Goal: Task Accomplishment & Management: Use online tool/utility

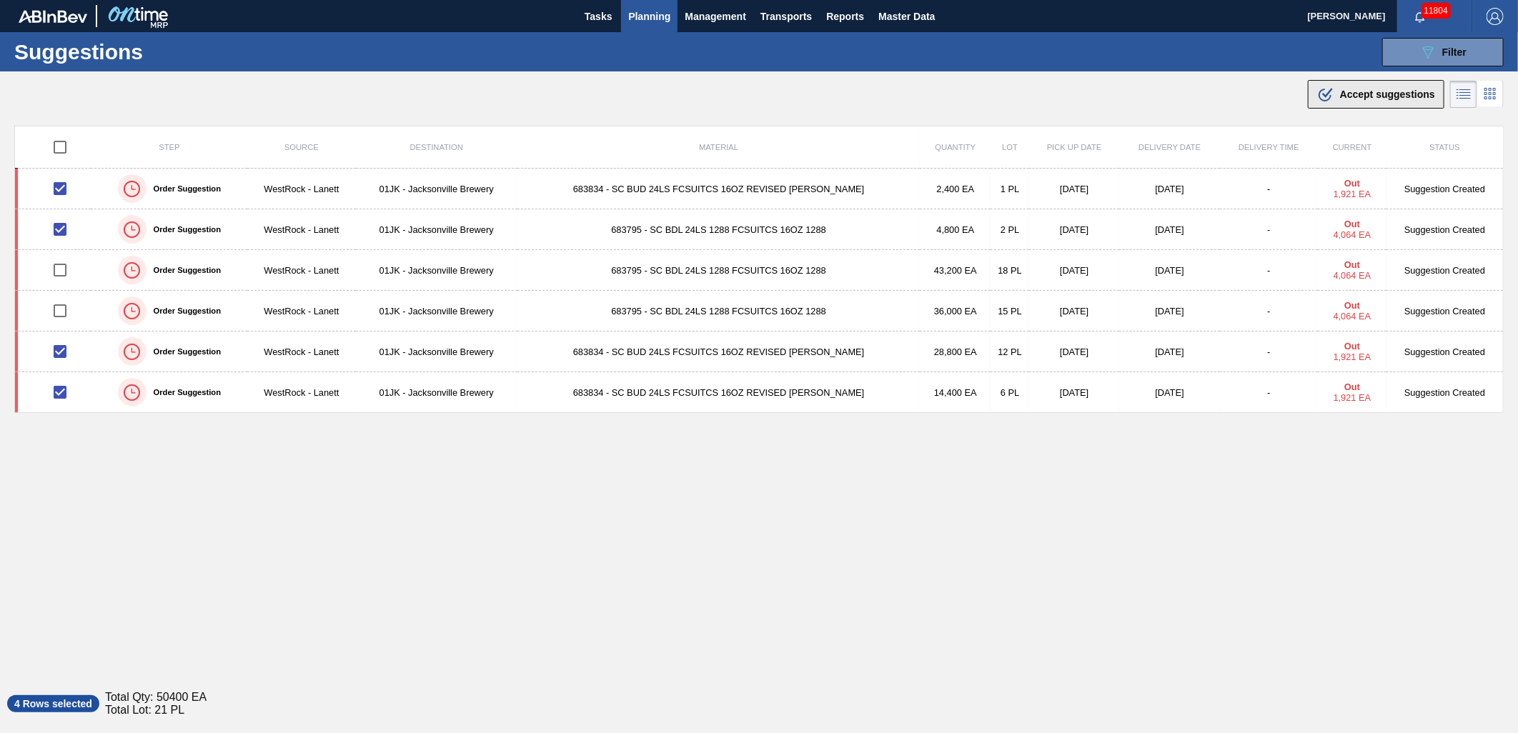
click at [1009, 94] on icon at bounding box center [1327, 93] width 11 height 10
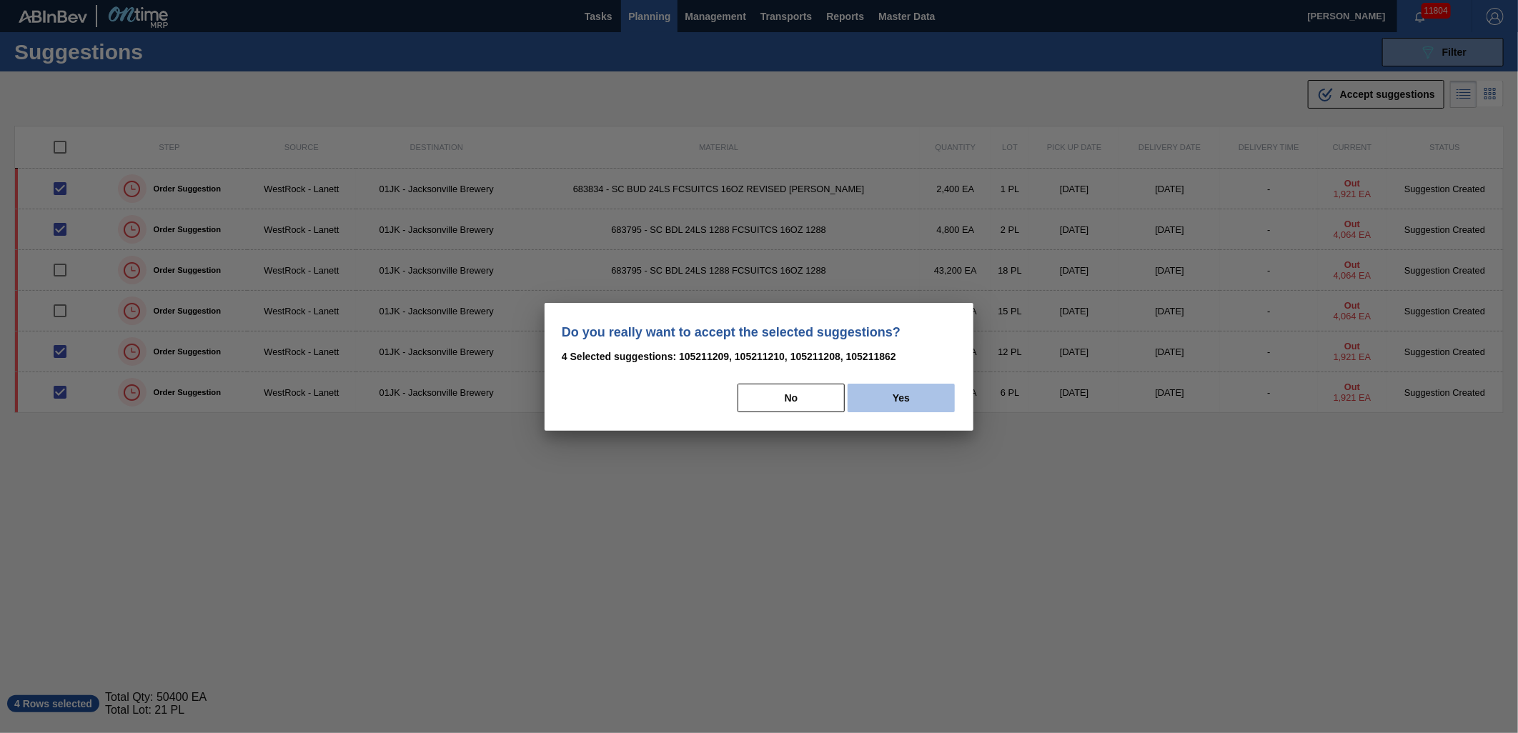
click at [896, 409] on button "Yes" at bounding box center [900, 398] width 107 height 29
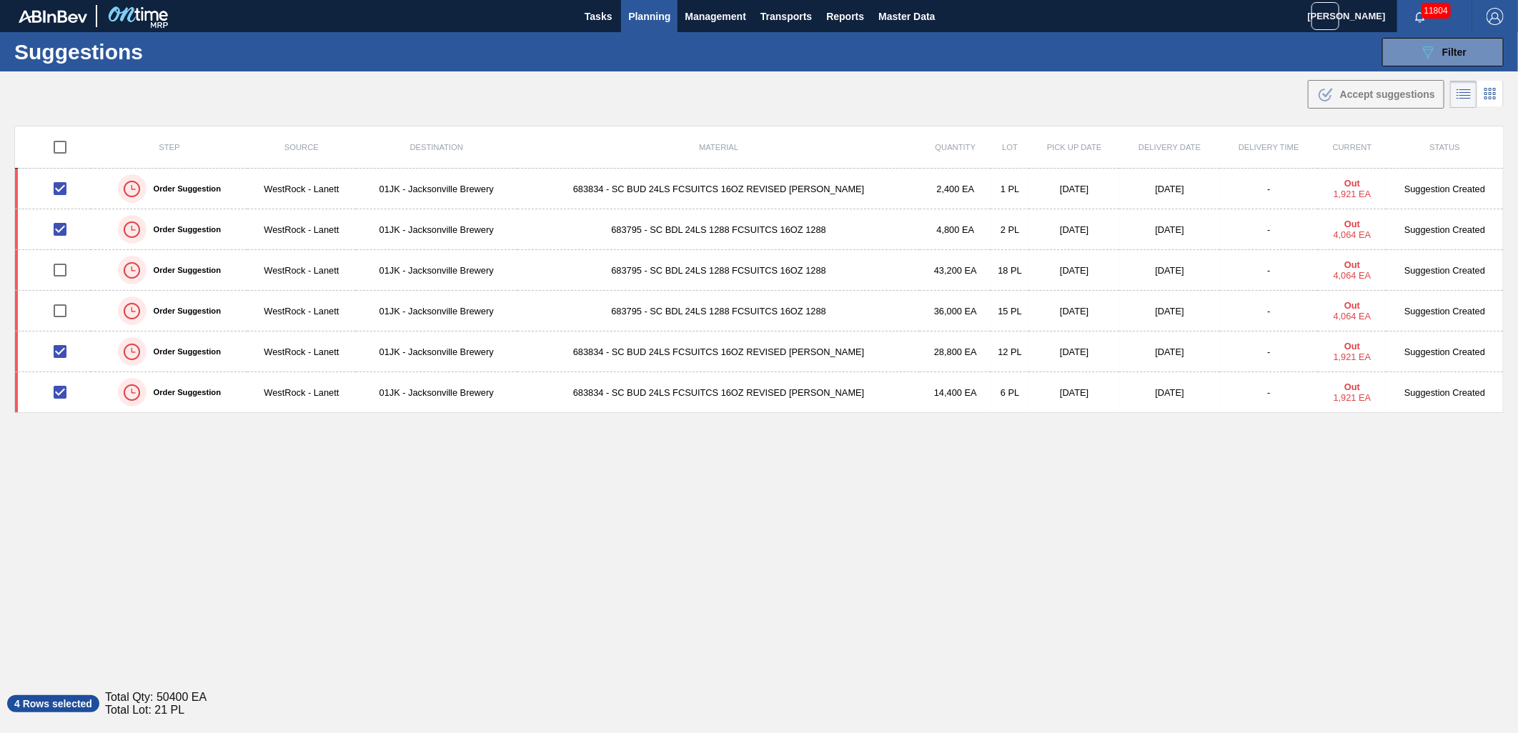
click at [1009, 94] on div ".b{fill:var(--color-action-default)} Accept suggestions" at bounding box center [759, 91] width 1518 height 40
click at [120, 91] on div ".b{fill:var(--color-action-default)} Accept suggestions" at bounding box center [759, 91] width 1518 height 40
click at [1009, 111] on div ".b{fill:var(--color-action-default)} Accept suggestions" at bounding box center [759, 91] width 1518 height 40
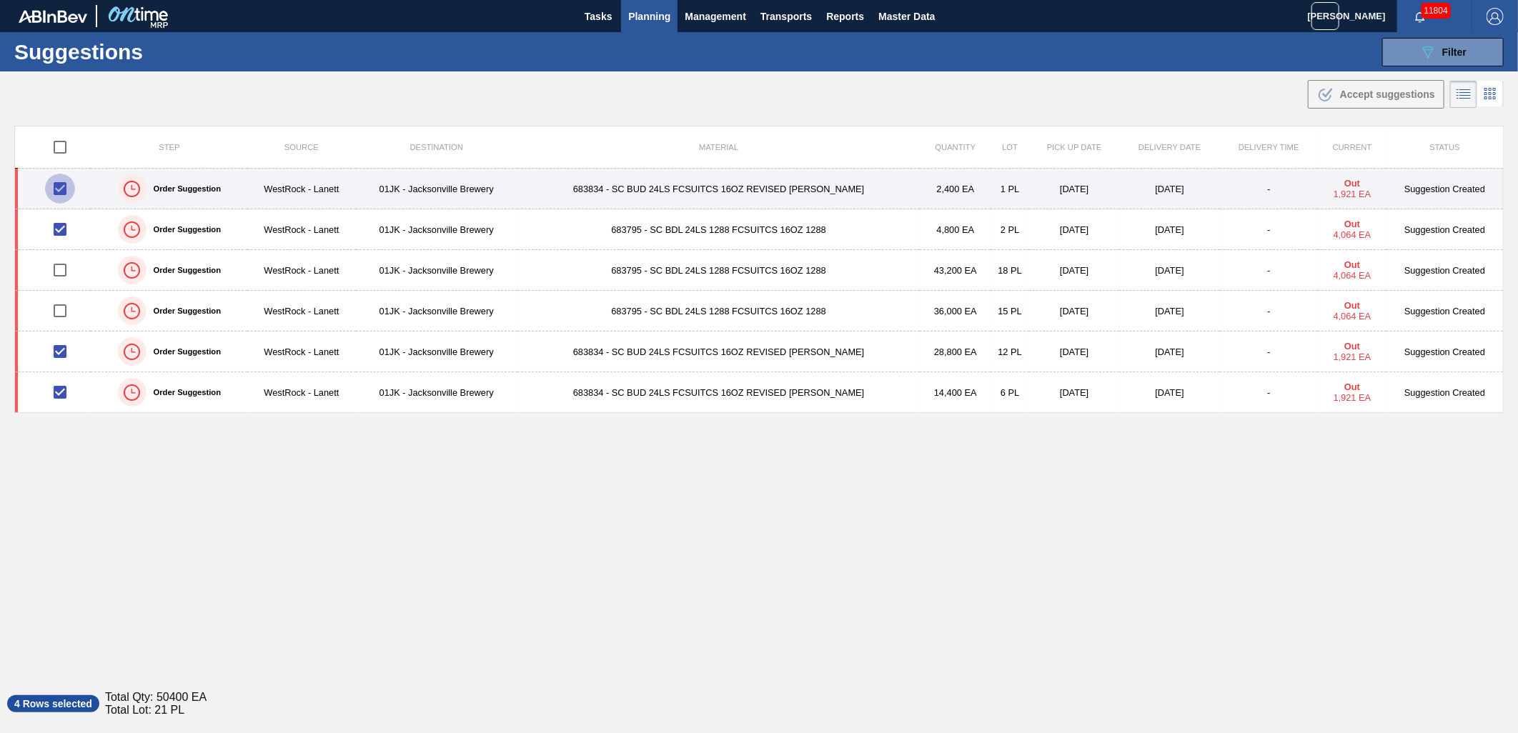
click at [64, 181] on input "checkbox" at bounding box center [60, 189] width 30 height 30
click at [59, 191] on input "checkbox" at bounding box center [60, 189] width 30 height 30
checkbox input "true"
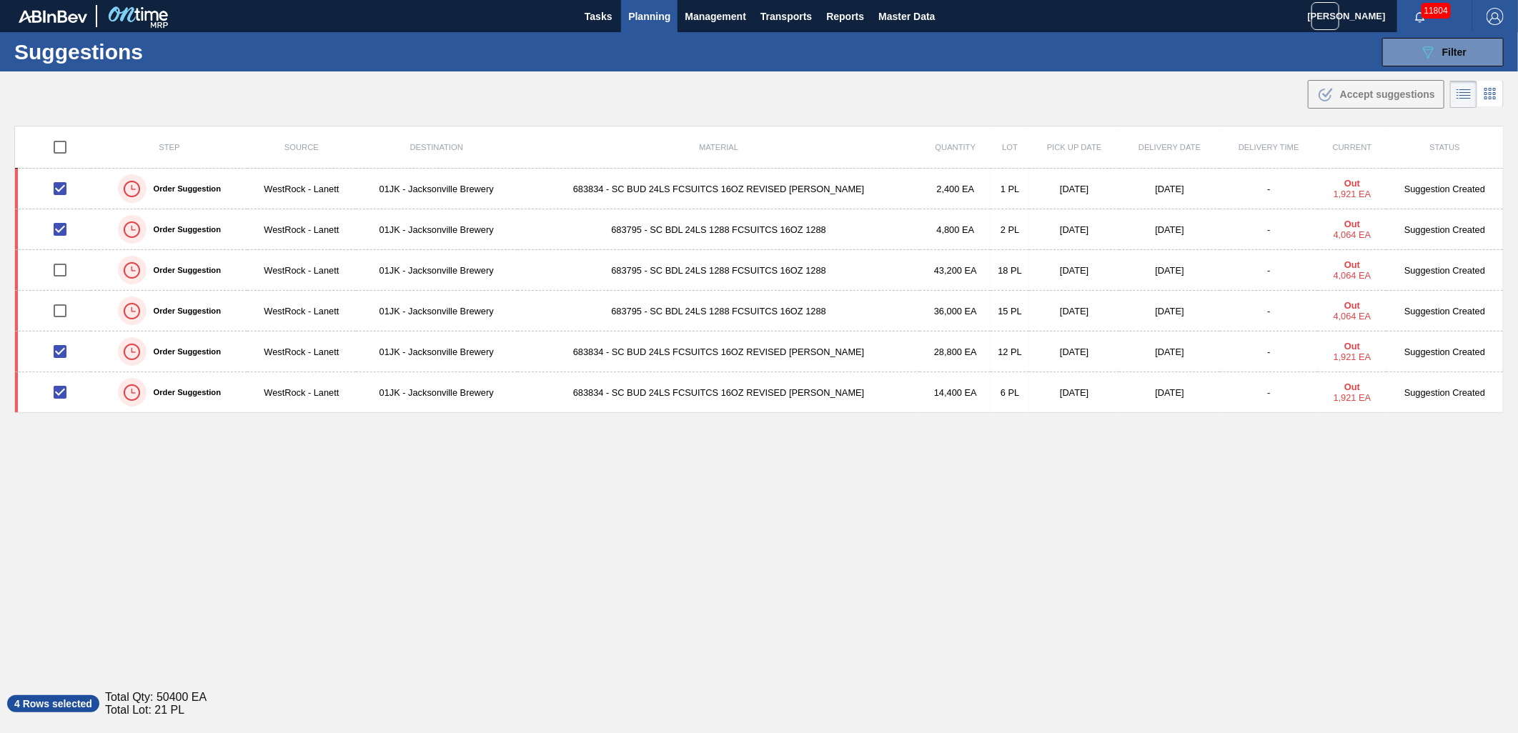
drag, startPoint x: 1153, startPoint y: 99, endPoint x: 1045, endPoint y: 109, distance: 109.1
click at [1009, 101] on div ".b{fill:var(--color-action-default)} Accept suggestions" at bounding box center [759, 91] width 1518 height 40
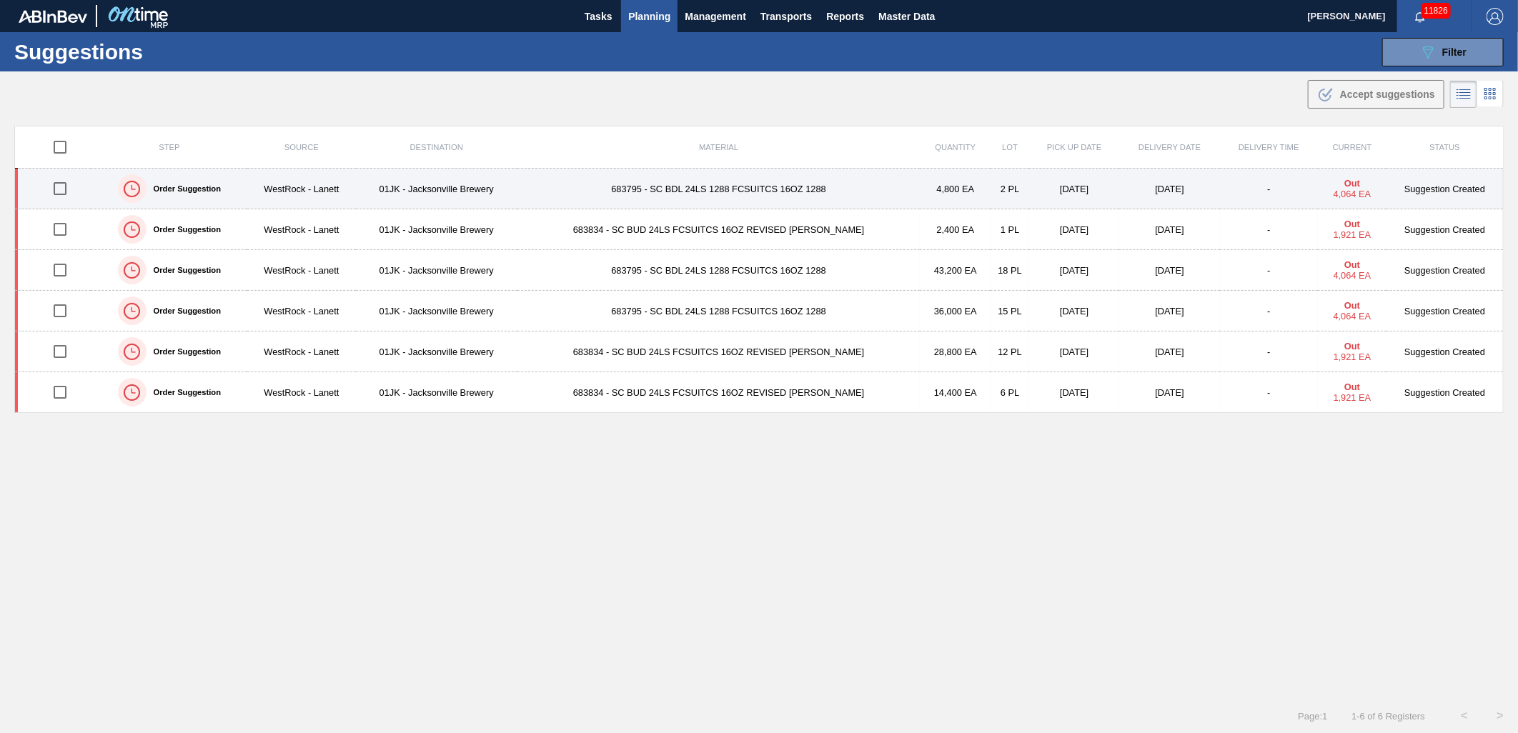
click at [63, 189] on input "checkbox" at bounding box center [60, 189] width 30 height 30
checkbox input "true"
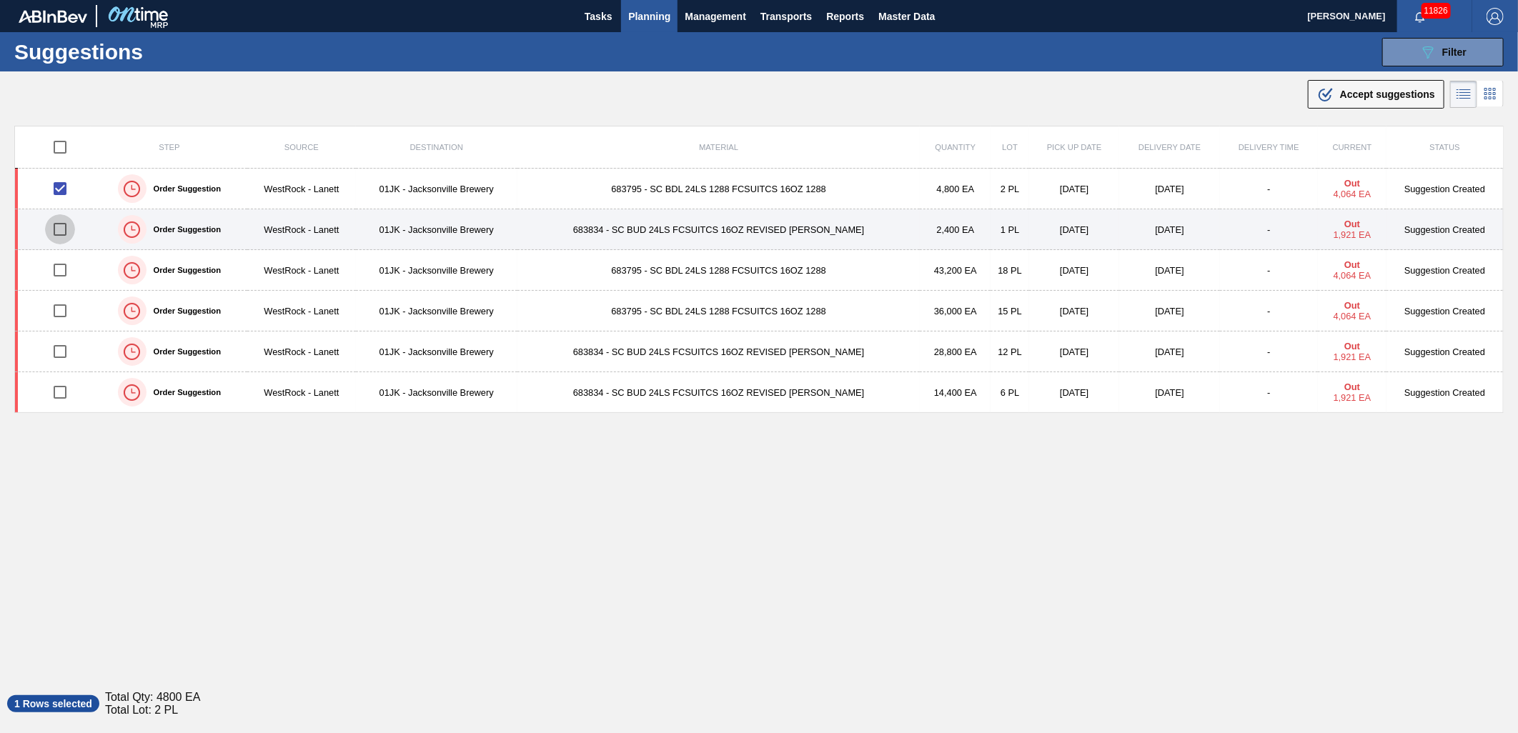
click at [69, 230] on input "checkbox" at bounding box center [60, 229] width 30 height 30
checkbox input "true"
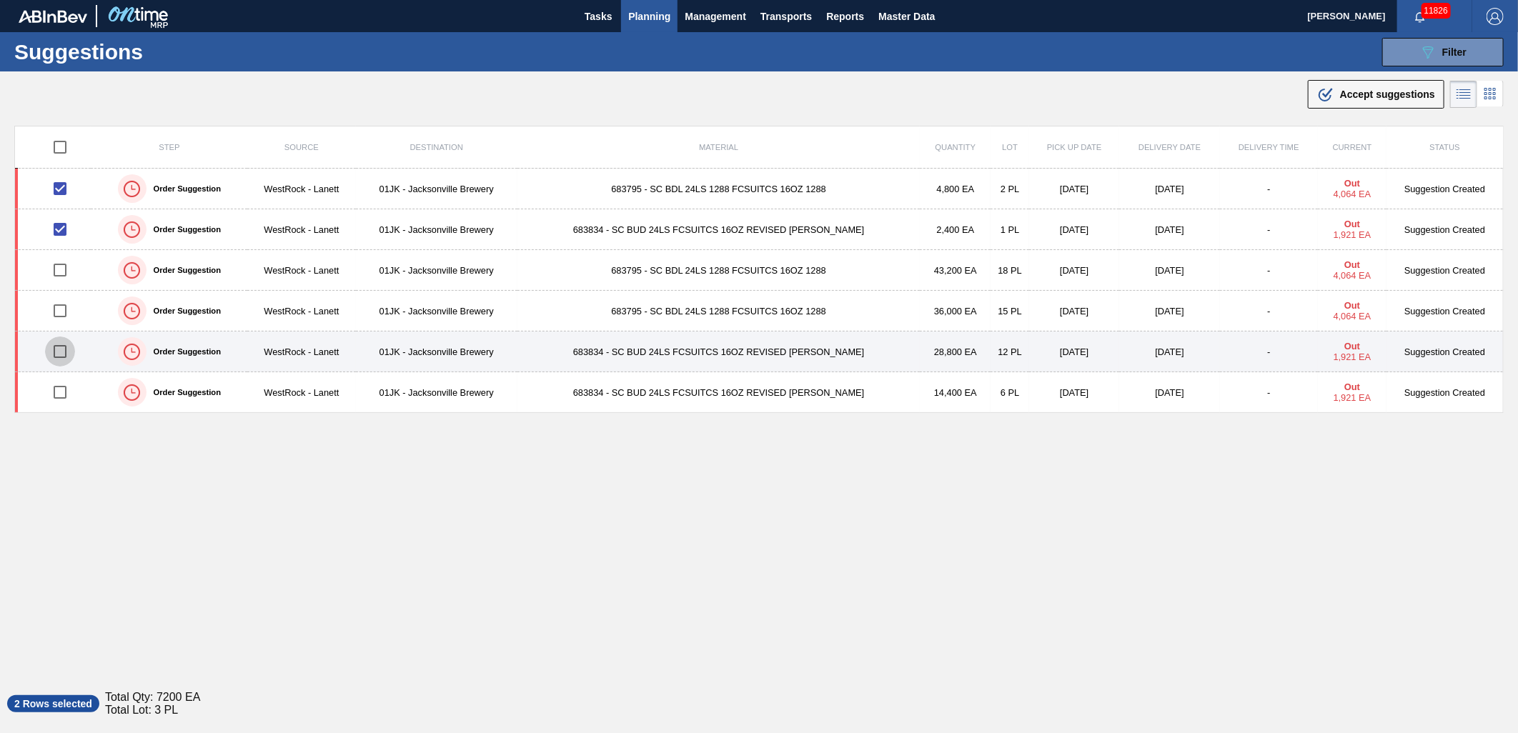
click at [59, 354] on input "checkbox" at bounding box center [60, 352] width 30 height 30
checkbox input "true"
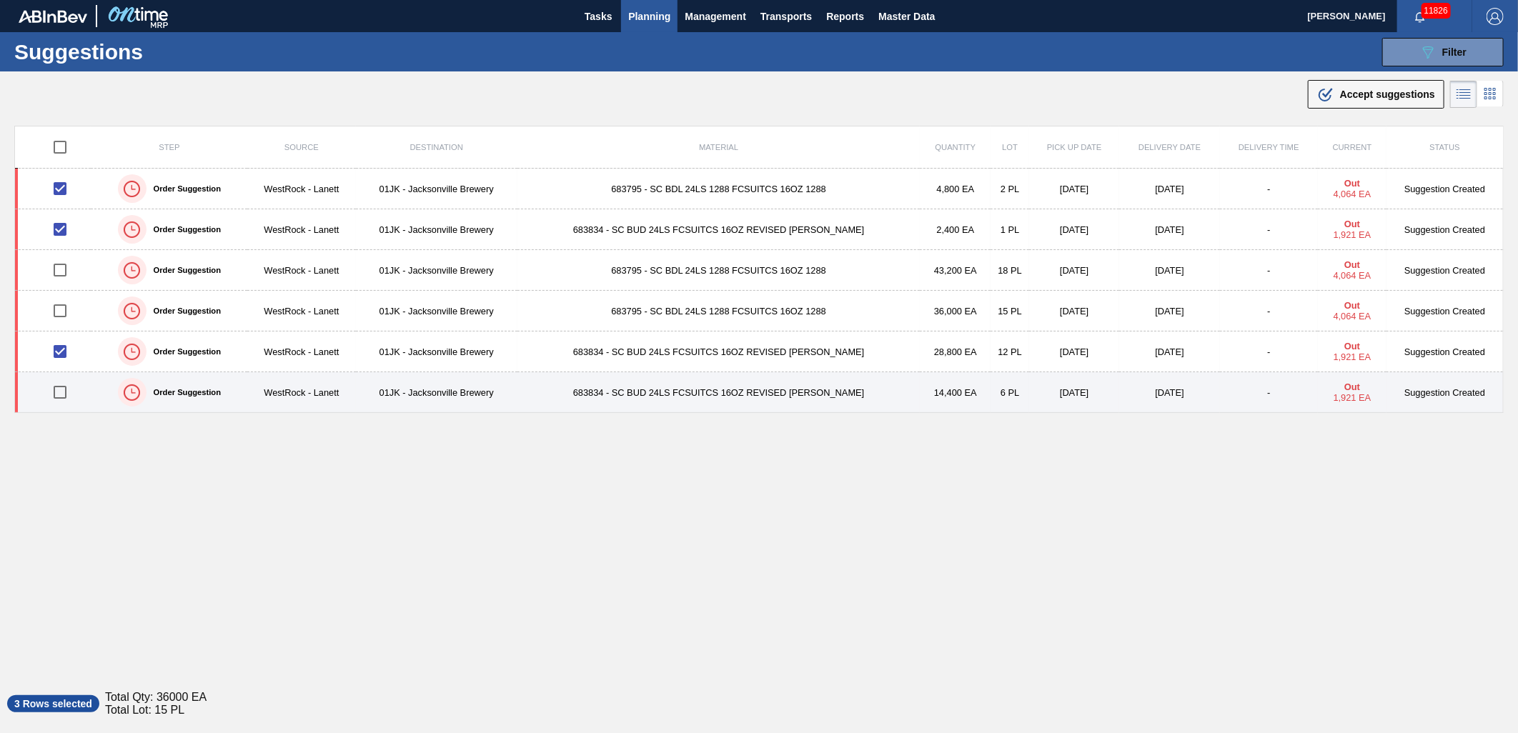
click at [54, 399] on input "checkbox" at bounding box center [60, 392] width 30 height 30
checkbox input "true"
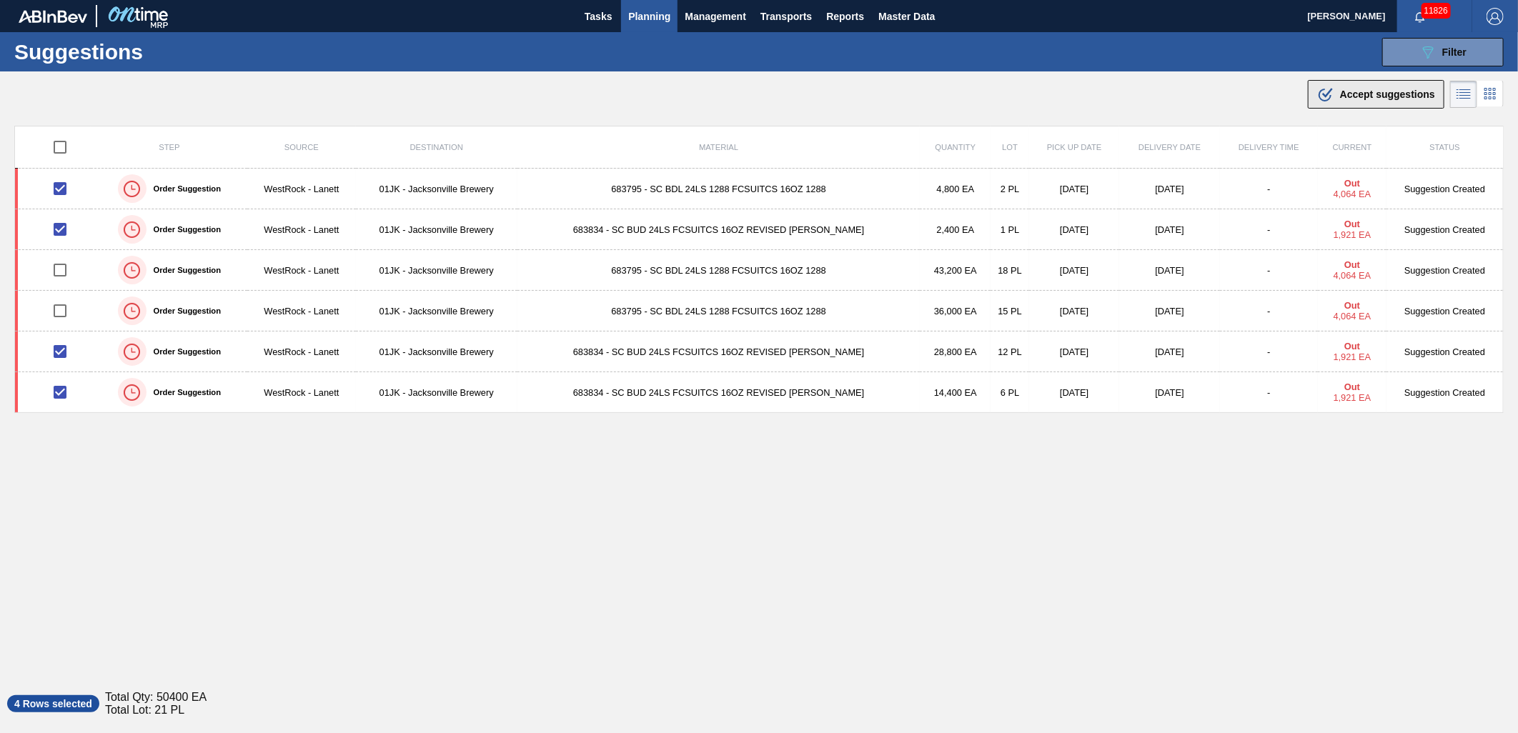
click at [1372, 80] on button ".b{fill:var(--color-action-default)} Accept suggestions" at bounding box center [1376, 94] width 136 height 29
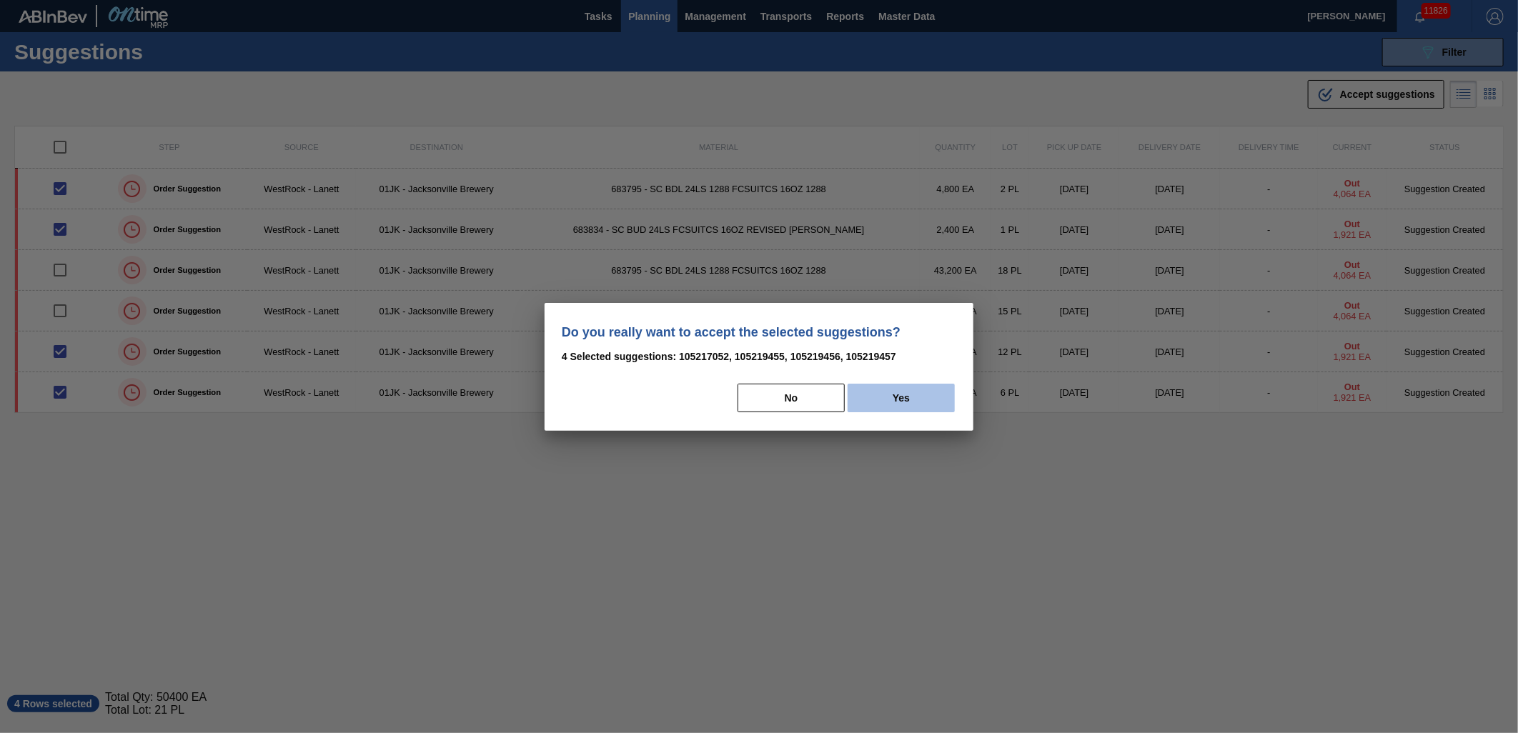
click at [906, 390] on button "Yes" at bounding box center [900, 398] width 107 height 29
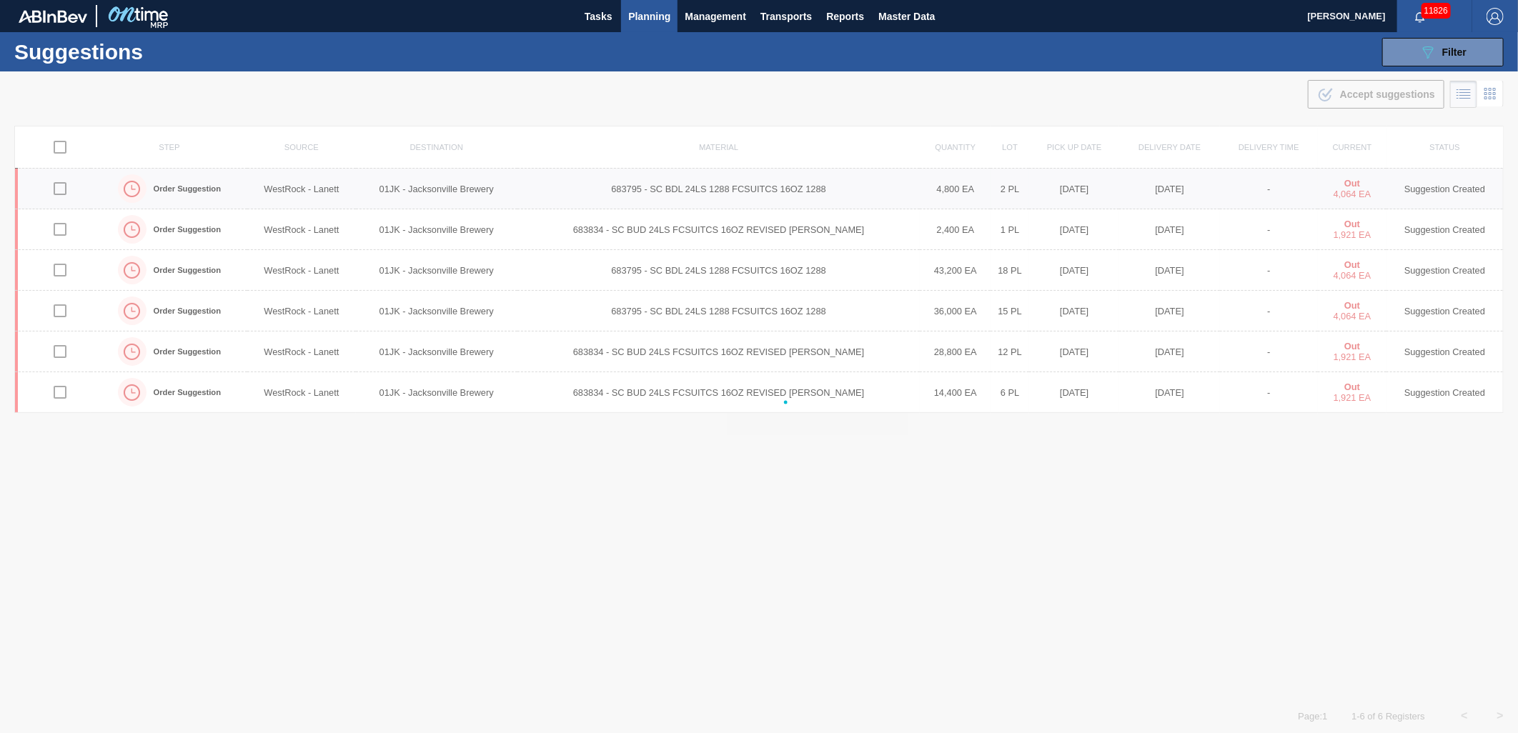
checkbox input "false"
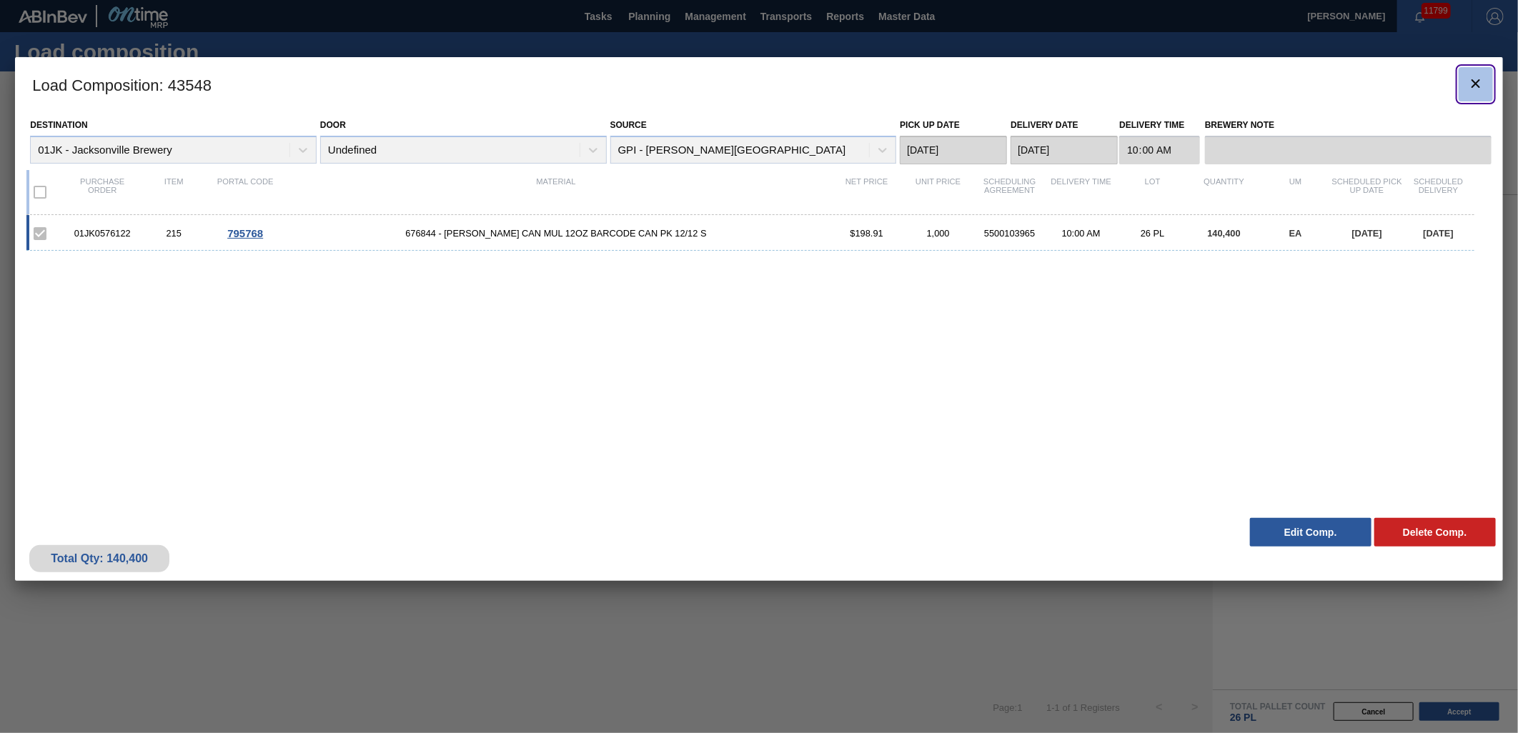
click at [1486, 79] on button "botão de ícone" at bounding box center [1475, 84] width 34 height 34
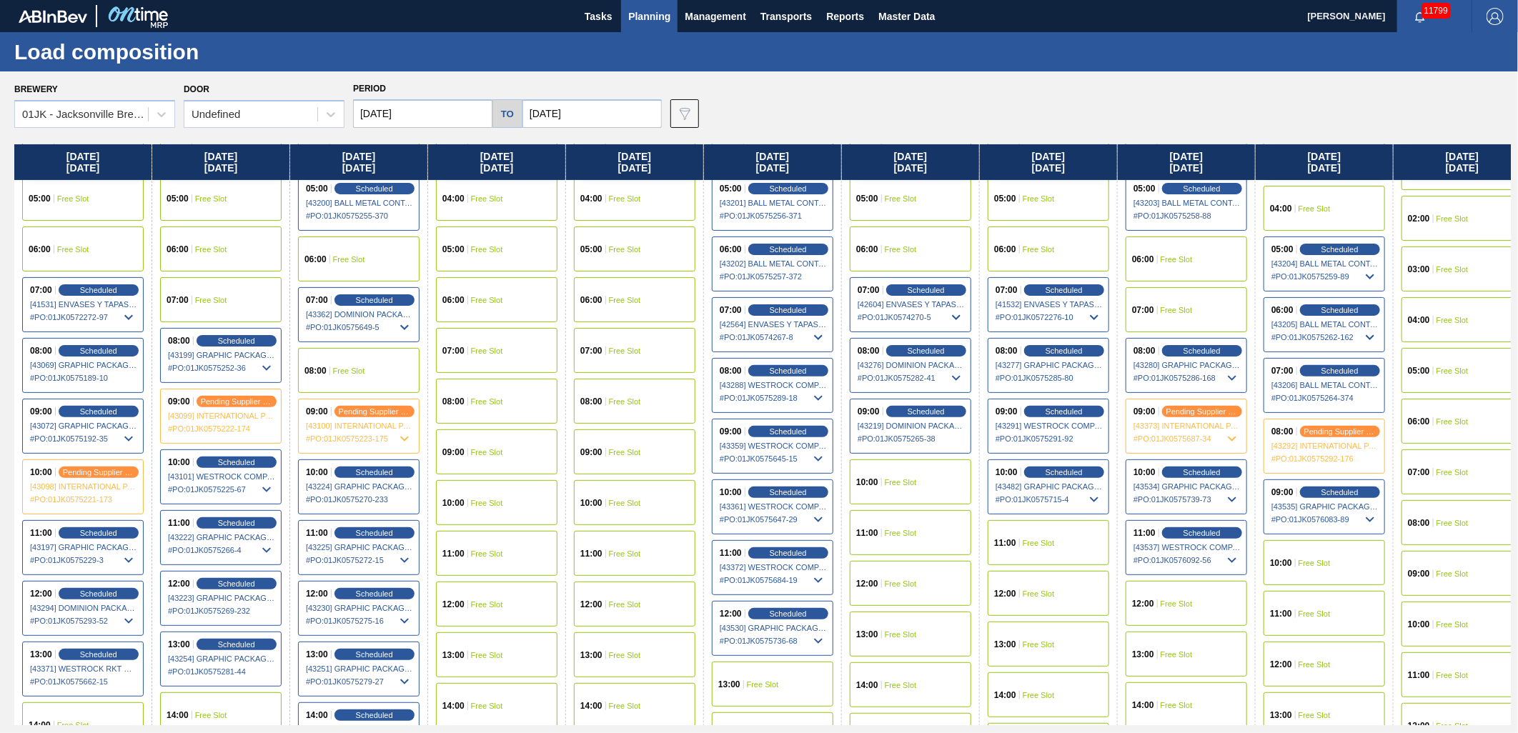
scroll to position [238, 0]
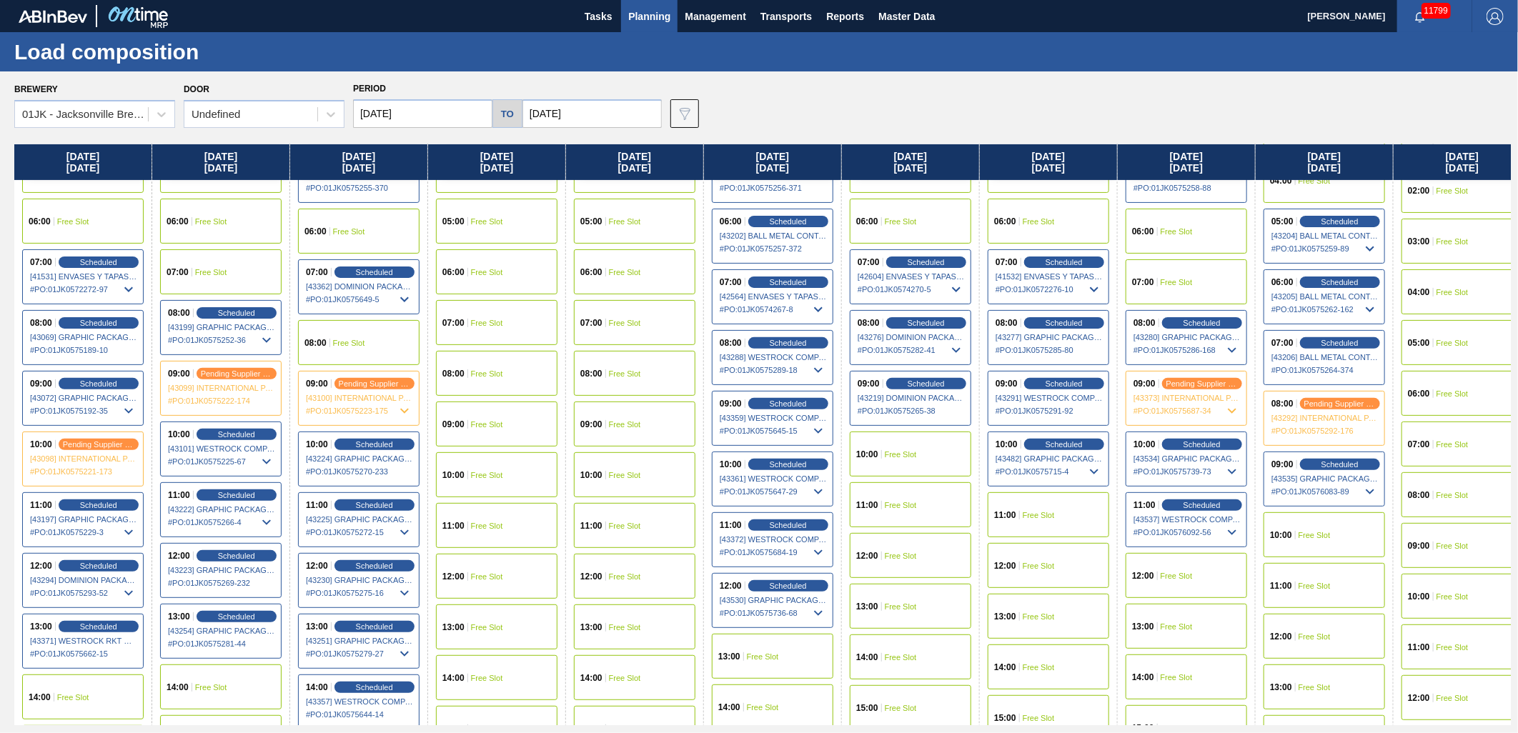
click at [1312, 532] on span "Free Slot" at bounding box center [1314, 535] width 32 height 9
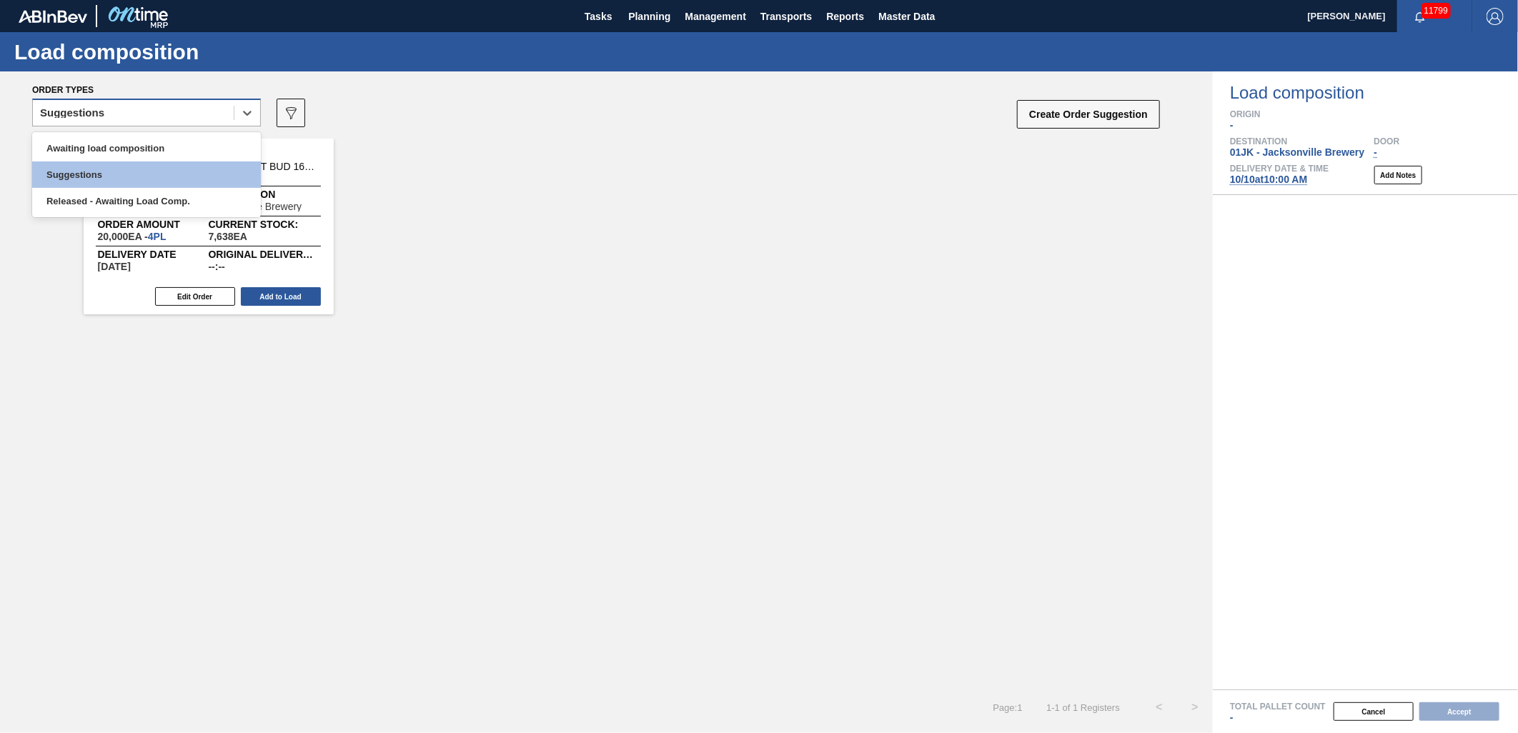
click at [219, 122] on div "Suggestions" at bounding box center [133, 113] width 201 height 21
click at [182, 151] on div "Awaiting load composition" at bounding box center [146, 148] width 229 height 26
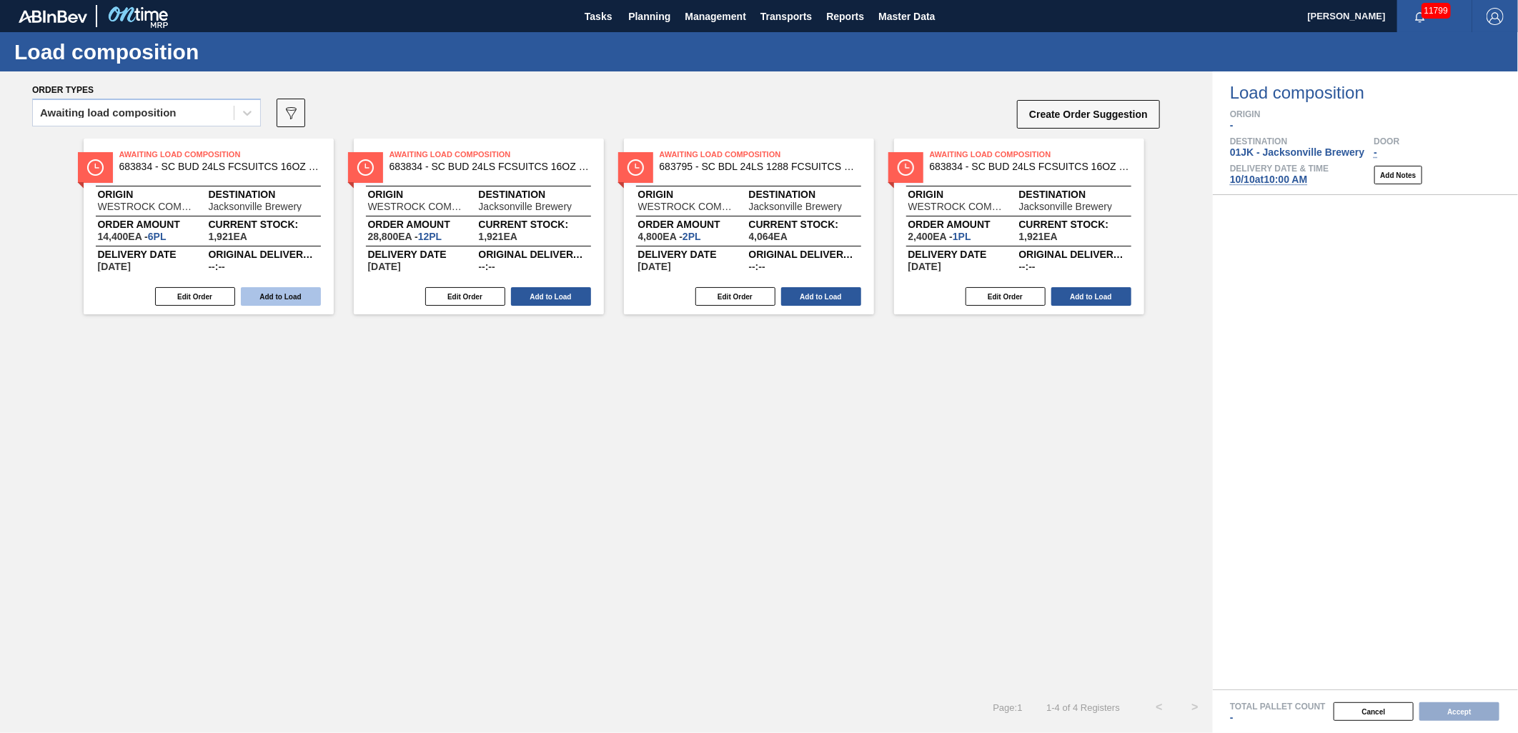
click at [251, 297] on button "Add to Load" at bounding box center [281, 296] width 80 height 19
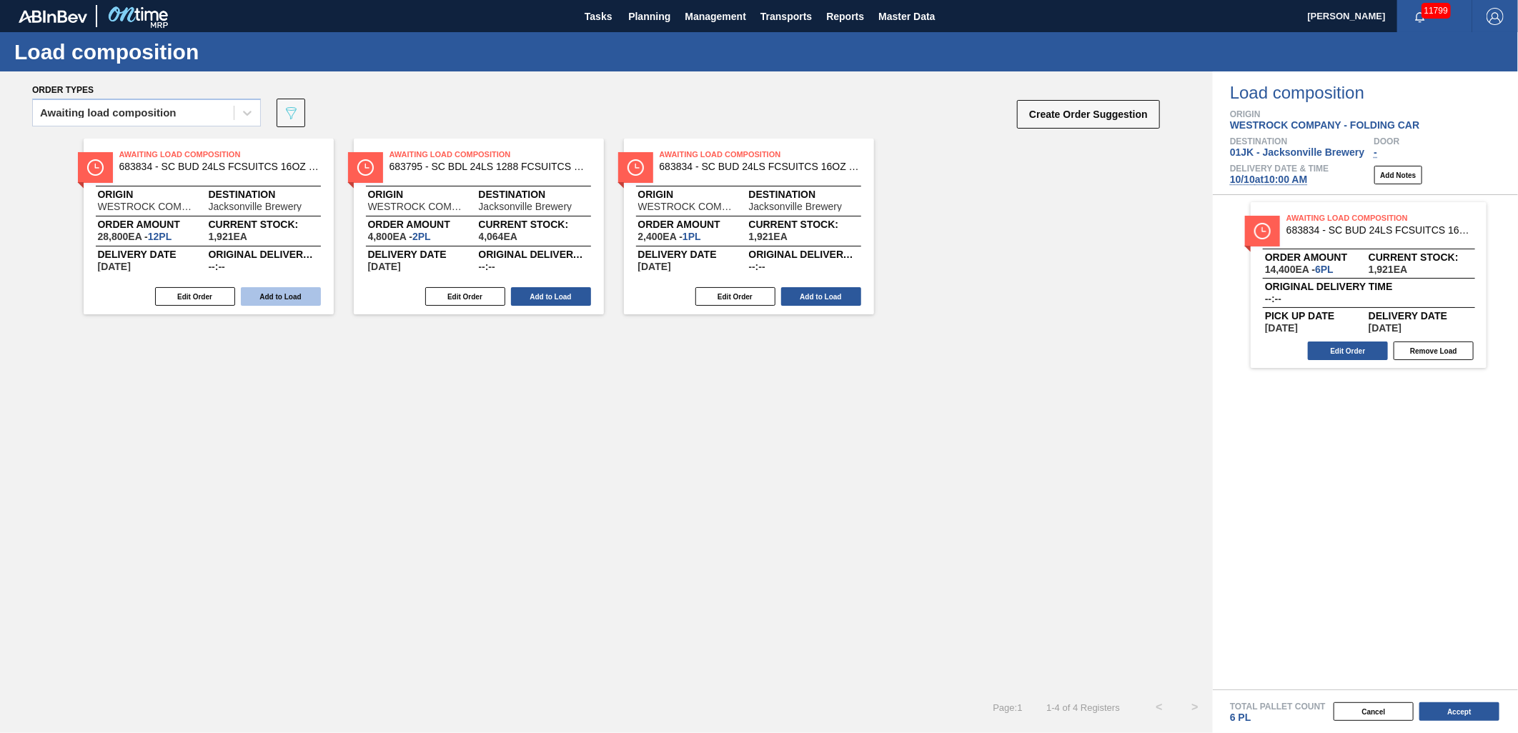
click at [259, 295] on button "Add to Load" at bounding box center [281, 296] width 80 height 19
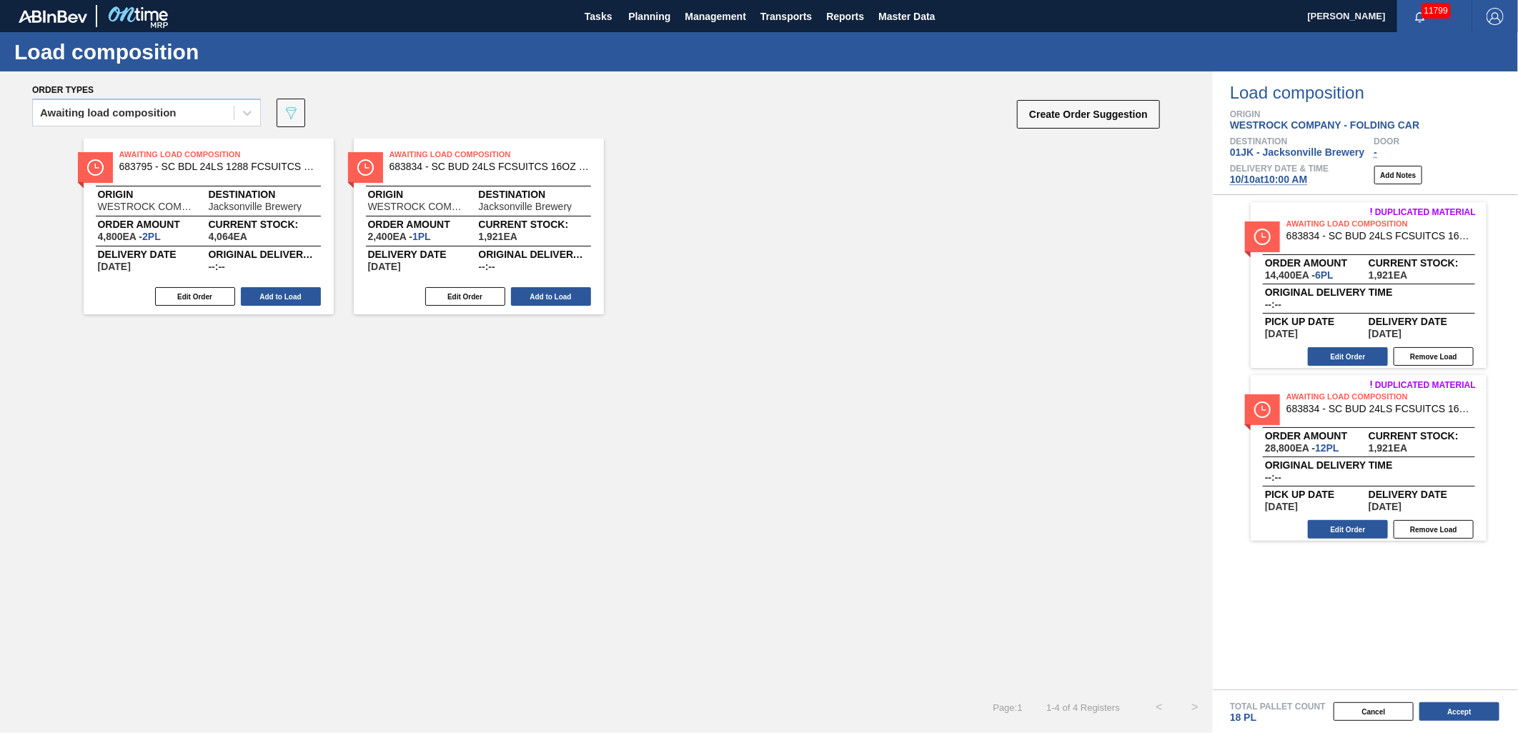
click at [552, 290] on button "Add to Load" at bounding box center [551, 296] width 80 height 19
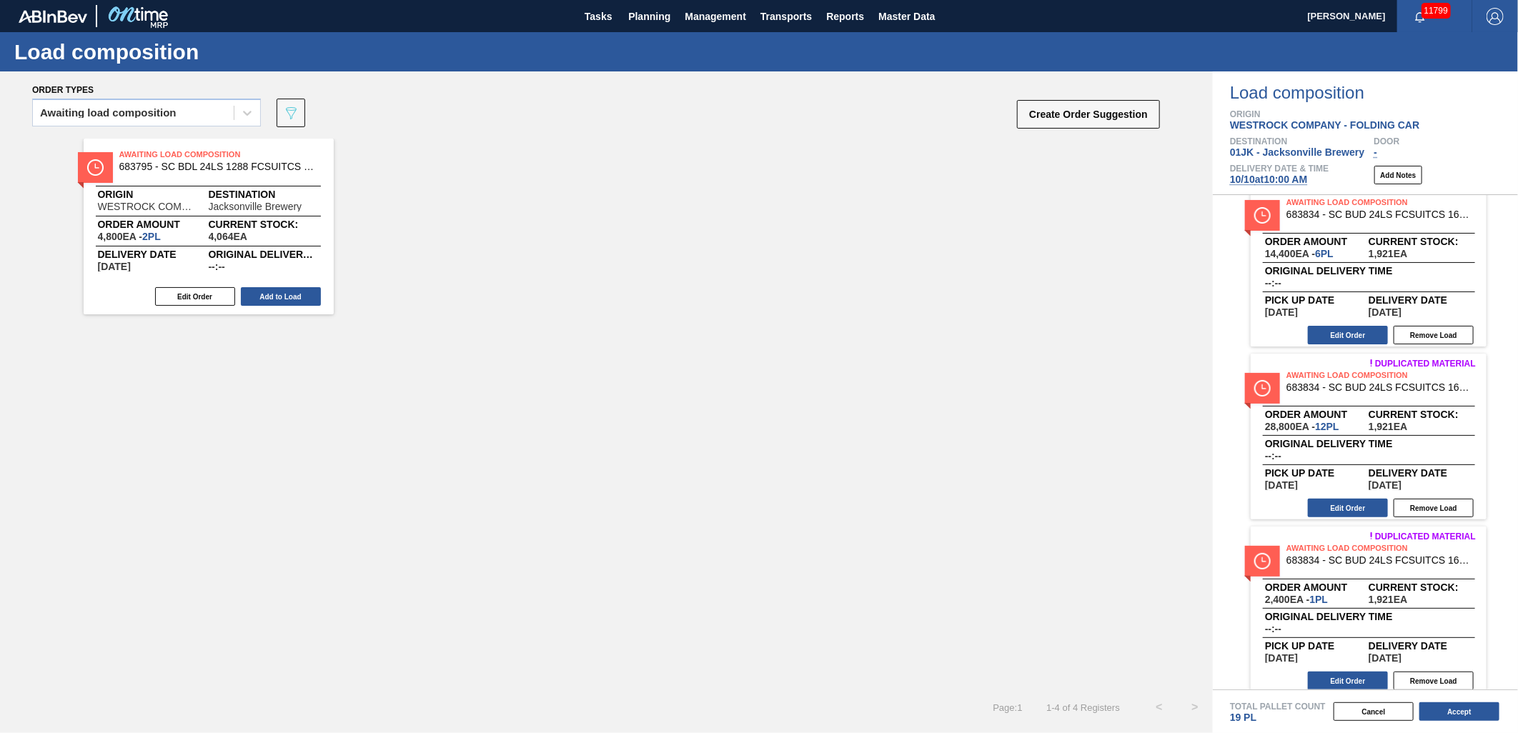
scroll to position [30, 0]
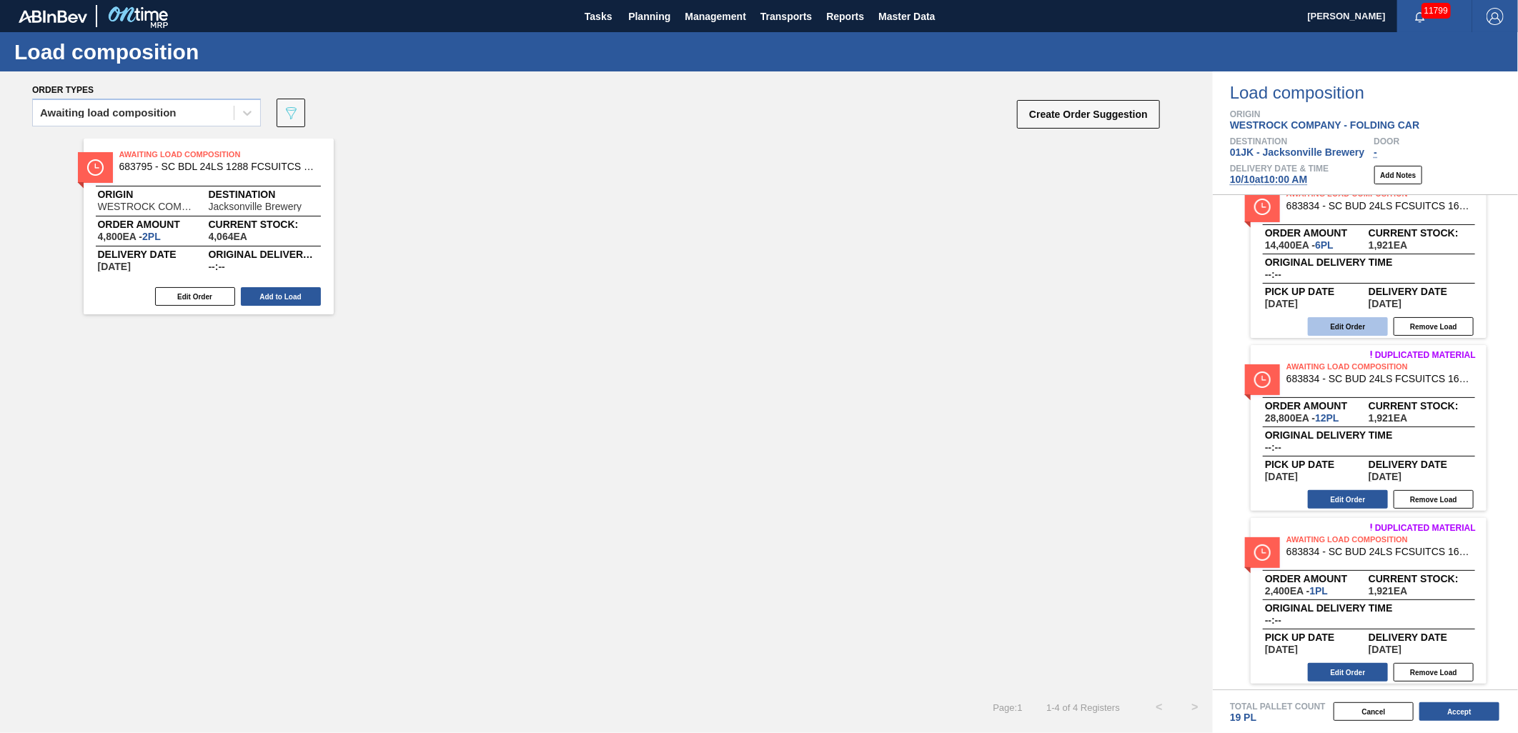
click at [1324, 326] on button "Edit Order" at bounding box center [1348, 326] width 80 height 19
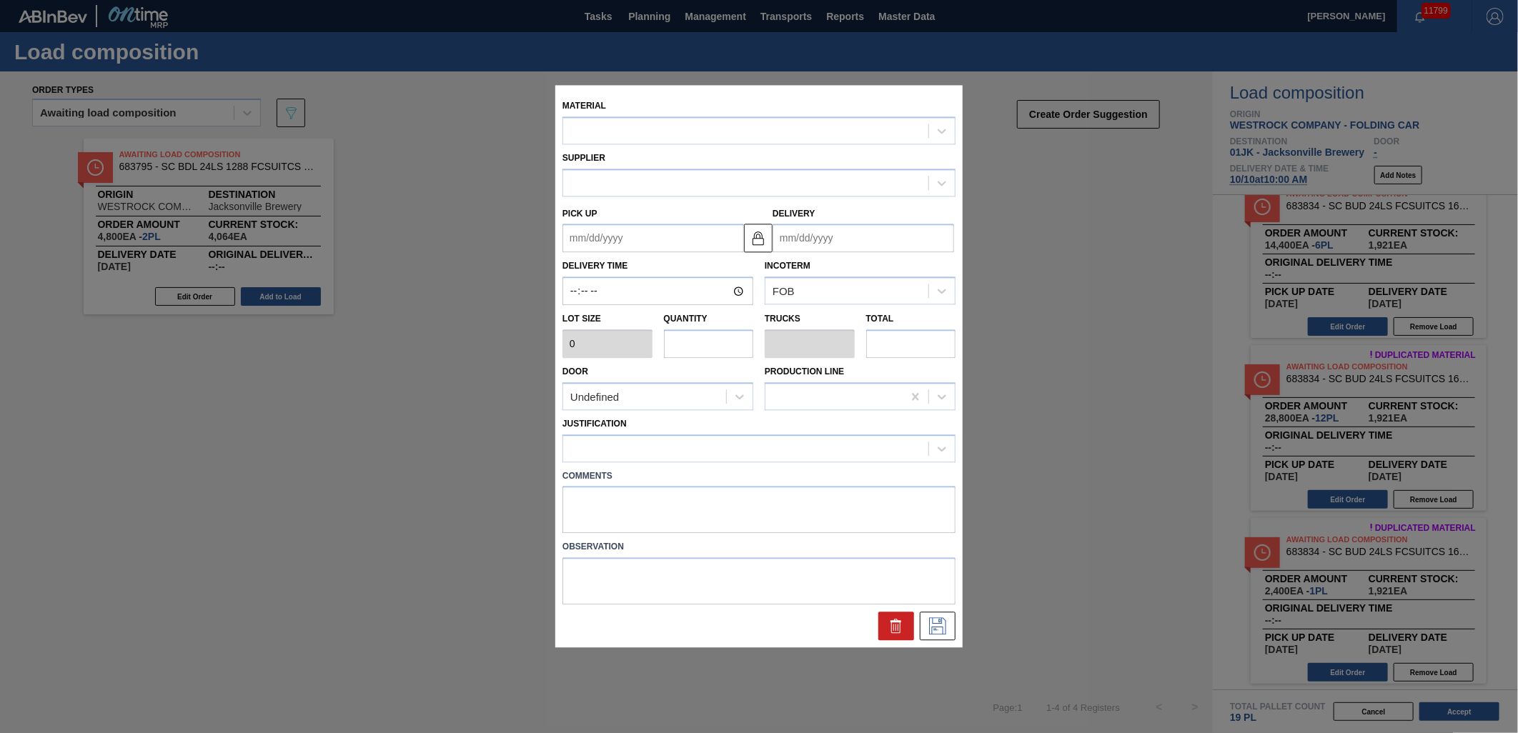
type input "2,400"
type input "6"
type input "0.25"
type input "14,400"
type up "[DATE]"
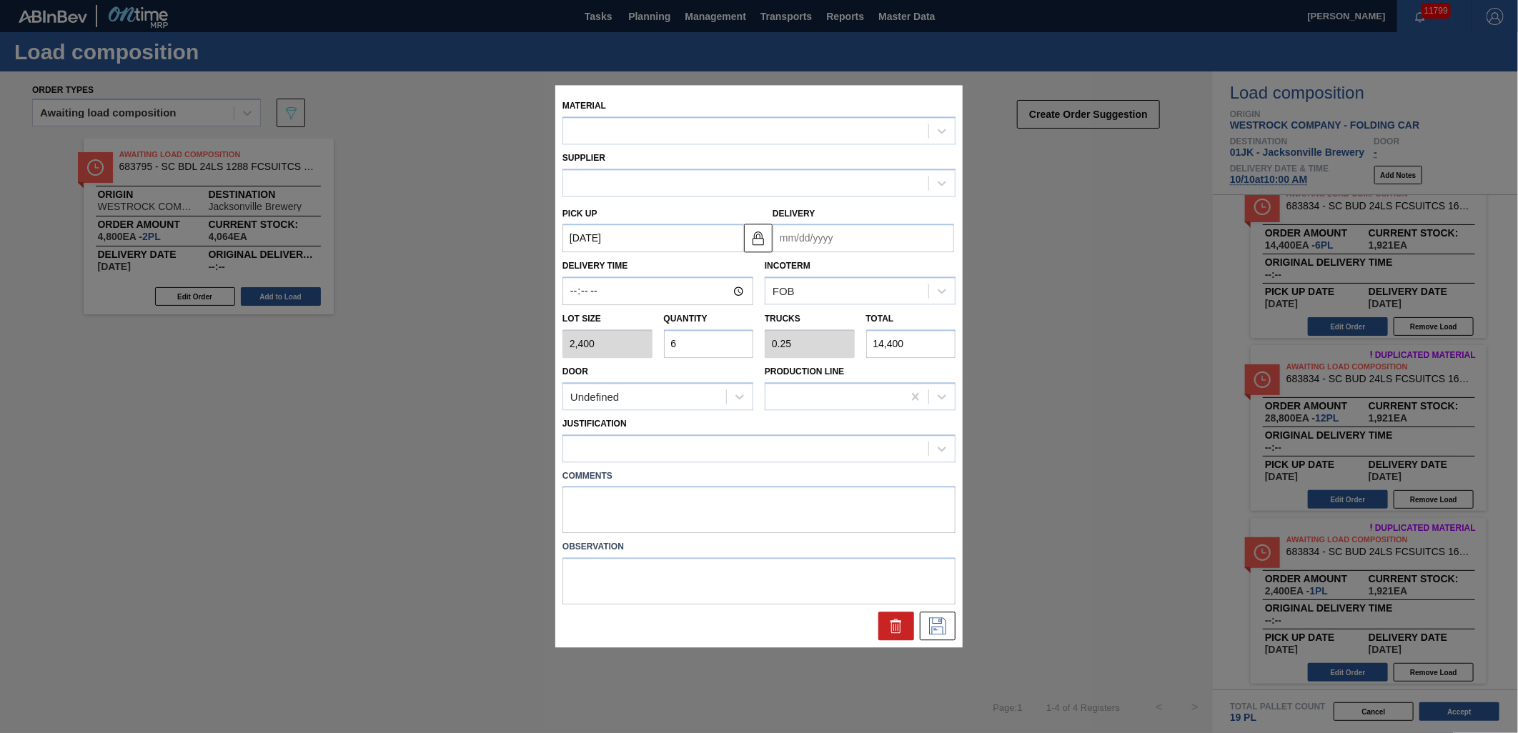
type input "[DATE]"
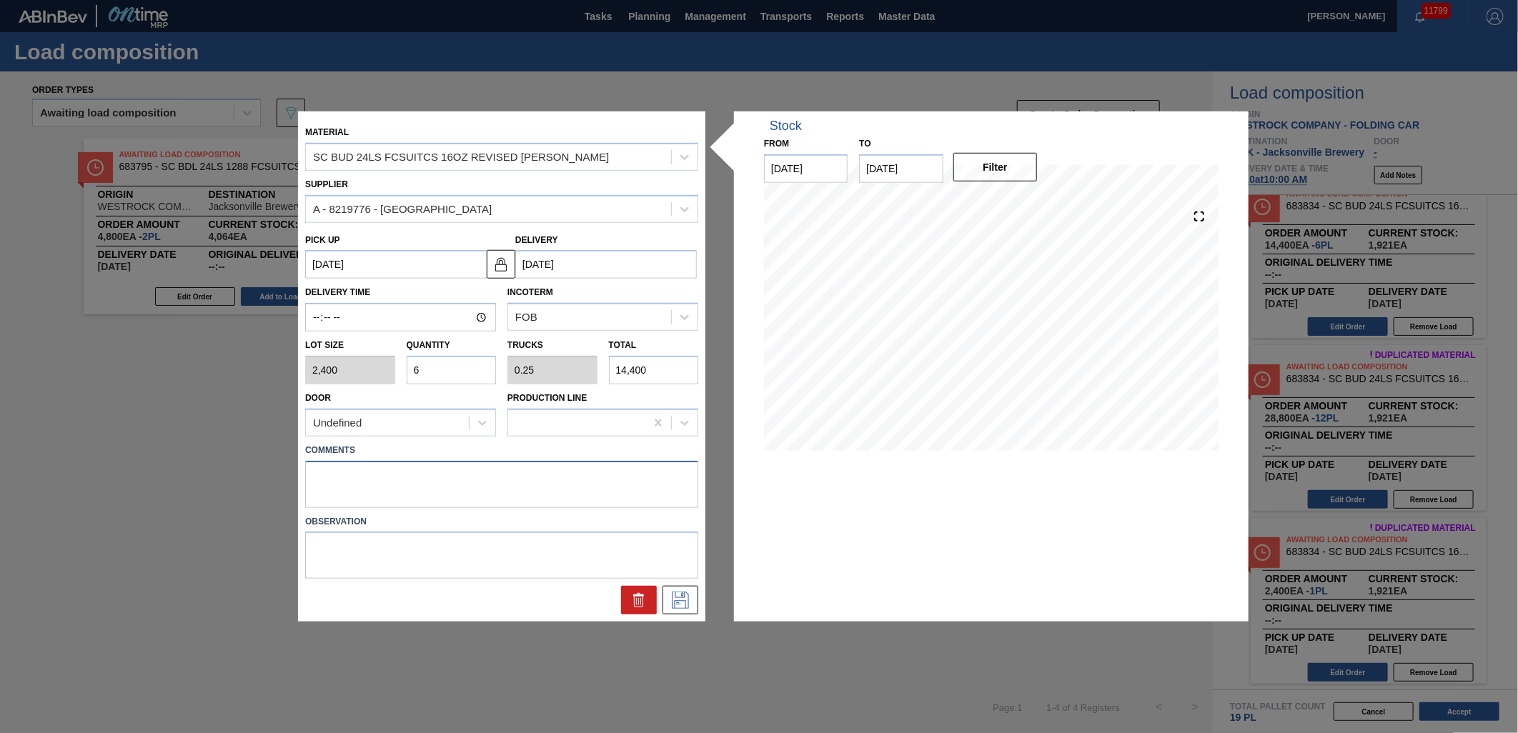
click at [472, 487] on textarea at bounding box center [501, 483] width 393 height 47
type textarea "NOSE, DROP"
click at [687, 602] on icon at bounding box center [680, 600] width 23 height 17
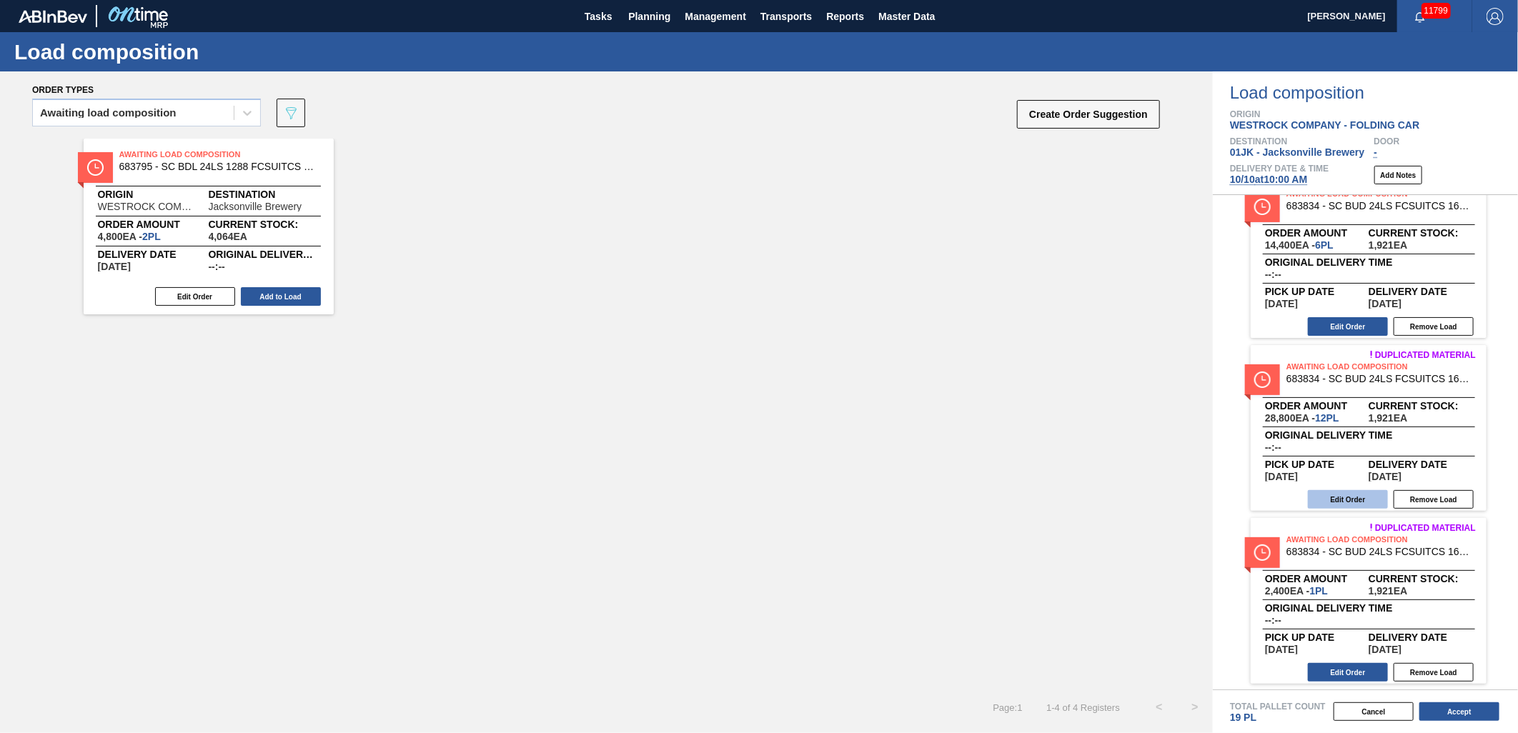
click at [1353, 504] on button "Edit Order" at bounding box center [1348, 499] width 80 height 19
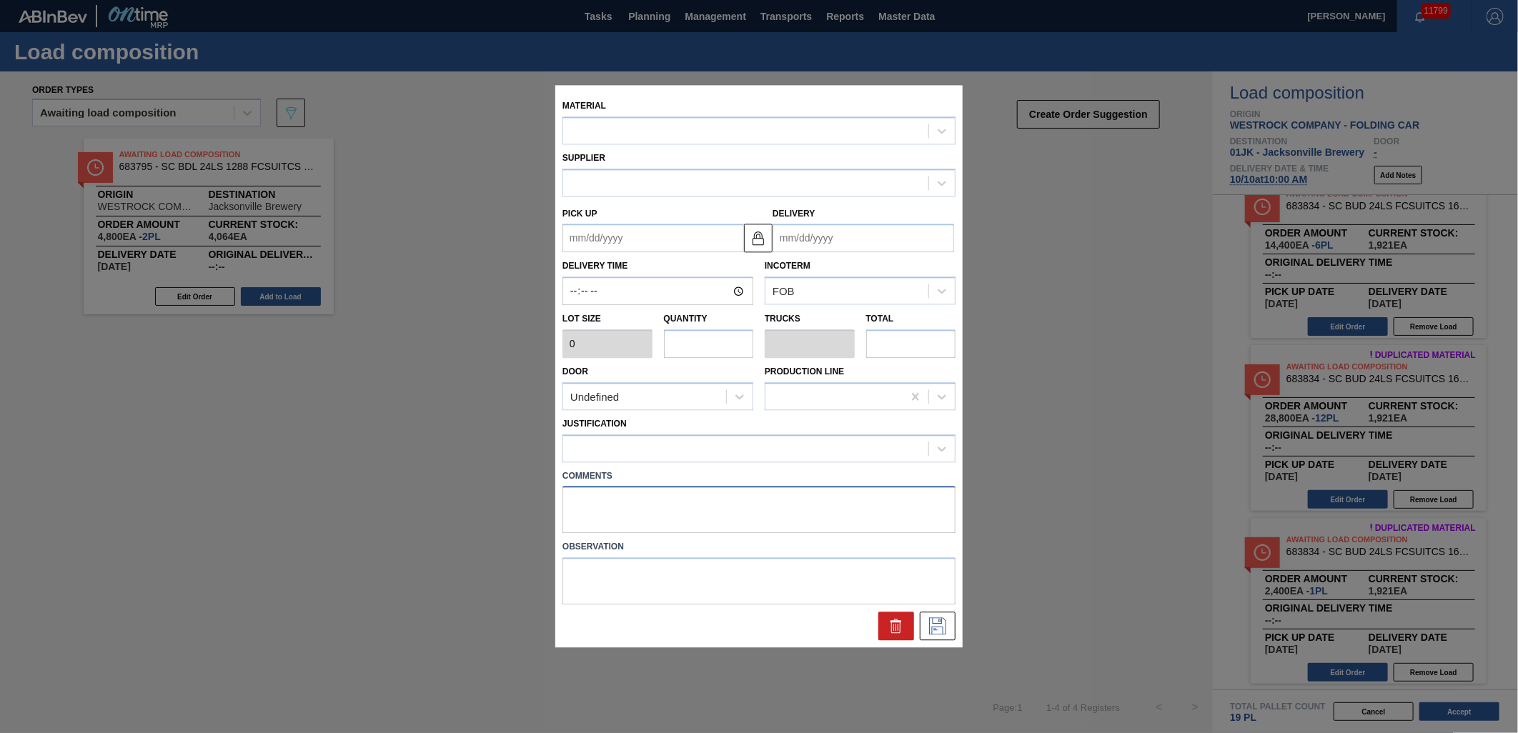
click at [751, 504] on textarea at bounding box center [758, 510] width 393 height 47
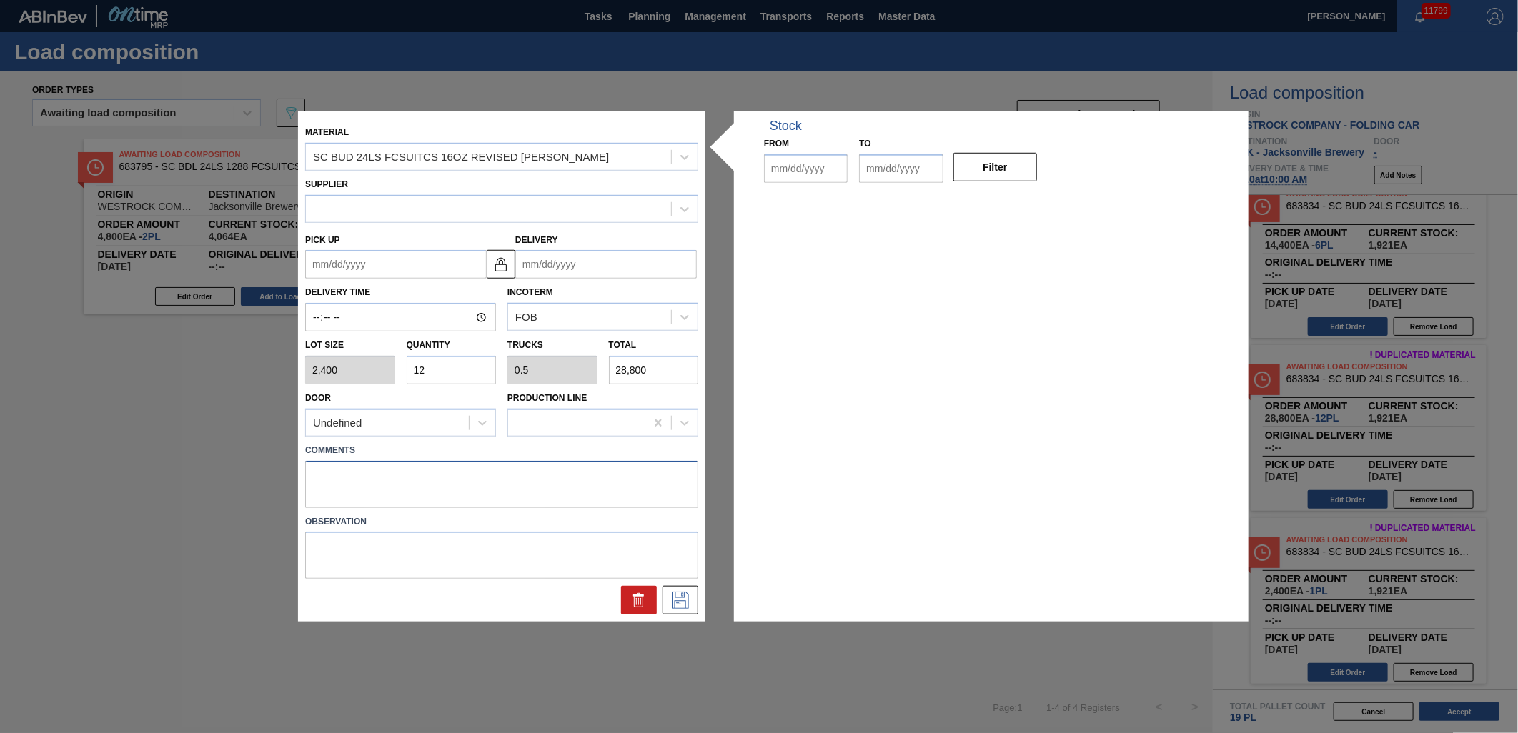
type input "2,400"
type input "12"
type input "0.5"
type input "28,800"
type up "[DATE]"
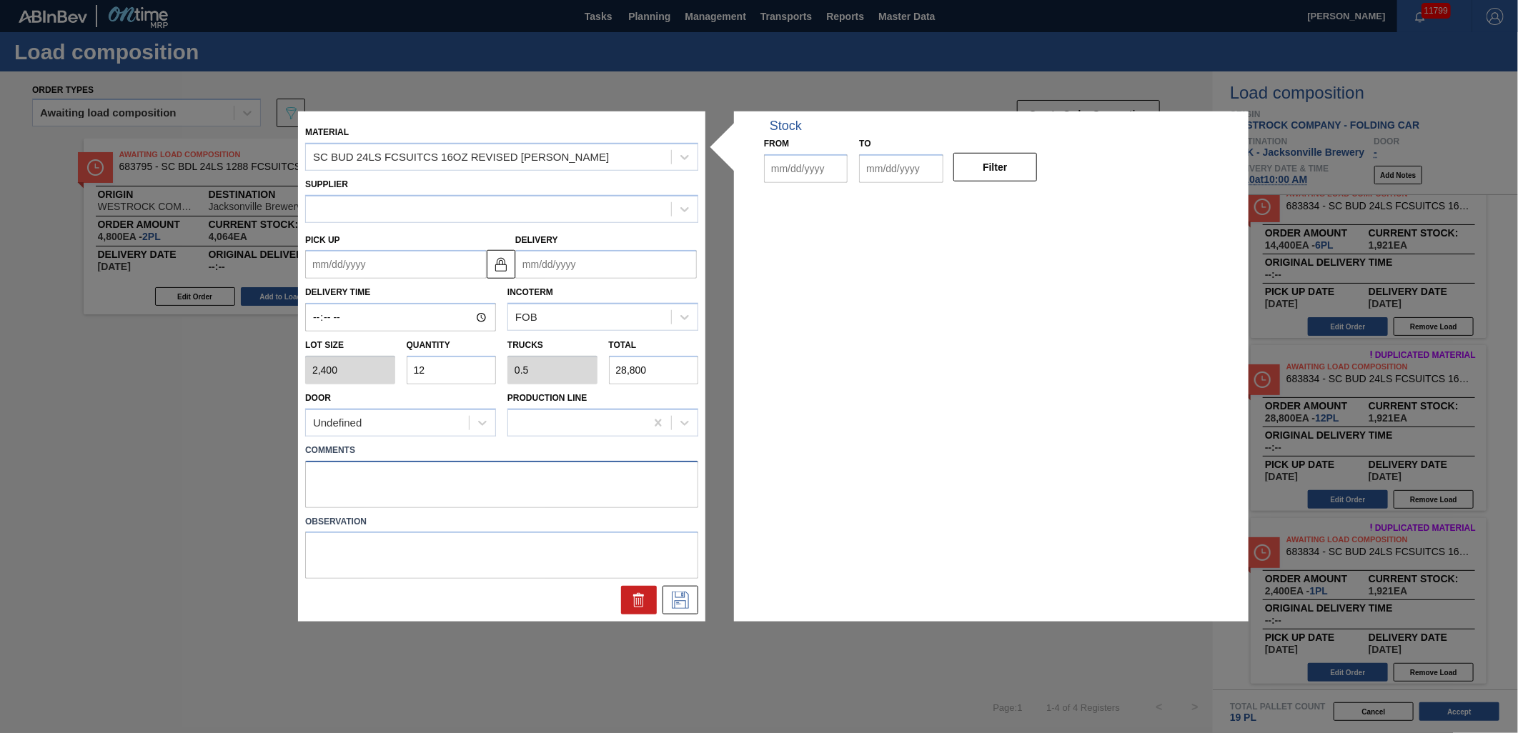
type input "[DATE]"
type textarea "NOSE, DROP"
click at [680, 590] on button at bounding box center [680, 600] width 36 height 29
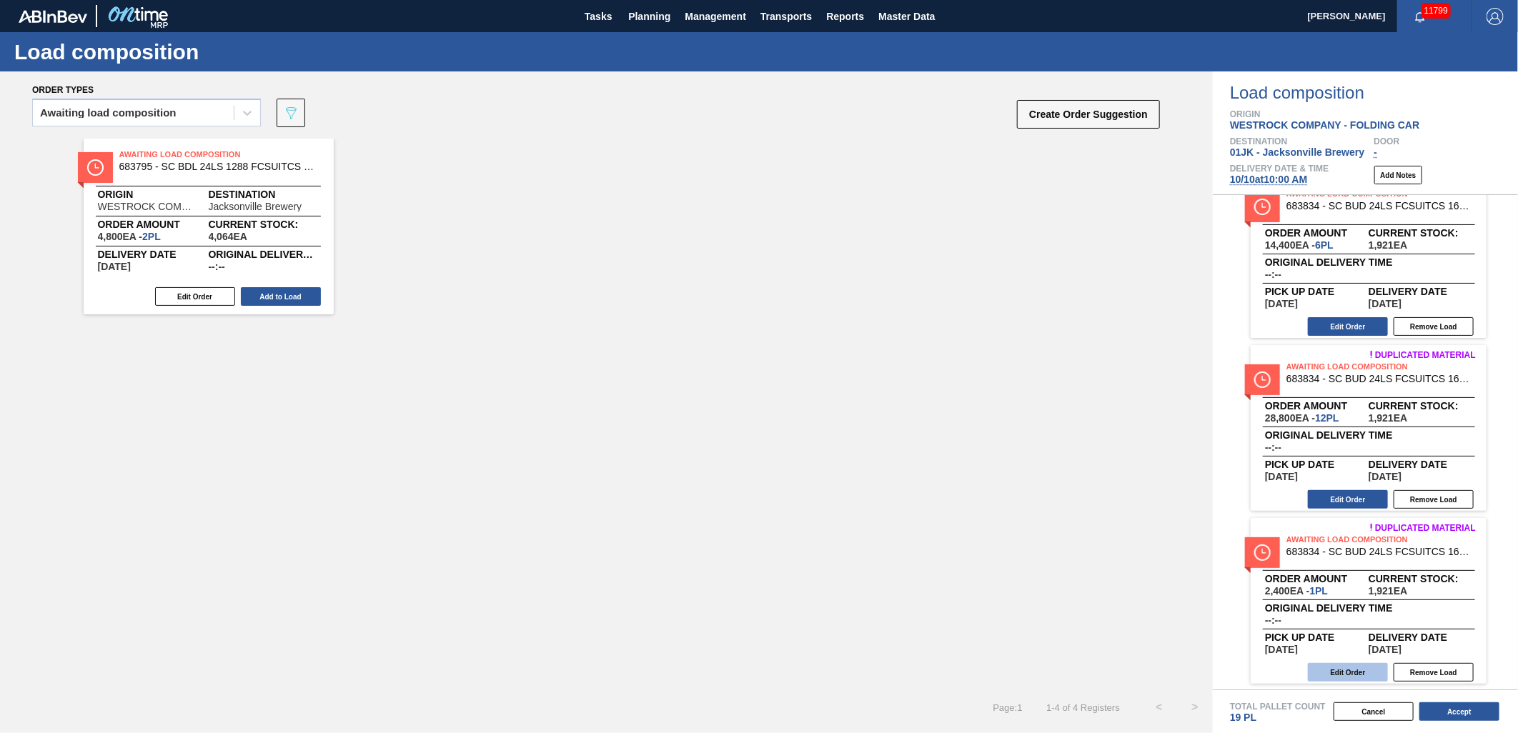
click at [1366, 665] on button "Edit Order" at bounding box center [1348, 672] width 80 height 19
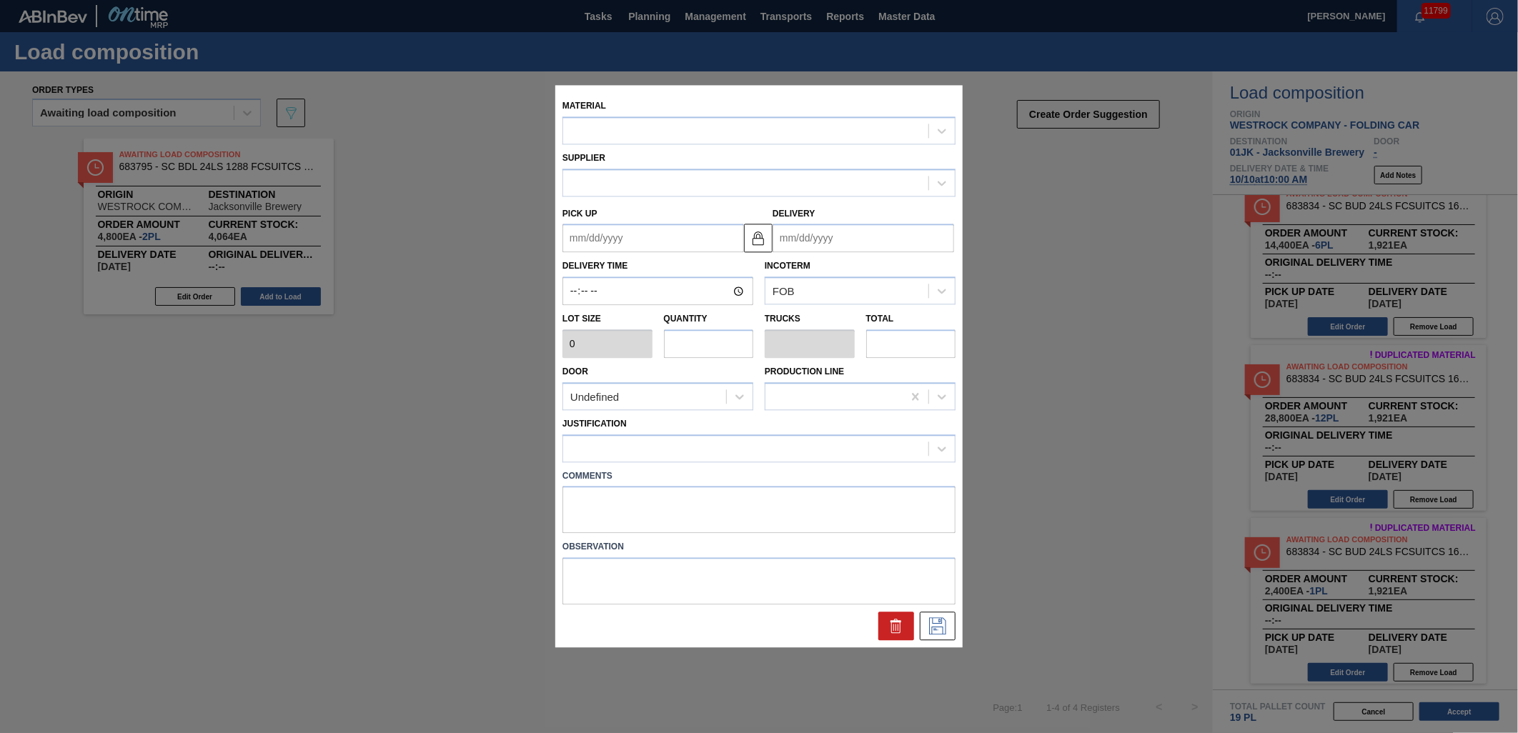
type input "2,400"
type input "1"
type input "0.042"
type input "2,400"
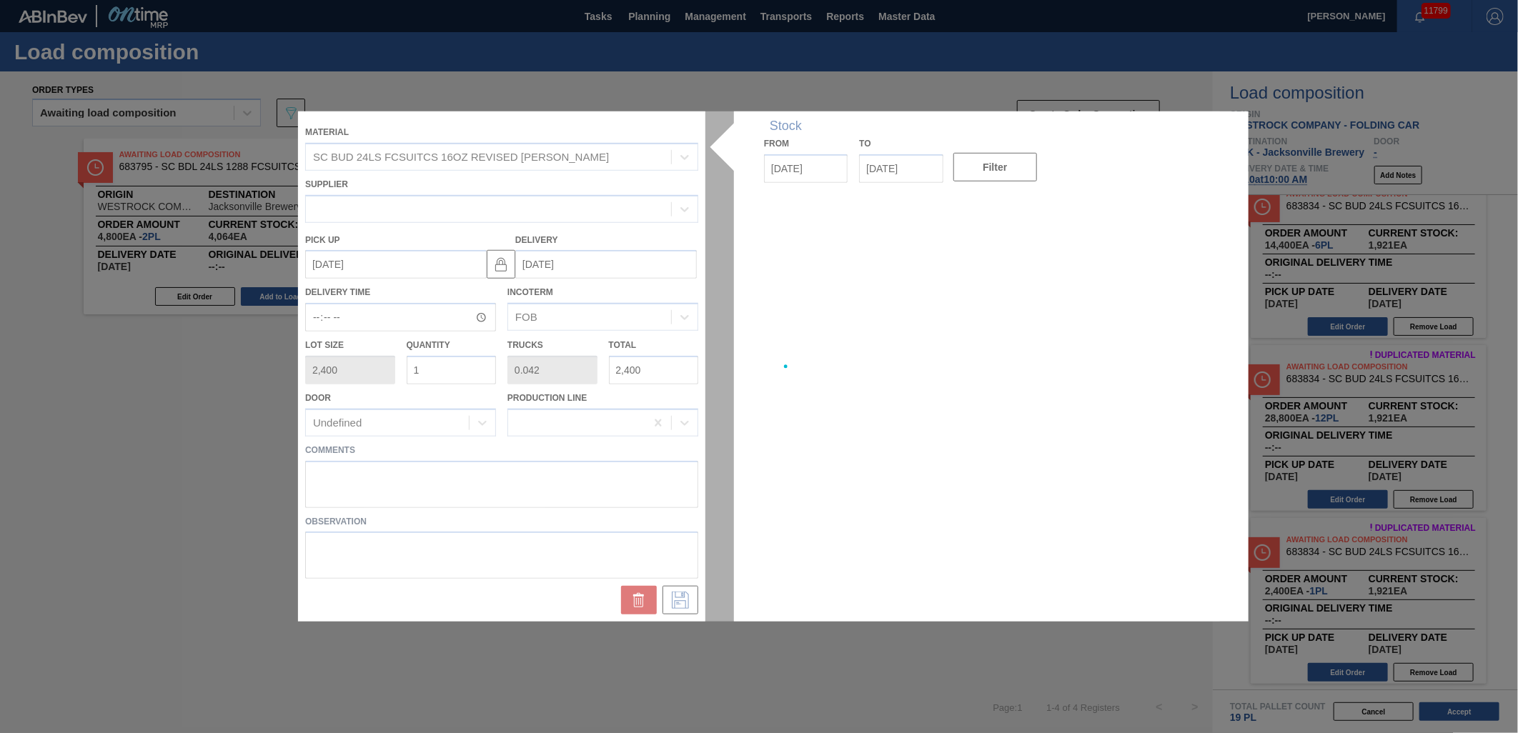
type up "[DATE]"
type input "[DATE]"
click at [630, 502] on div at bounding box center [759, 366] width 922 height 510
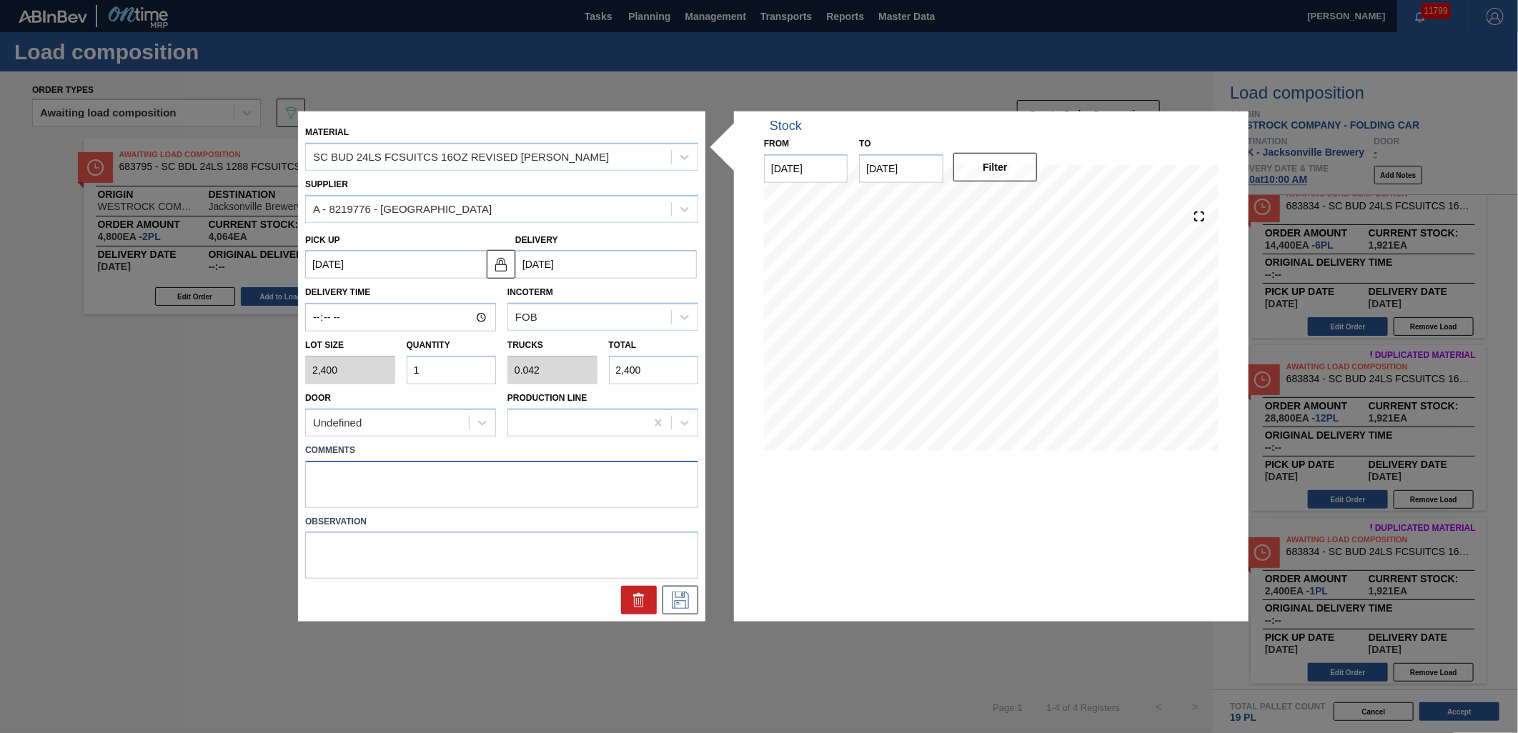
click at [569, 472] on textarea at bounding box center [501, 483] width 393 height 47
type textarea "NOSE, DROP"
click at [672, 588] on div at bounding box center [501, 597] width 404 height 36
click at [674, 592] on icon at bounding box center [680, 600] width 17 height 17
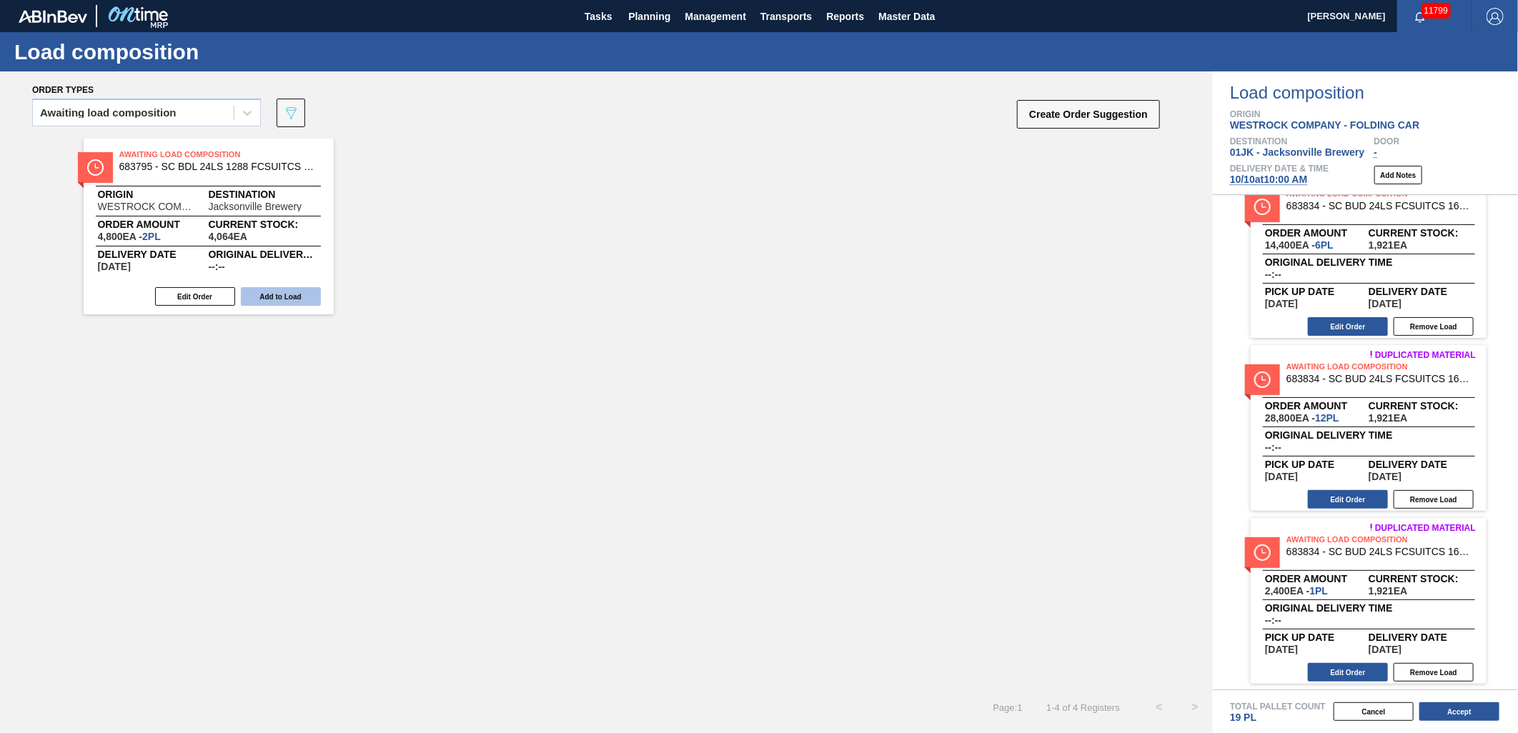
click at [260, 298] on button "Add to Load" at bounding box center [281, 296] width 80 height 19
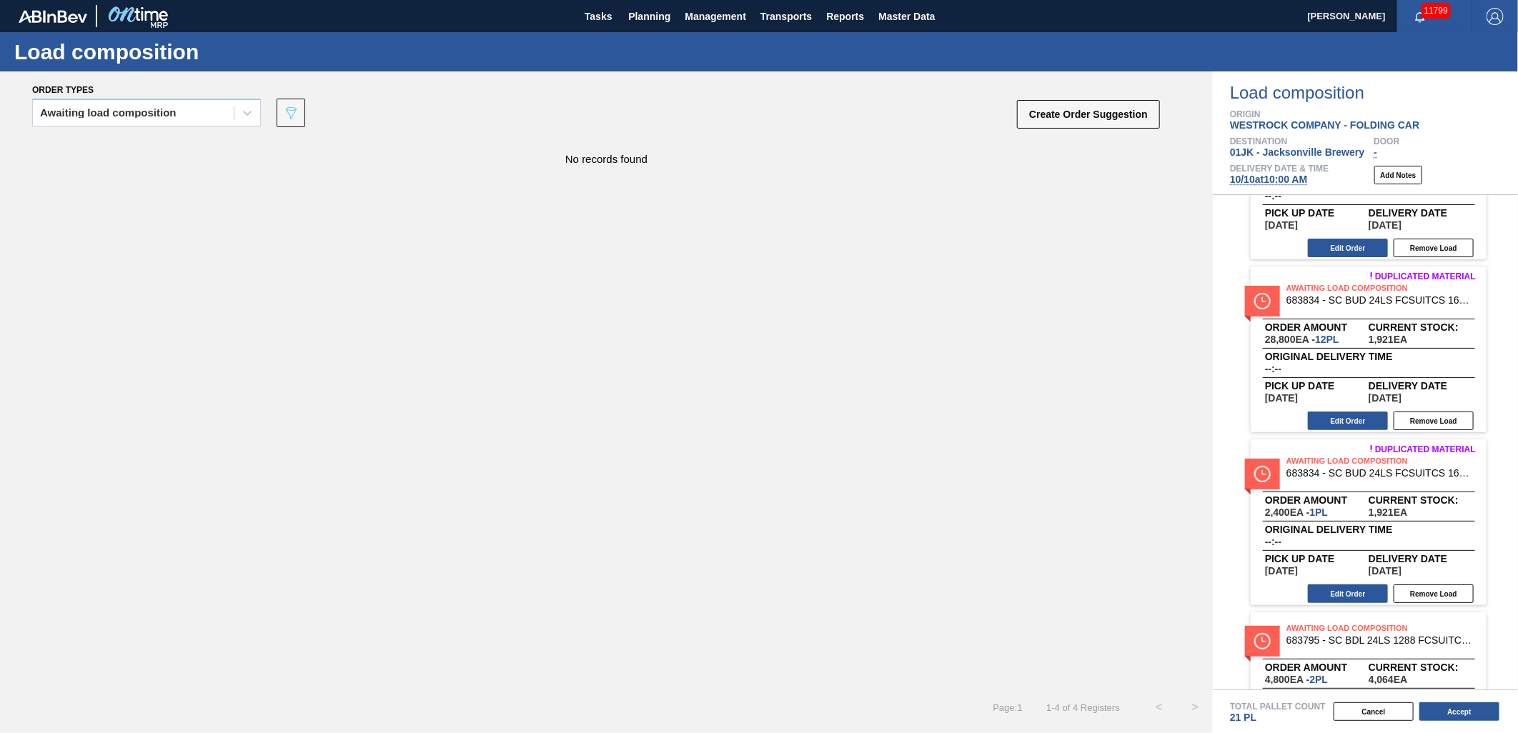
scroll to position [203, 0]
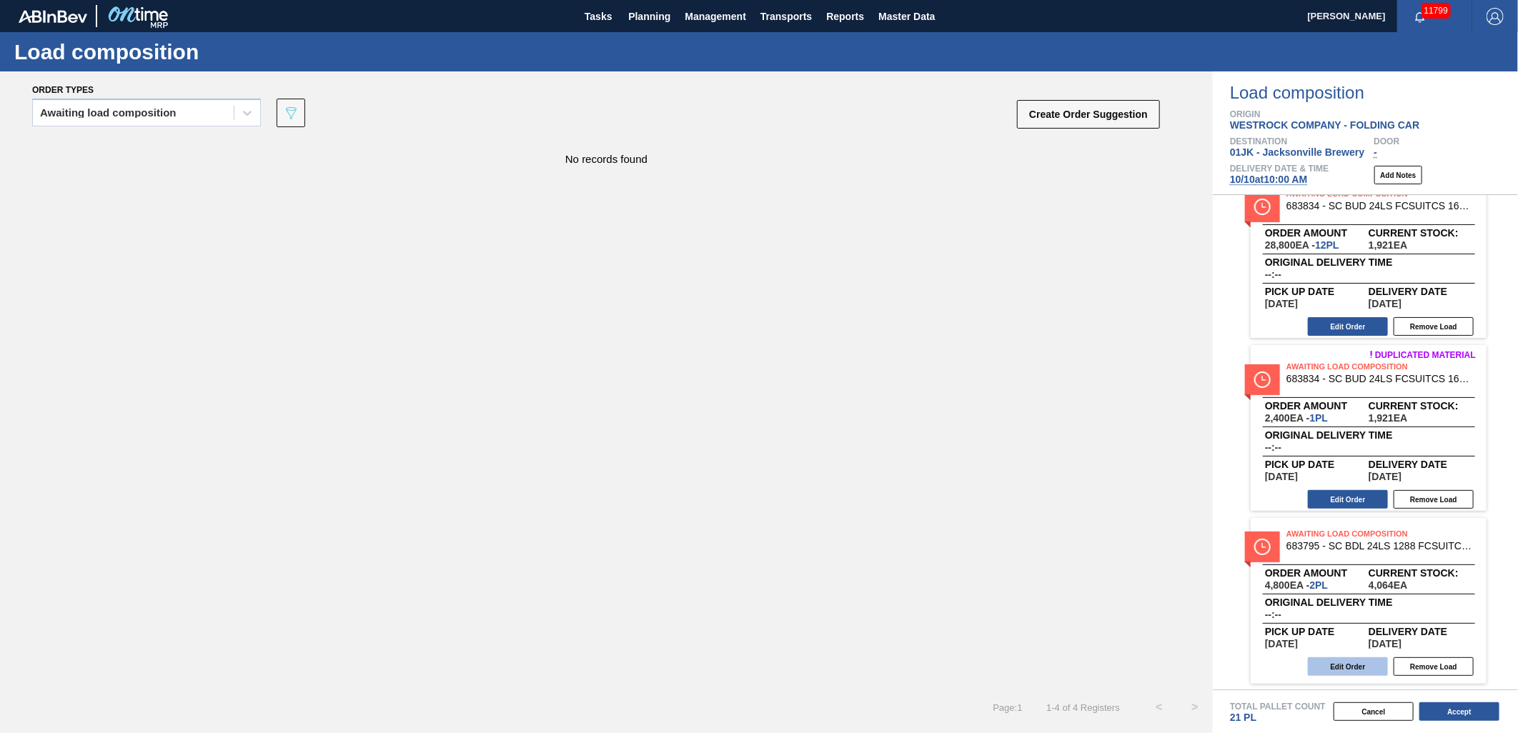
drag, startPoint x: 1344, startPoint y: 657, endPoint x: 1351, endPoint y: 662, distance: 8.3
click at [1351, 662] on button "Edit Order" at bounding box center [1348, 666] width 80 height 19
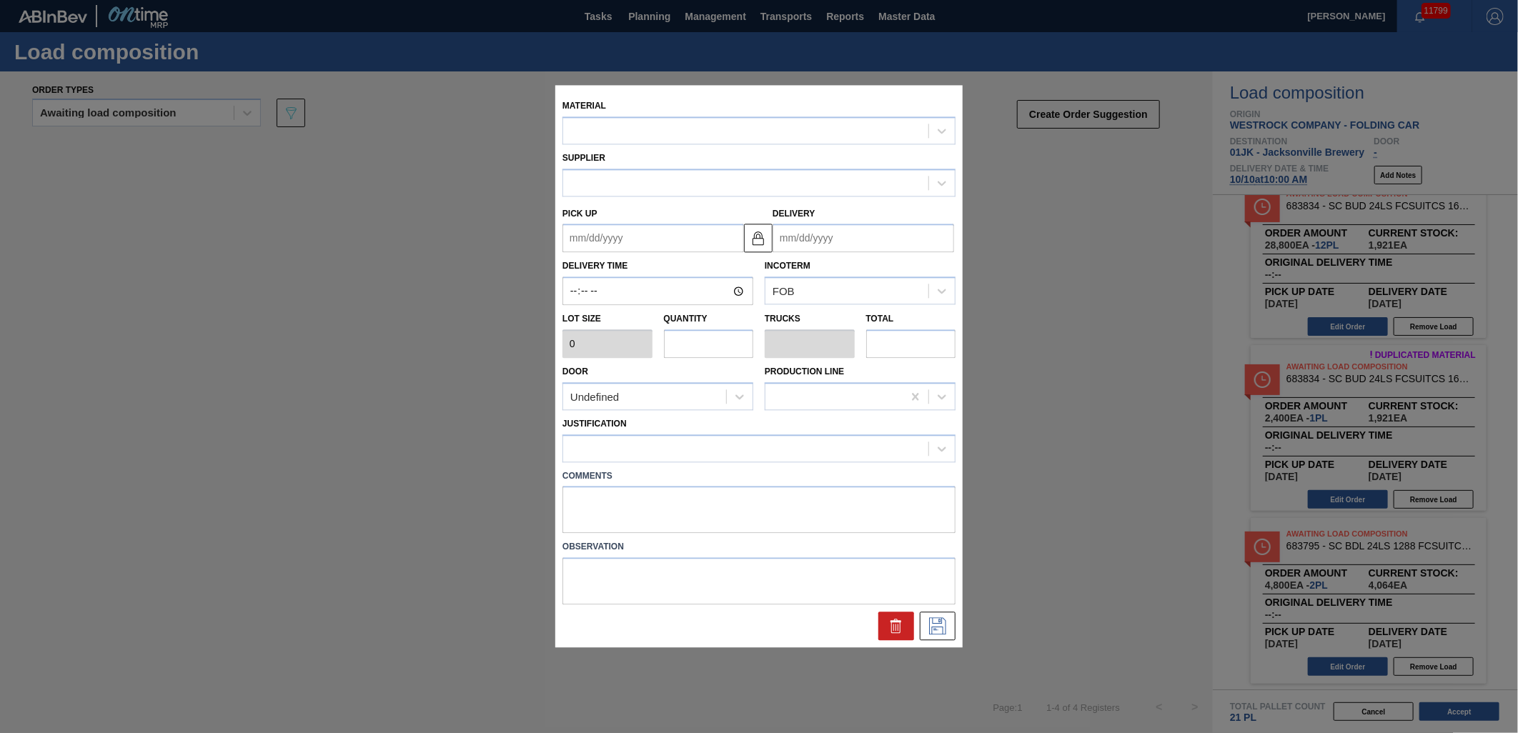
type input "2,400"
type input "2"
type input "0.077"
type input "4,800"
type up "[DATE]"
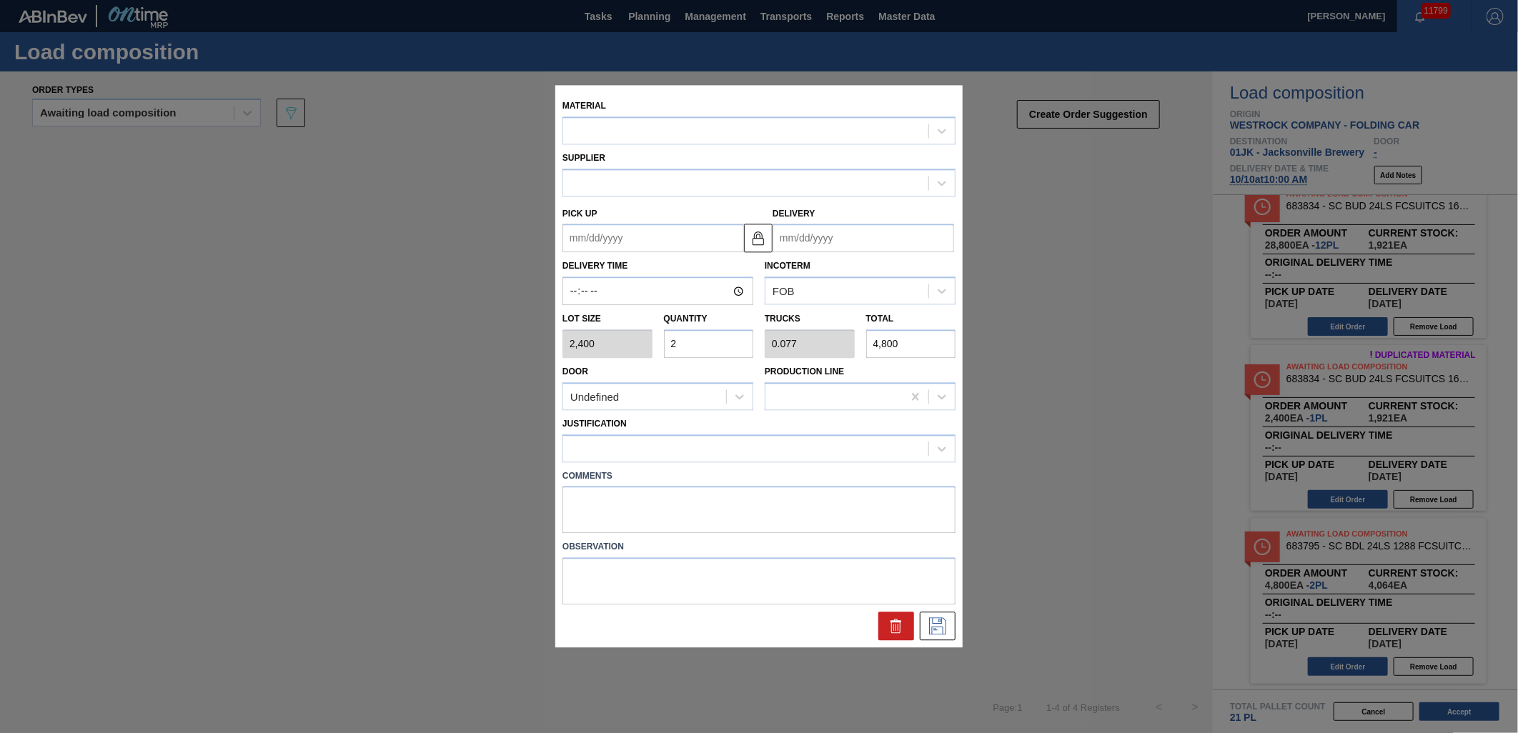
type input "[DATE]"
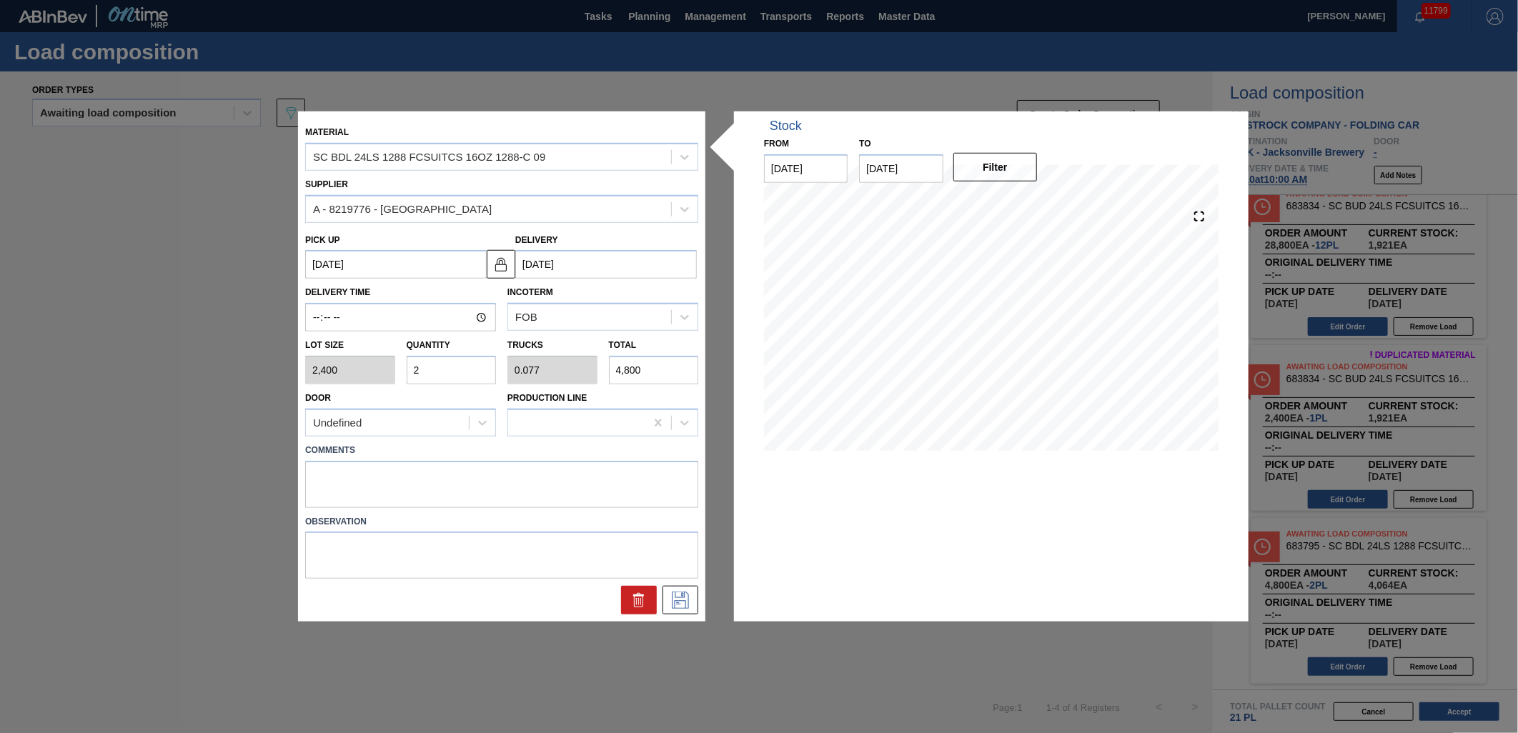
click at [479, 375] on input "2" at bounding box center [452, 370] width 90 height 29
type input "7"
type input "0.269"
type input "16,800"
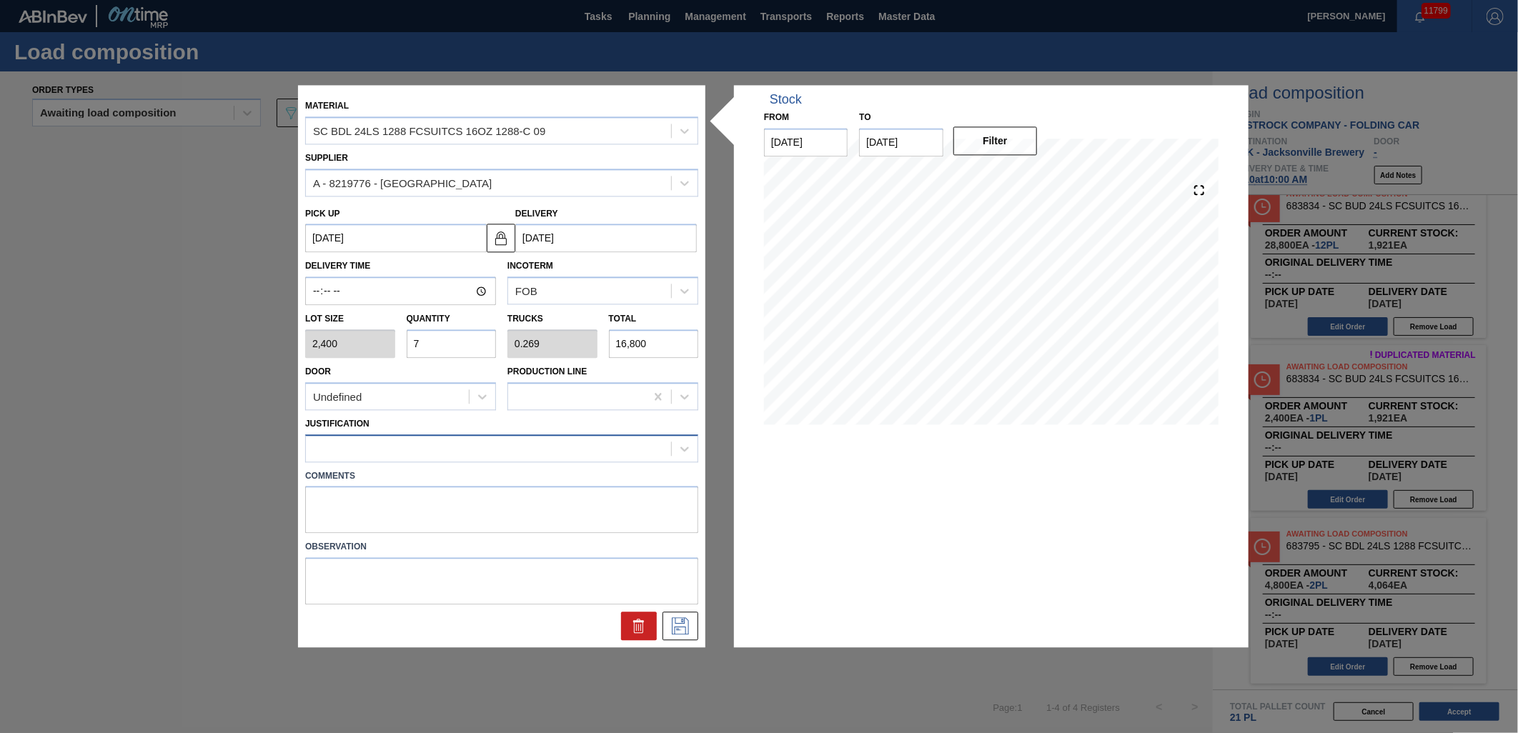
type input "7"
click at [442, 448] on div at bounding box center [488, 448] width 365 height 21
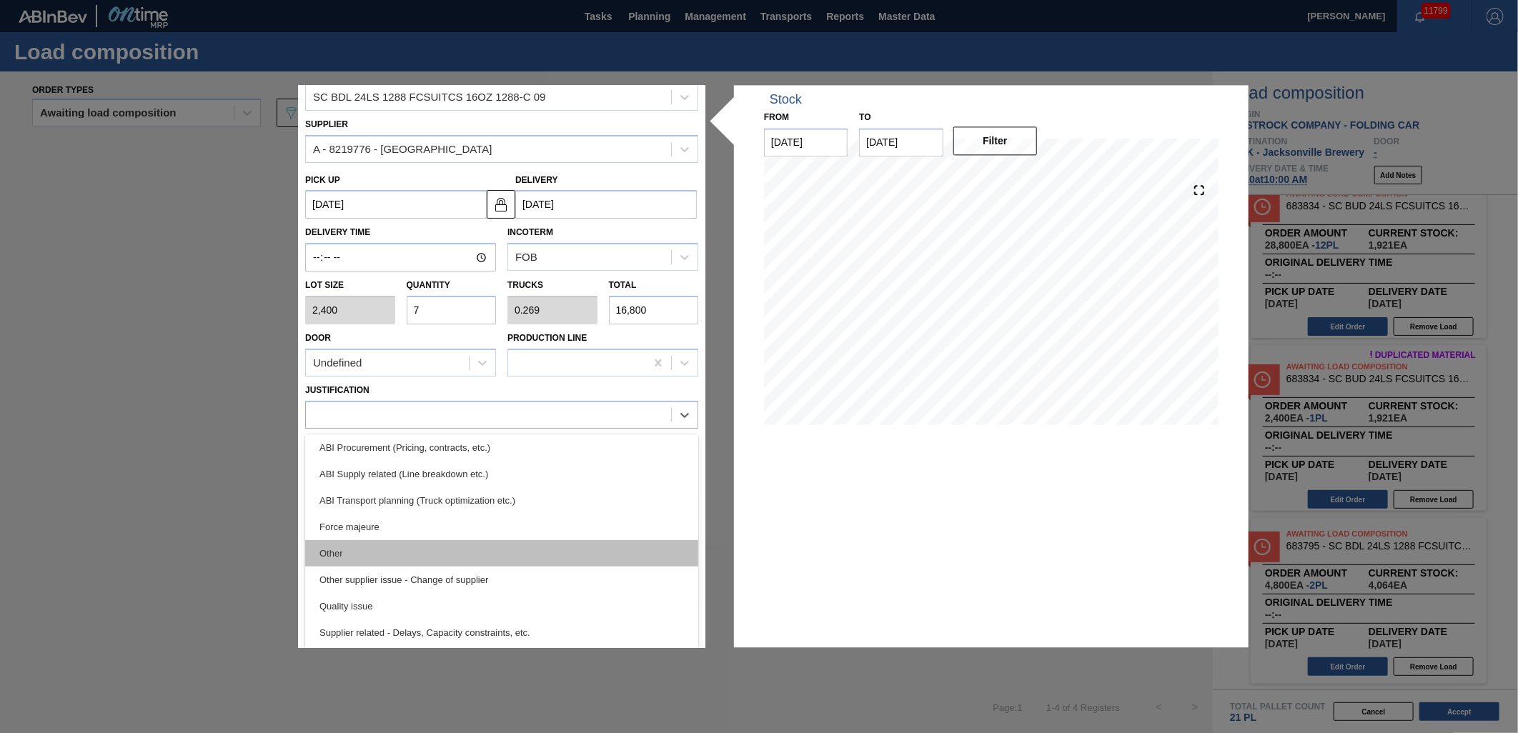
scroll to position [109, 0]
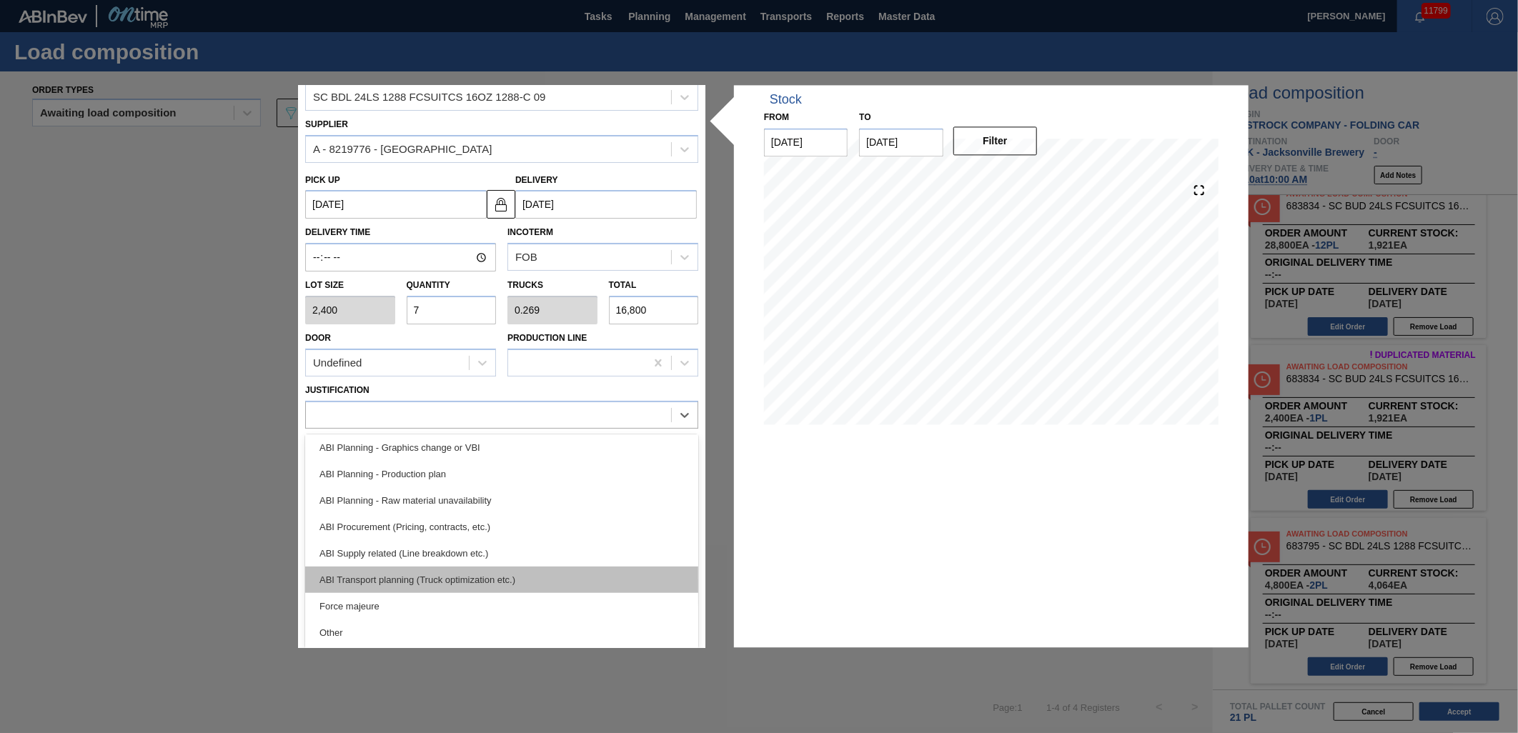
click at [490, 567] on div "ABI Transport planning (Truck optimization etc.)" at bounding box center [501, 580] width 393 height 26
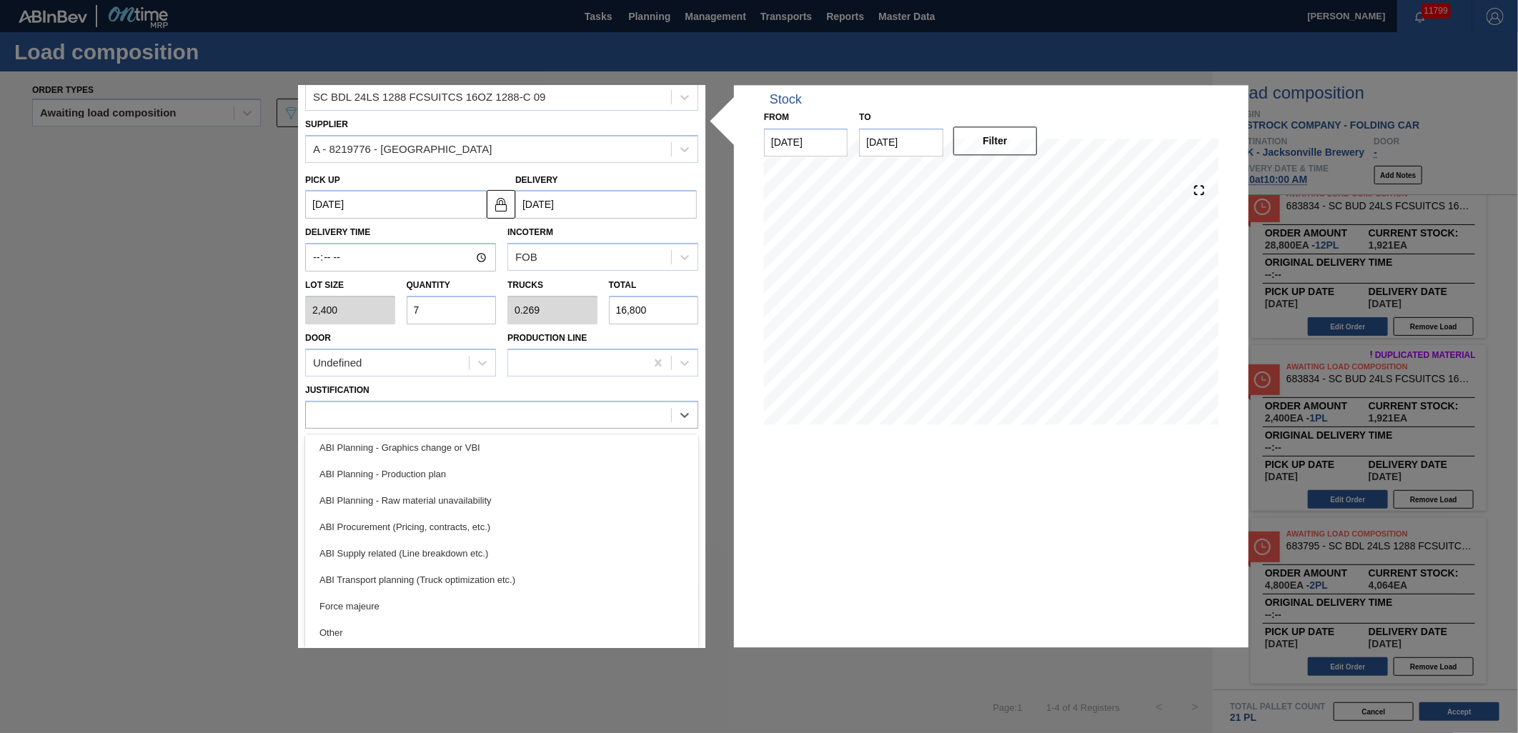
scroll to position [0, 0]
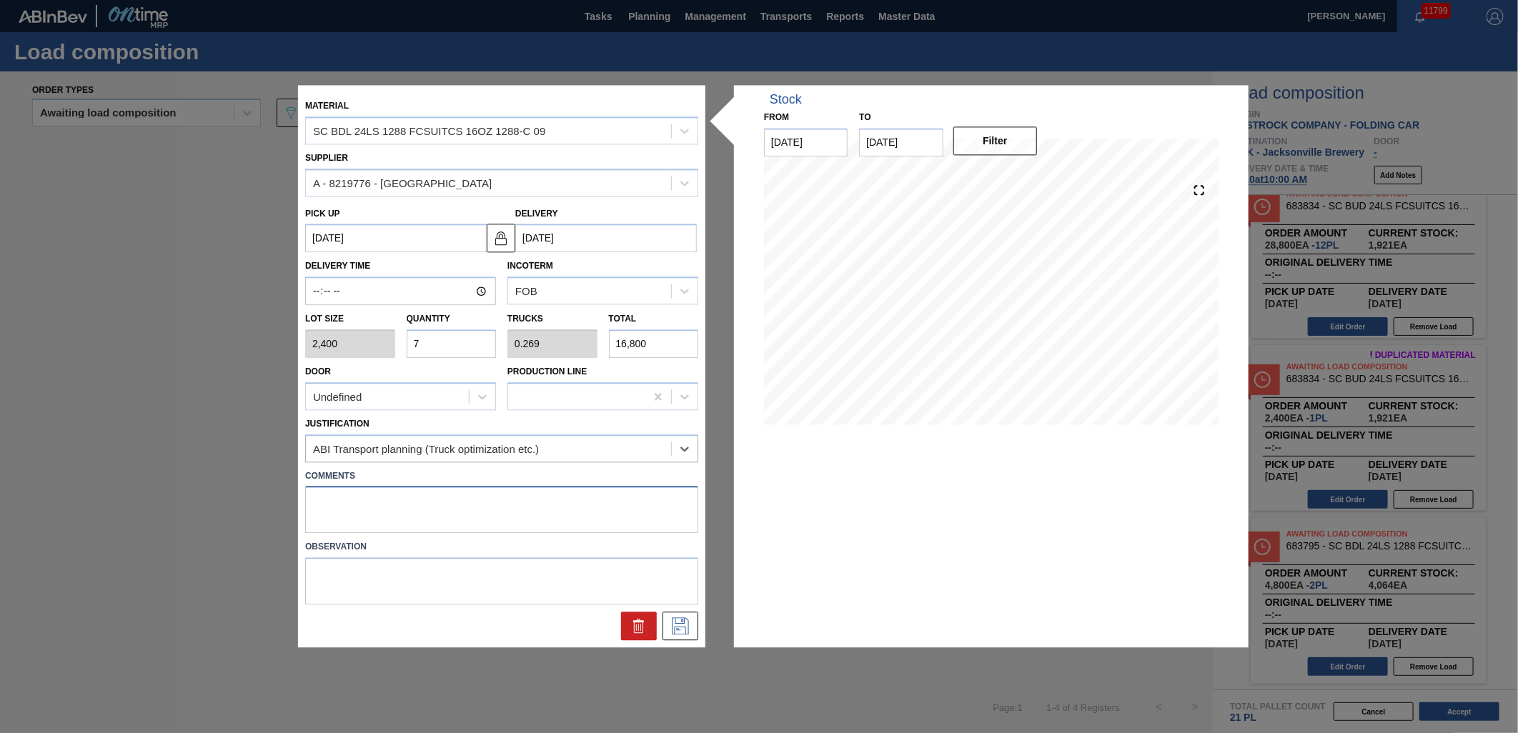
click at [453, 516] on textarea at bounding box center [501, 510] width 393 height 47
type textarea "TAIL, DROP"
click at [682, 625] on icon at bounding box center [680, 626] width 23 height 17
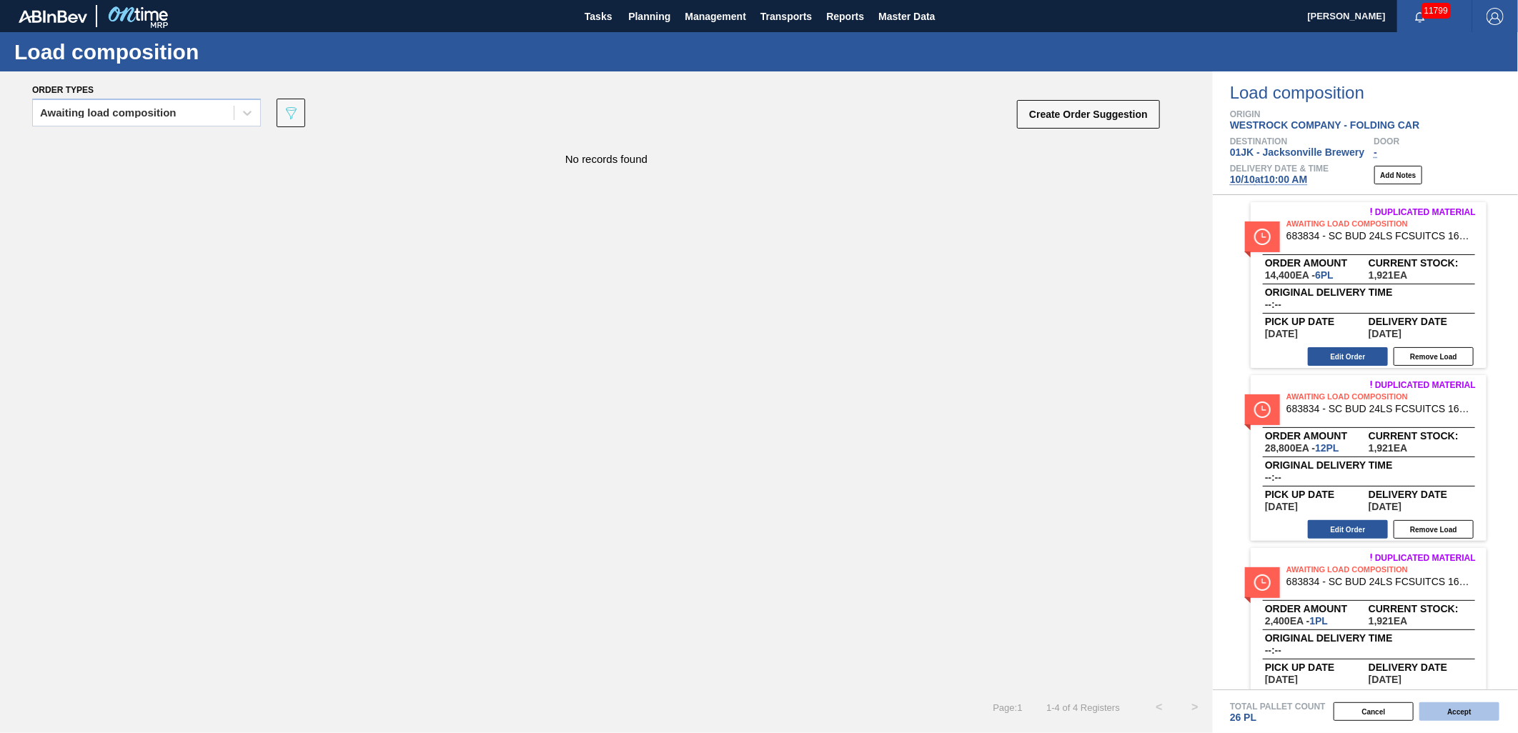
click at [1446, 712] on button "Accept" at bounding box center [1459, 711] width 80 height 19
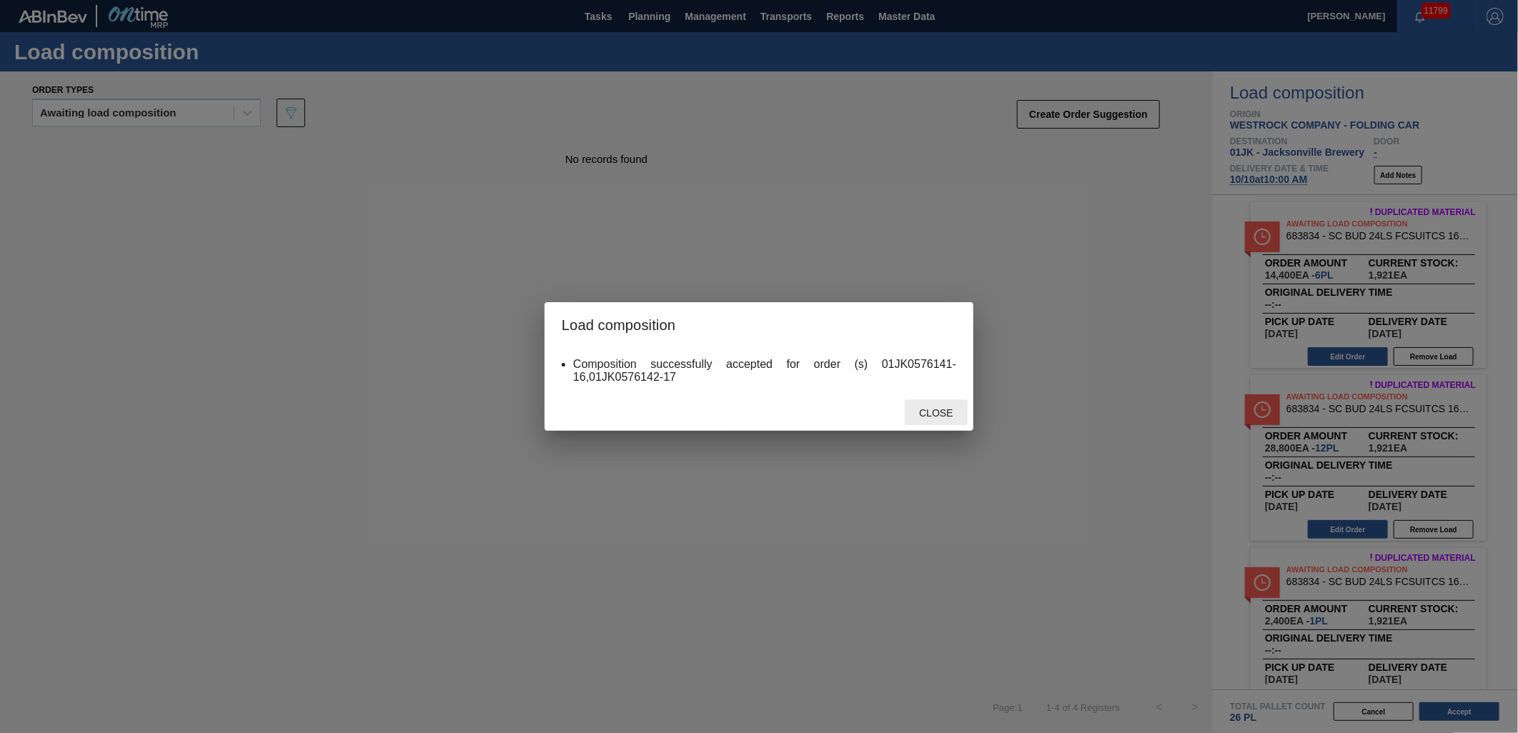
click at [940, 402] on div "Close" at bounding box center [936, 412] width 63 height 26
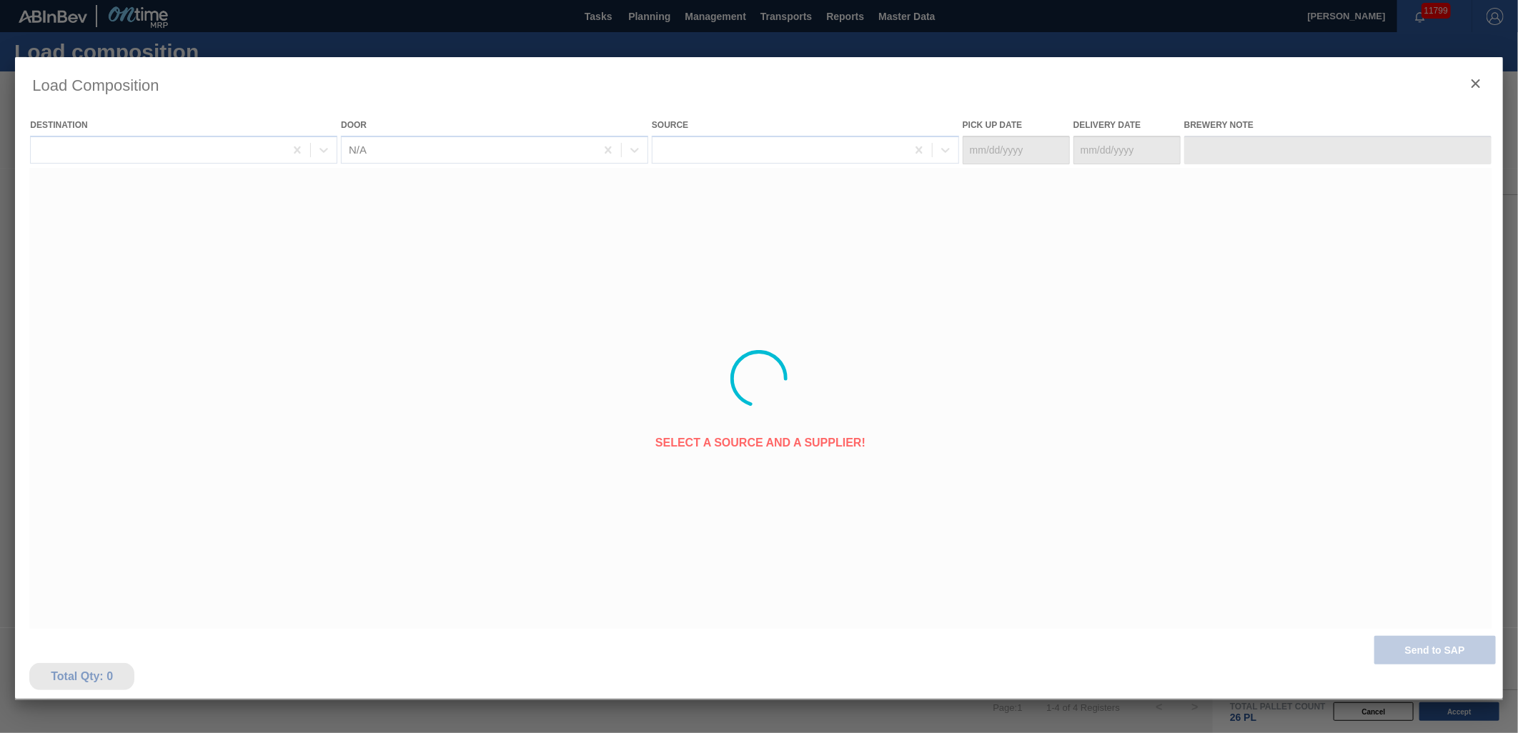
type Date "[DATE]"
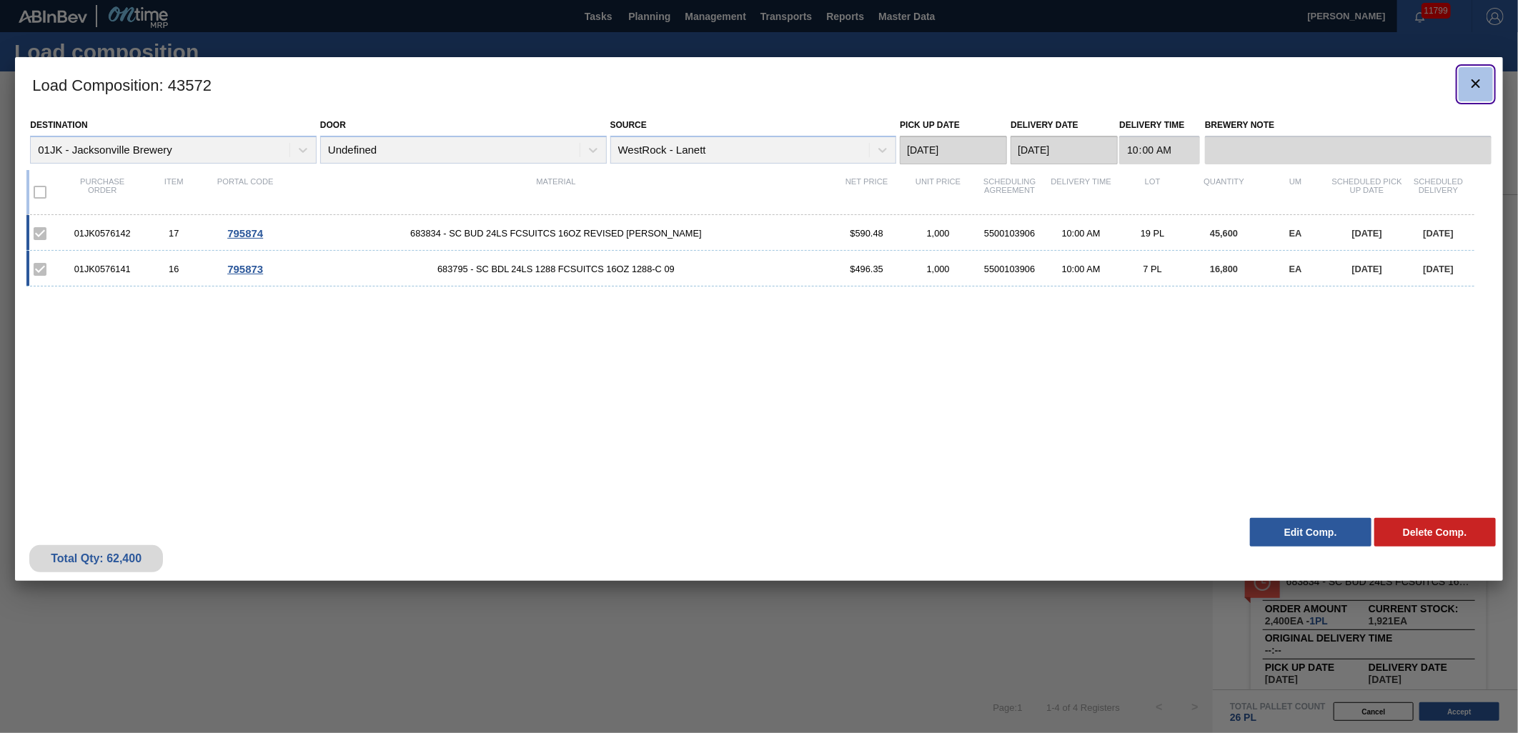
click at [1468, 87] on icon "botão de ícone" at bounding box center [1475, 83] width 17 height 17
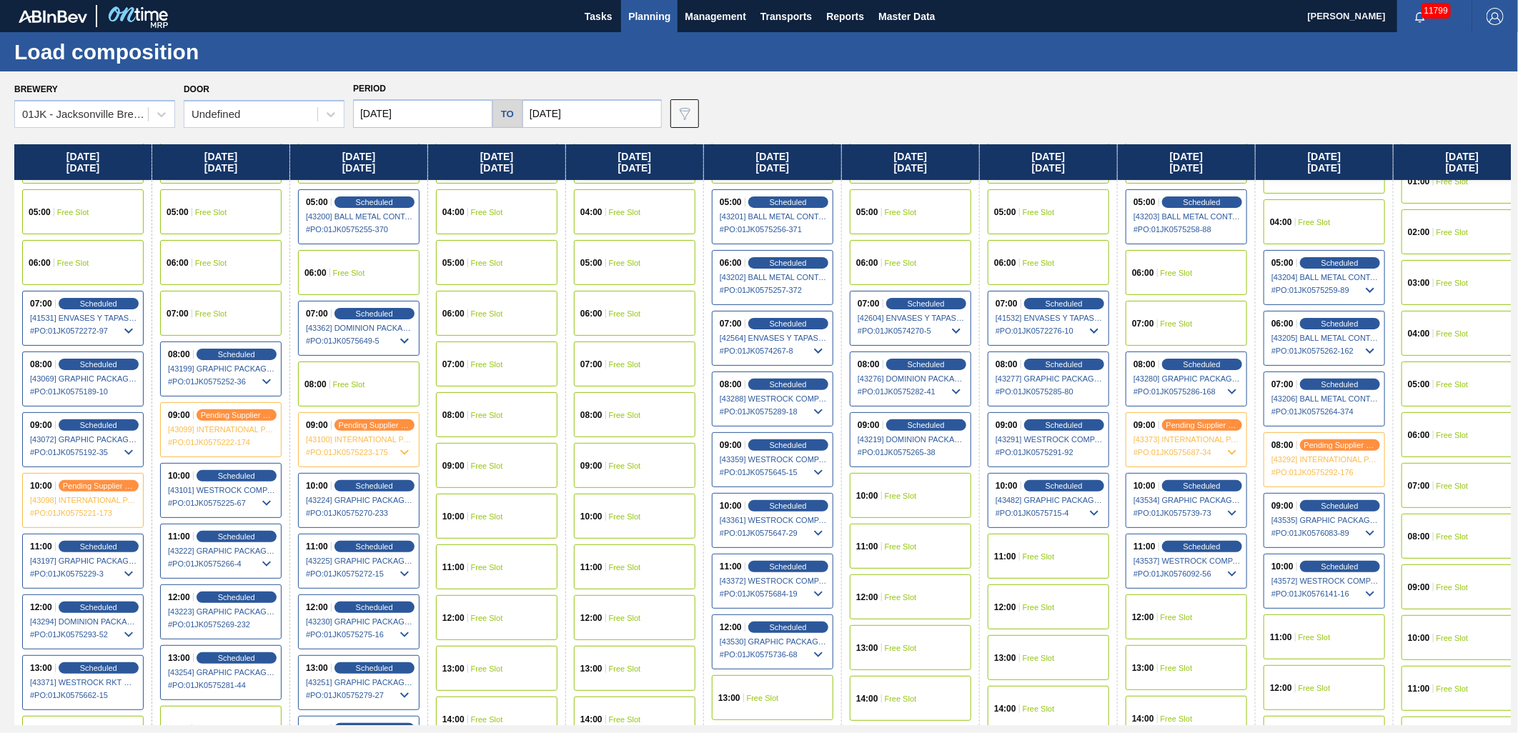
scroll to position [238, 0]
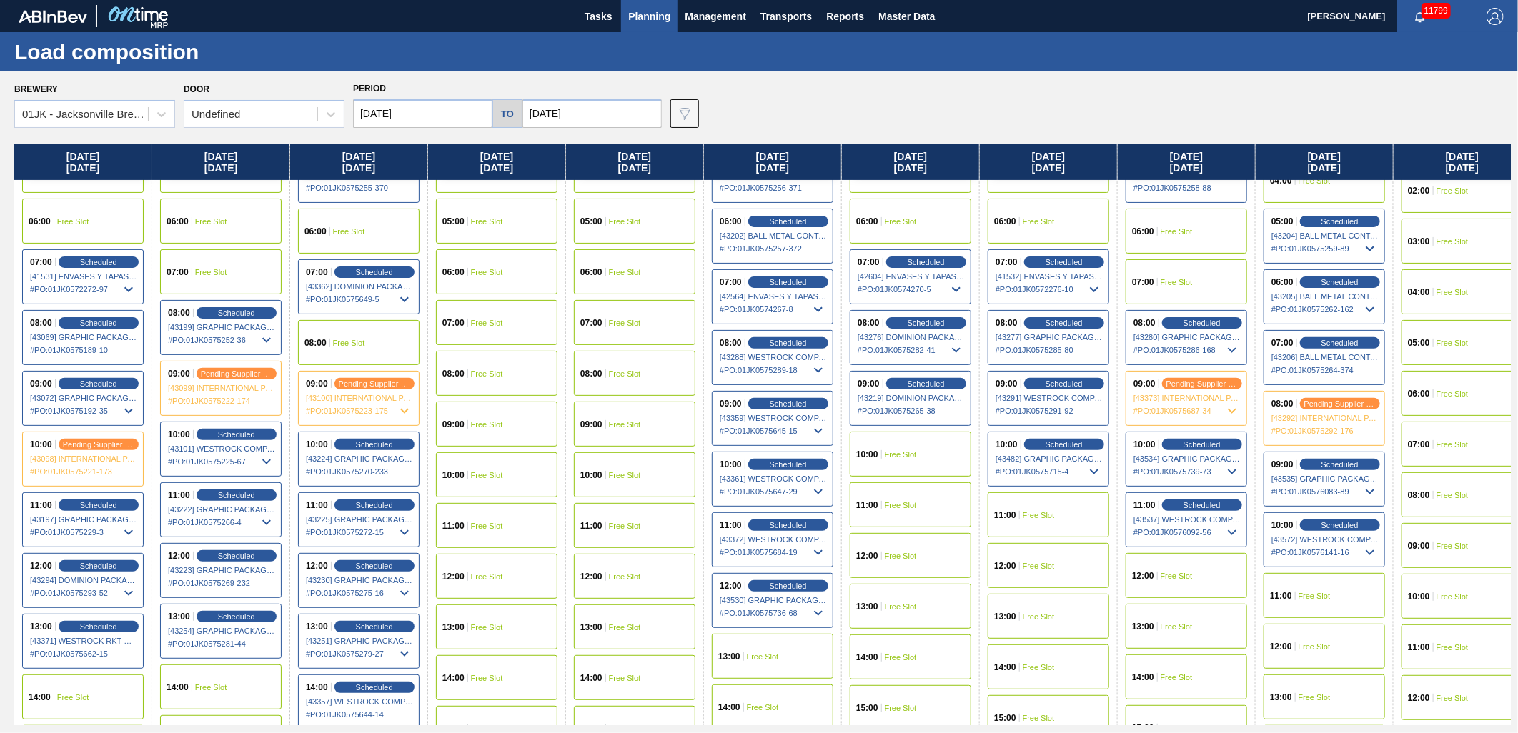
click at [1196, 586] on div "12:00 Free Slot" at bounding box center [1185, 575] width 121 height 45
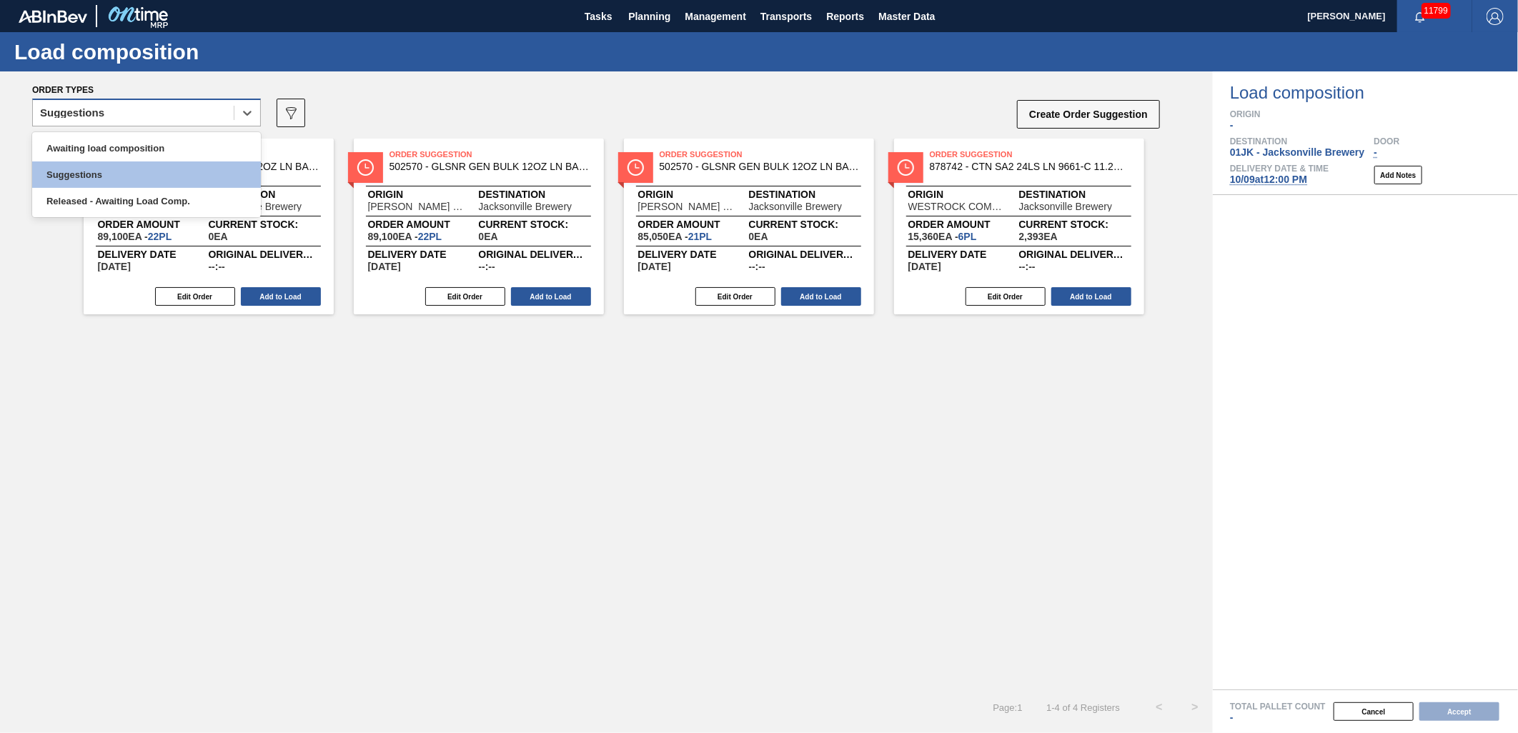
click at [222, 115] on div "Suggestions" at bounding box center [133, 113] width 201 height 21
click at [184, 156] on div "Awaiting load composition" at bounding box center [146, 148] width 229 height 26
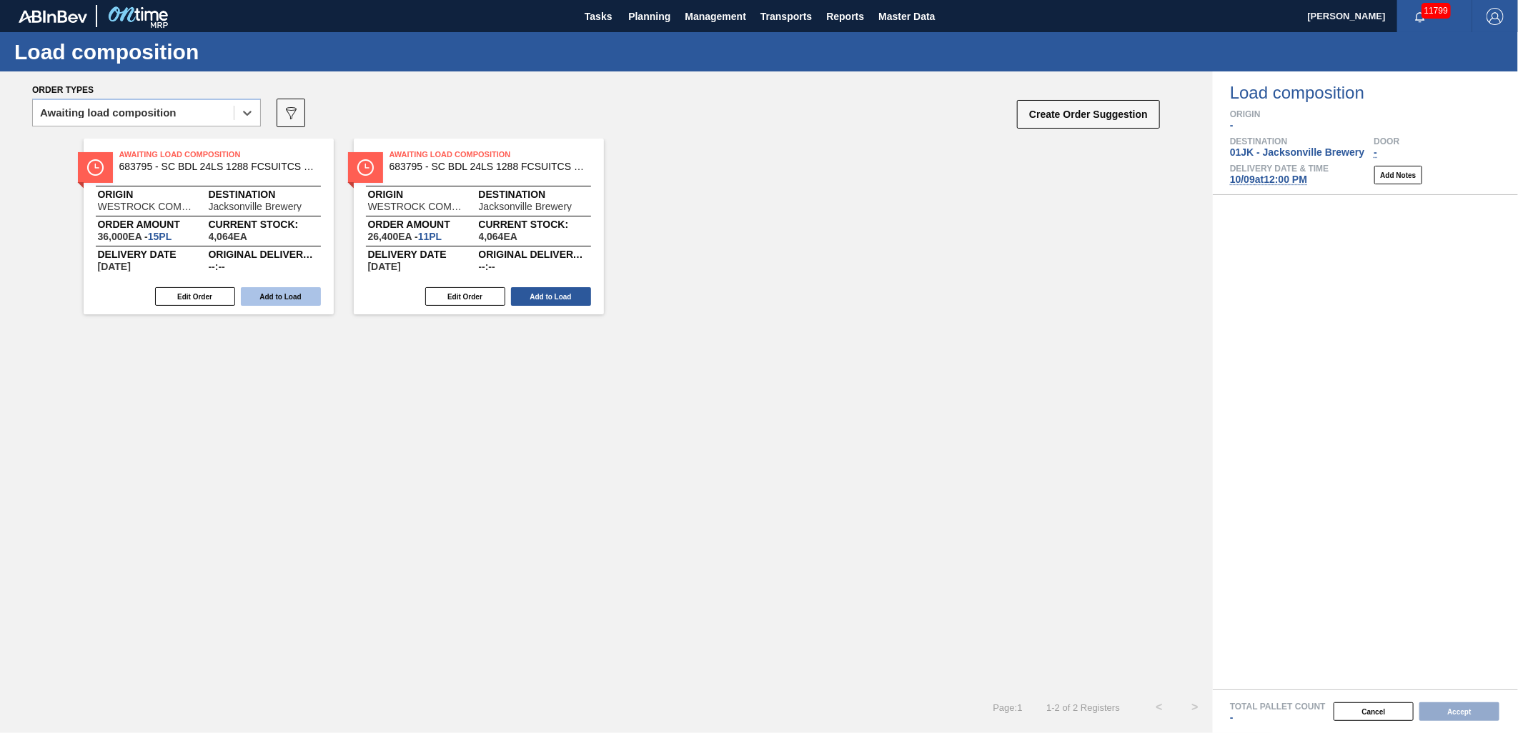
click at [298, 297] on button "Add to Load" at bounding box center [281, 296] width 80 height 19
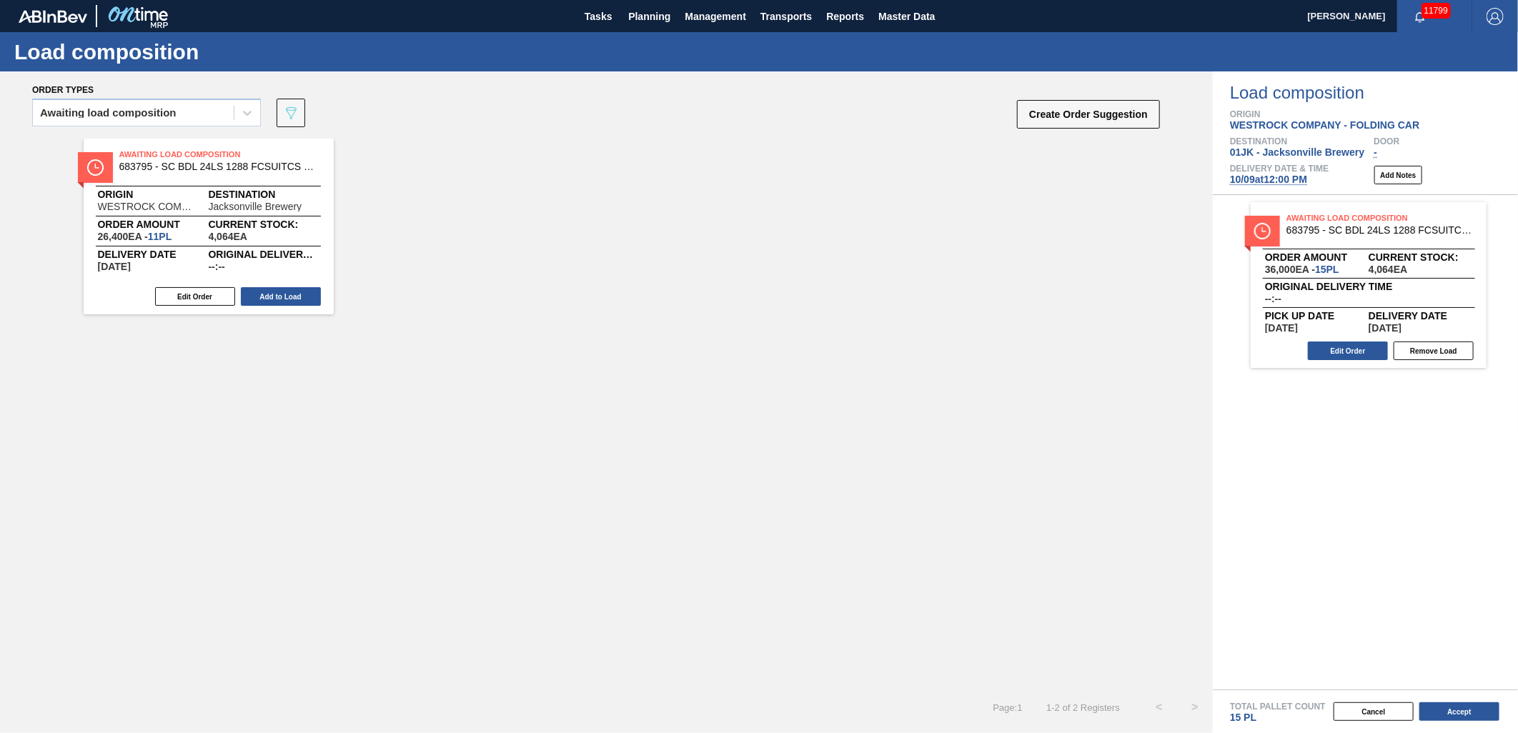
click at [298, 297] on button "Add to Load" at bounding box center [281, 296] width 80 height 19
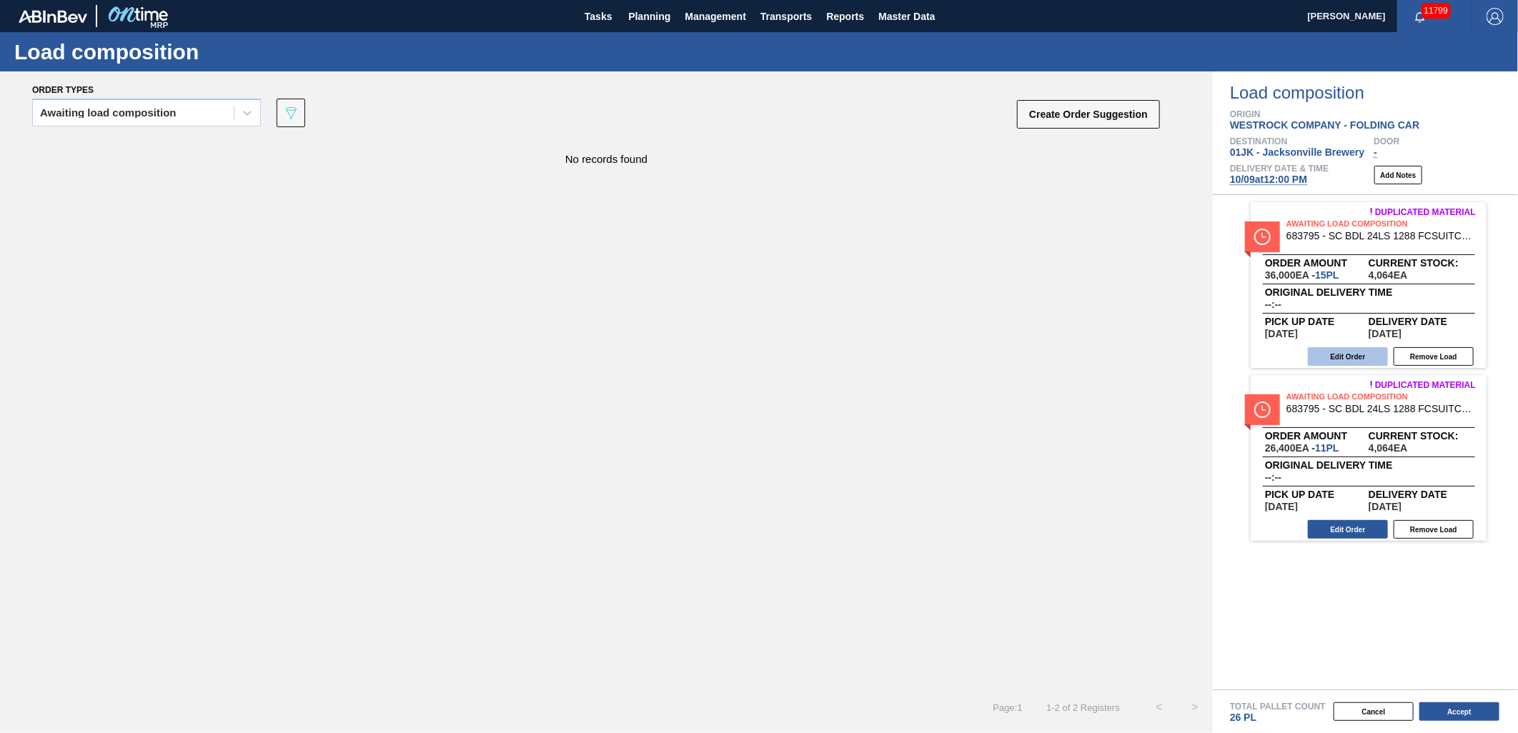
click at [1342, 356] on button "Edit Order" at bounding box center [1348, 356] width 80 height 19
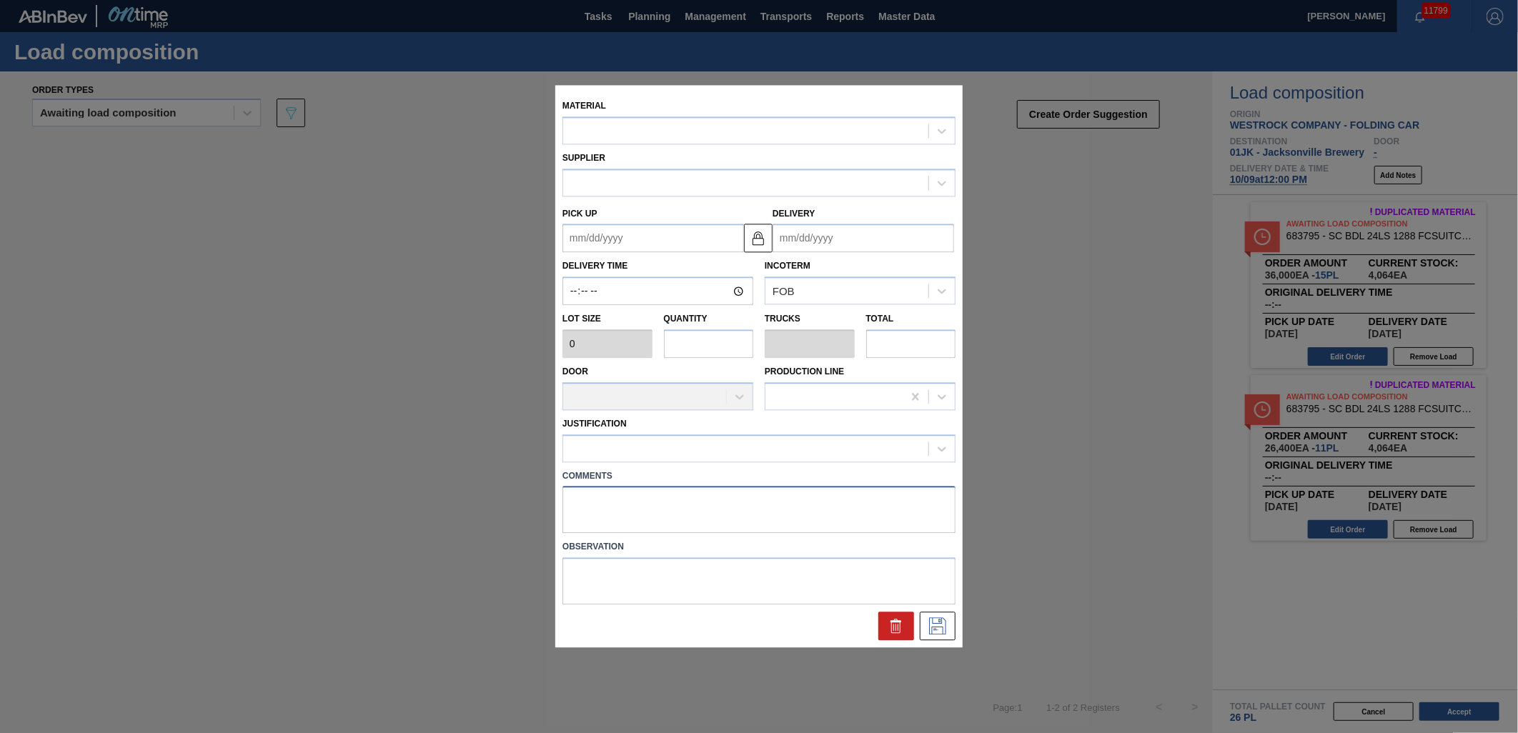
click at [840, 520] on textarea at bounding box center [758, 510] width 393 height 47
type textarea "DROP"
type input "2,400"
type input "15"
type input "0.577"
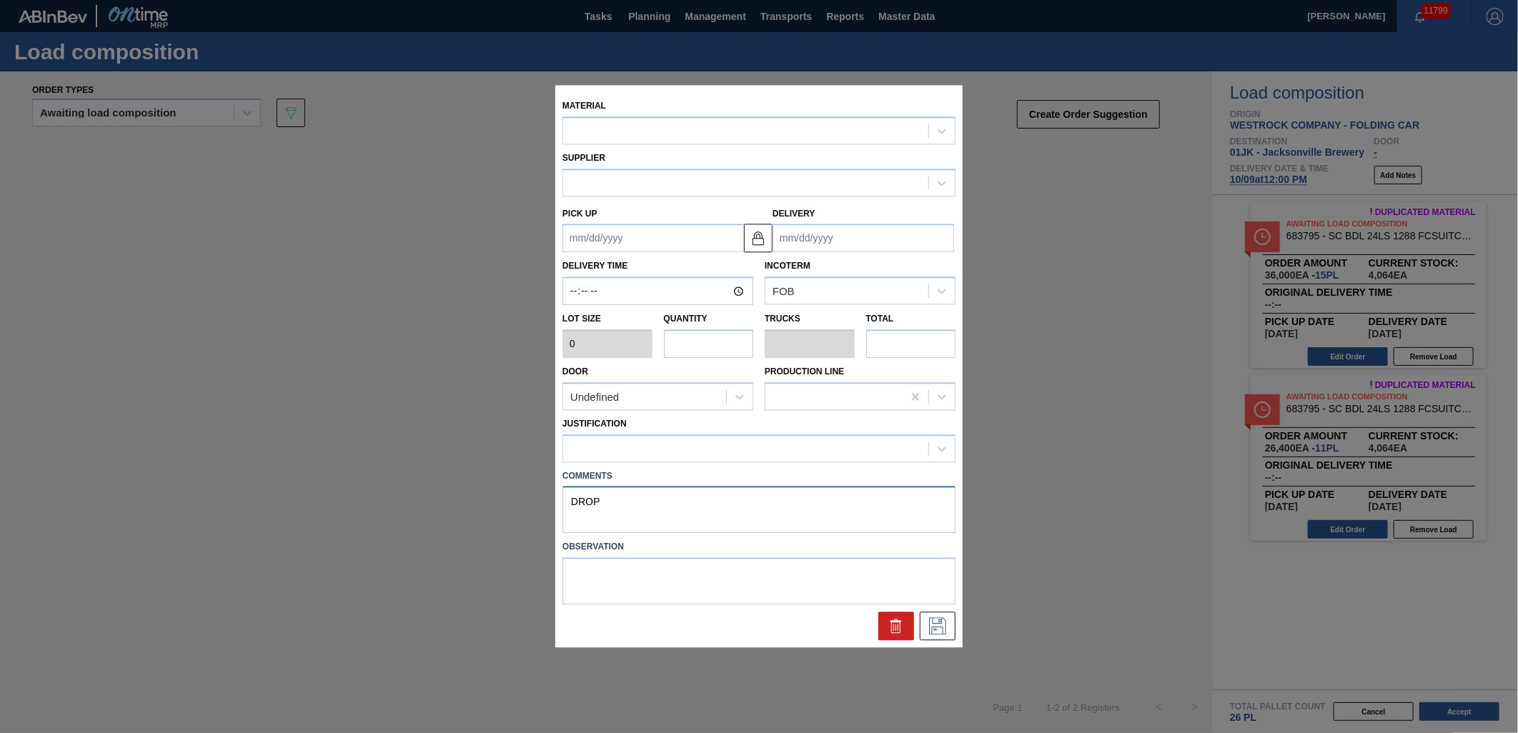
type input "36,000"
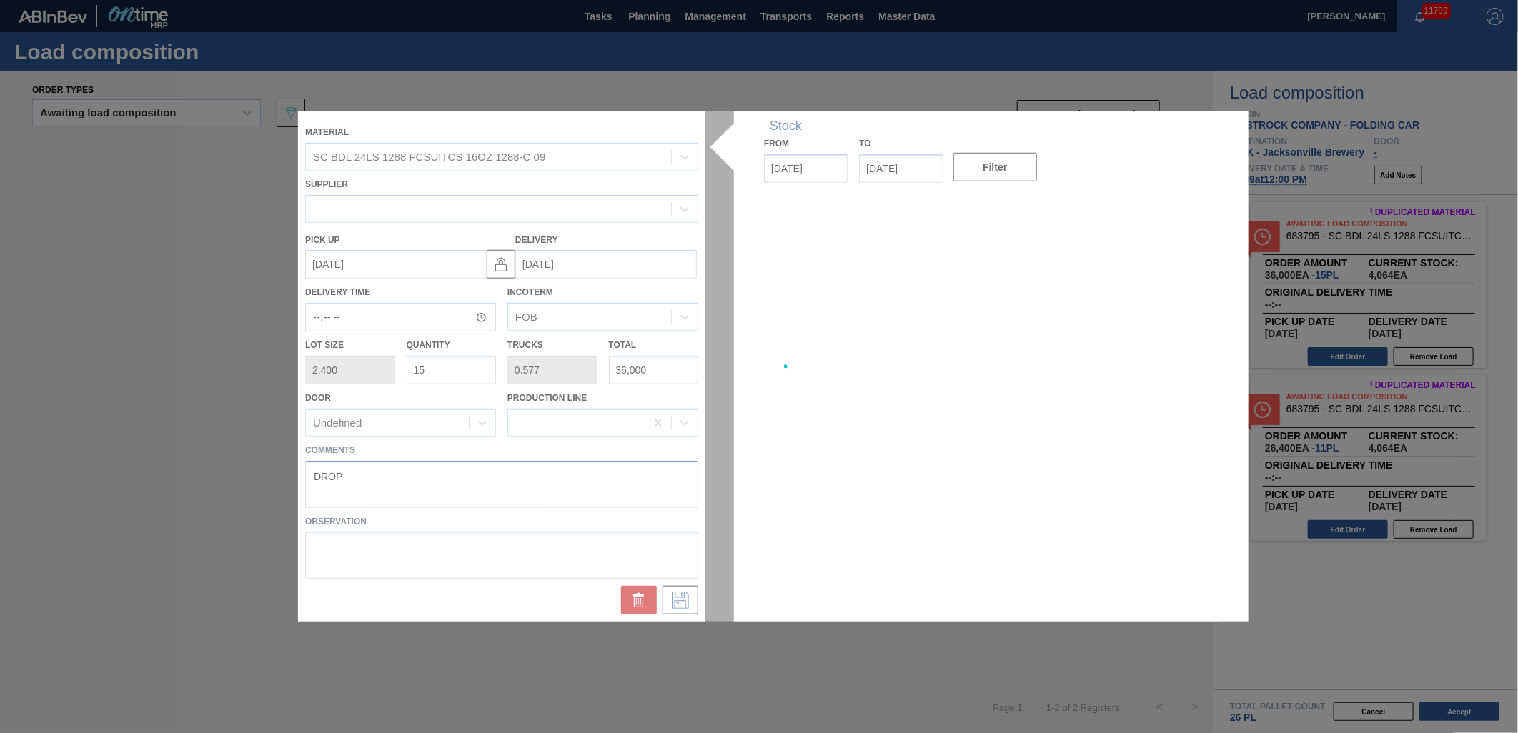
type up "[DATE]"
type input "[DATE]"
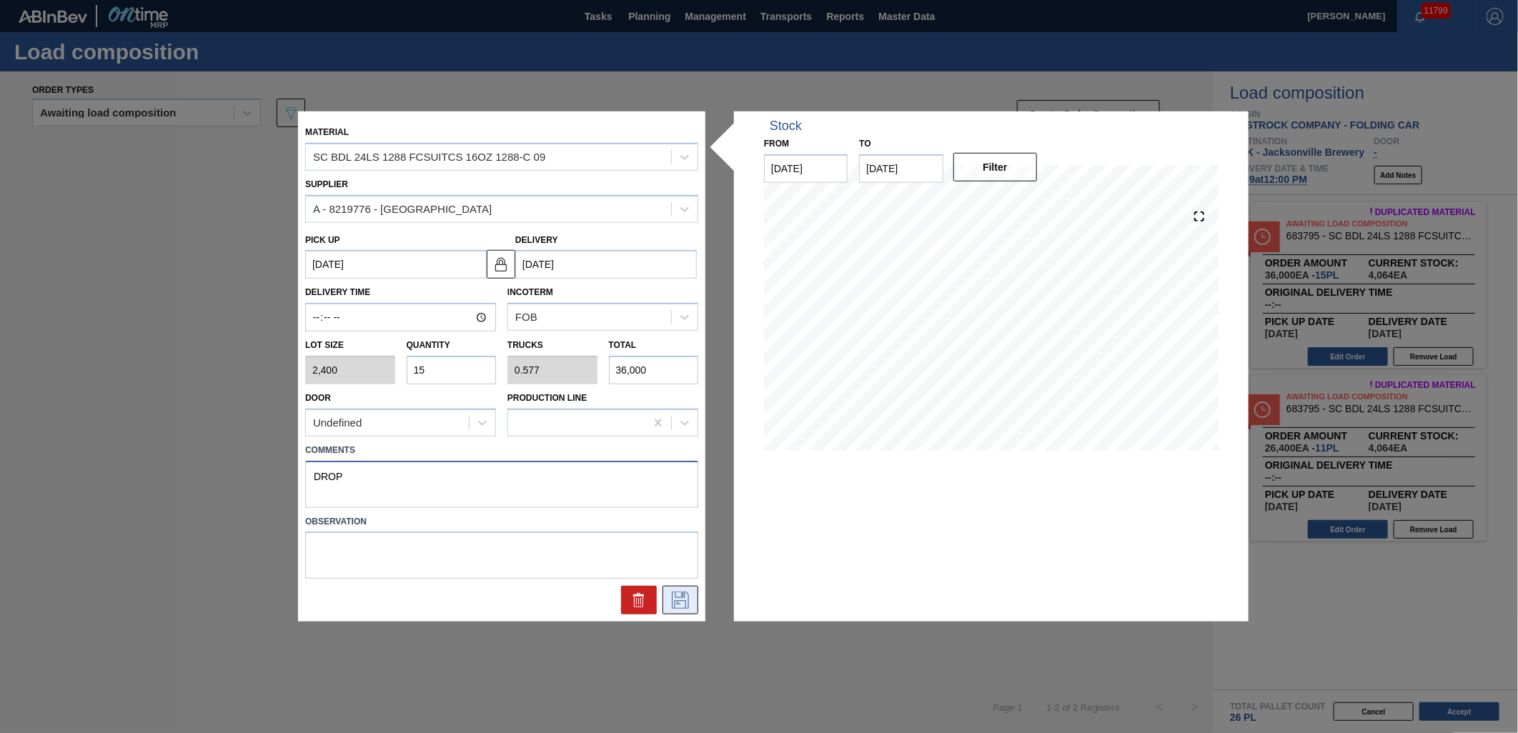
type textarea "DROP"
click at [686, 592] on icon at bounding box center [680, 600] width 23 height 17
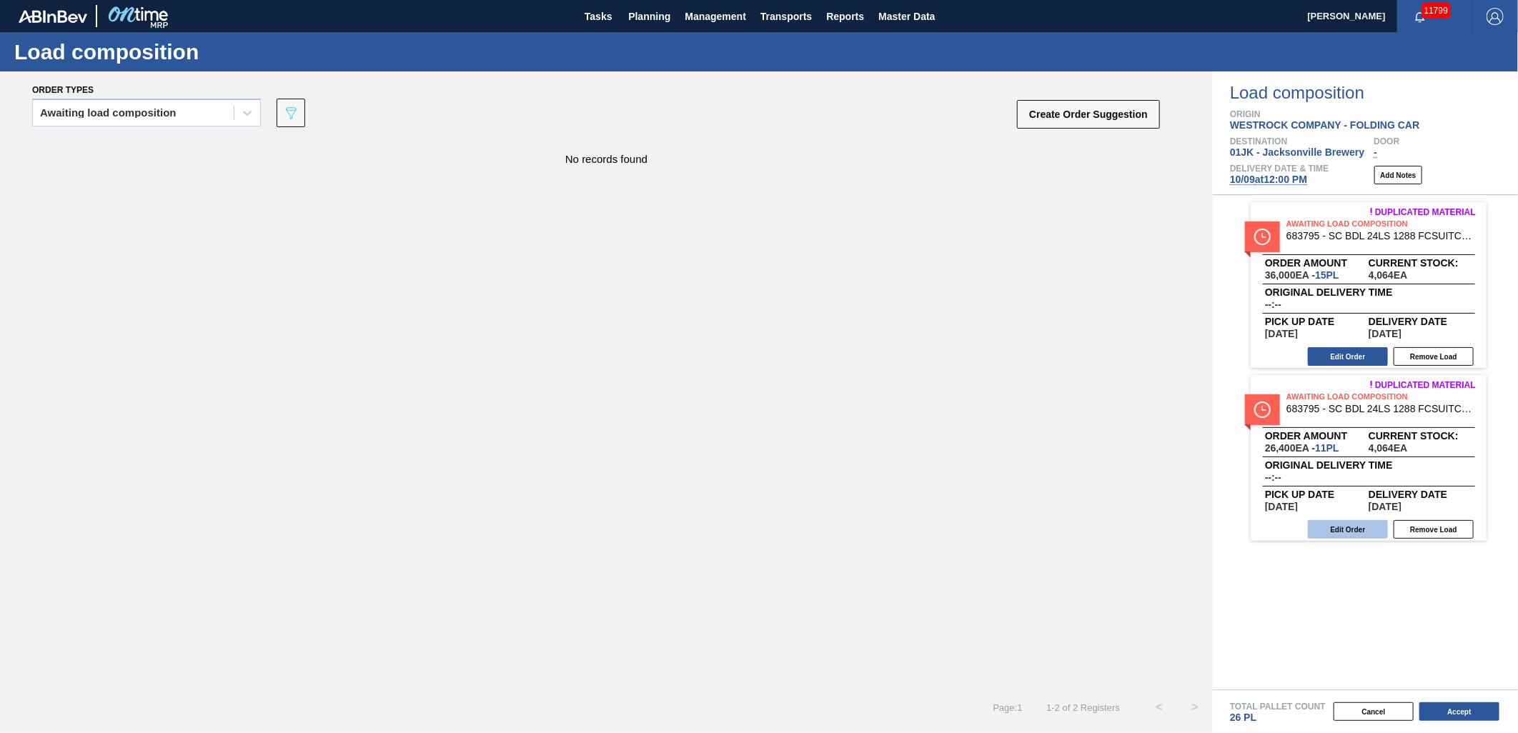
click at [1329, 525] on button "Edit Order" at bounding box center [1348, 529] width 80 height 19
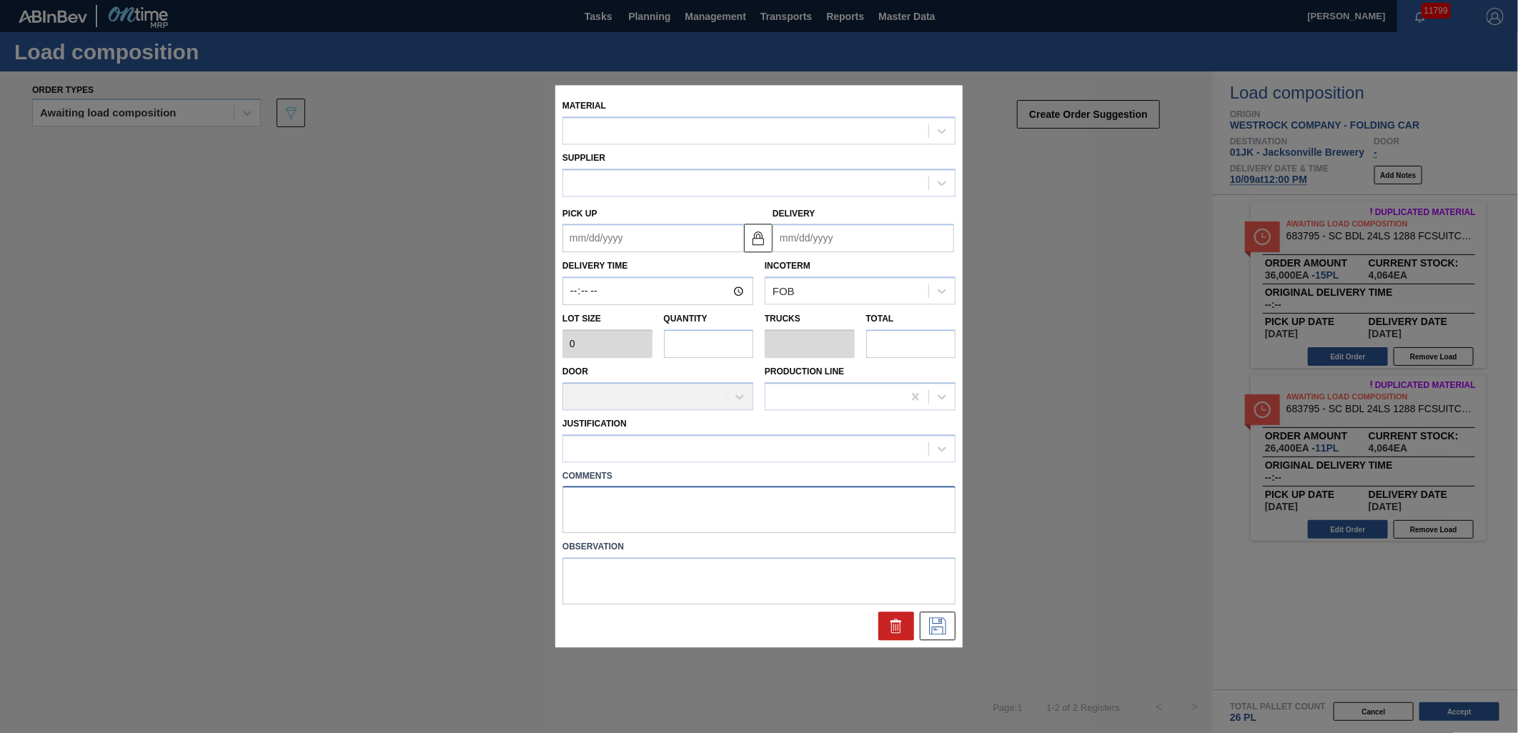
click at [765, 506] on textarea at bounding box center [758, 510] width 393 height 47
type textarea "DROP"
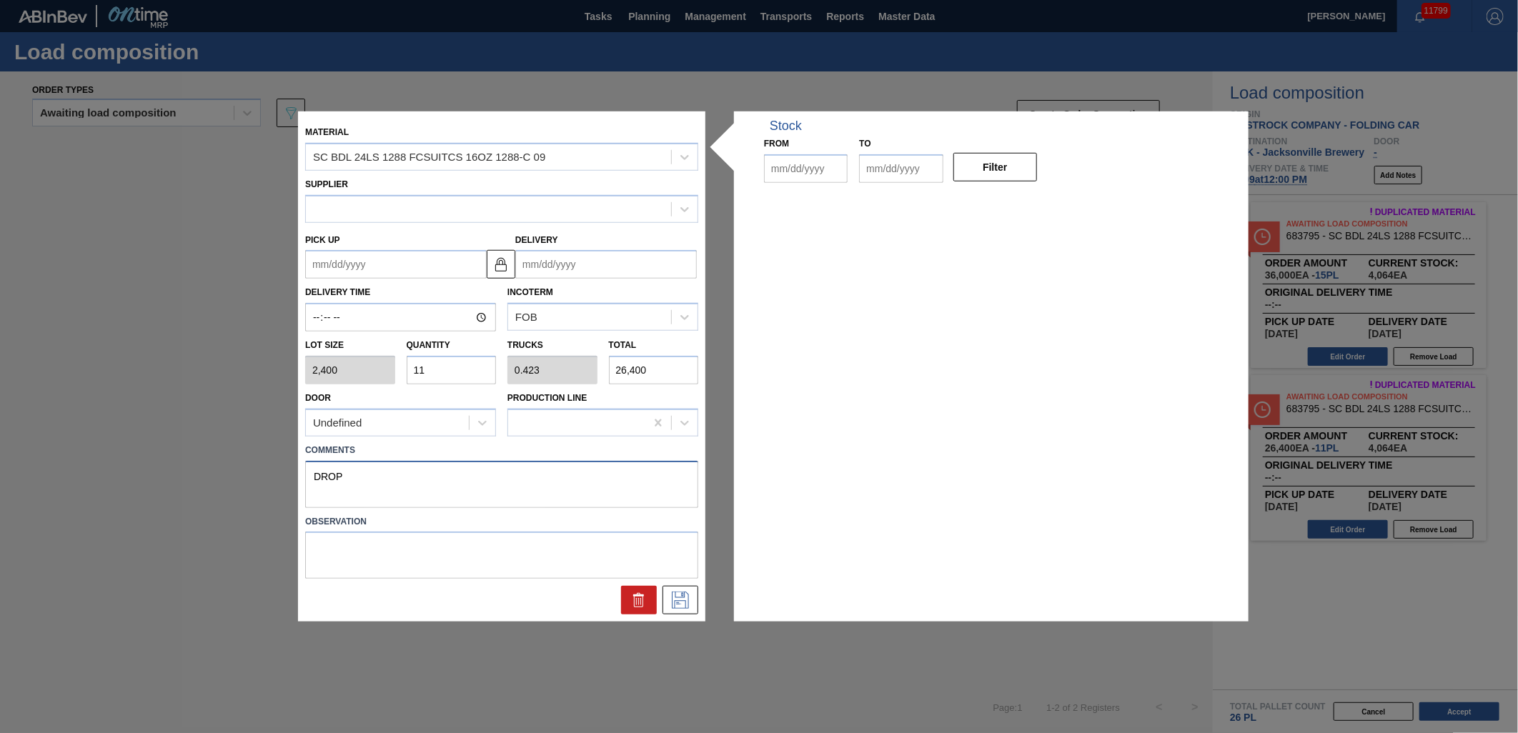
type input "2,400"
type input "11"
type input "0.423"
type input "26,400"
type up "[DATE]"
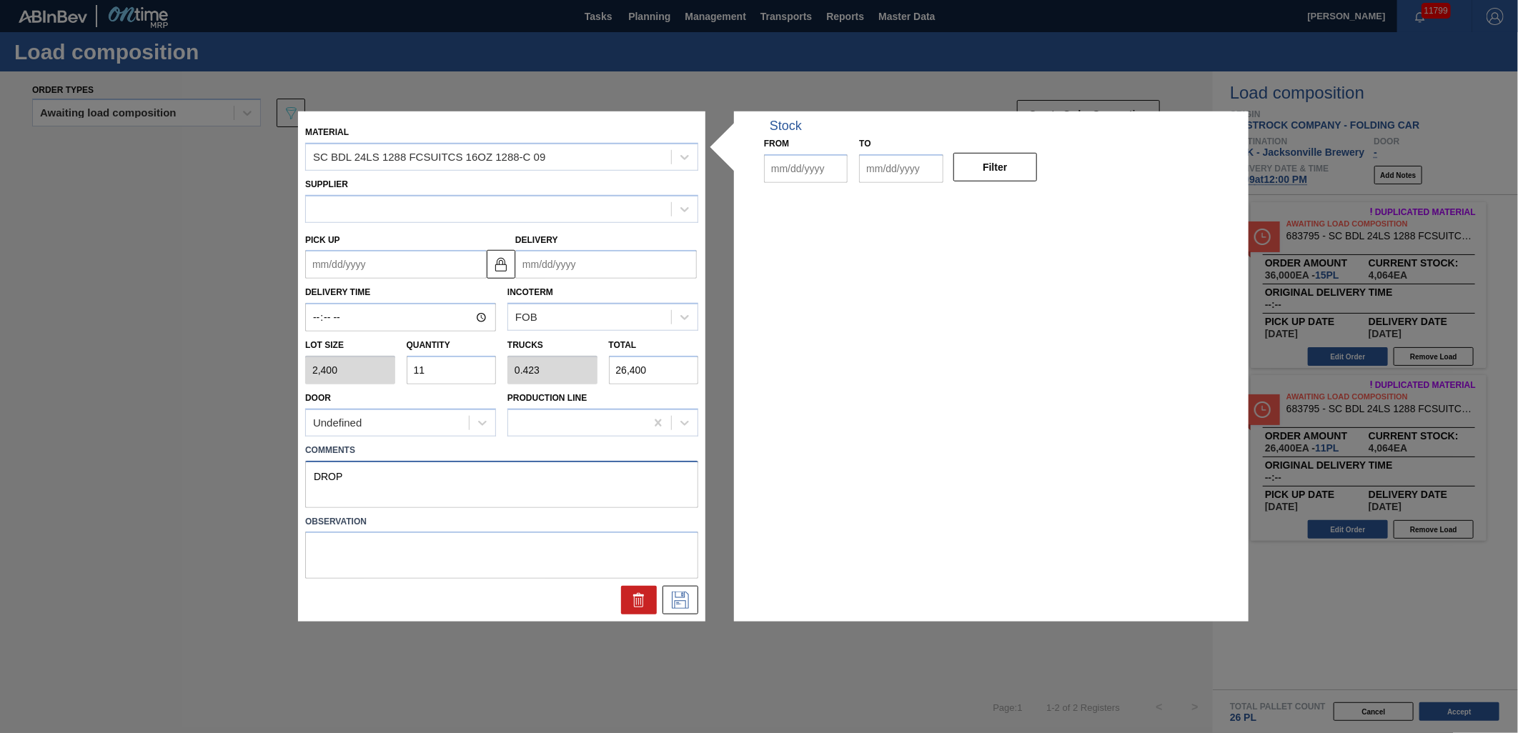
type input "[DATE]"
type textarea "DROP"
click at [683, 599] on icon at bounding box center [680, 600] width 23 height 17
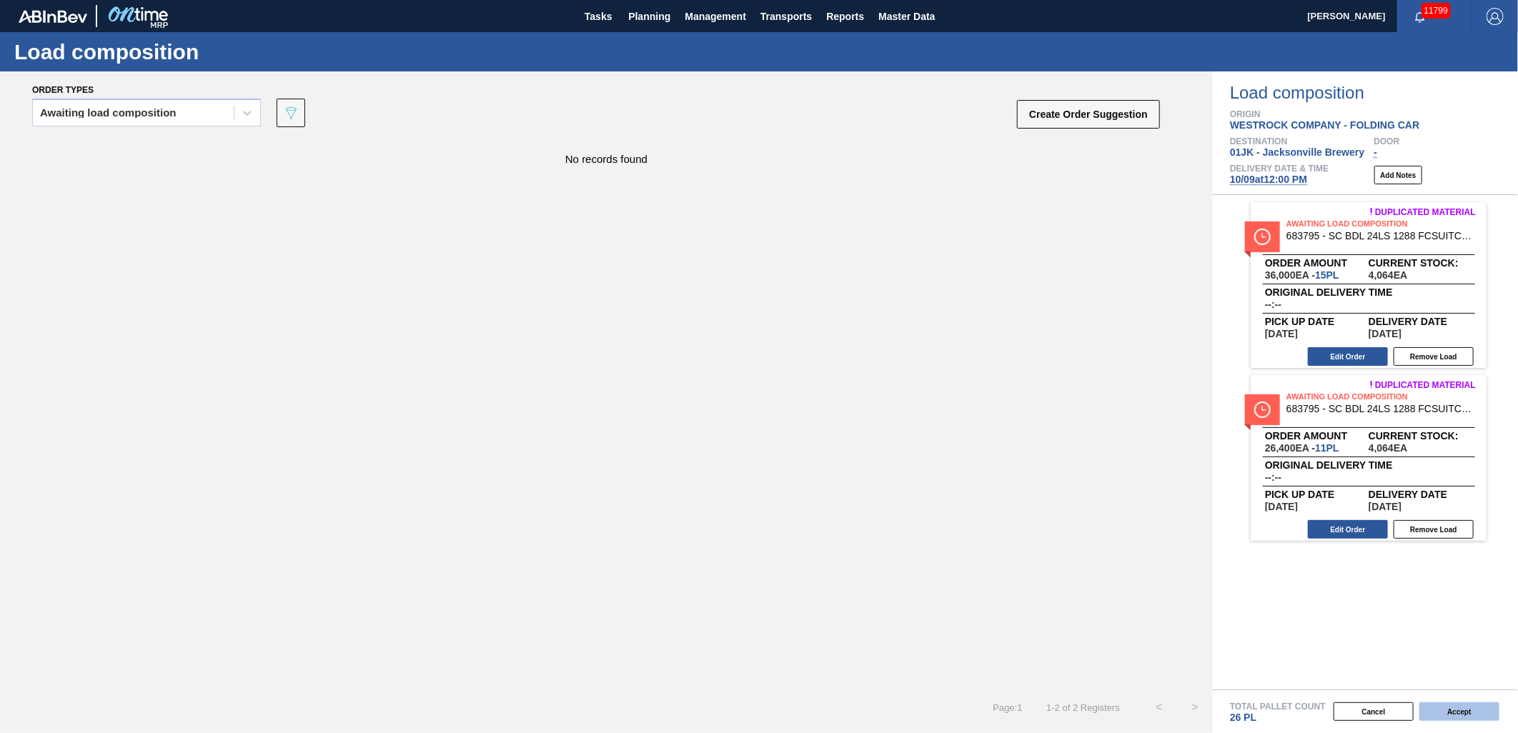
click at [1446, 710] on button "Accept" at bounding box center [1459, 711] width 80 height 19
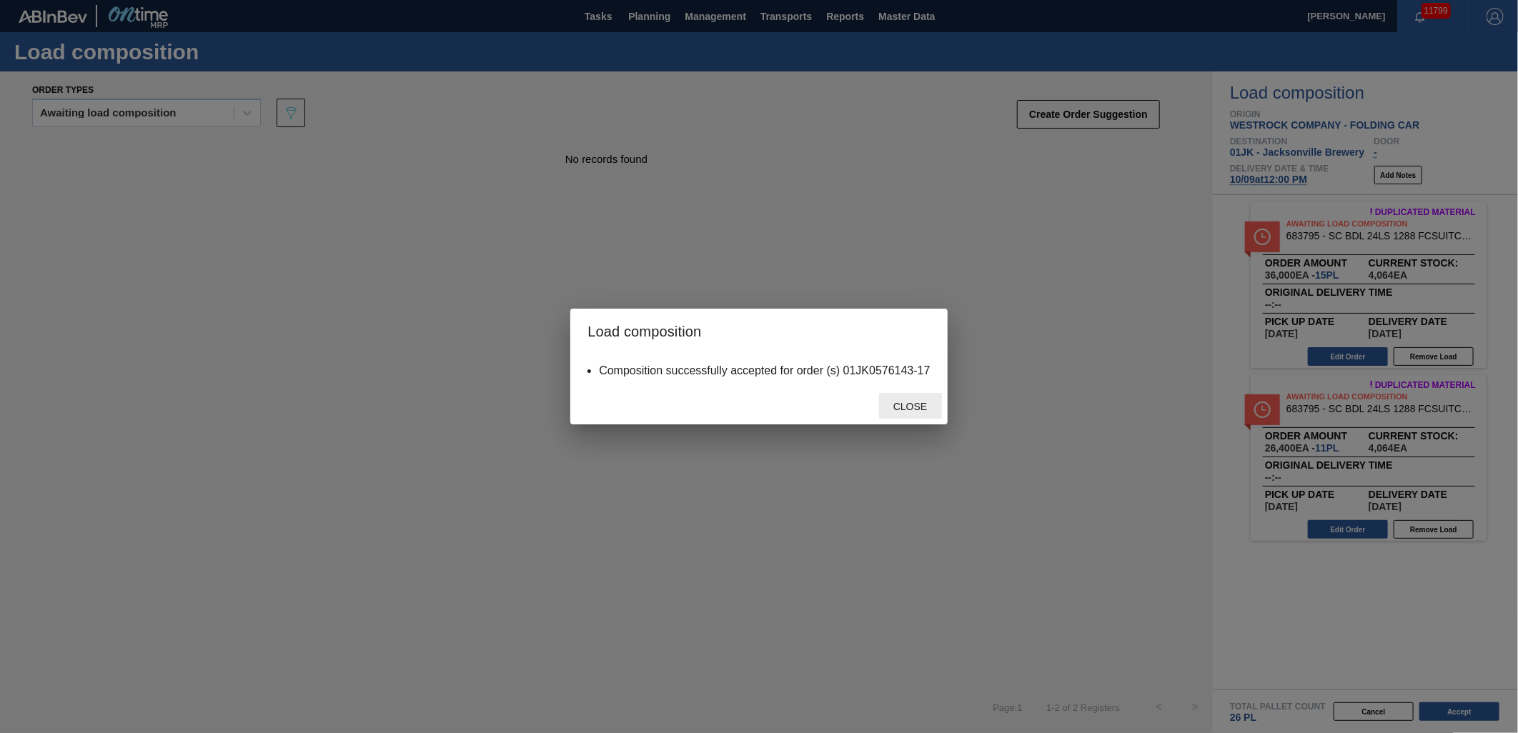
click at [905, 408] on span "Close" at bounding box center [910, 406] width 56 height 11
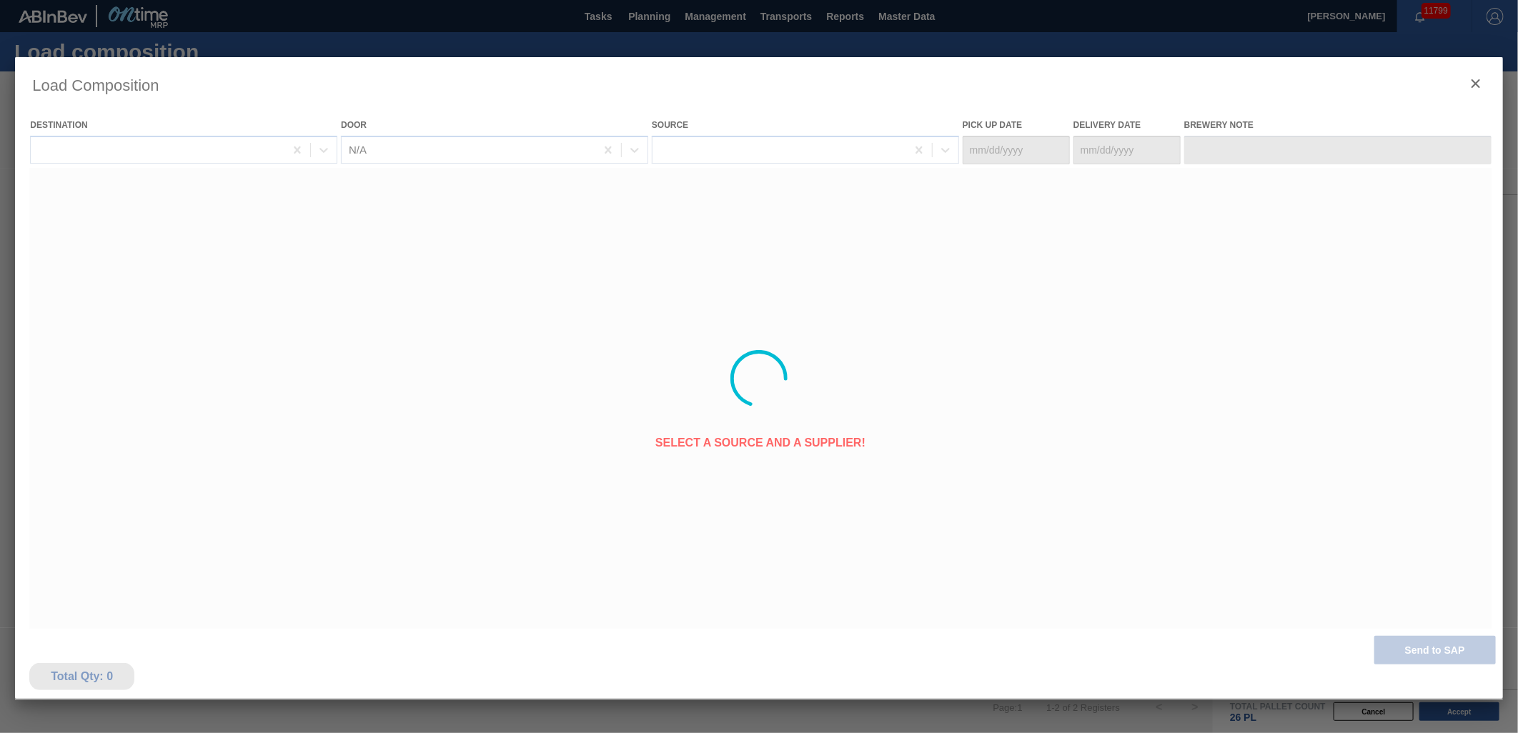
type Date "[DATE]"
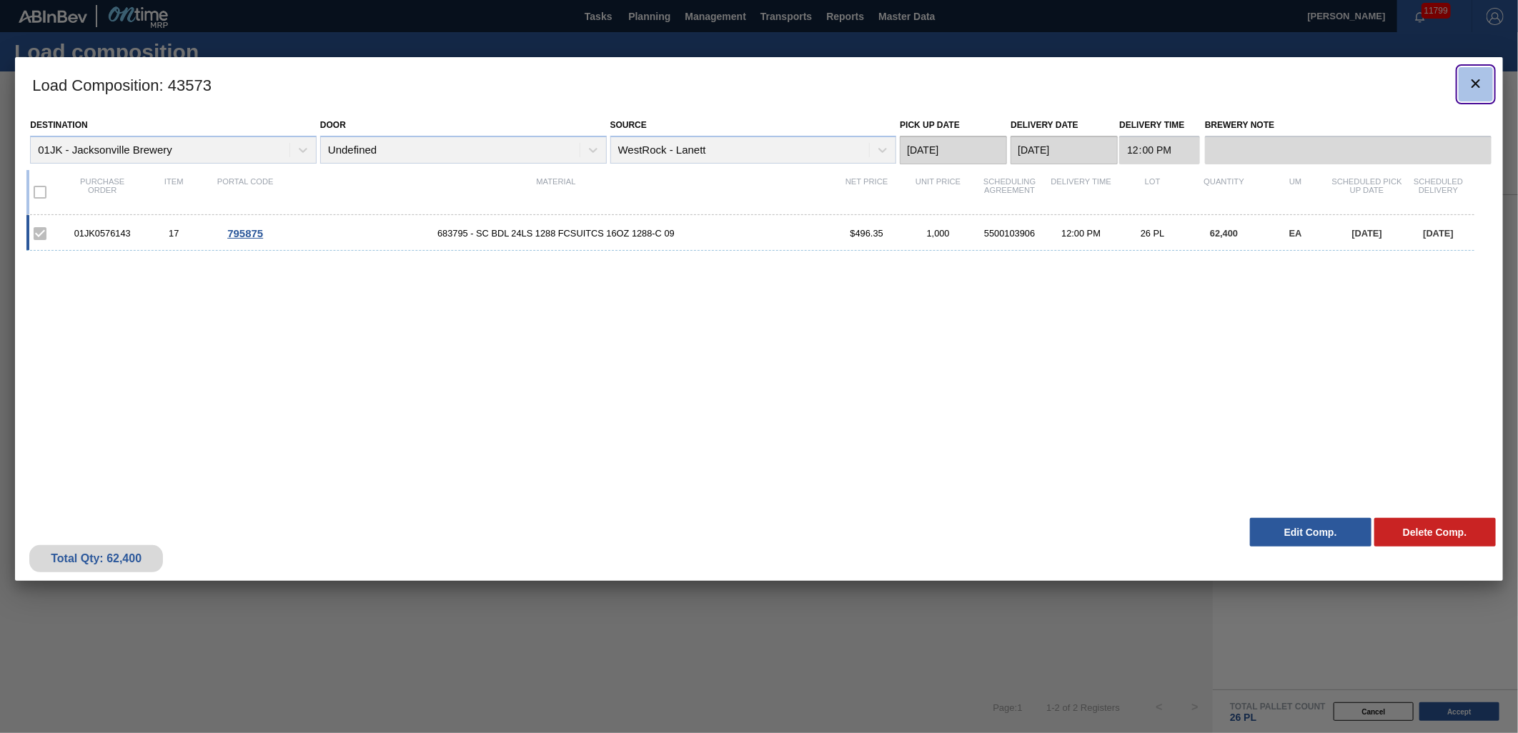
click at [1468, 70] on button "botão de ícone" at bounding box center [1475, 84] width 34 height 34
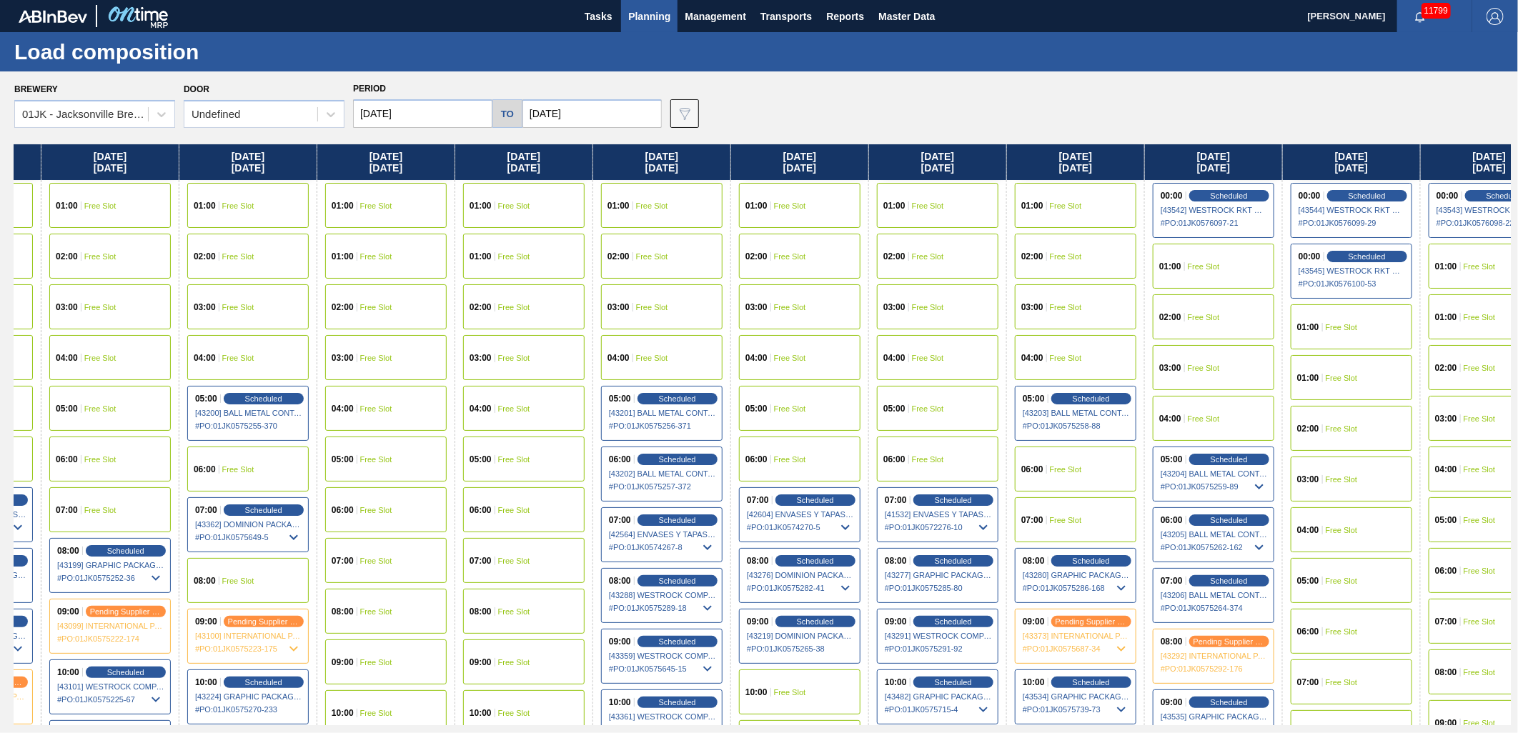
drag, startPoint x: 1382, startPoint y: 389, endPoint x: 1240, endPoint y: 374, distance: 142.3
click at [1240, 374] on div "Wednesday 10/01/2025 01:00 Free Slot 02:00 Free Slot 03:00 Free Slot 04:00 Free…" at bounding box center [762, 434] width 1496 height 581
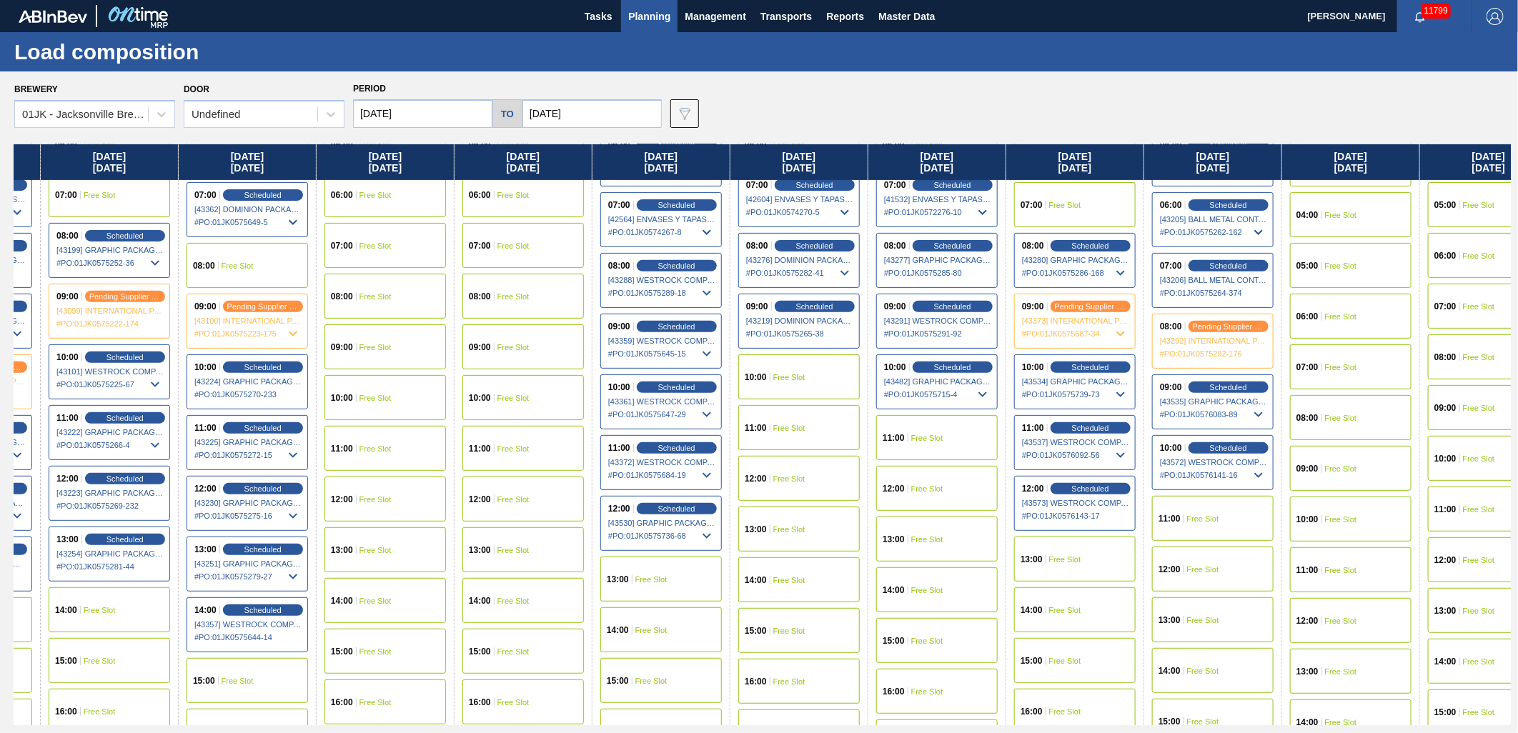
scroll to position [317, 111]
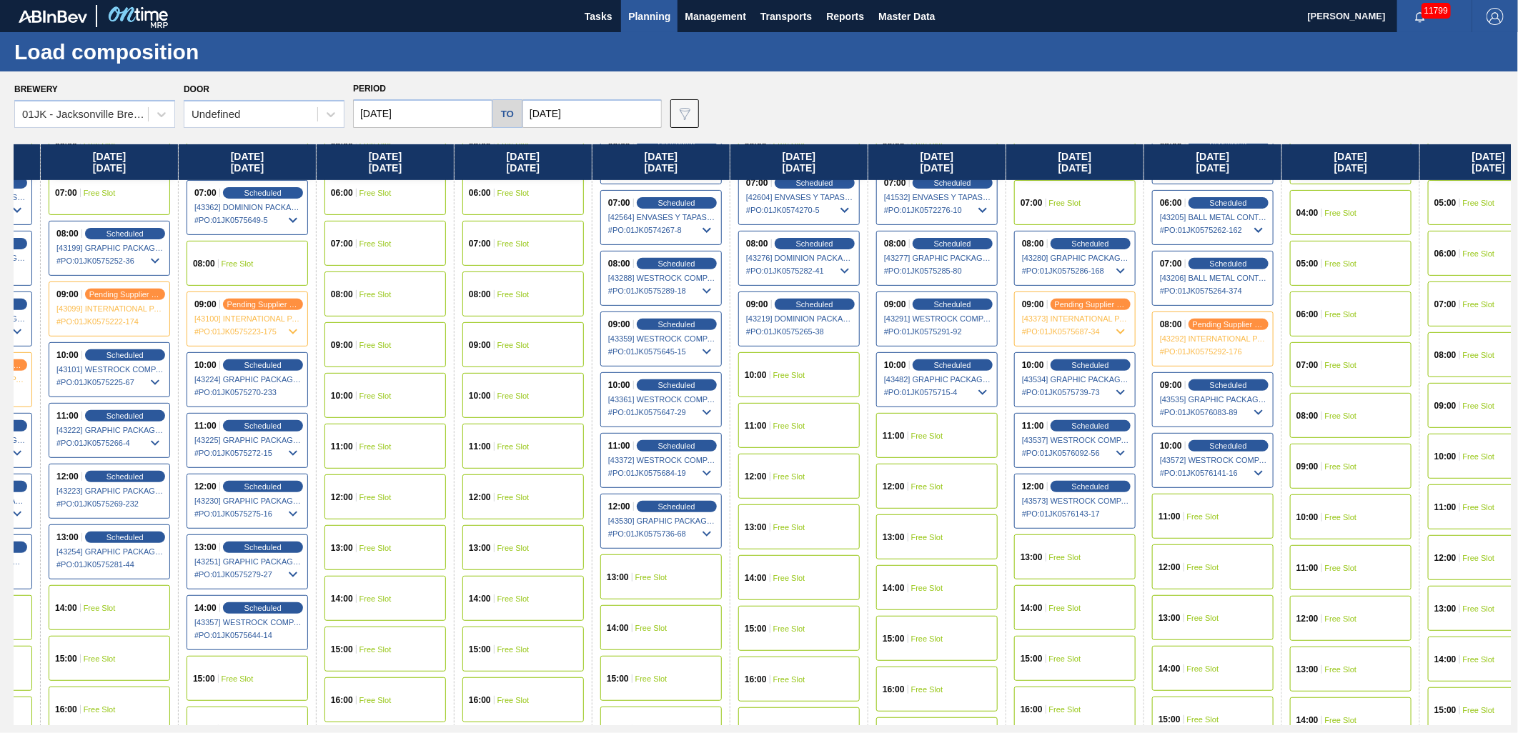
click at [1193, 524] on div "11:00 Free Slot" at bounding box center [1212, 516] width 121 height 45
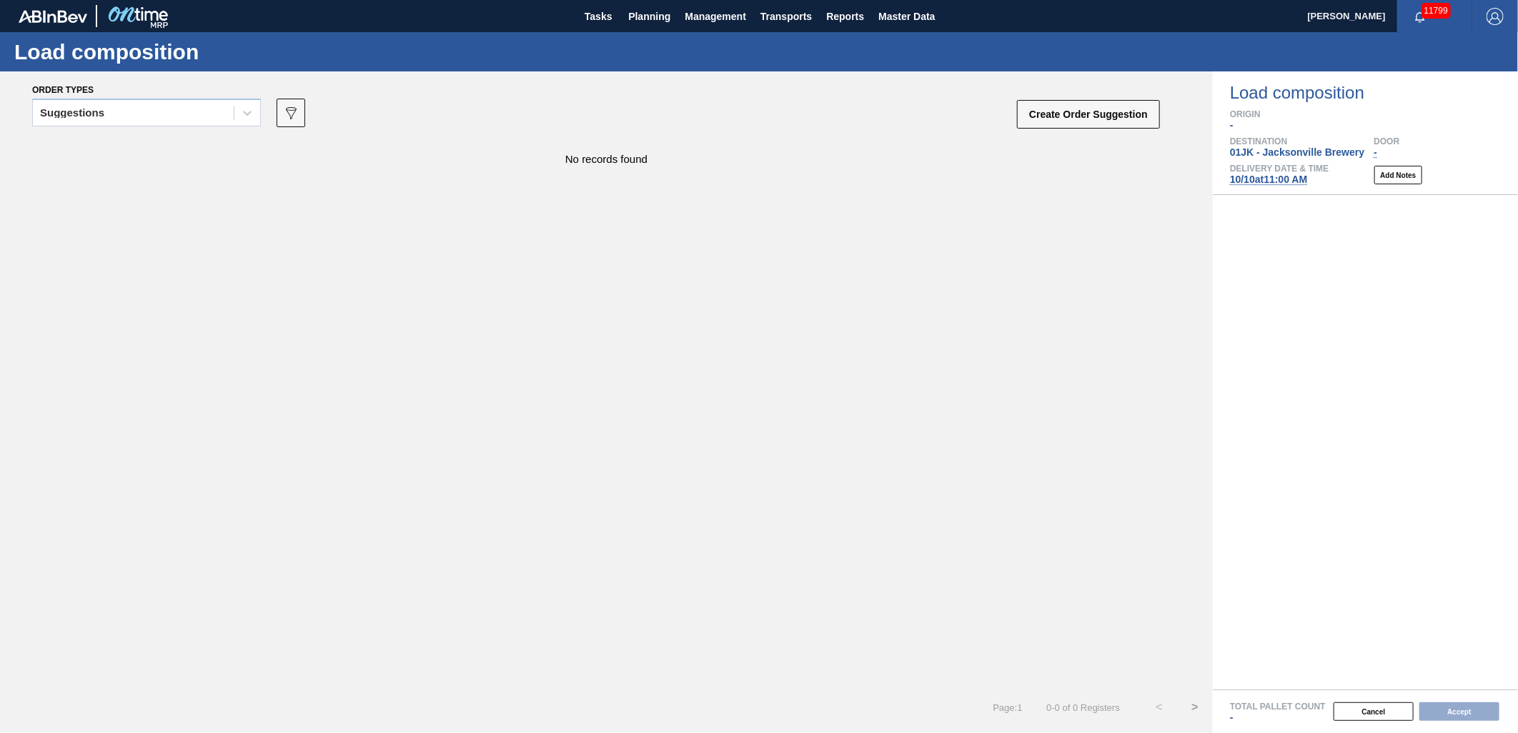
click at [232, 129] on div "Suggestions" at bounding box center [146, 117] width 229 height 37
click at [232, 119] on div "Suggestions" at bounding box center [133, 113] width 201 height 21
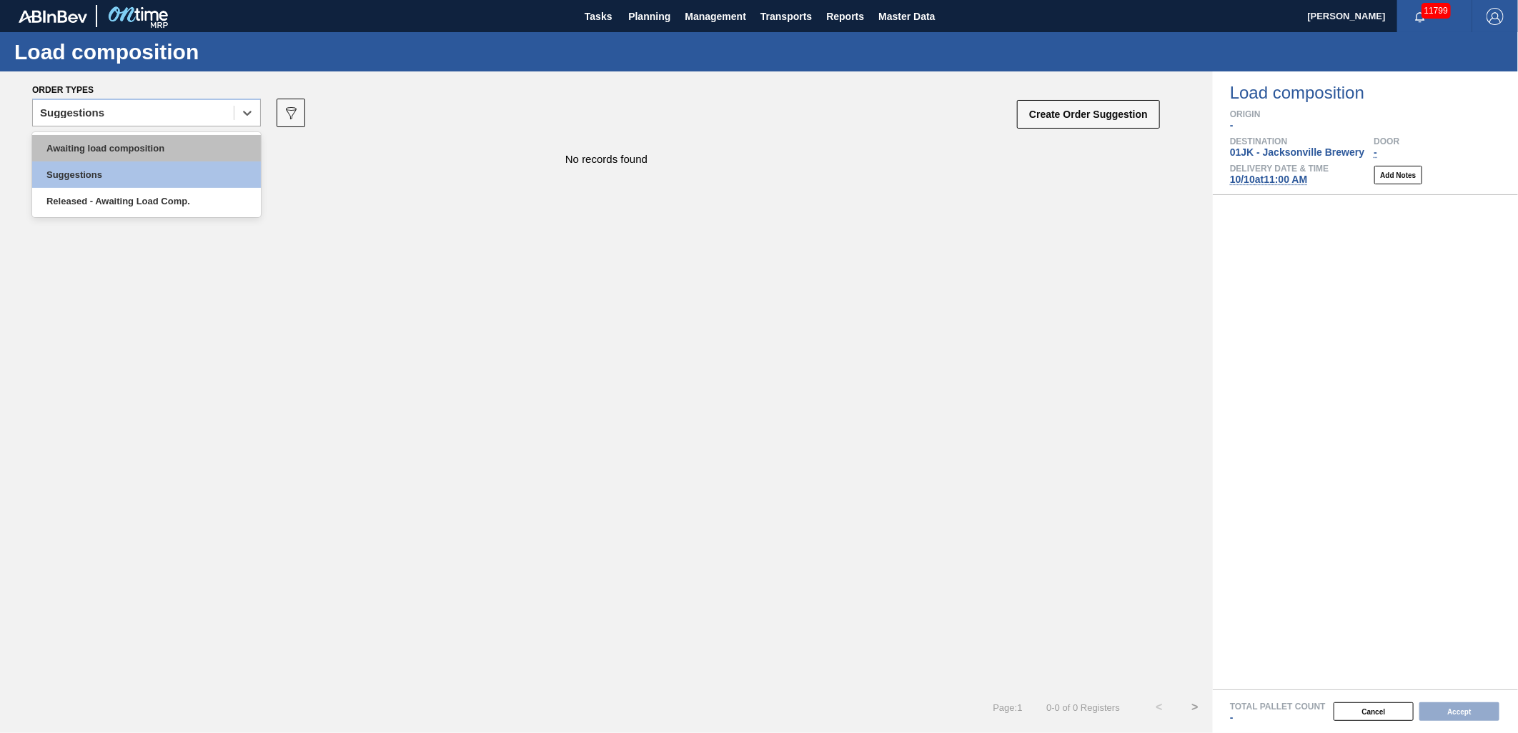
click at [205, 152] on div "Awaiting load composition" at bounding box center [146, 148] width 229 height 26
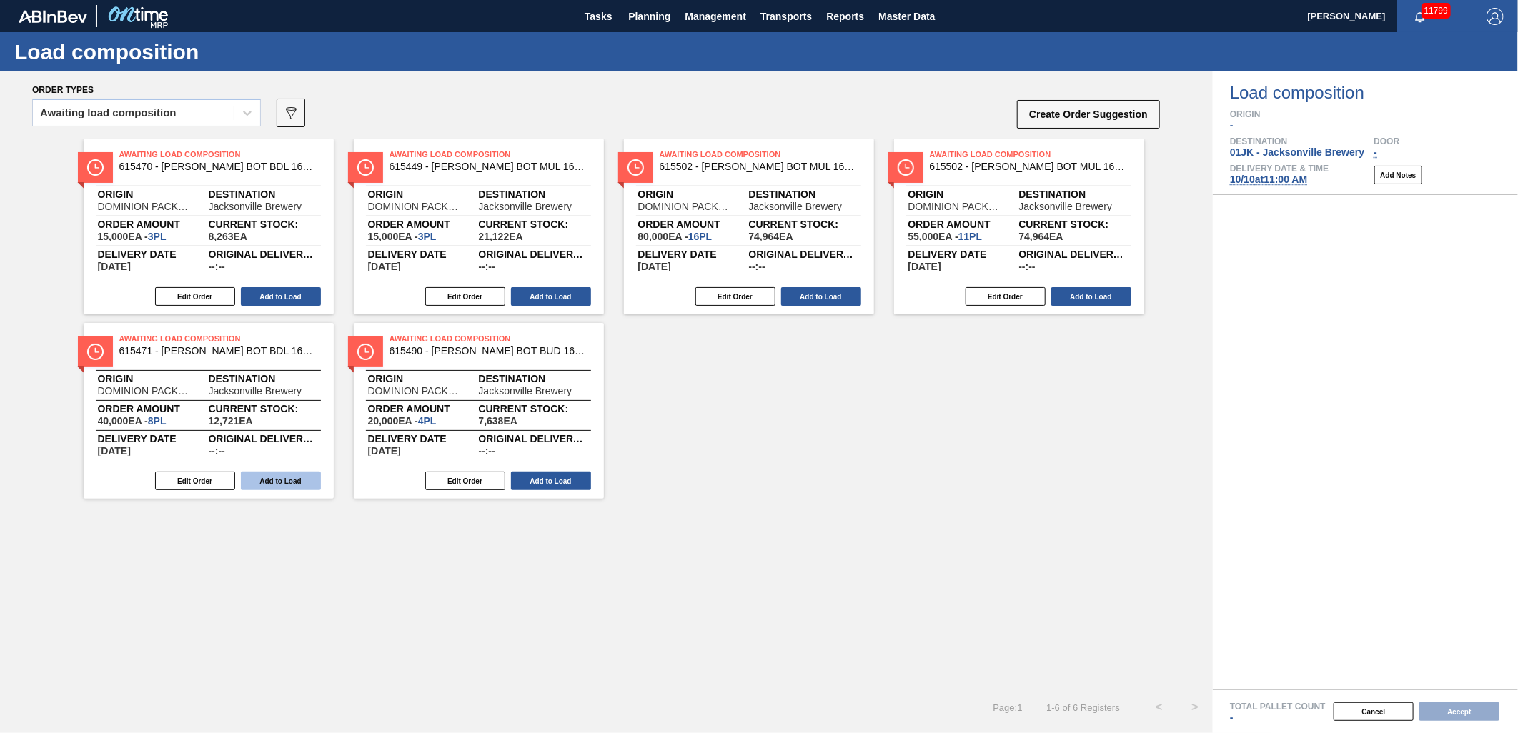
click at [281, 483] on button "Add to Load" at bounding box center [281, 481] width 80 height 19
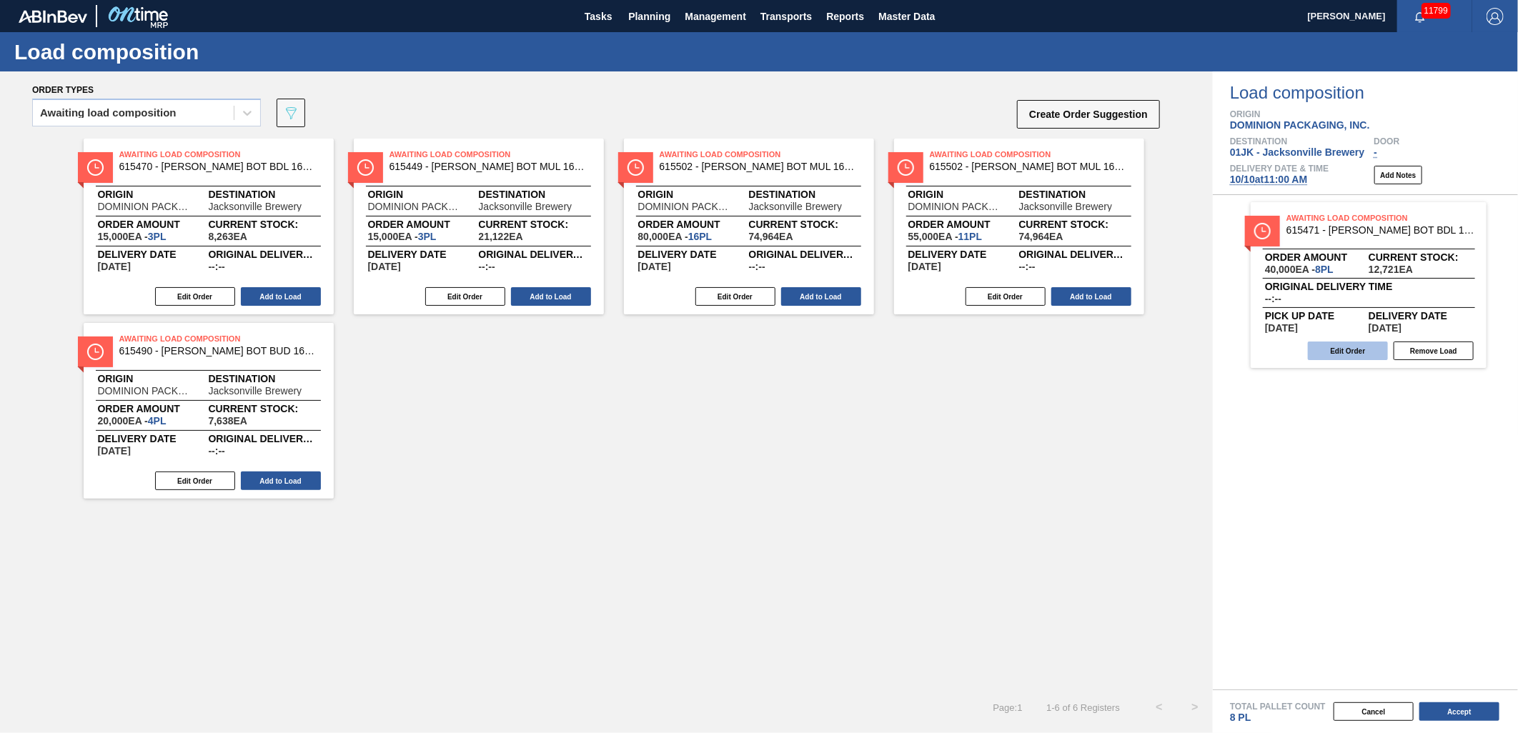
click at [1362, 351] on button "Edit Order" at bounding box center [1348, 351] width 80 height 19
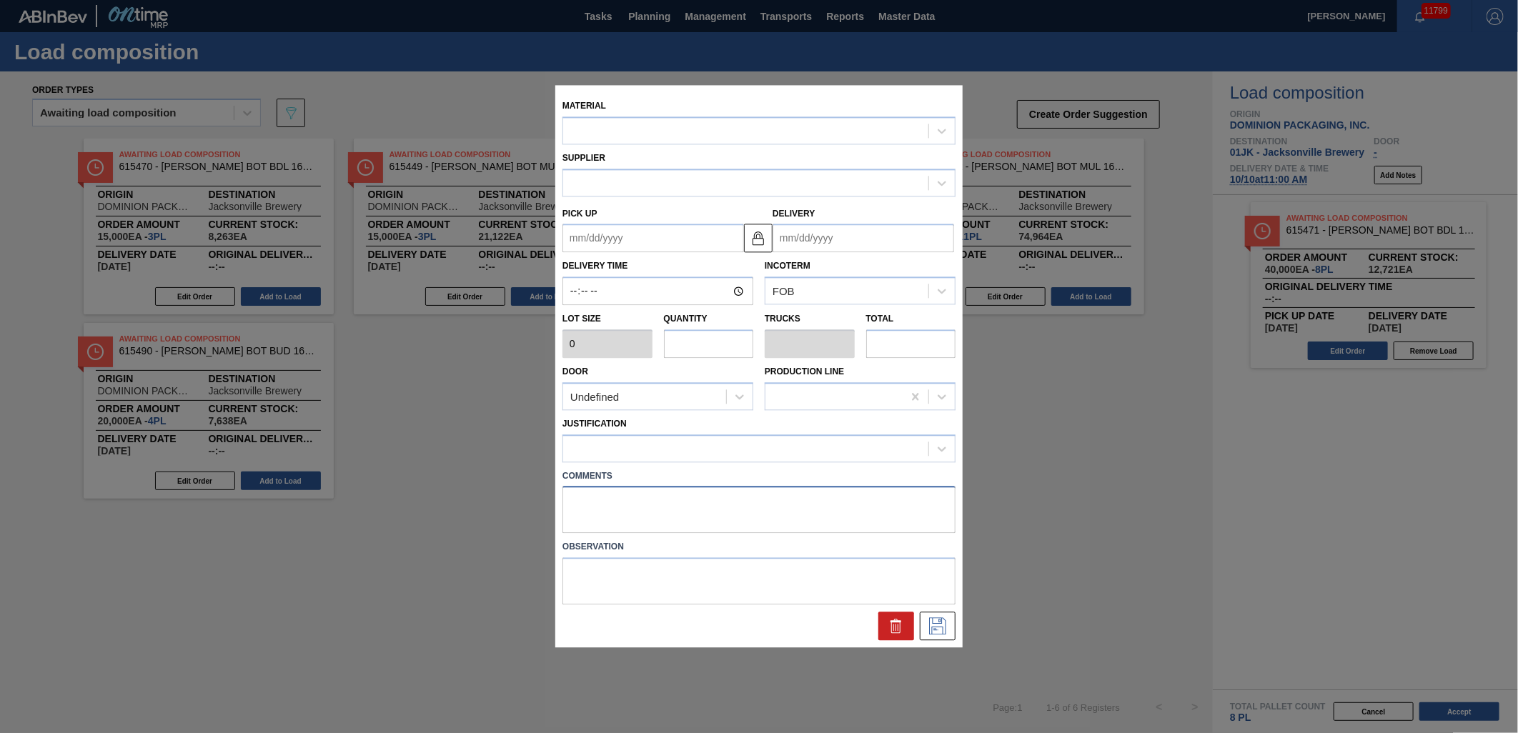
click at [730, 497] on textarea at bounding box center [758, 510] width 393 height 47
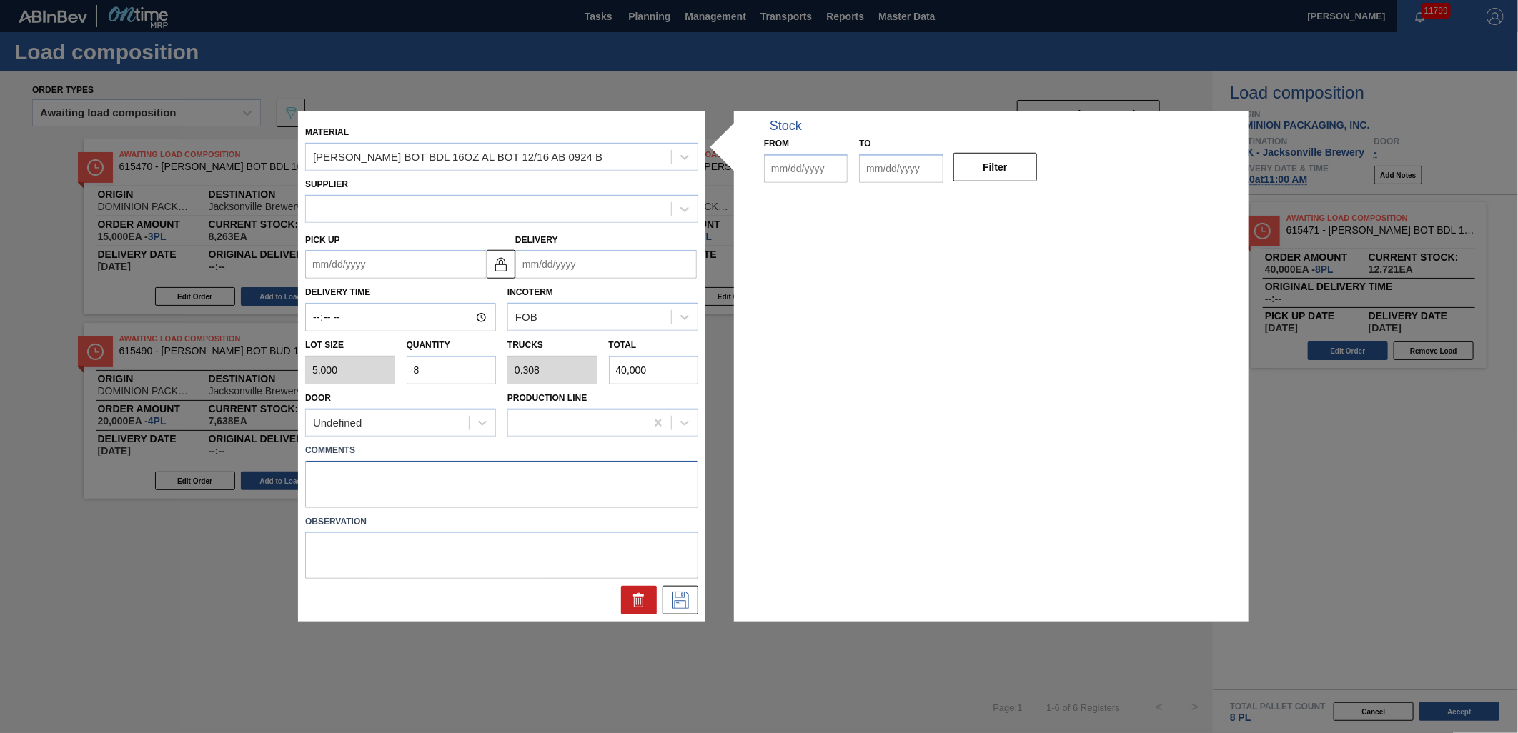
type input "5,000"
type input "8"
type input "0.308"
type input "40,000"
type up "[DATE]"
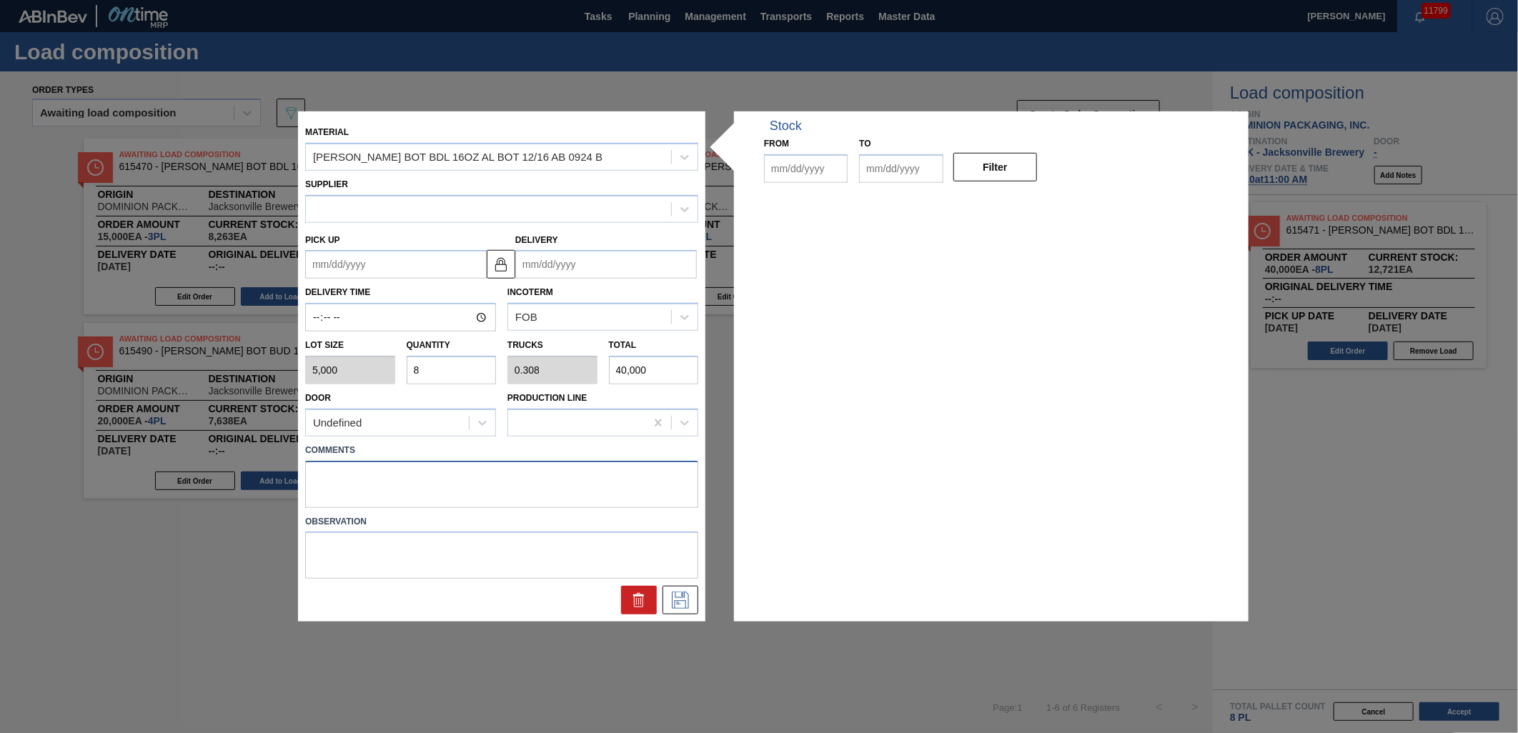
type input "[DATE]"
type textarea "TAIL, DROP"
click at [676, 600] on icon at bounding box center [680, 600] width 23 height 17
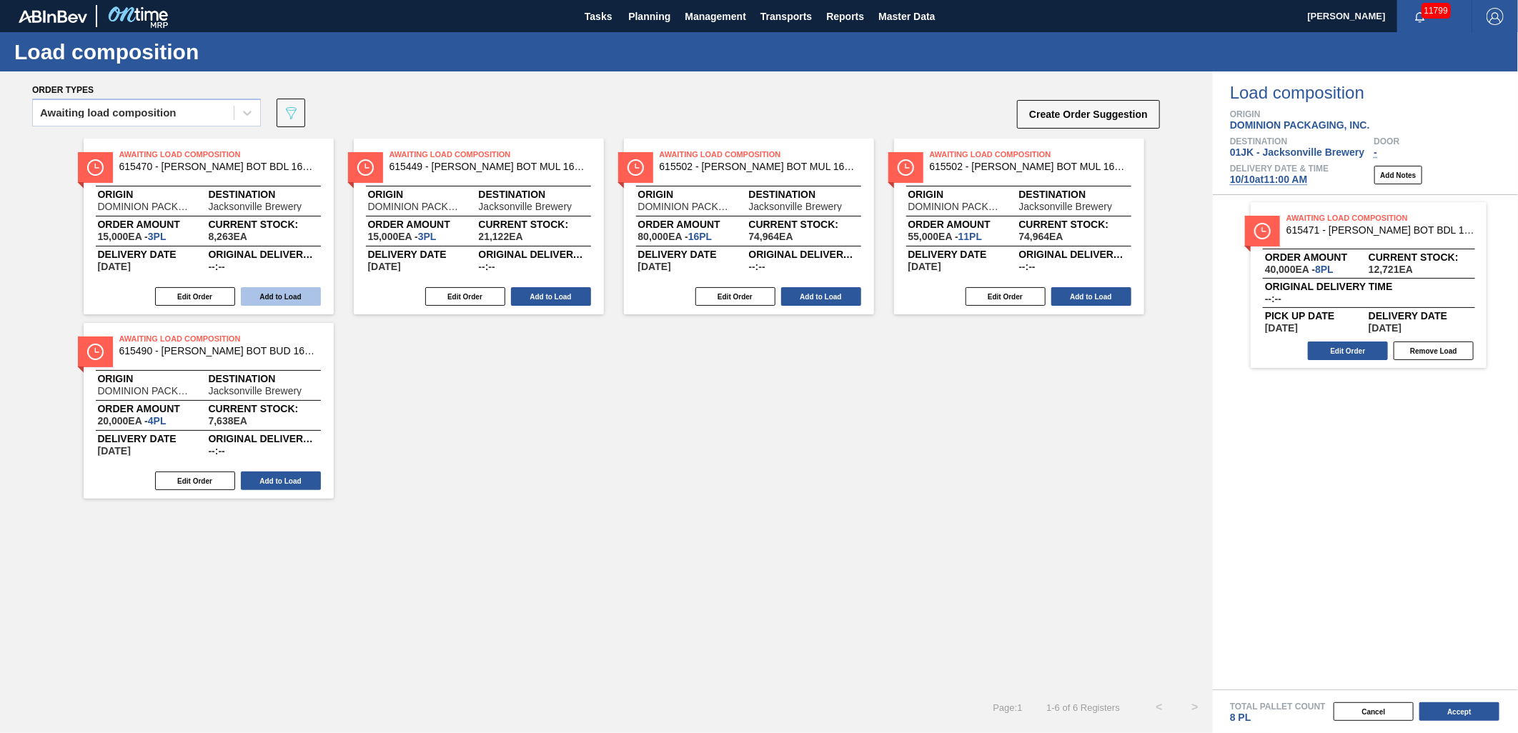
click at [291, 289] on button "Add to Load" at bounding box center [281, 296] width 80 height 19
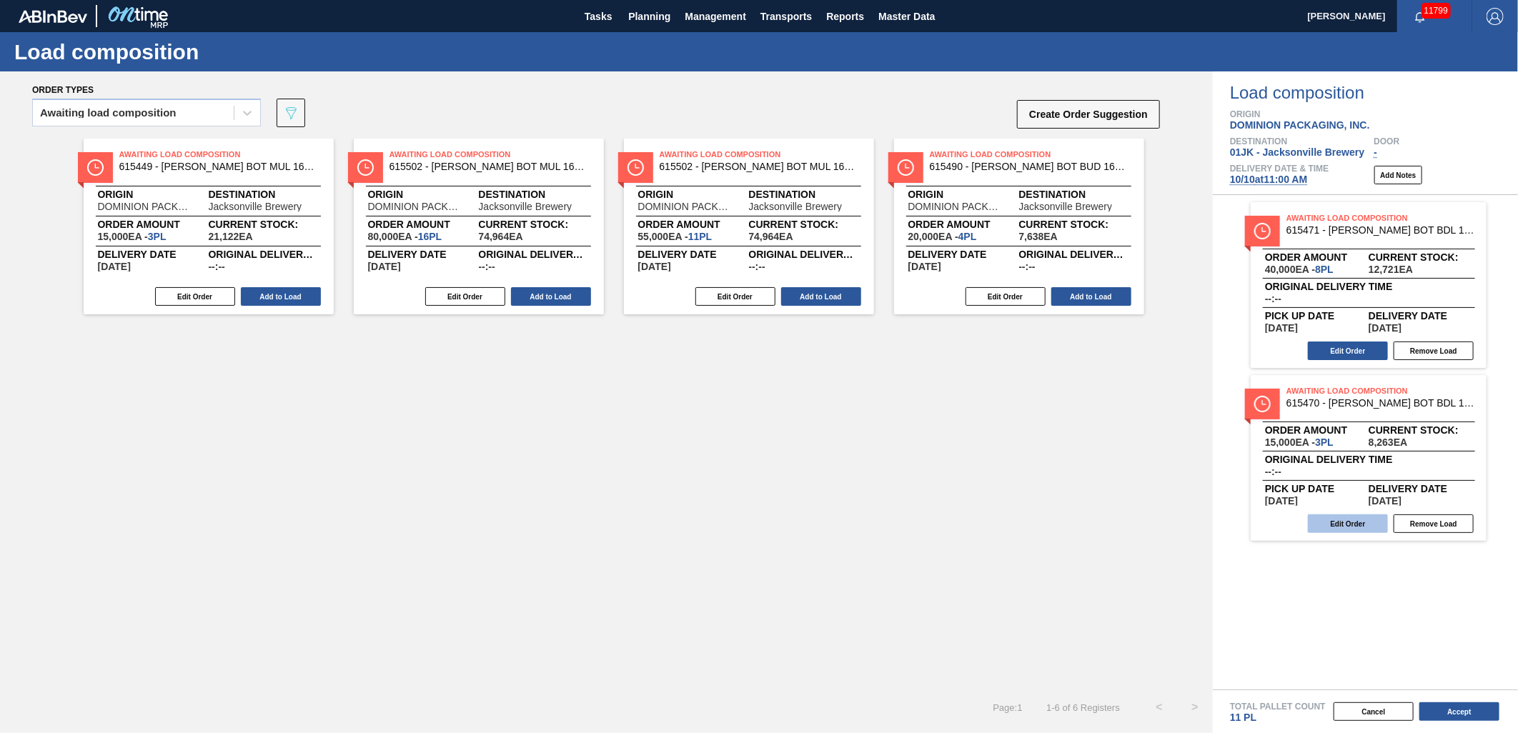
click at [1334, 517] on button "Edit Order" at bounding box center [1348, 523] width 80 height 19
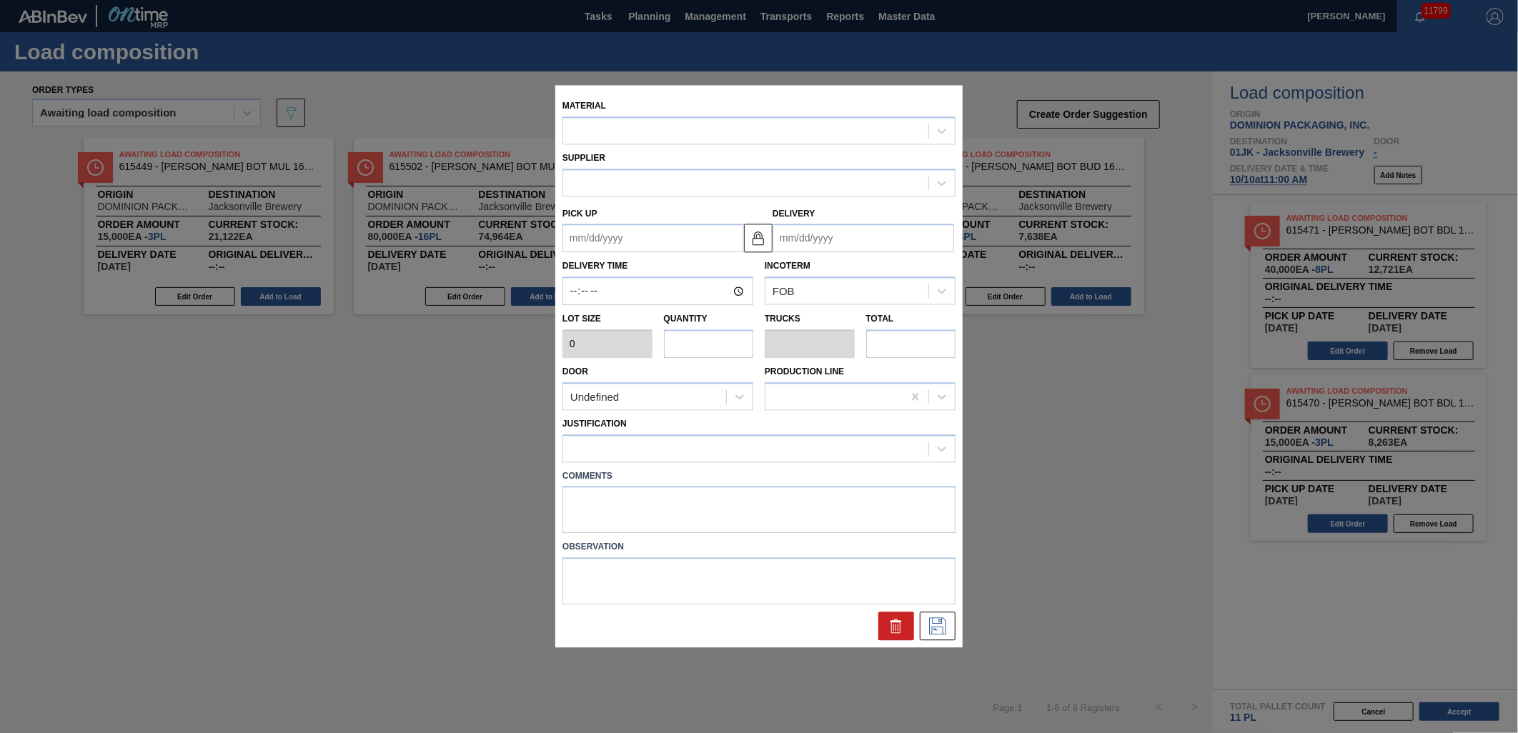
type input "5,000"
type input "3"
type input "0.115"
type input "15,000"
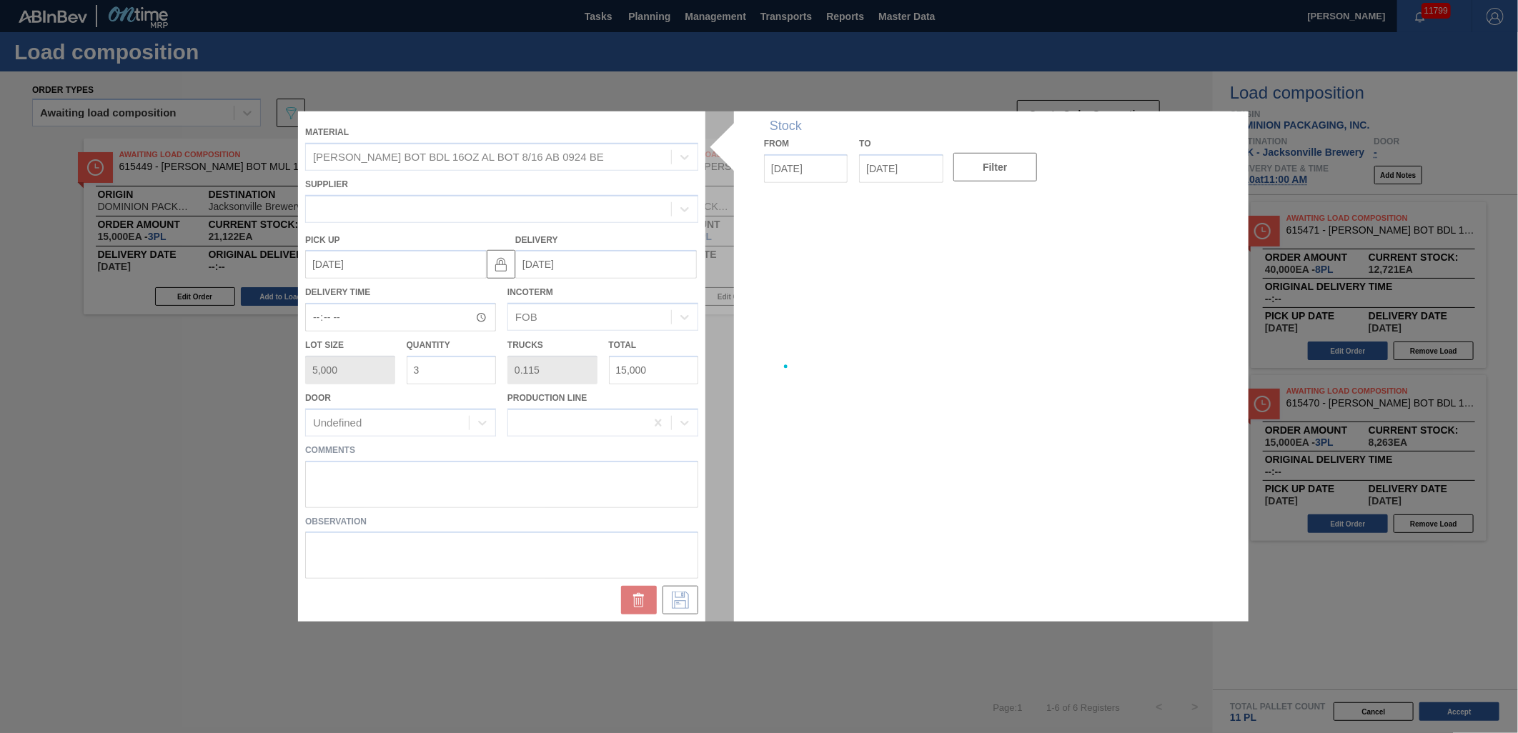
type up "[DATE]"
type input "[DATE]"
click at [610, 490] on div at bounding box center [759, 366] width 922 height 510
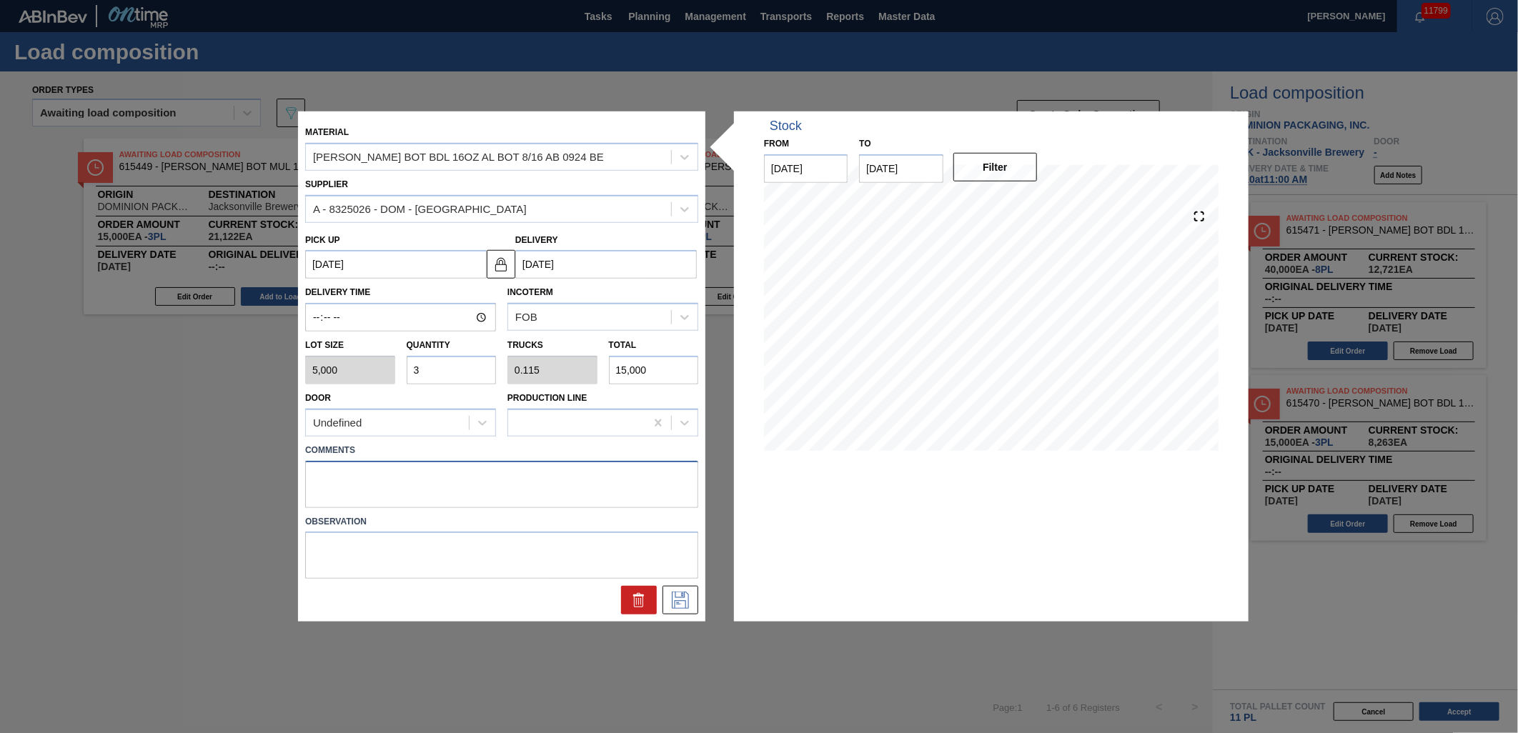
drag, startPoint x: 585, startPoint y: 481, endPoint x: 595, endPoint y: 482, distance: 10.0
click at [584, 481] on textarea at bounding box center [501, 483] width 393 height 47
type textarea "M3, DROP"
click at [694, 604] on button at bounding box center [680, 600] width 36 height 29
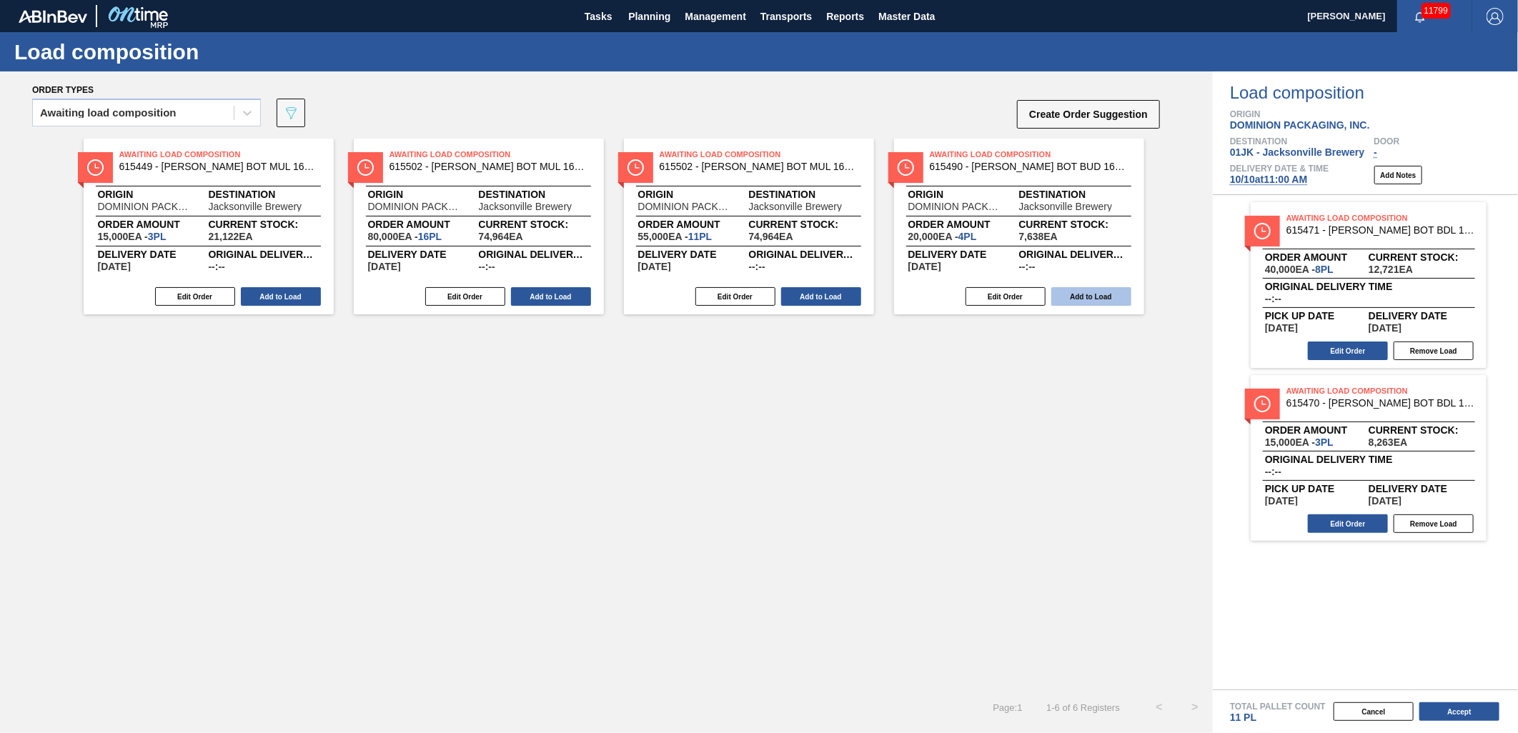
click at [1099, 299] on button "Add to Load" at bounding box center [1091, 296] width 80 height 19
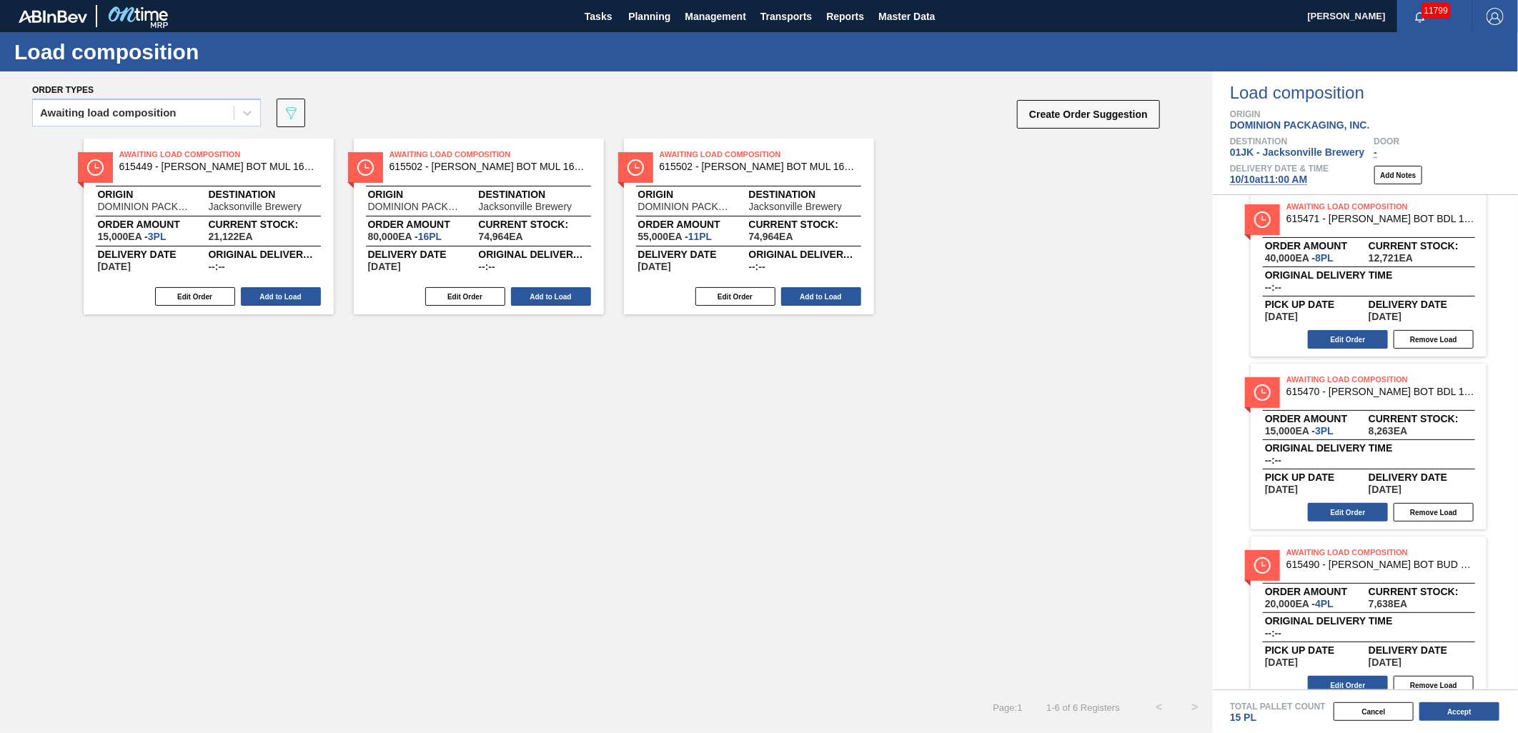
scroll to position [30, 0]
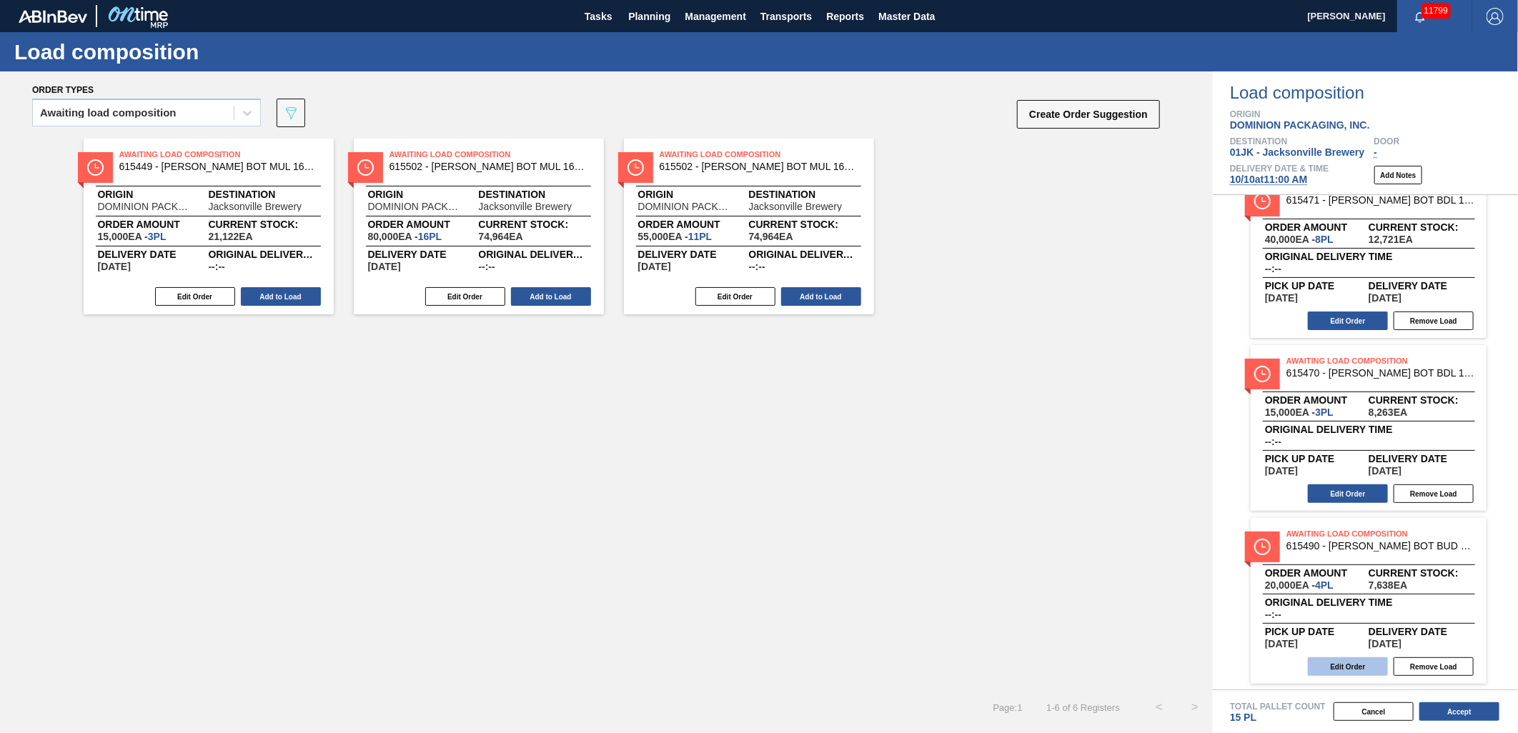
click at [1308, 669] on div "Edit Order Remove Load" at bounding box center [1362, 666] width 224 height 21
click at [1316, 669] on button "Edit Order" at bounding box center [1348, 666] width 80 height 19
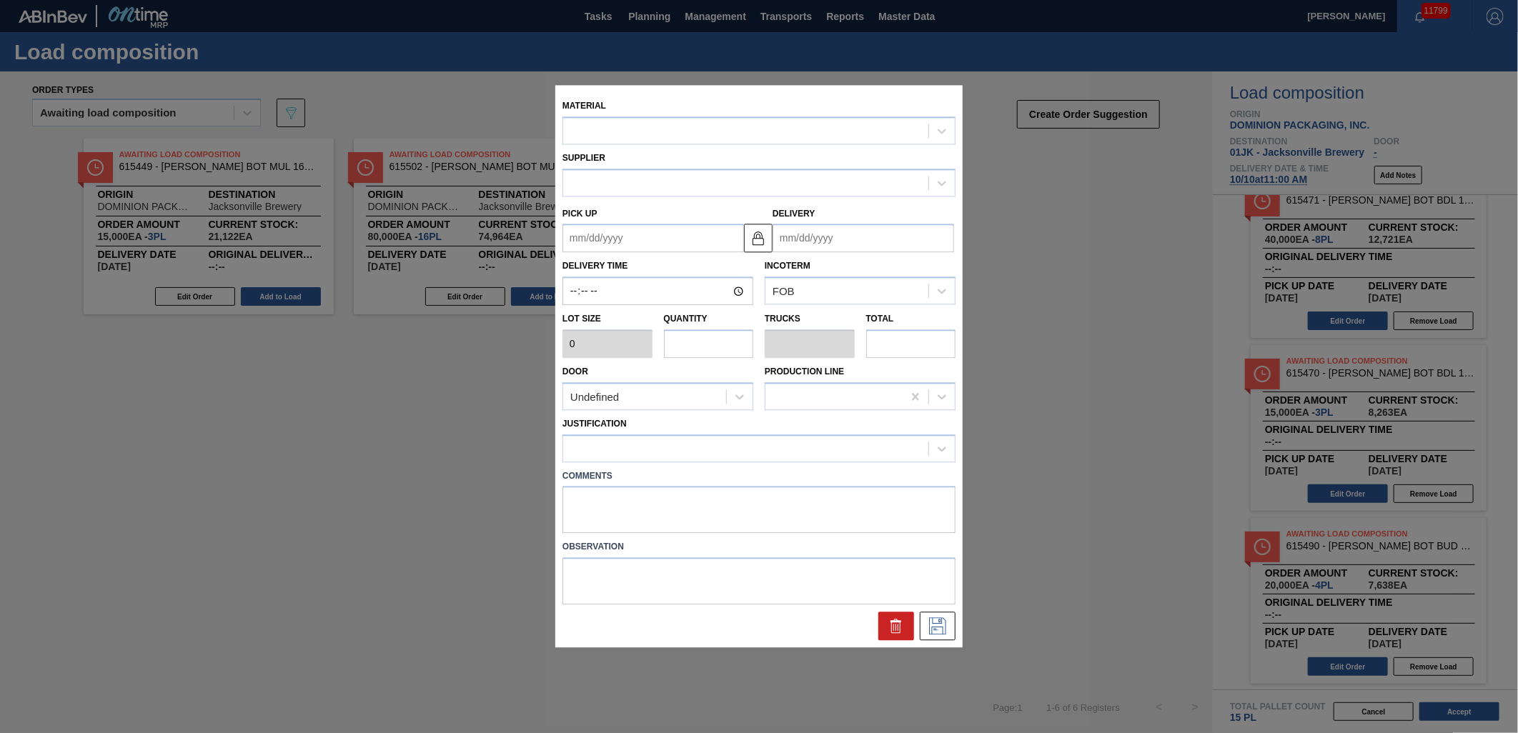
type input "5,000"
type input "4"
type input "0.154"
type input "20,000"
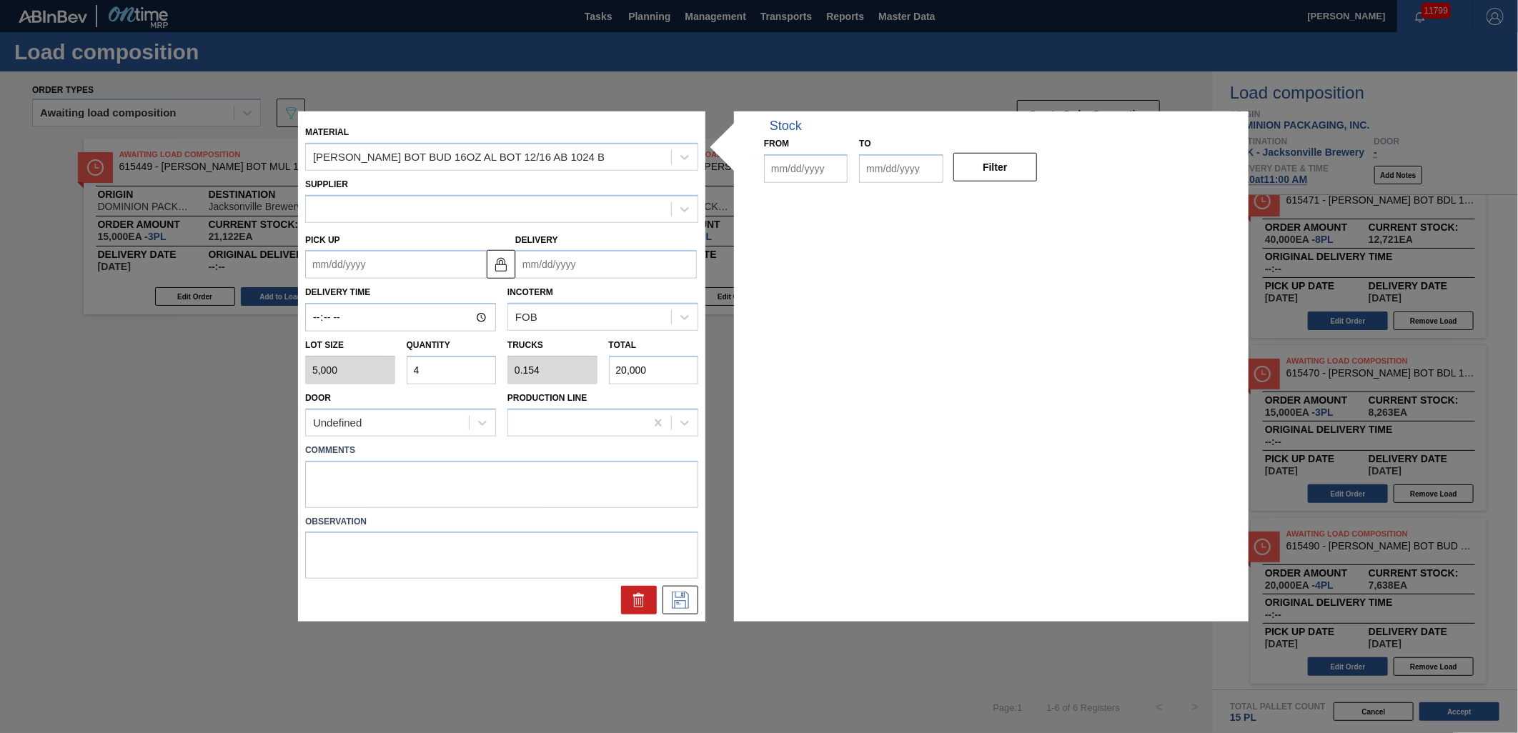
type up "[DATE]"
type input "[DATE]"
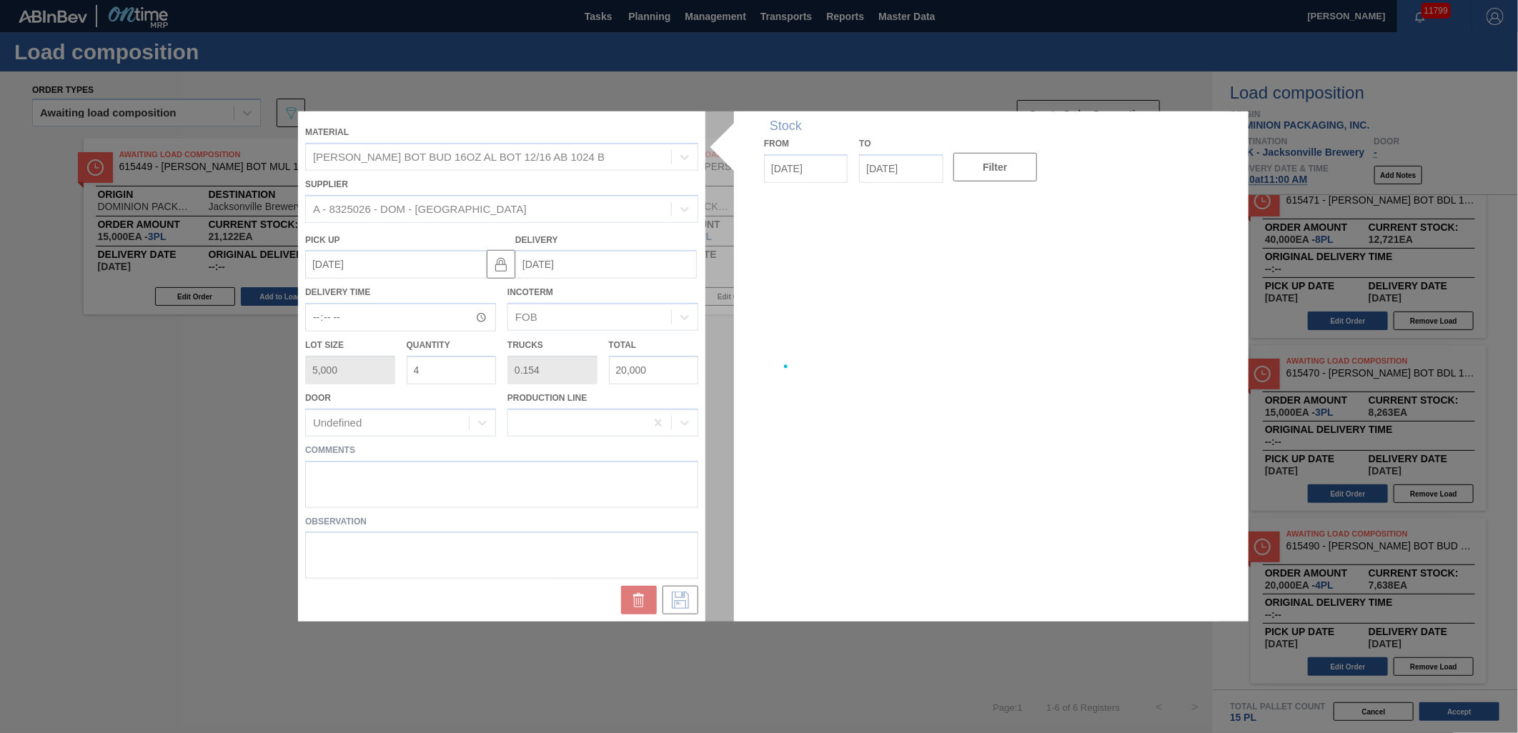
click at [602, 509] on div at bounding box center [759, 366] width 922 height 510
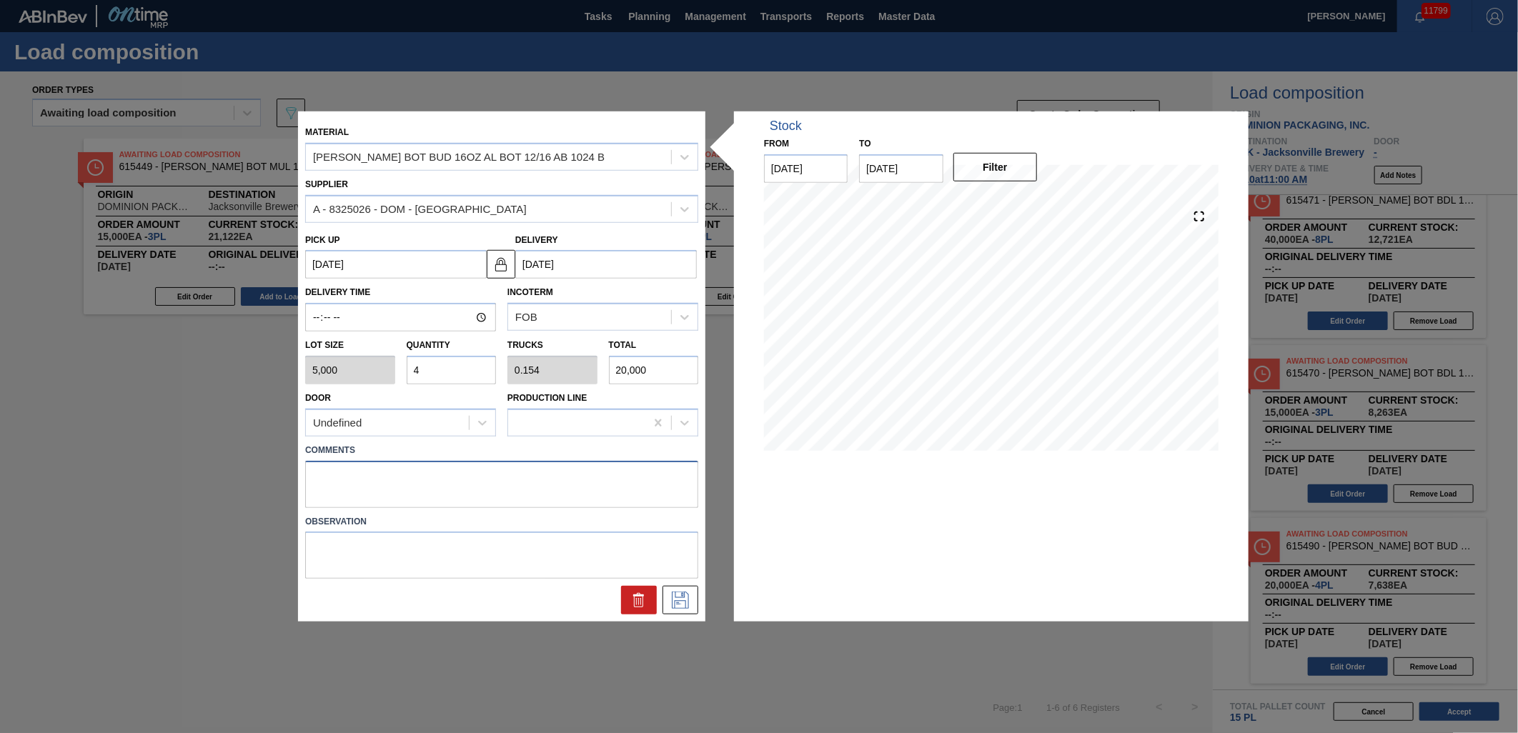
drag, startPoint x: 575, startPoint y: 483, endPoint x: 596, endPoint y: 484, distance: 20.7
click at [575, 483] on textarea at bounding box center [501, 483] width 393 height 47
type textarea "M1, DROP"
click at [693, 611] on button at bounding box center [680, 600] width 36 height 29
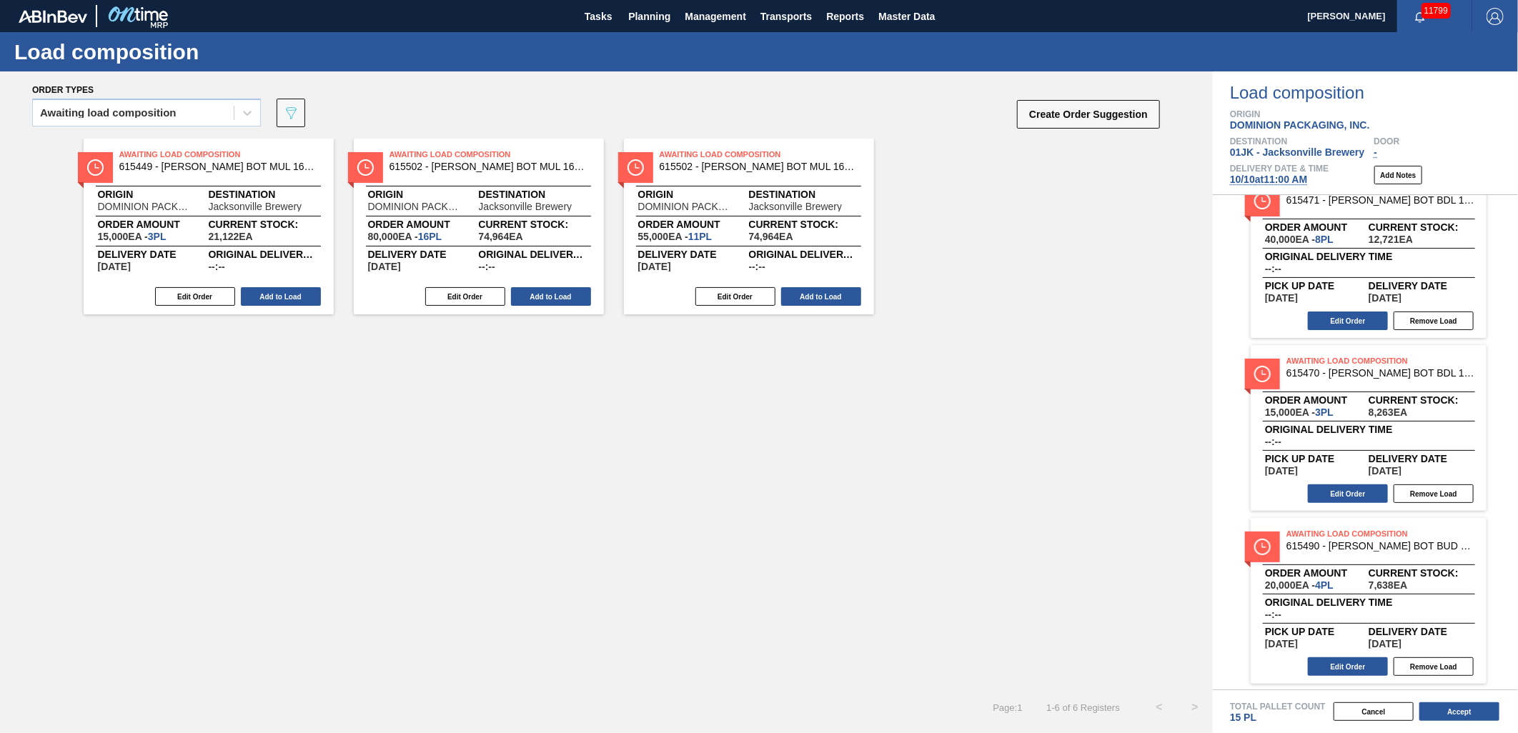
click at [844, 283] on div "Awaiting Load Composition 615502 - CARR BOT MUL 16OZ AL BOT 12/16 AB 1124 B Ori…" at bounding box center [749, 227] width 250 height 176
click at [859, 296] on button "Add to Load" at bounding box center [821, 296] width 80 height 19
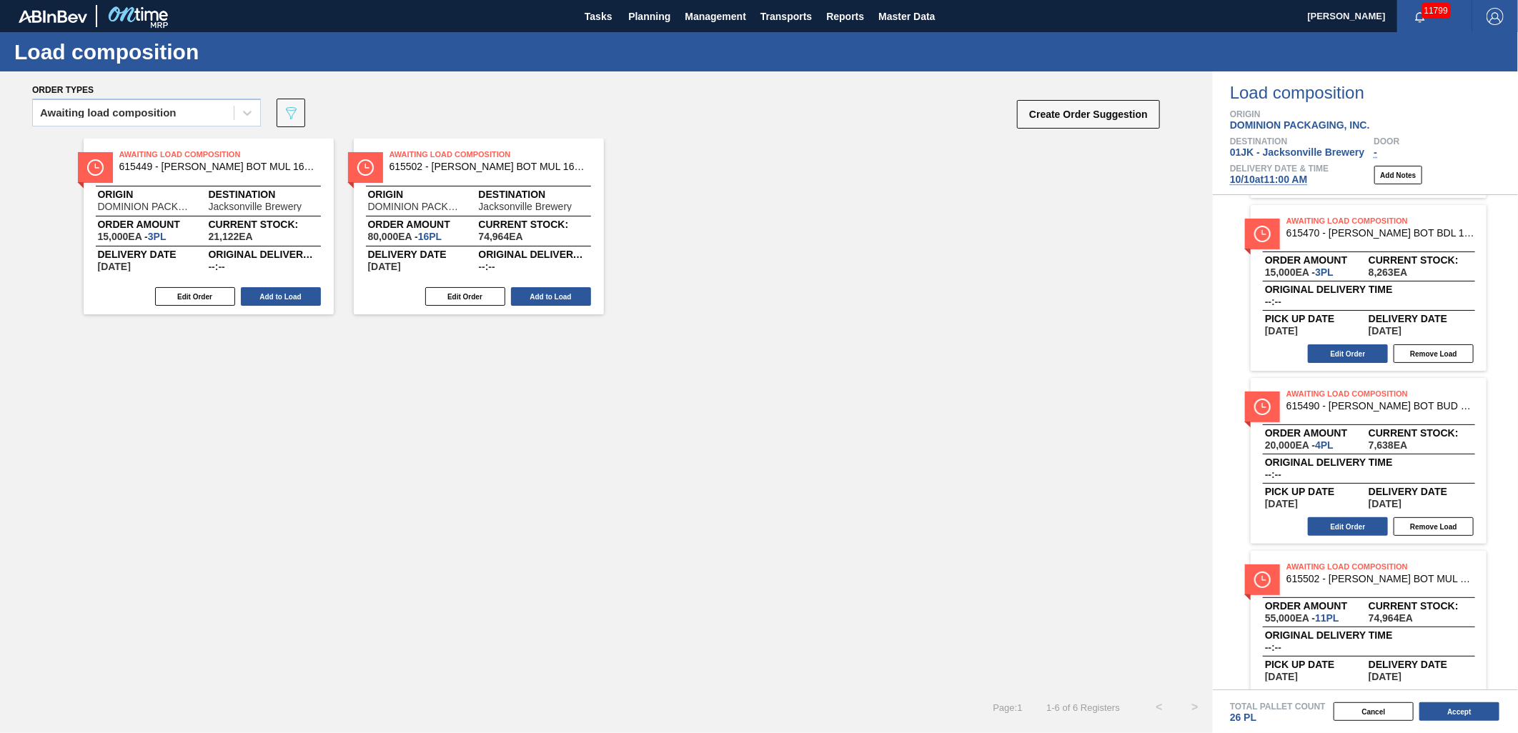
scroll to position [203, 0]
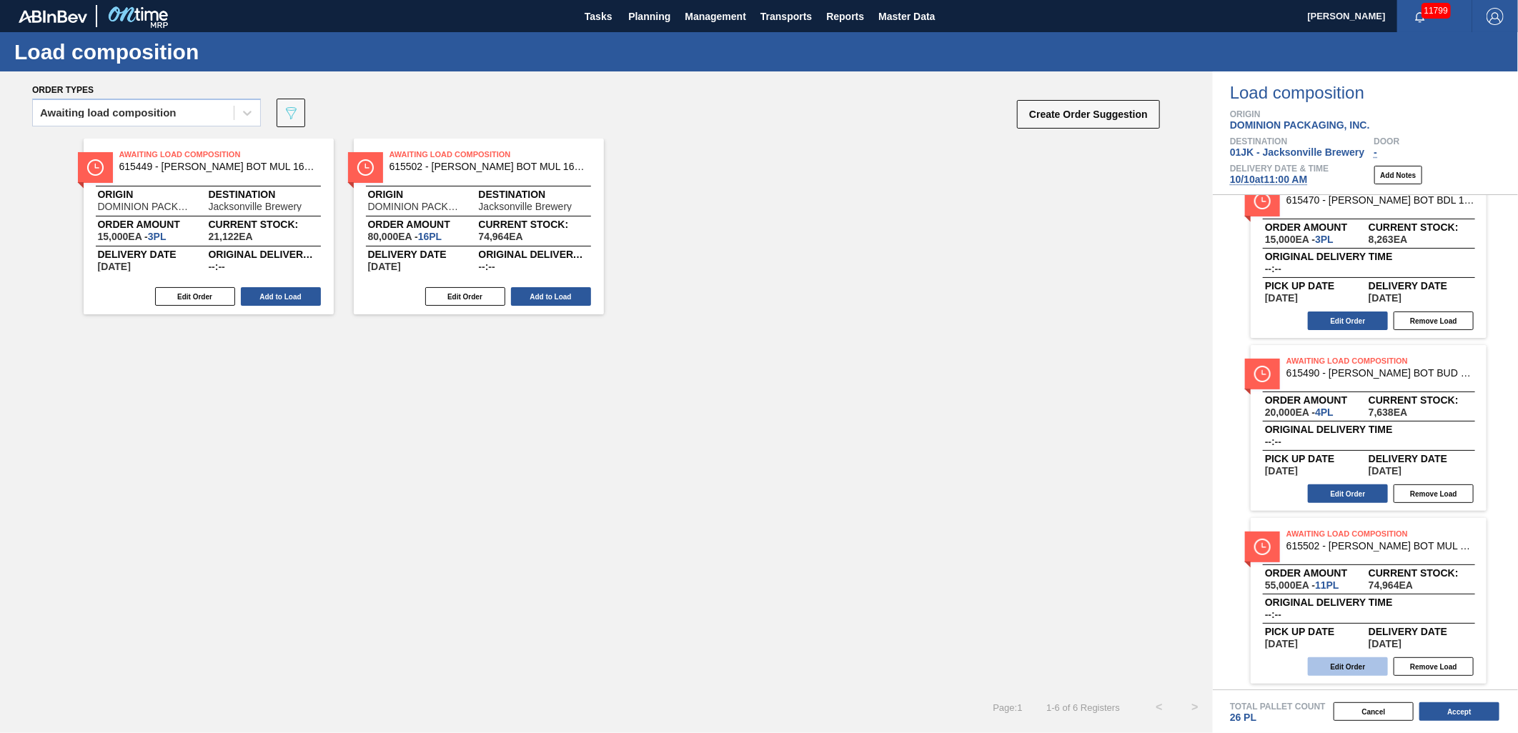
click at [1349, 657] on button "Edit Order" at bounding box center [1348, 666] width 80 height 19
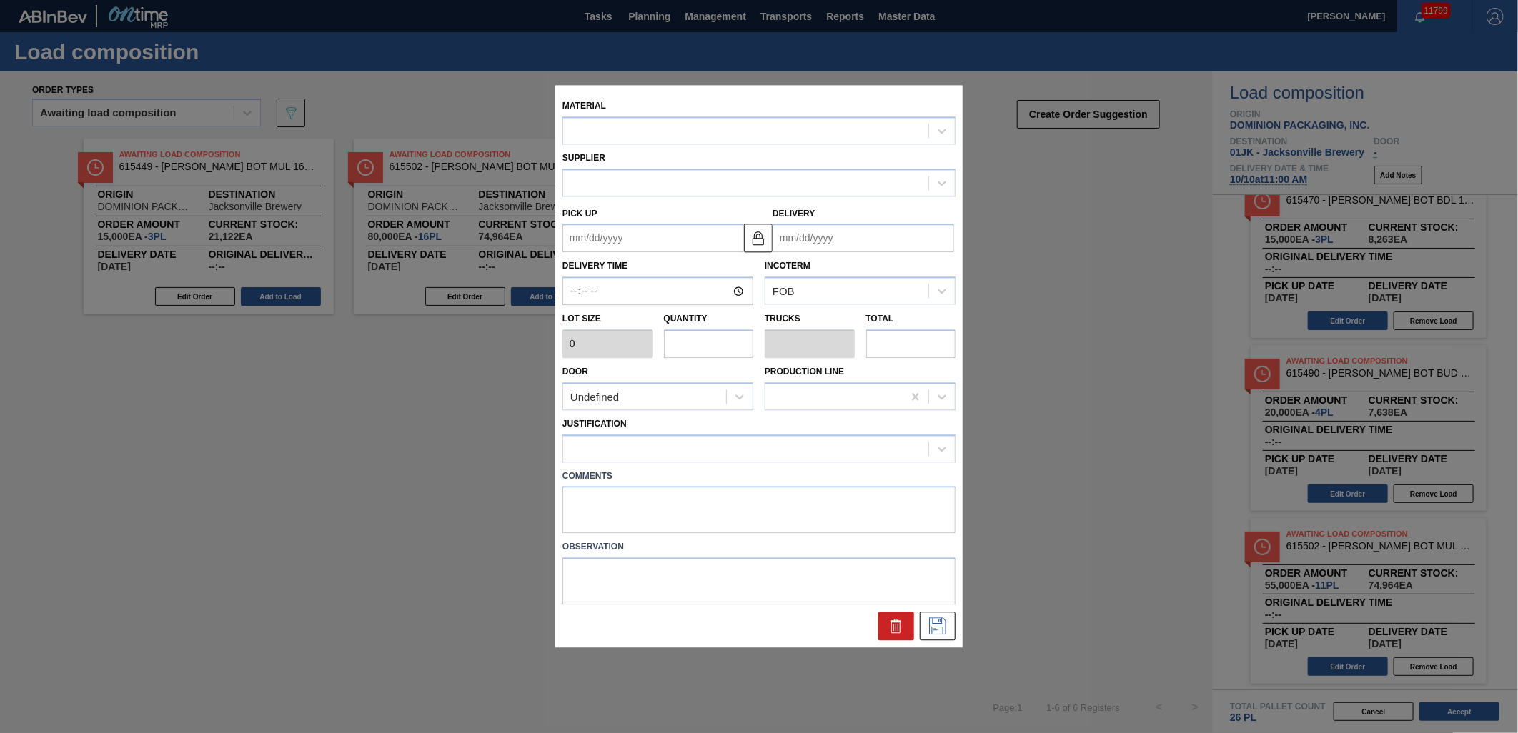
type input "5,000"
type input "11"
type input "0.423"
type input "55,000"
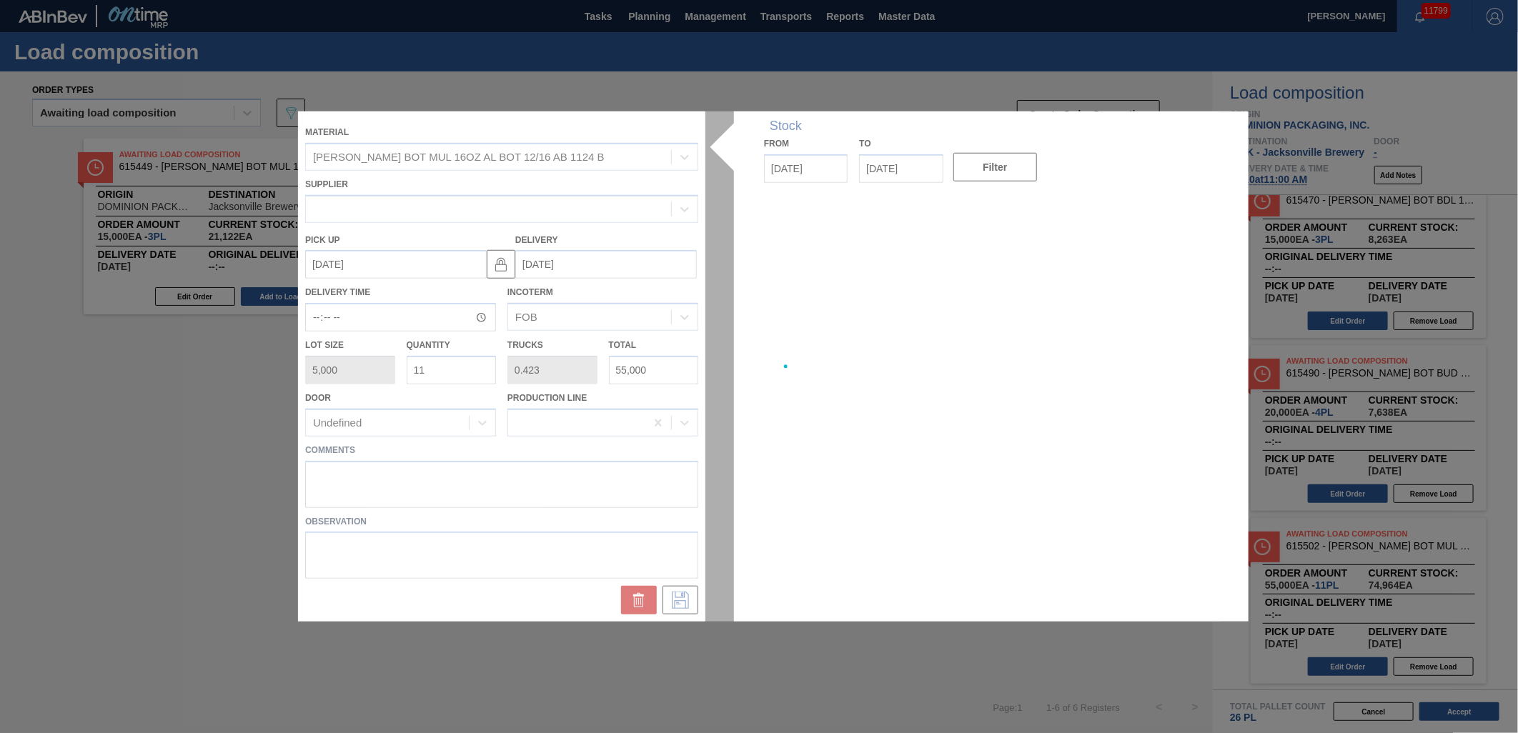
type up "[DATE]"
type input "[DATE]"
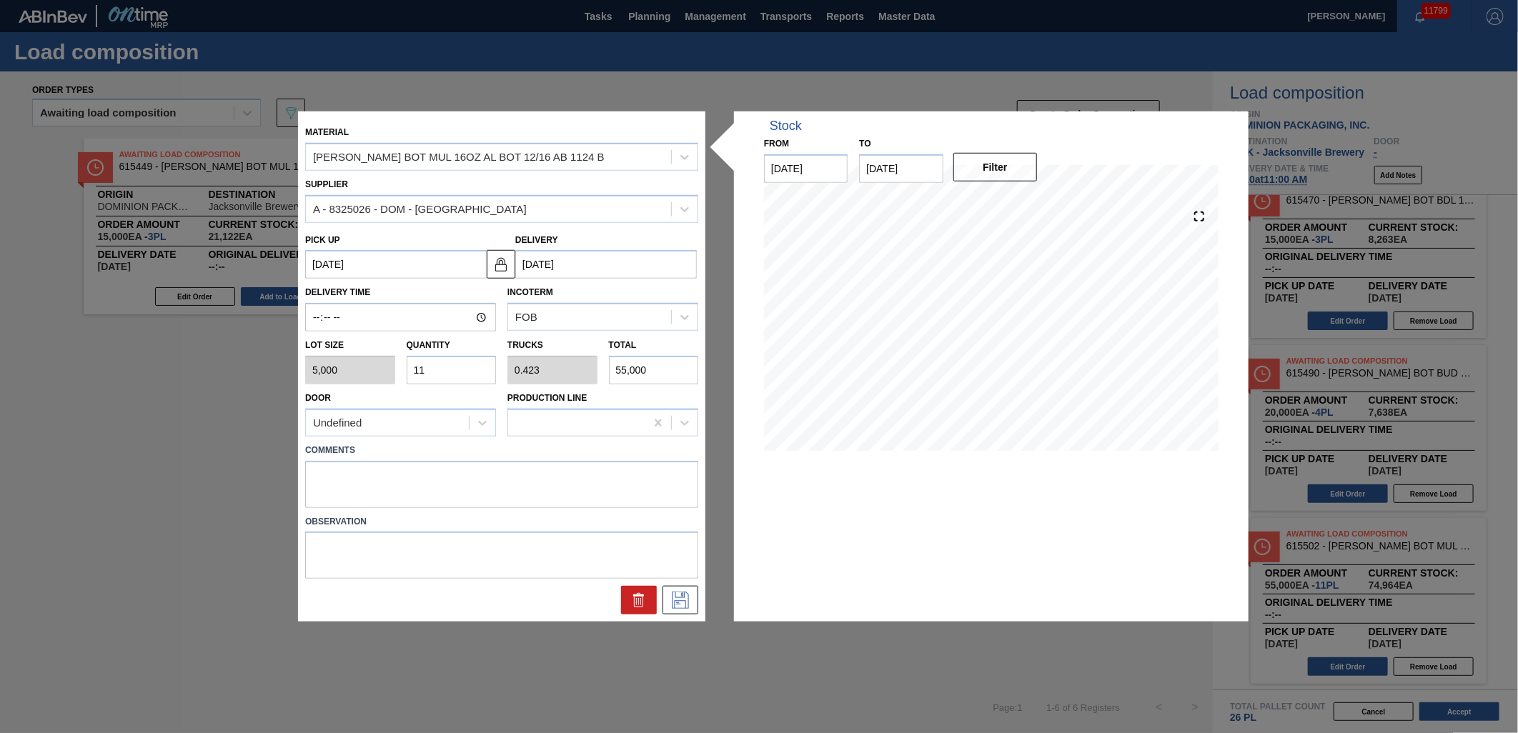
click at [457, 372] on input "11" at bounding box center [452, 370] width 90 height 29
type input "8"
type input "0.308"
type input "40,000"
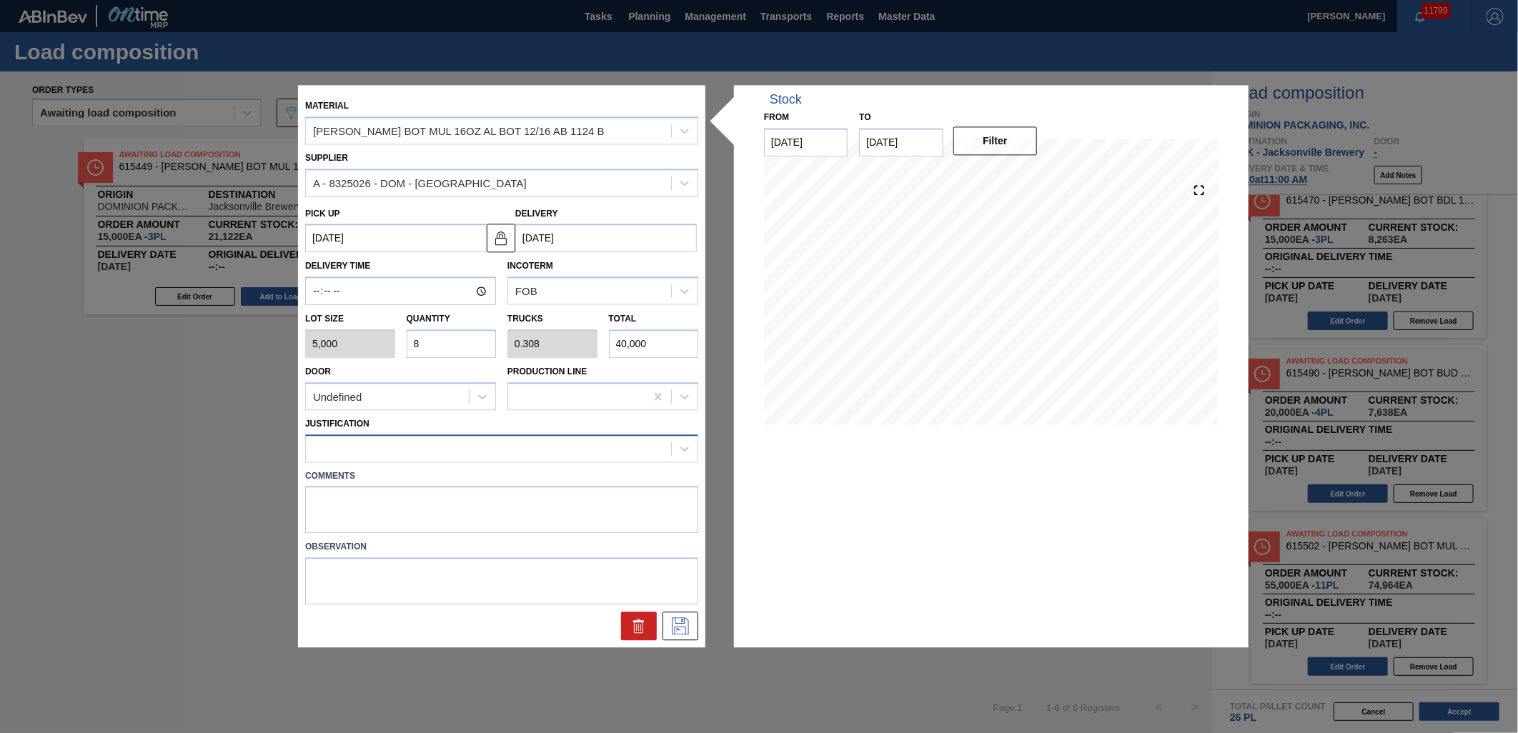
type input "8"
click at [514, 445] on div at bounding box center [488, 448] width 365 height 21
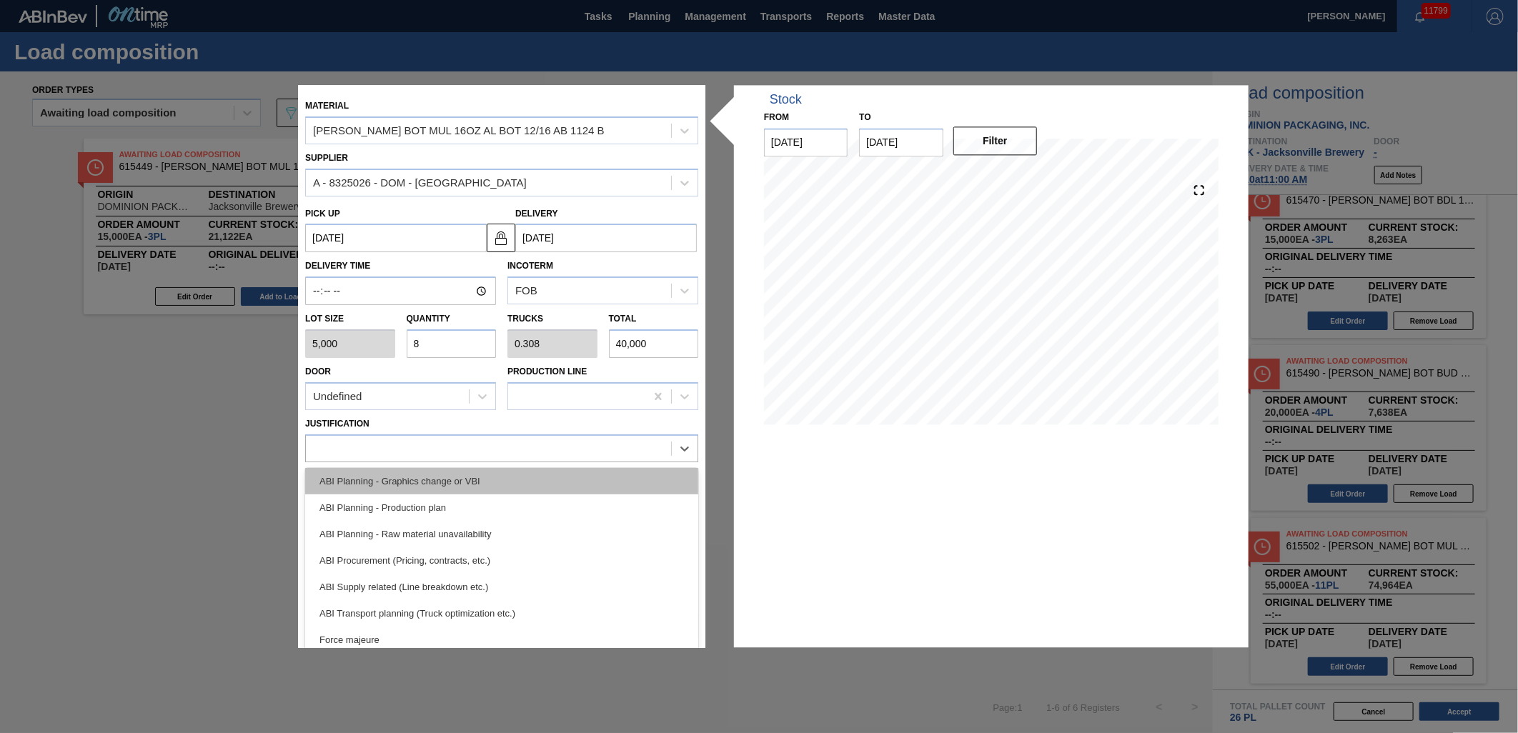
scroll to position [238, 0]
click at [483, 477] on div "ABI Transport planning (Truck optimization etc.)" at bounding box center [501, 484] width 393 height 26
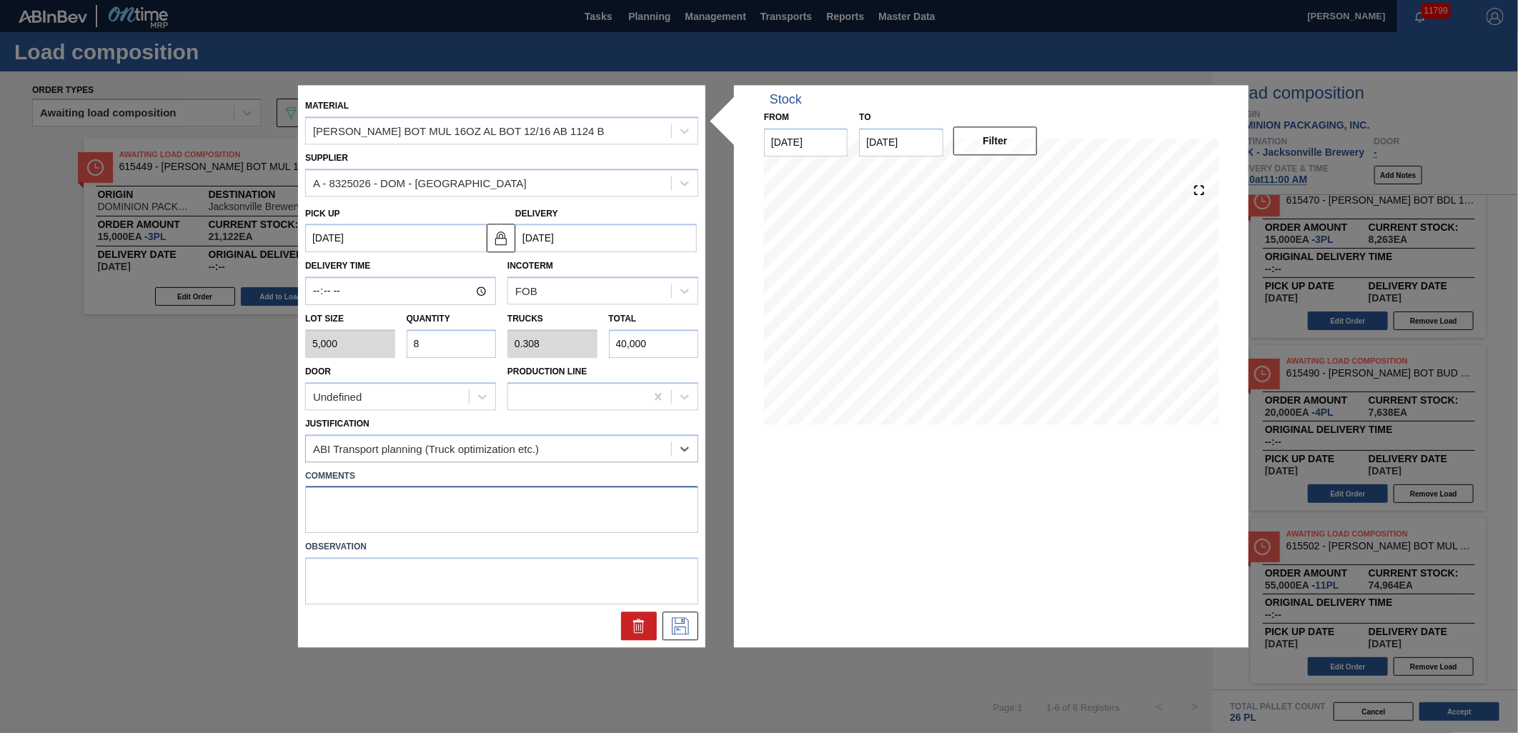
click at [400, 503] on textarea at bounding box center [501, 510] width 393 height 47
type textarea "M2, DROP"
click at [670, 622] on icon at bounding box center [680, 626] width 23 height 17
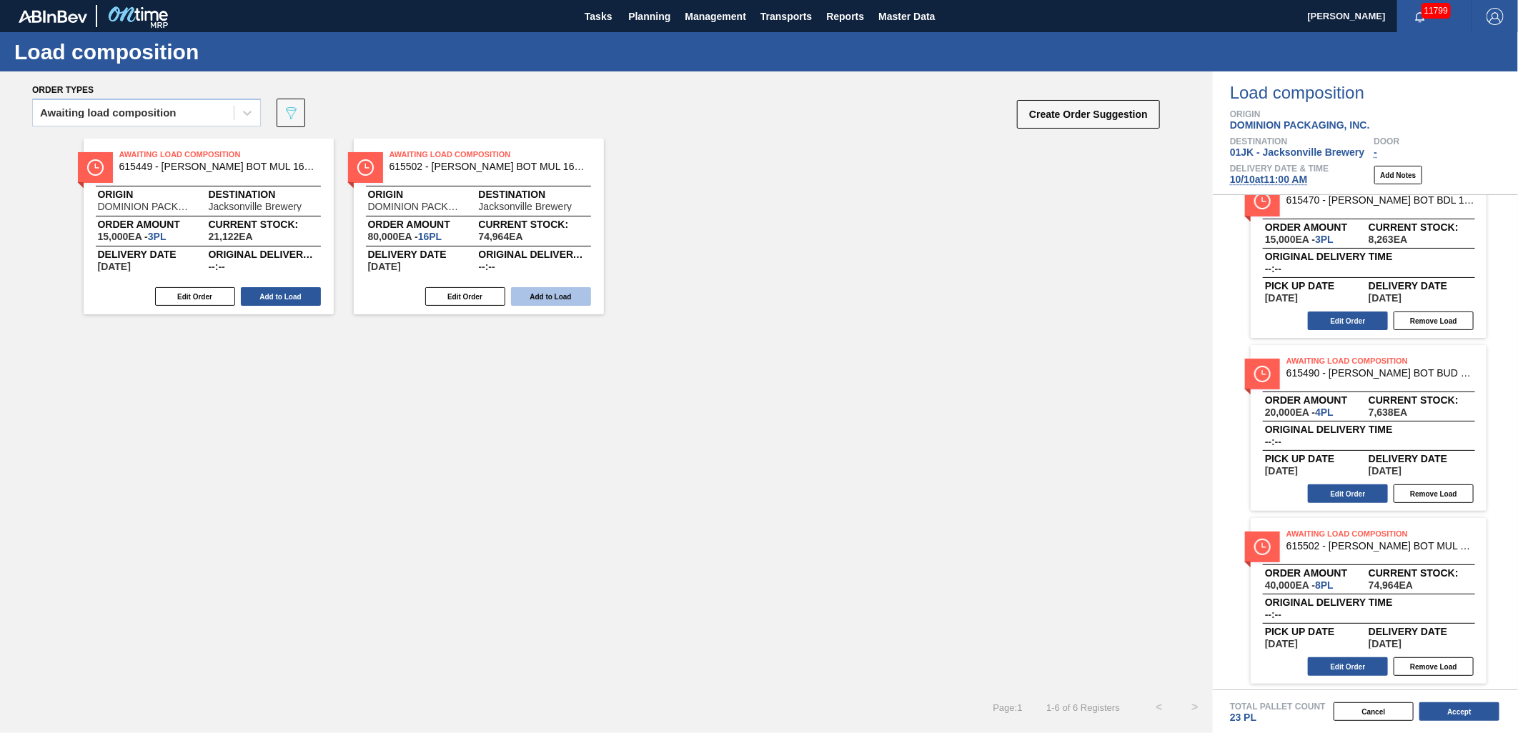
click at [294, 297] on button "Add to Load" at bounding box center [281, 296] width 80 height 19
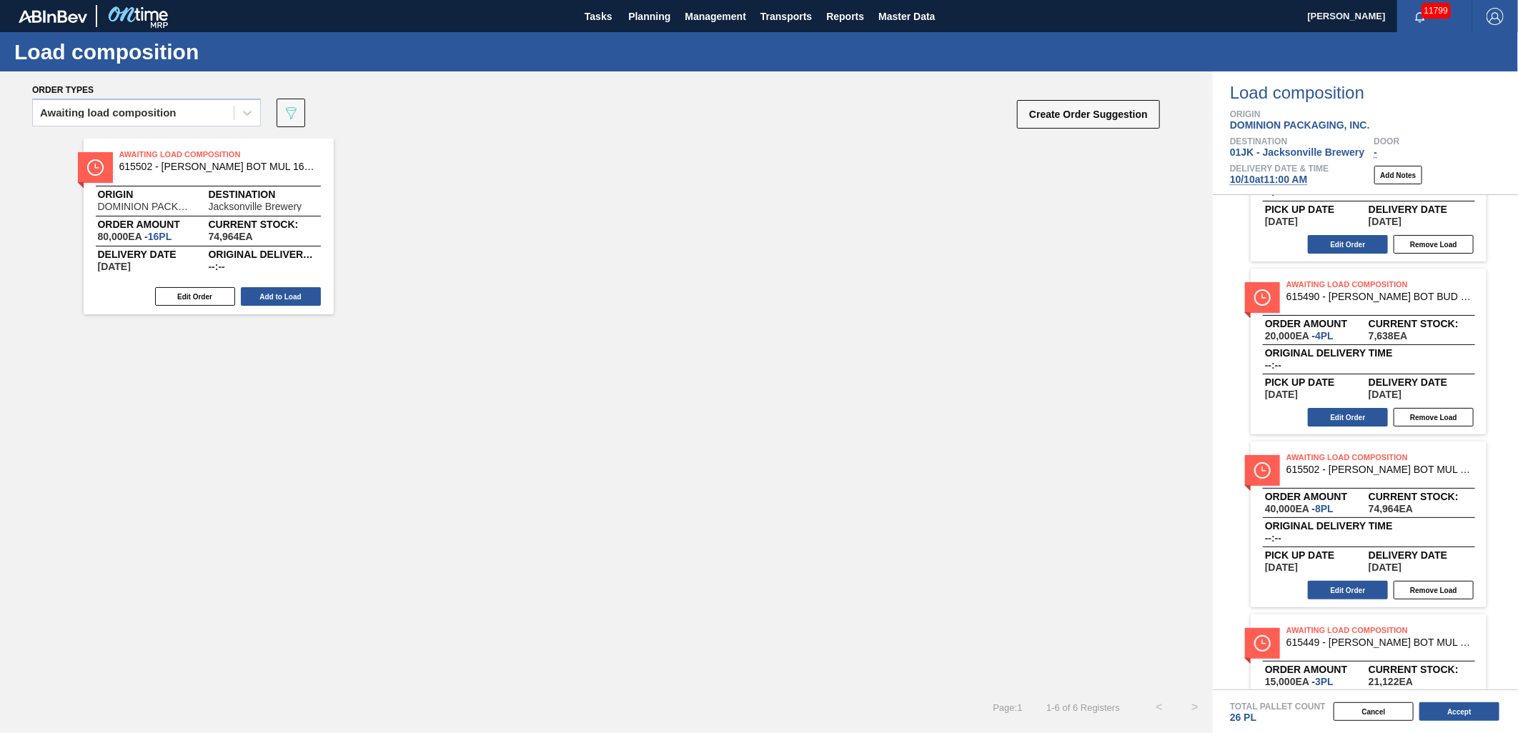
scroll to position [376, 0]
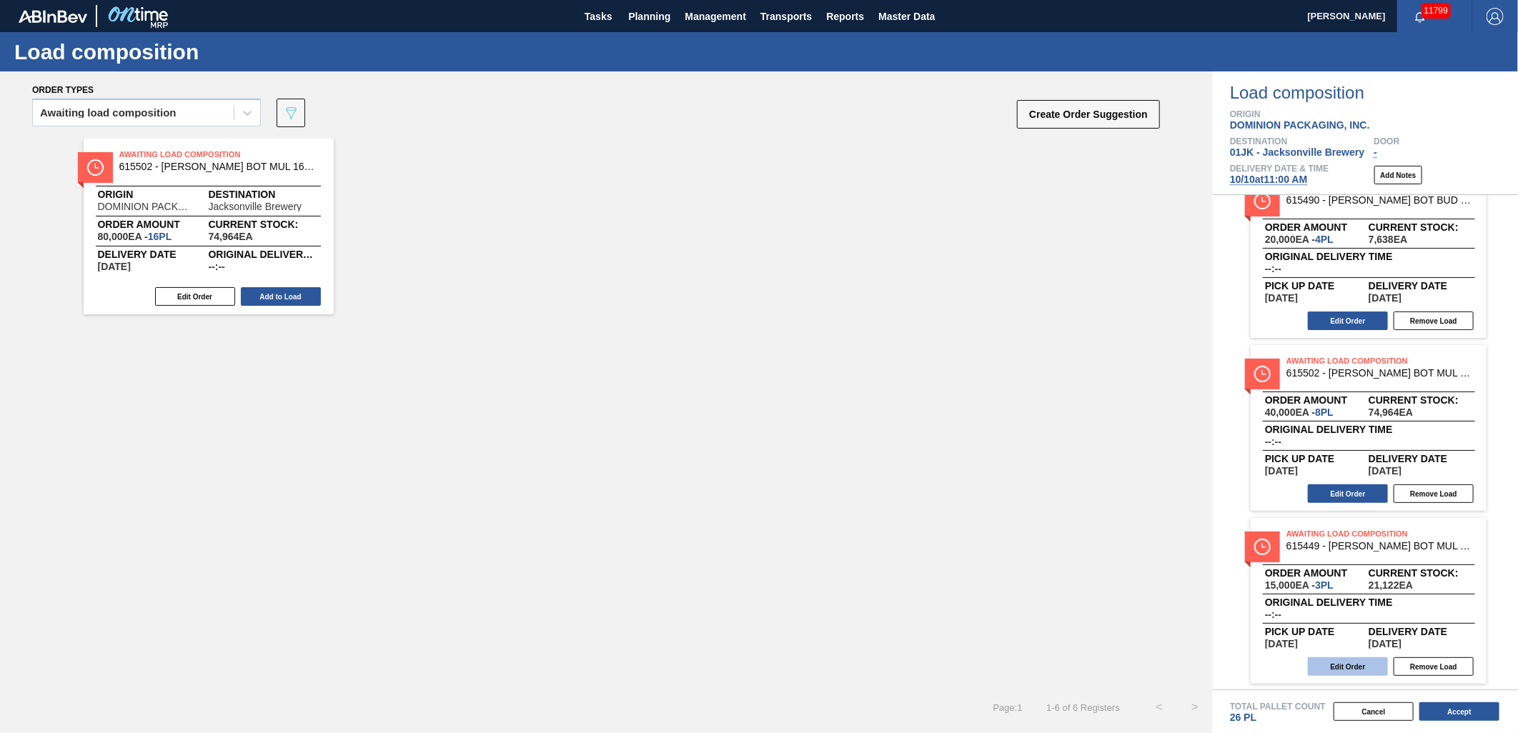
click at [1367, 670] on button "Edit Order" at bounding box center [1348, 666] width 80 height 19
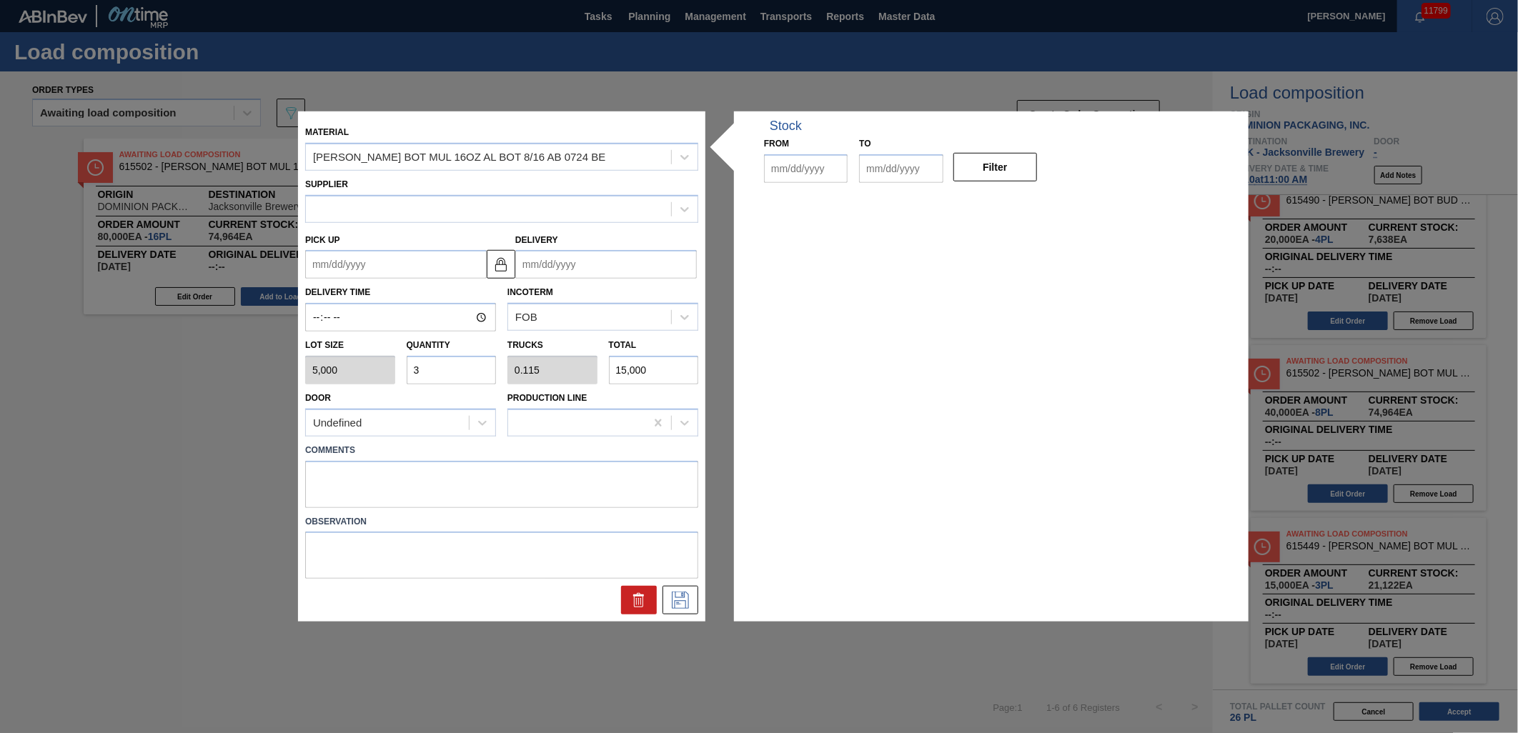
type input "5,000"
type input "3"
type input "0.115"
type input "15,000"
type up "[DATE]"
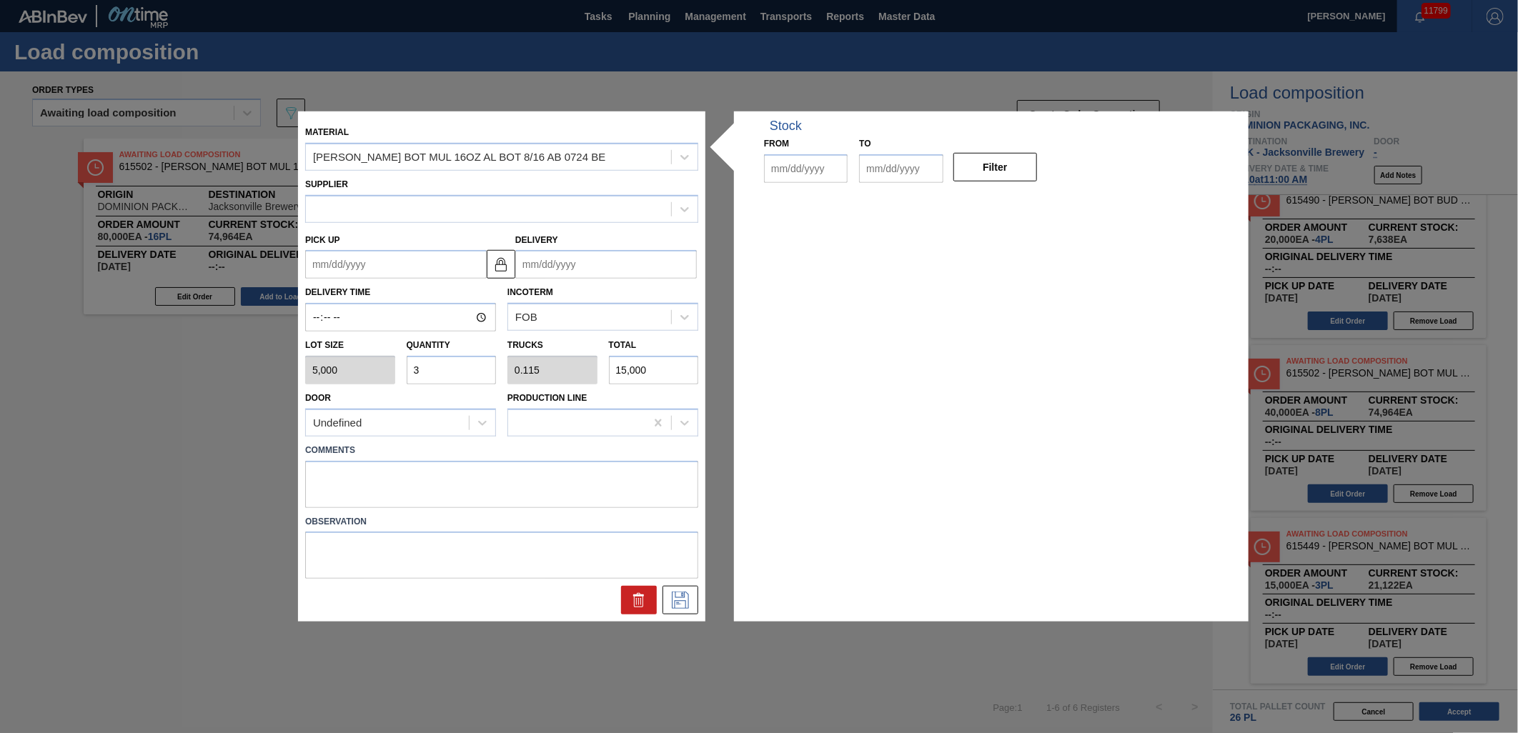
type input "[DATE]"
click at [446, 472] on textarea at bounding box center [501, 483] width 393 height 47
type textarea "NOSE, DROP"
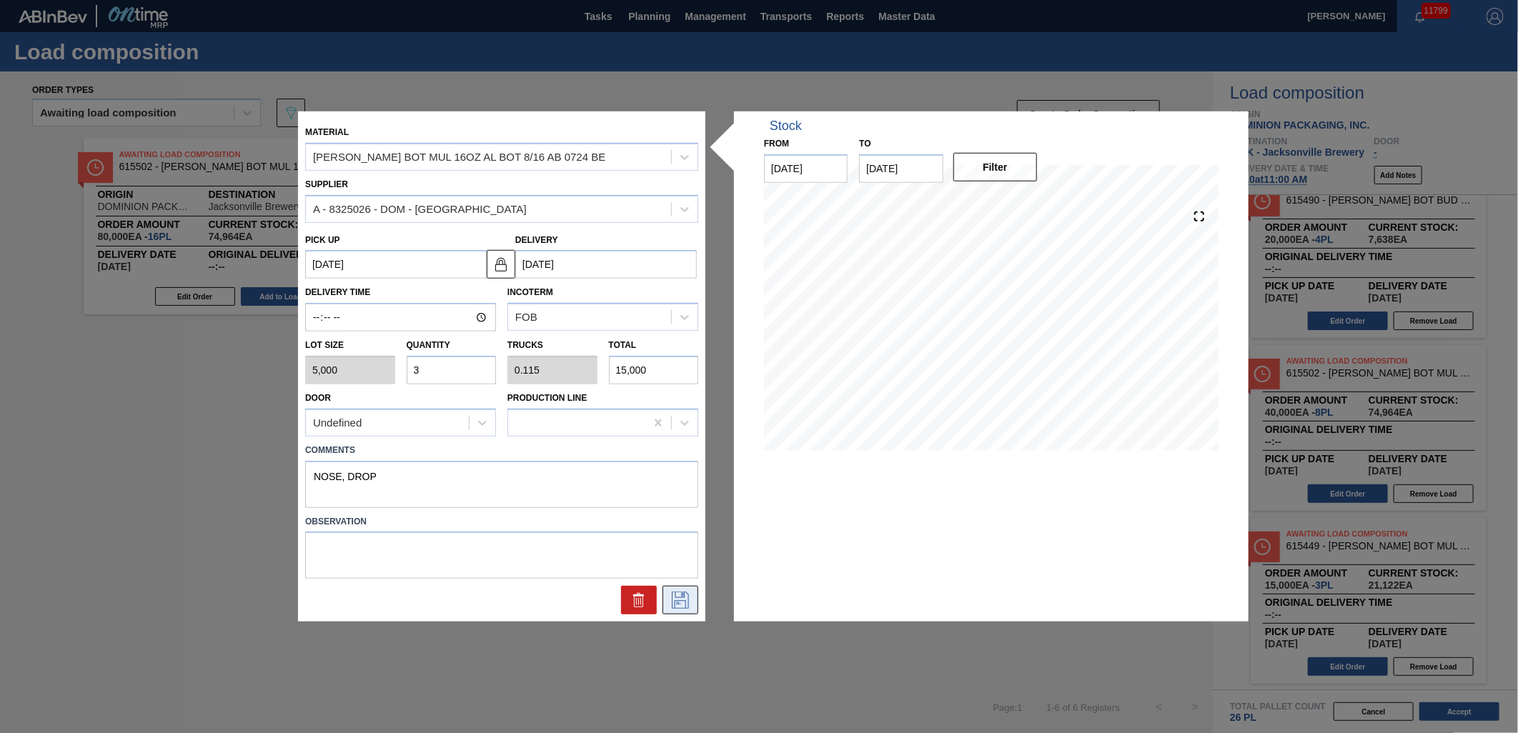
click at [697, 593] on button at bounding box center [680, 600] width 36 height 29
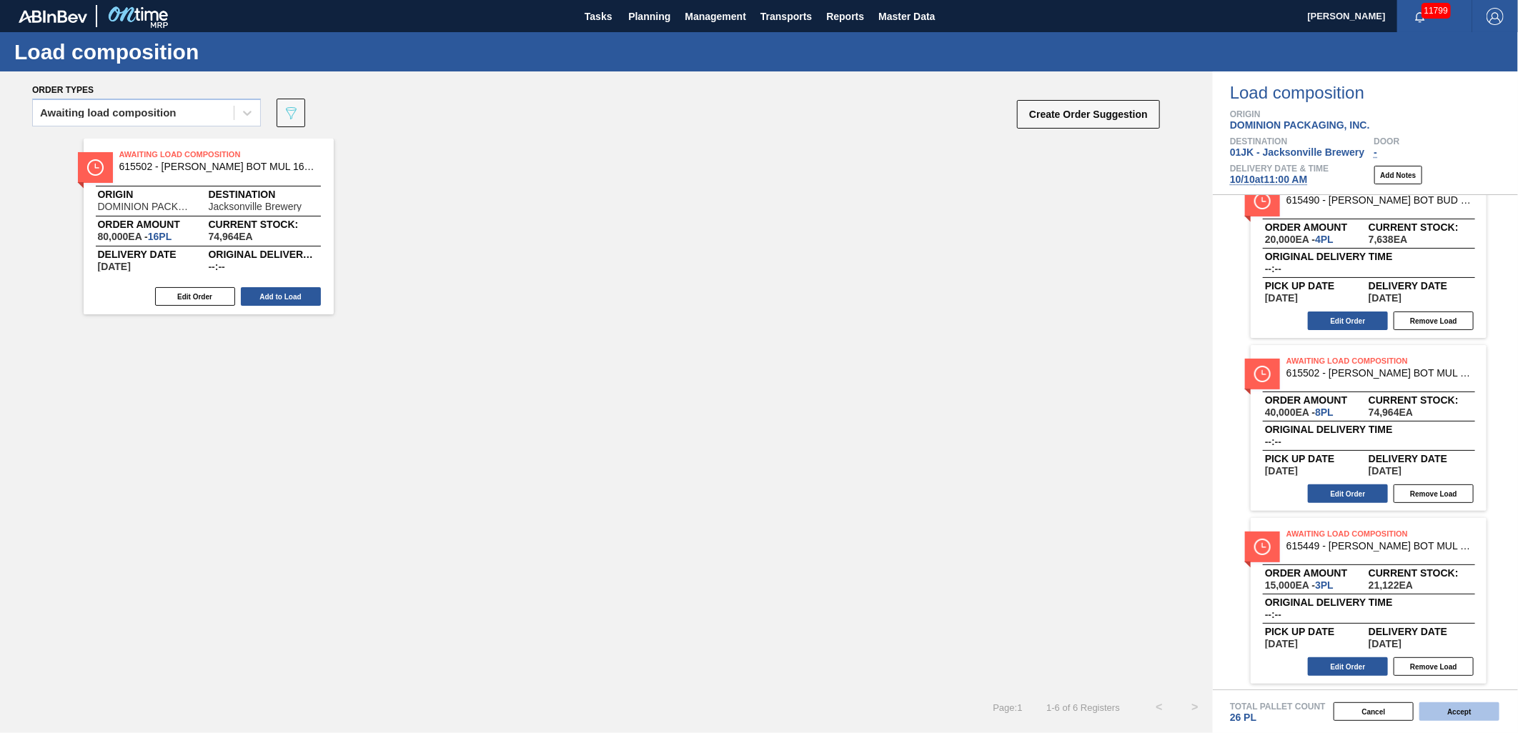
click at [1460, 703] on button "Accept" at bounding box center [1459, 711] width 80 height 19
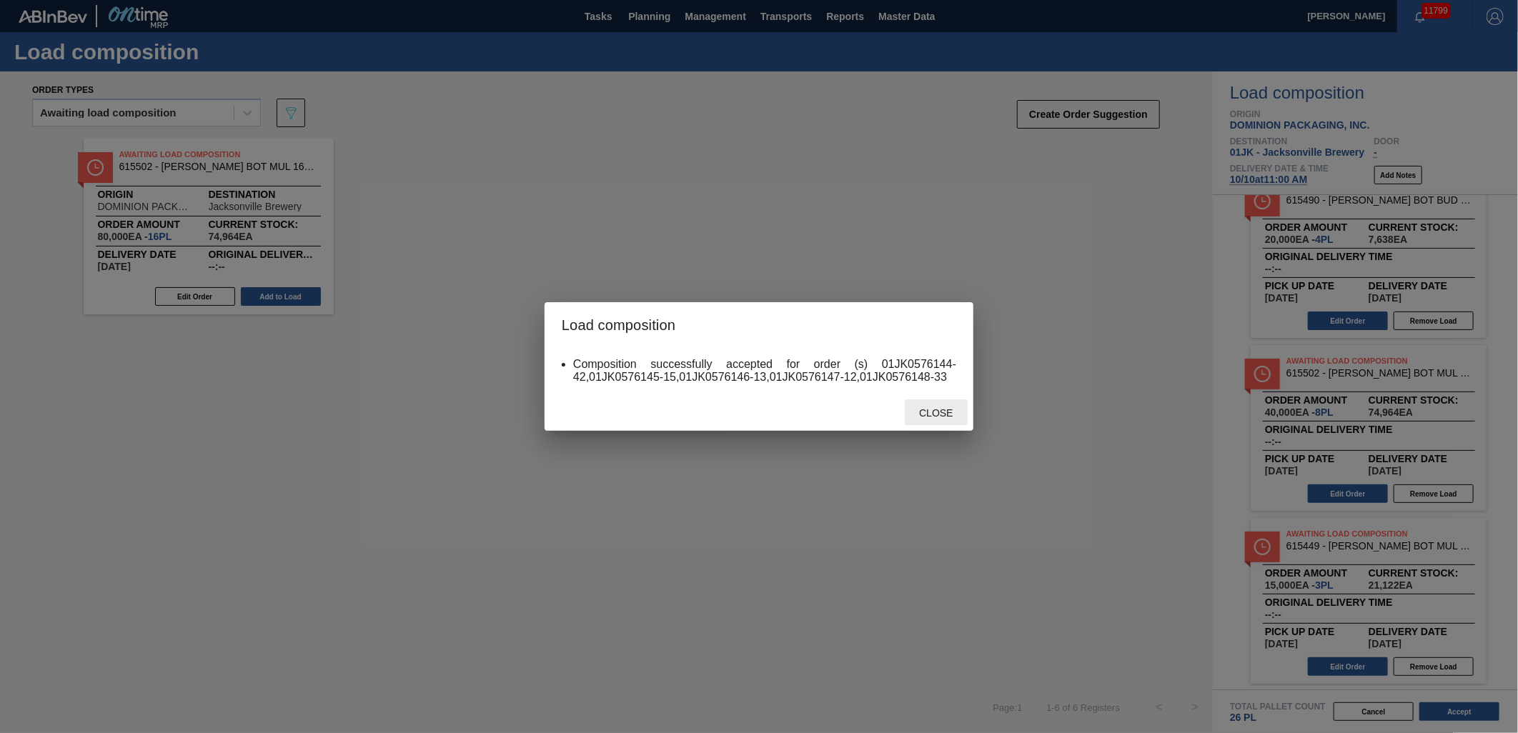
click at [937, 401] on div "Close" at bounding box center [936, 412] width 63 height 26
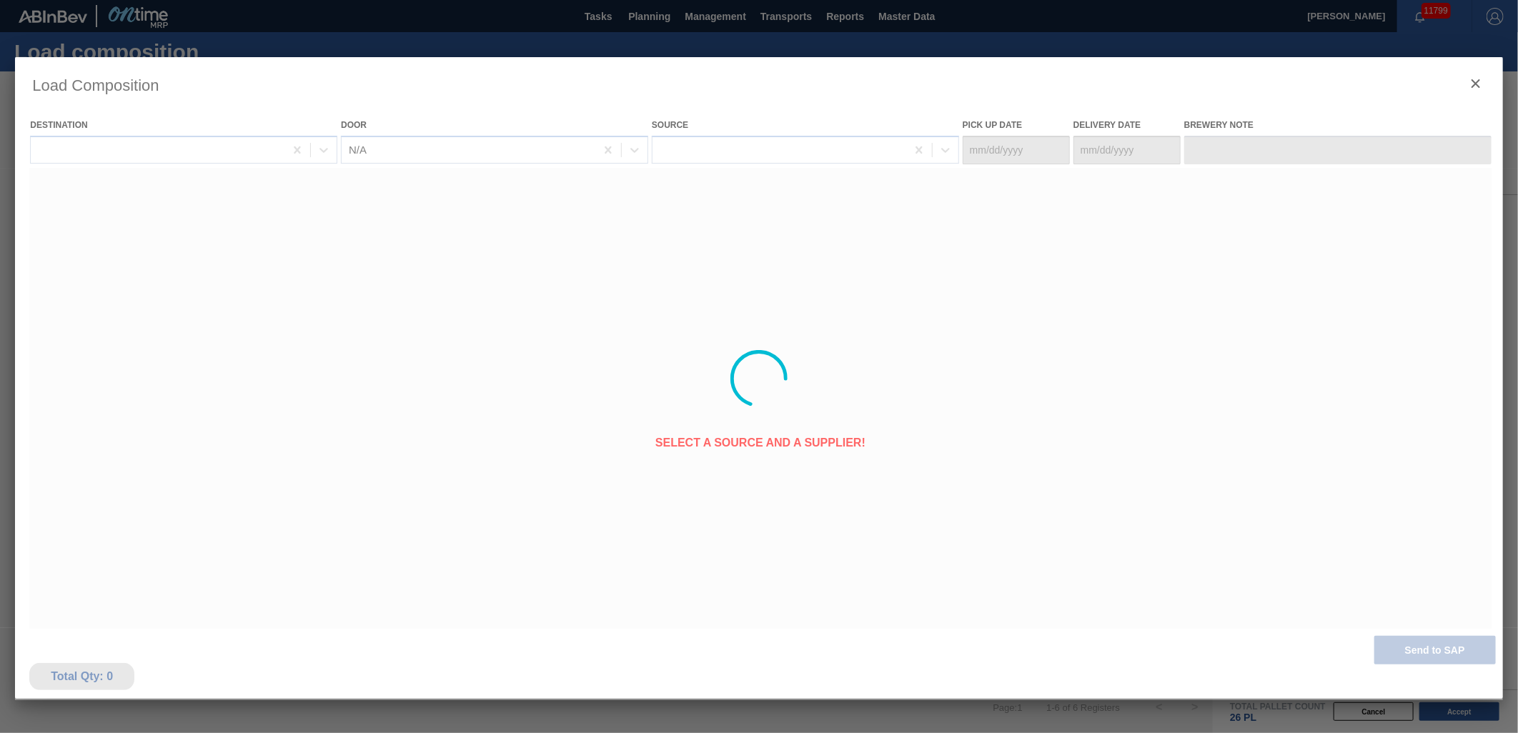
type Date "[DATE]"
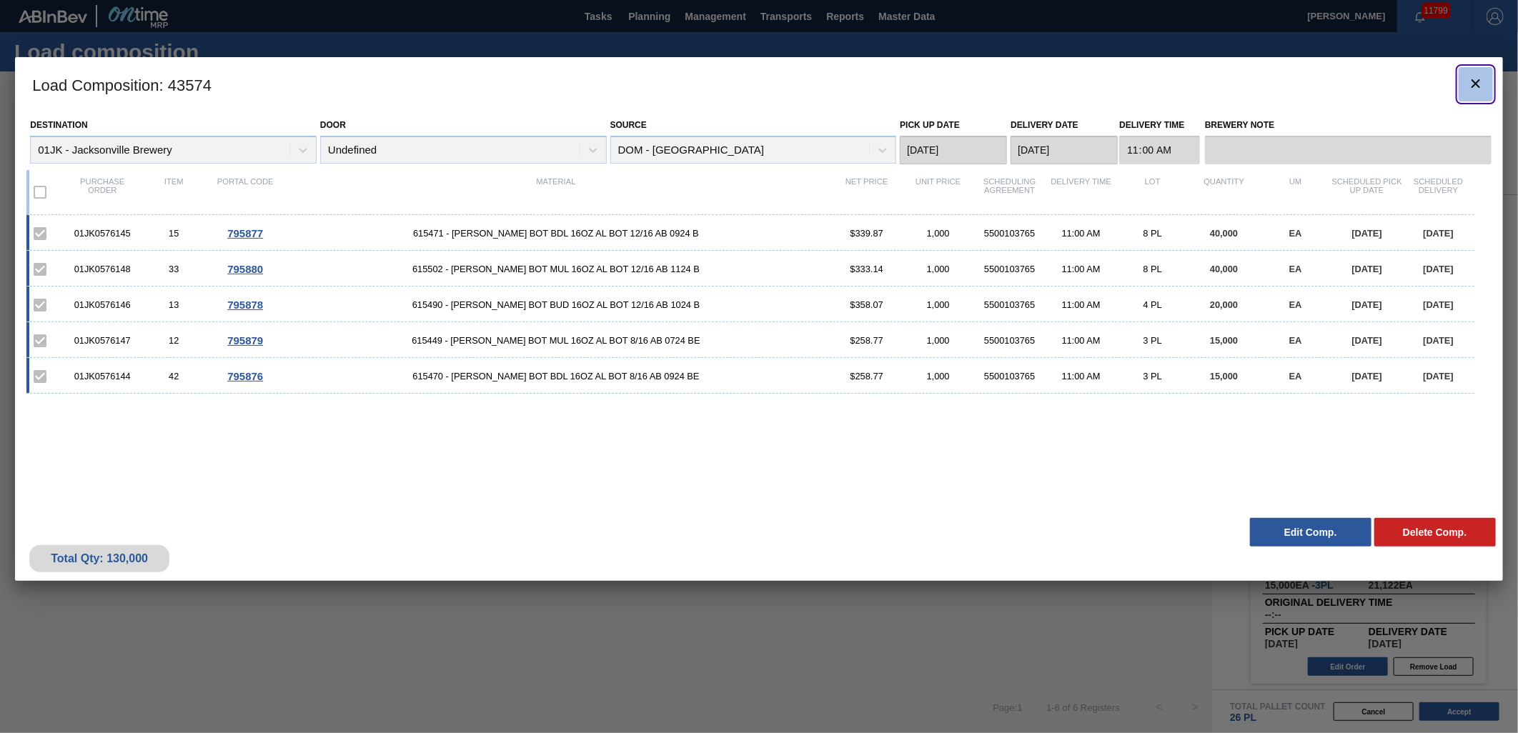
click at [1485, 77] on button "botão de ícone" at bounding box center [1475, 84] width 34 height 34
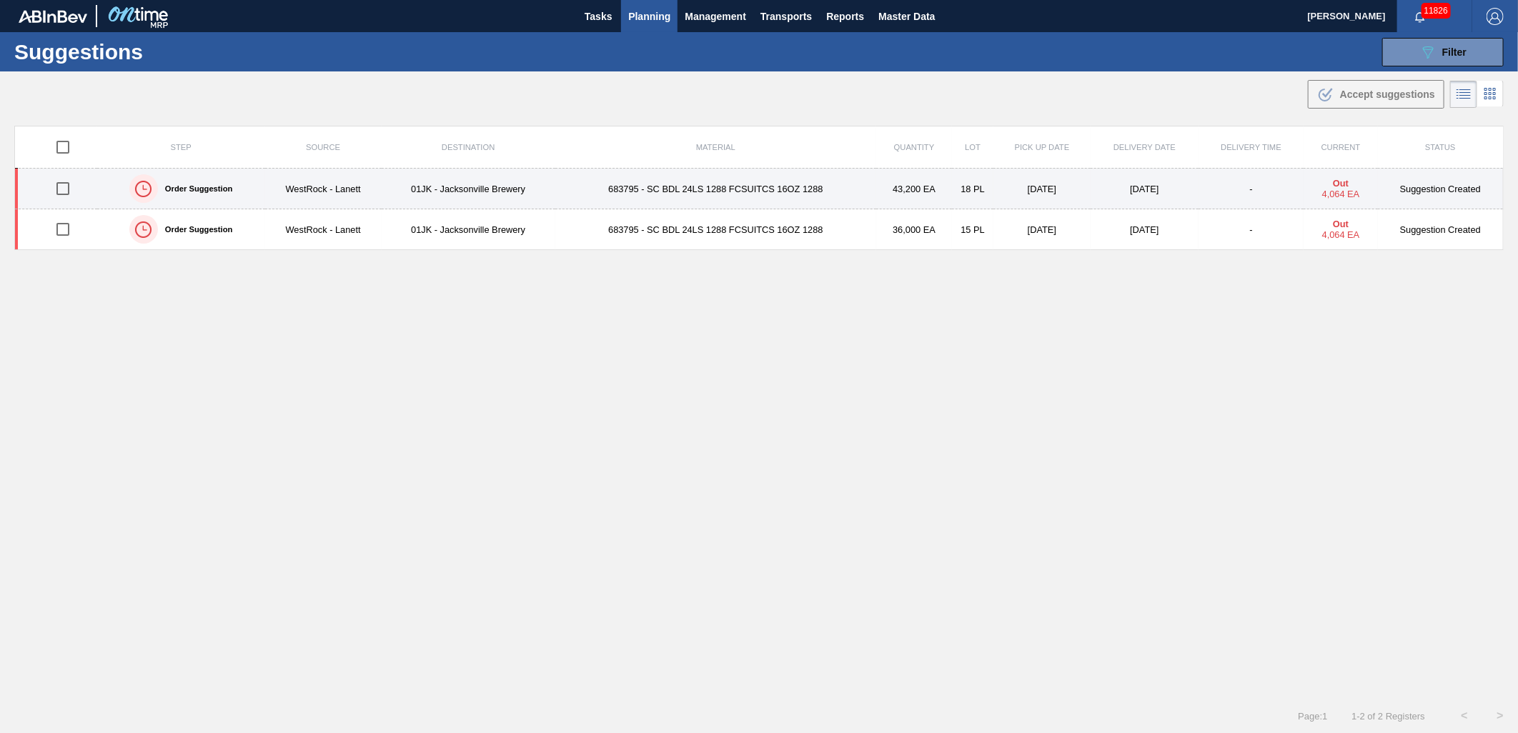
click at [977, 202] on td "18 PL" at bounding box center [972, 189] width 41 height 41
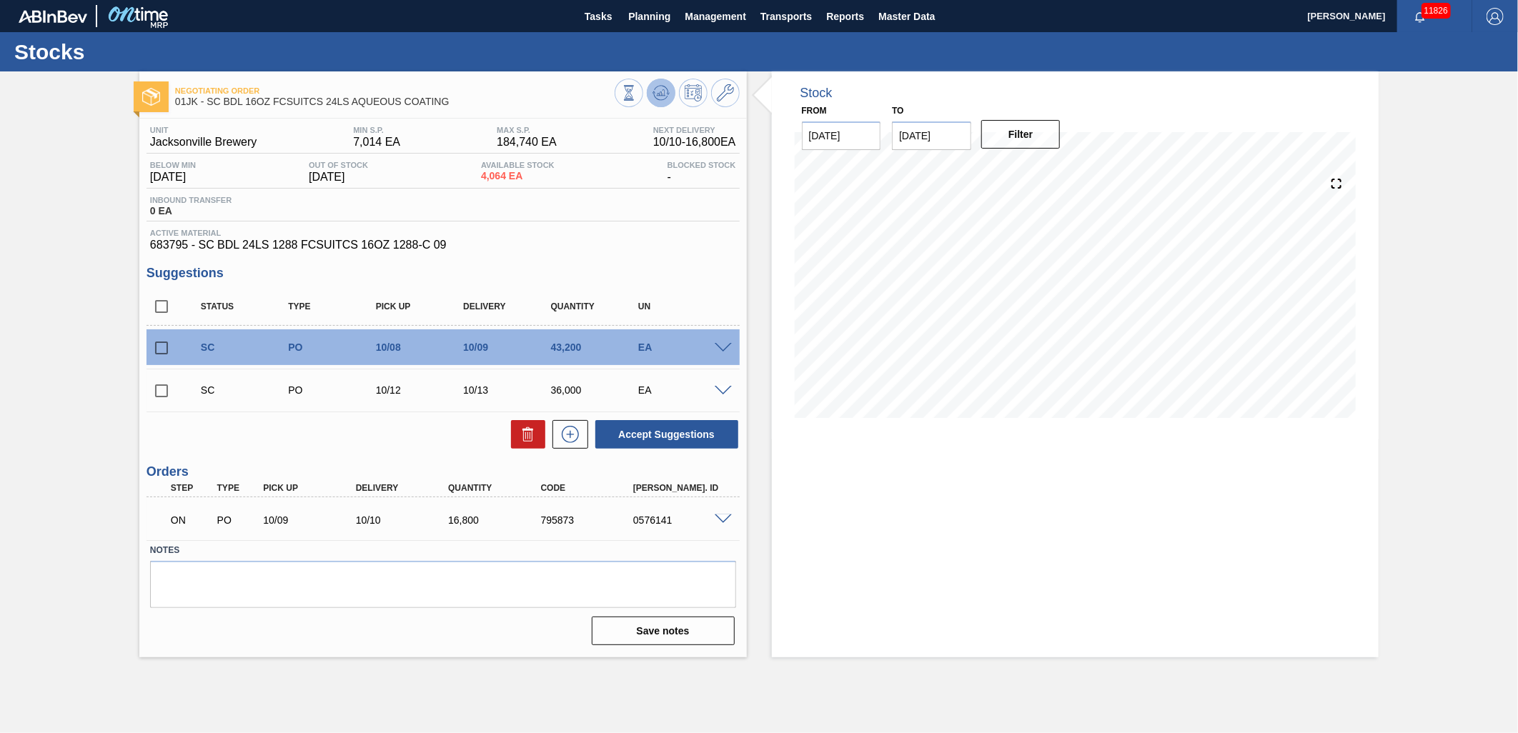
click at [660, 98] on icon at bounding box center [660, 92] width 17 height 17
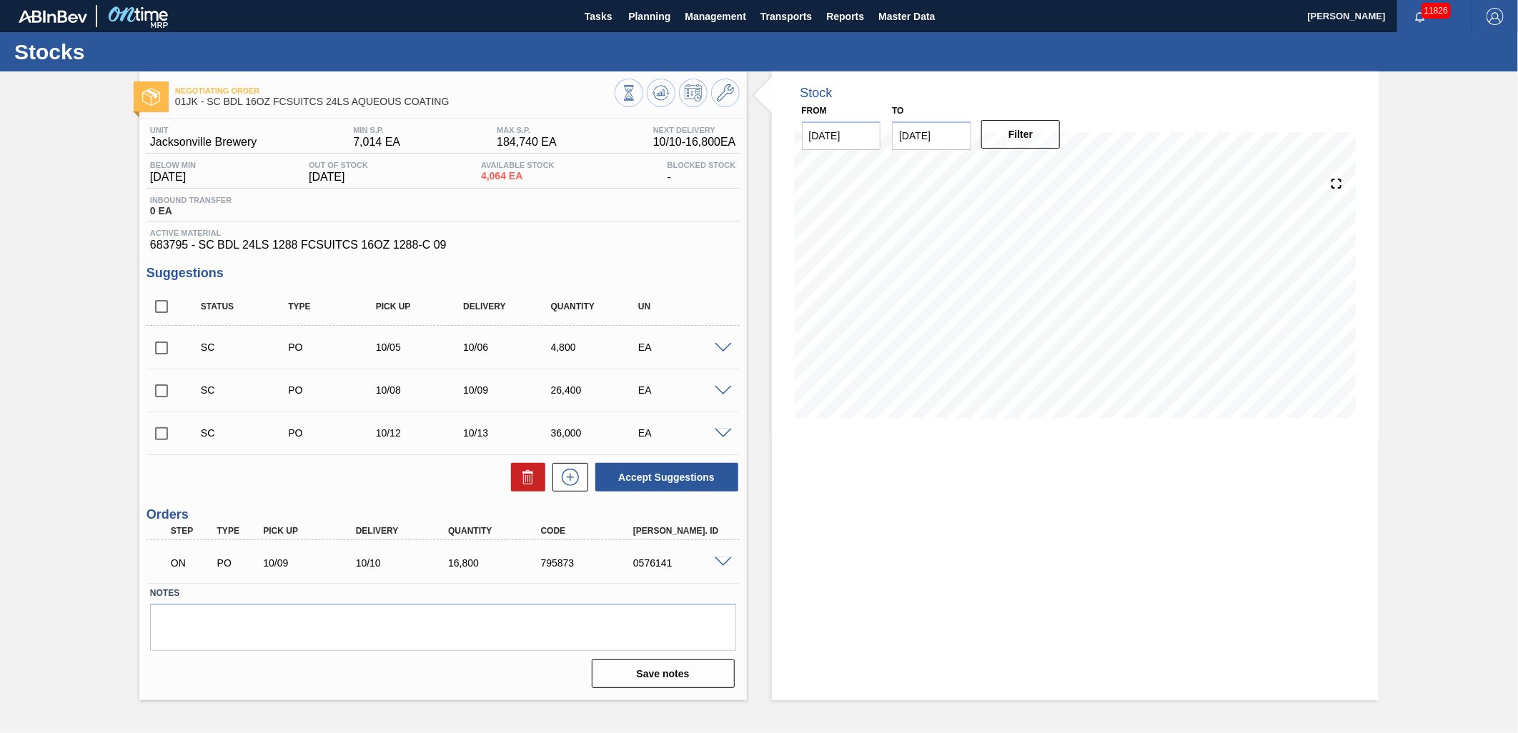
click at [722, 350] on span at bounding box center [723, 348] width 17 height 11
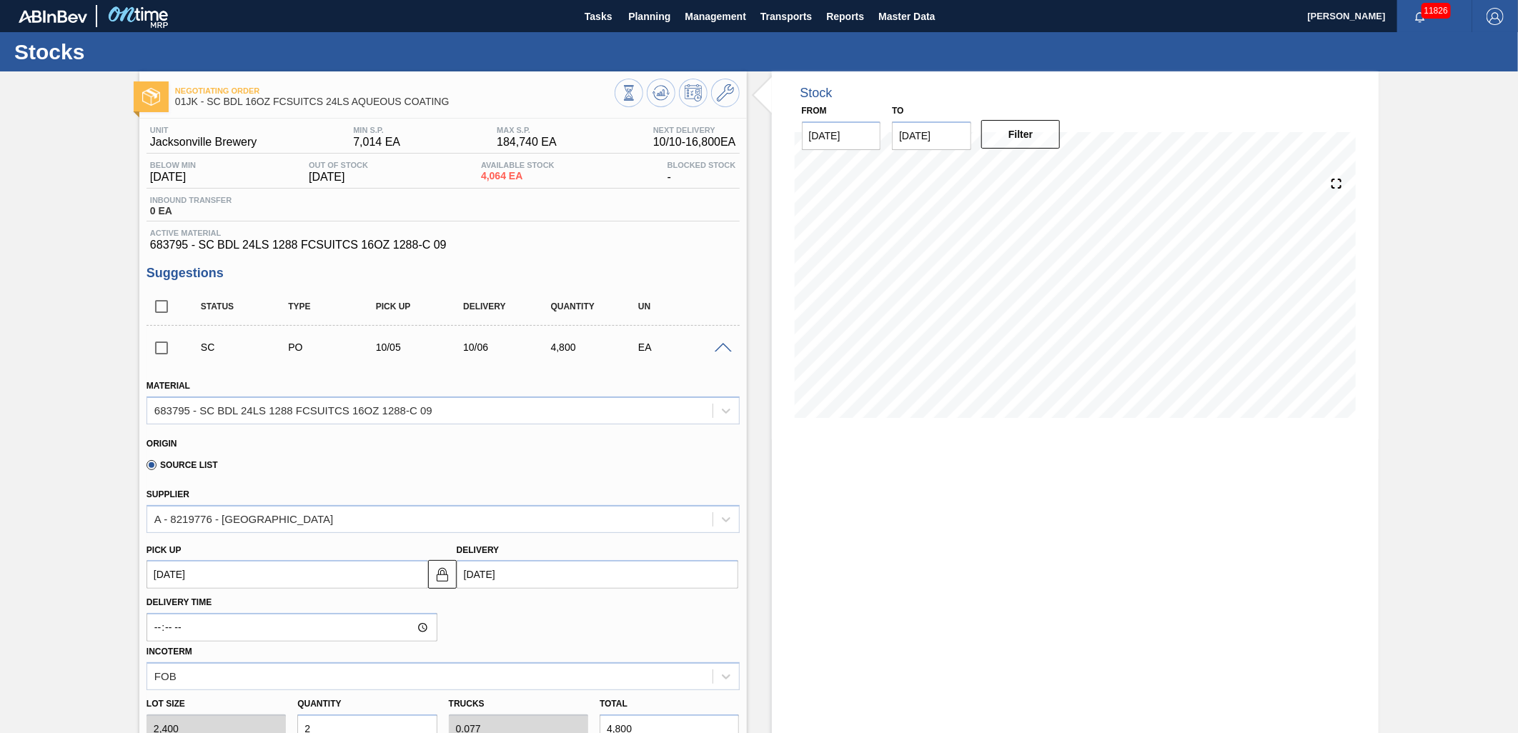
click at [716, 346] on span at bounding box center [723, 348] width 17 height 11
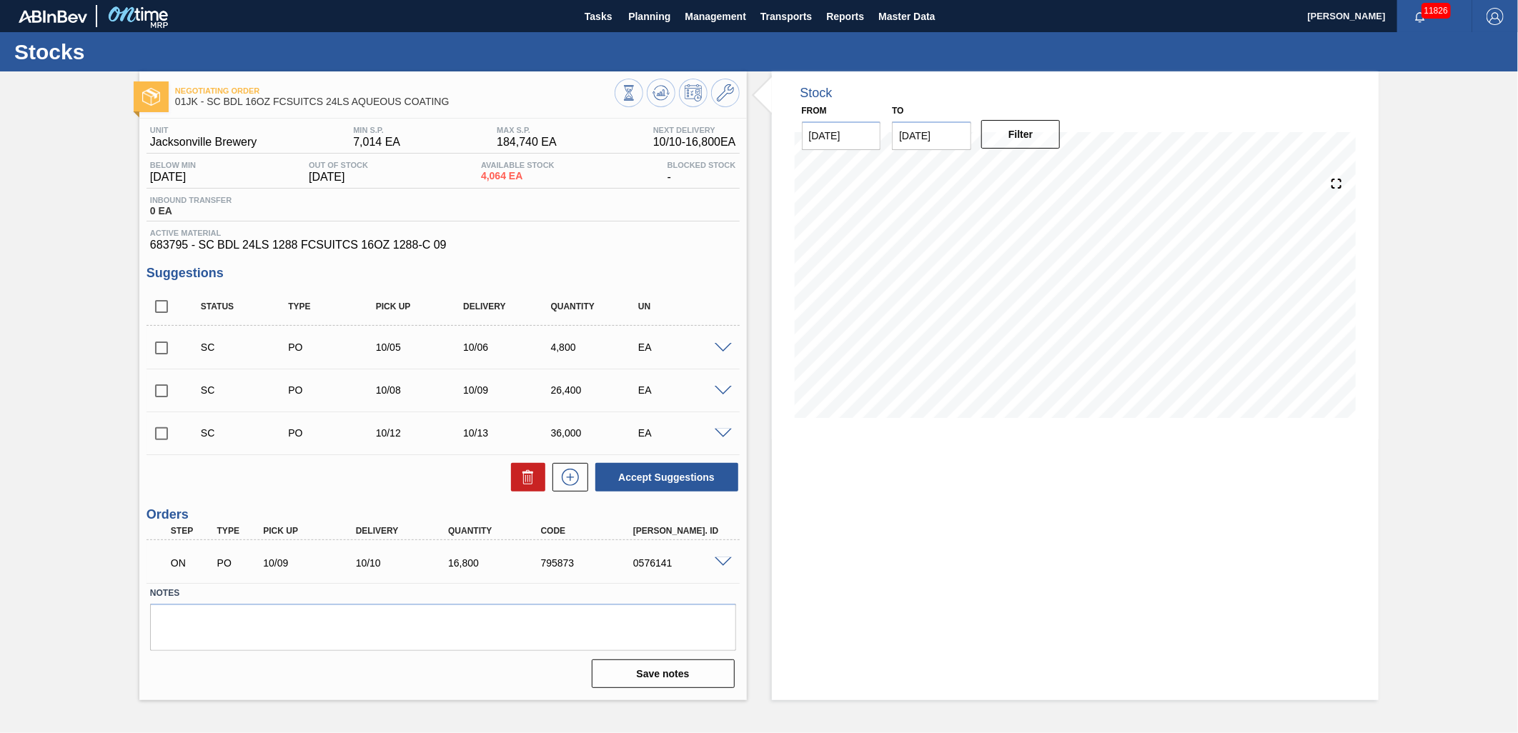
click at [717, 388] on span at bounding box center [723, 391] width 17 height 11
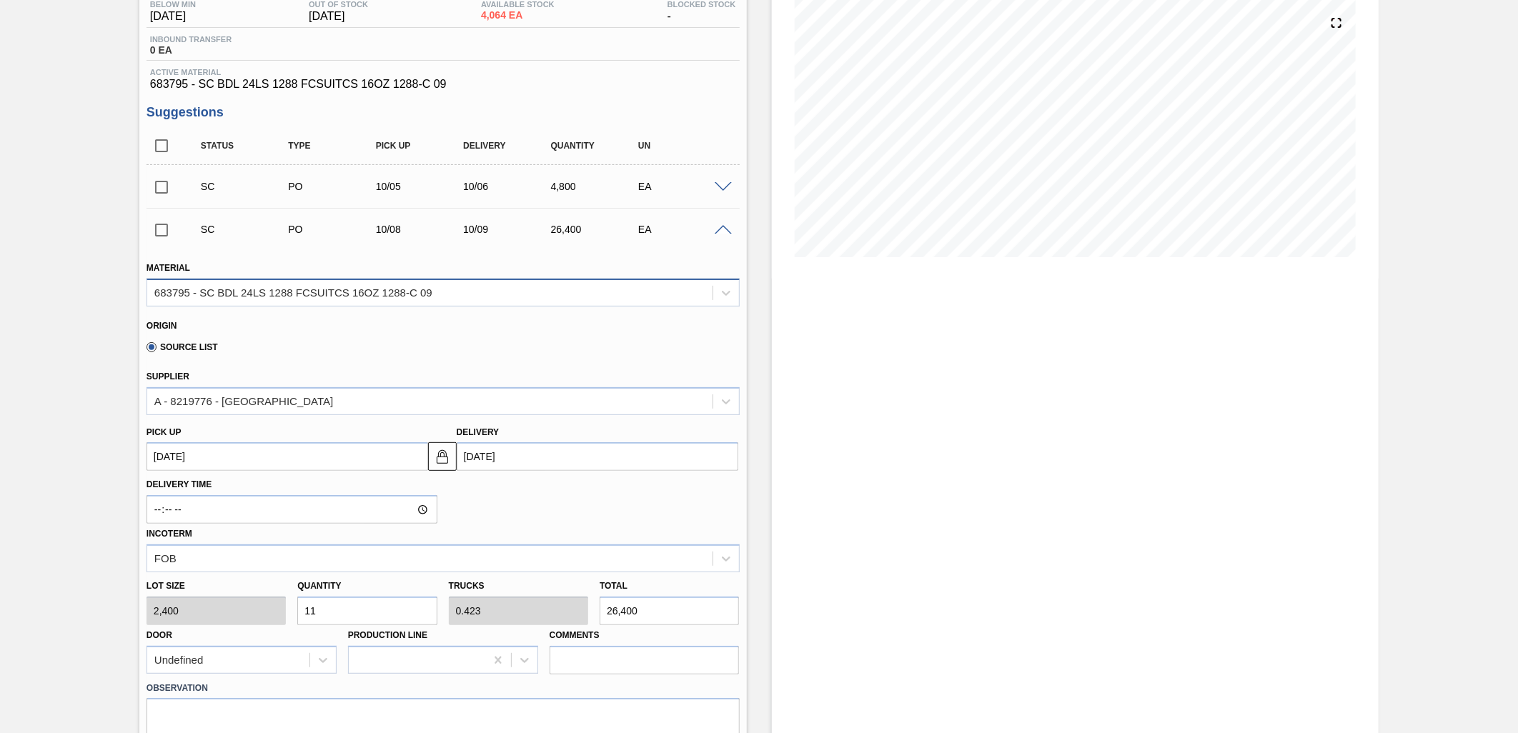
scroll to position [79, 0]
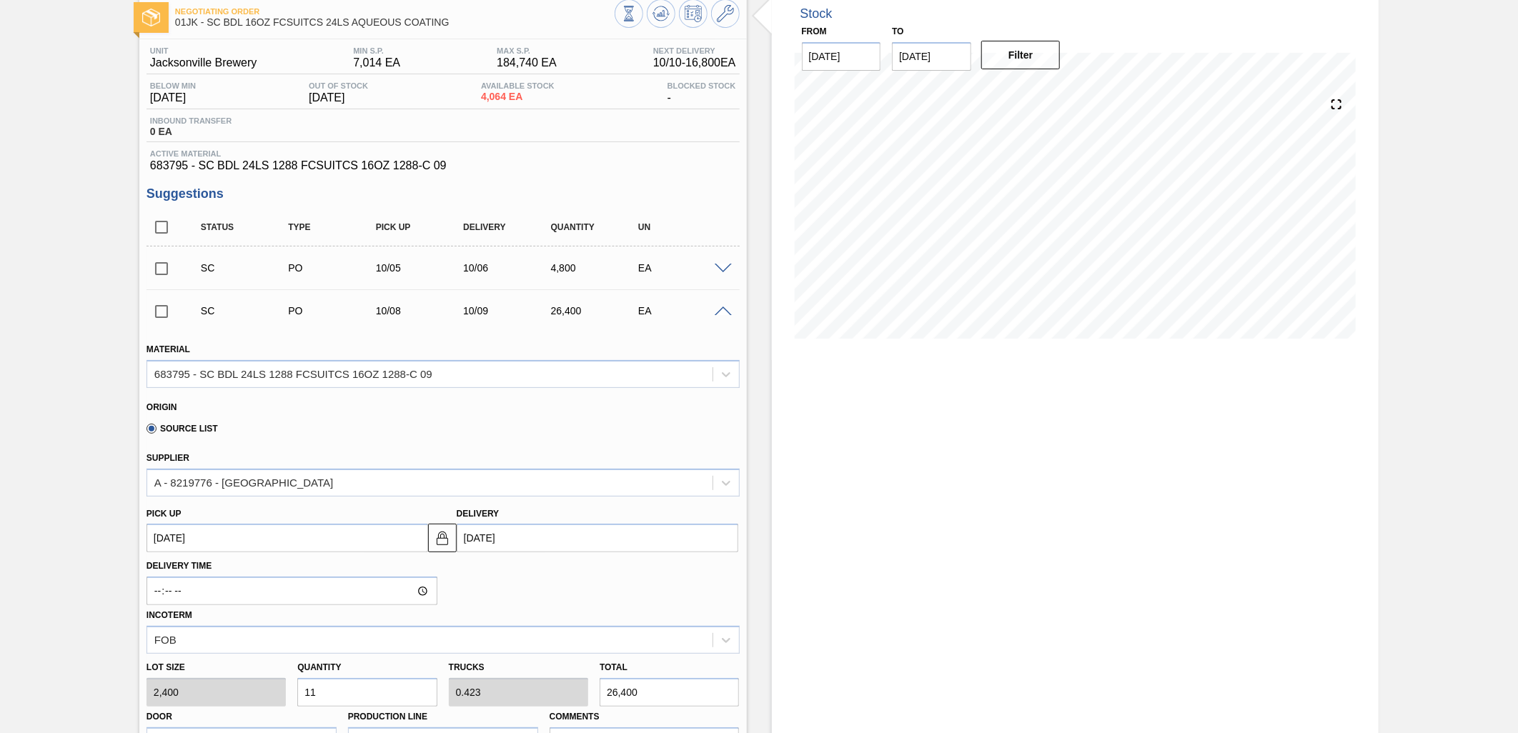
click at [717, 310] on span at bounding box center [723, 312] width 17 height 11
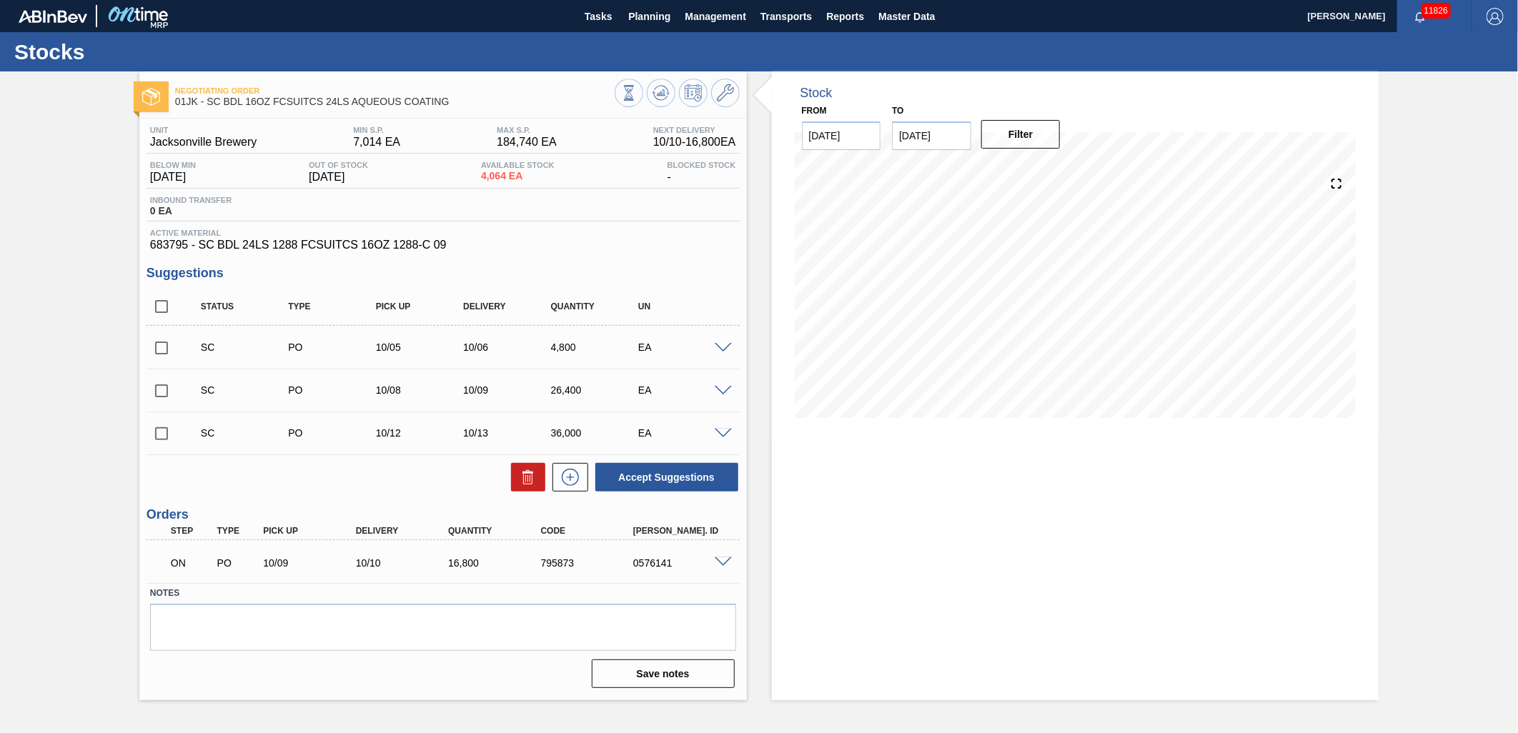
click at [717, 425] on div "SC PO 10/12 10/13 36,000 EA" at bounding box center [442, 433] width 593 height 36
click at [719, 429] on div at bounding box center [725, 432] width 29 height 11
click at [720, 436] on span at bounding box center [723, 434] width 17 height 11
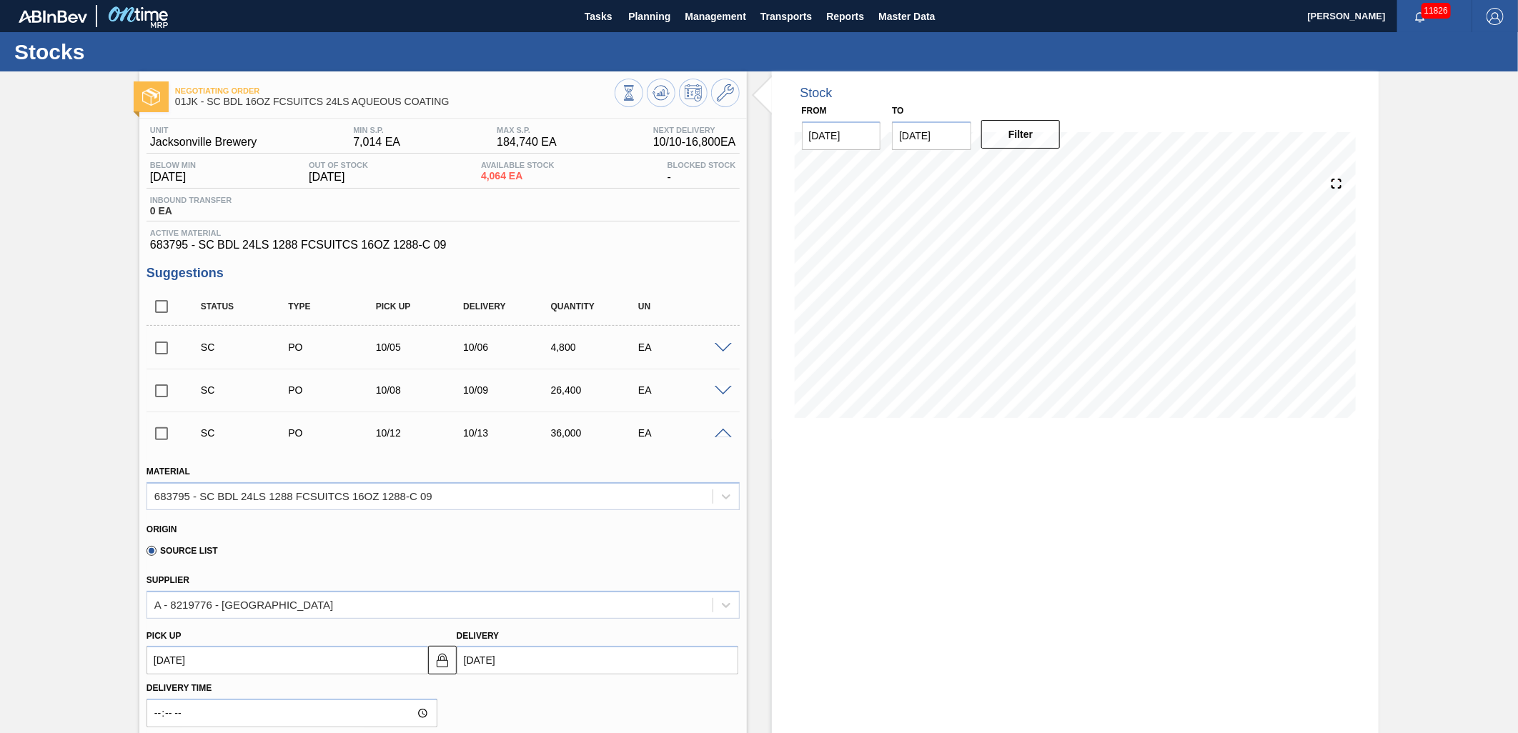
click at [715, 434] on span at bounding box center [723, 434] width 17 height 11
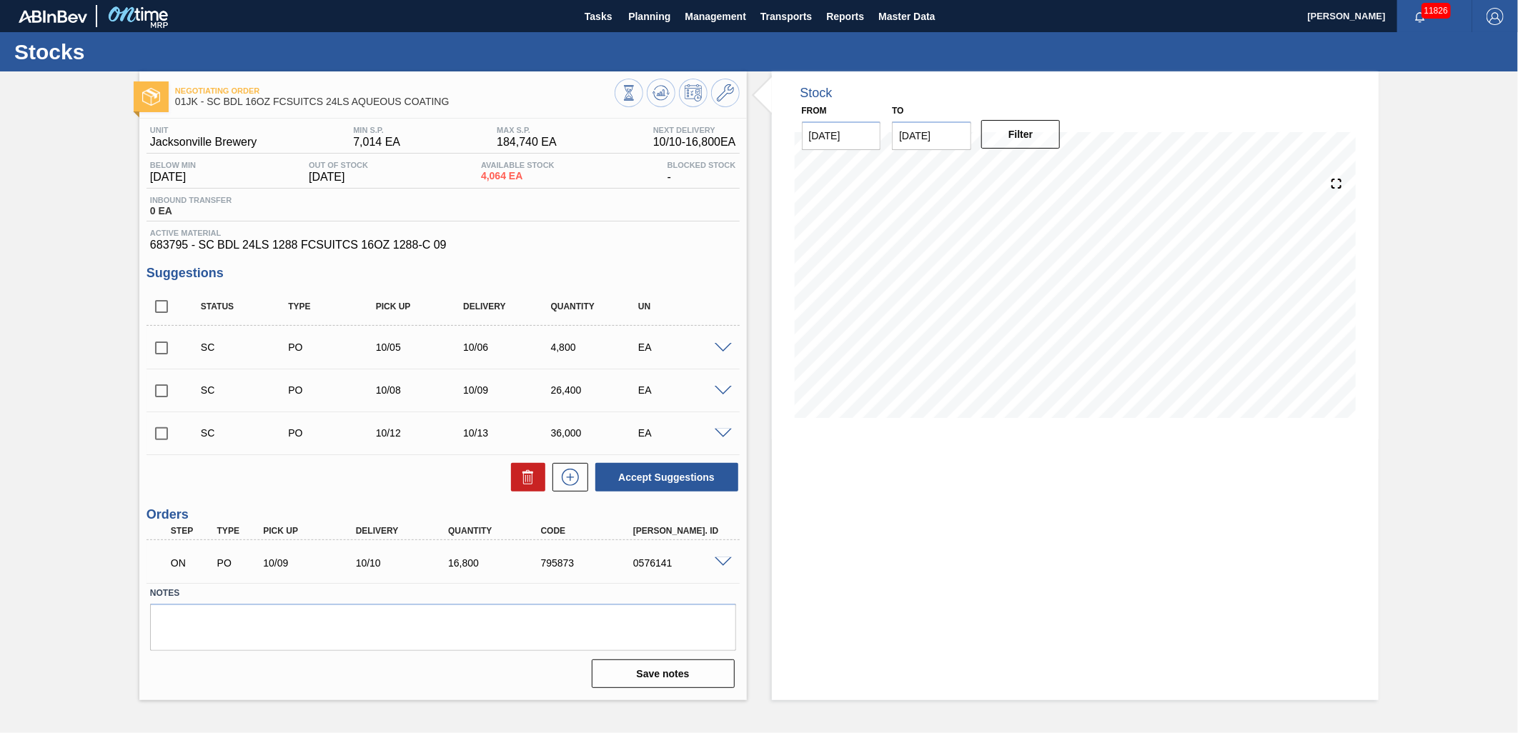
click at [722, 389] on span at bounding box center [723, 391] width 17 height 11
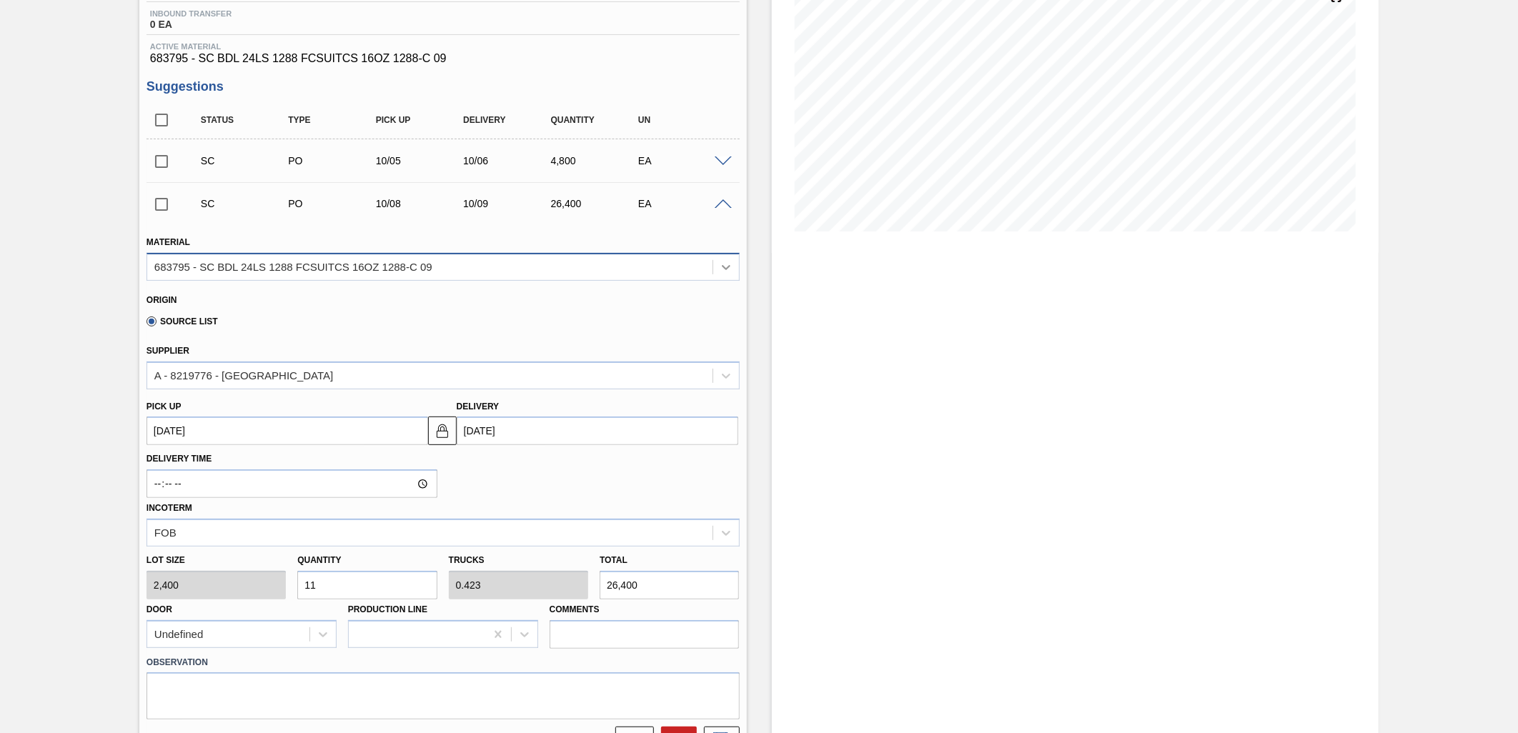
scroll to position [159, 0]
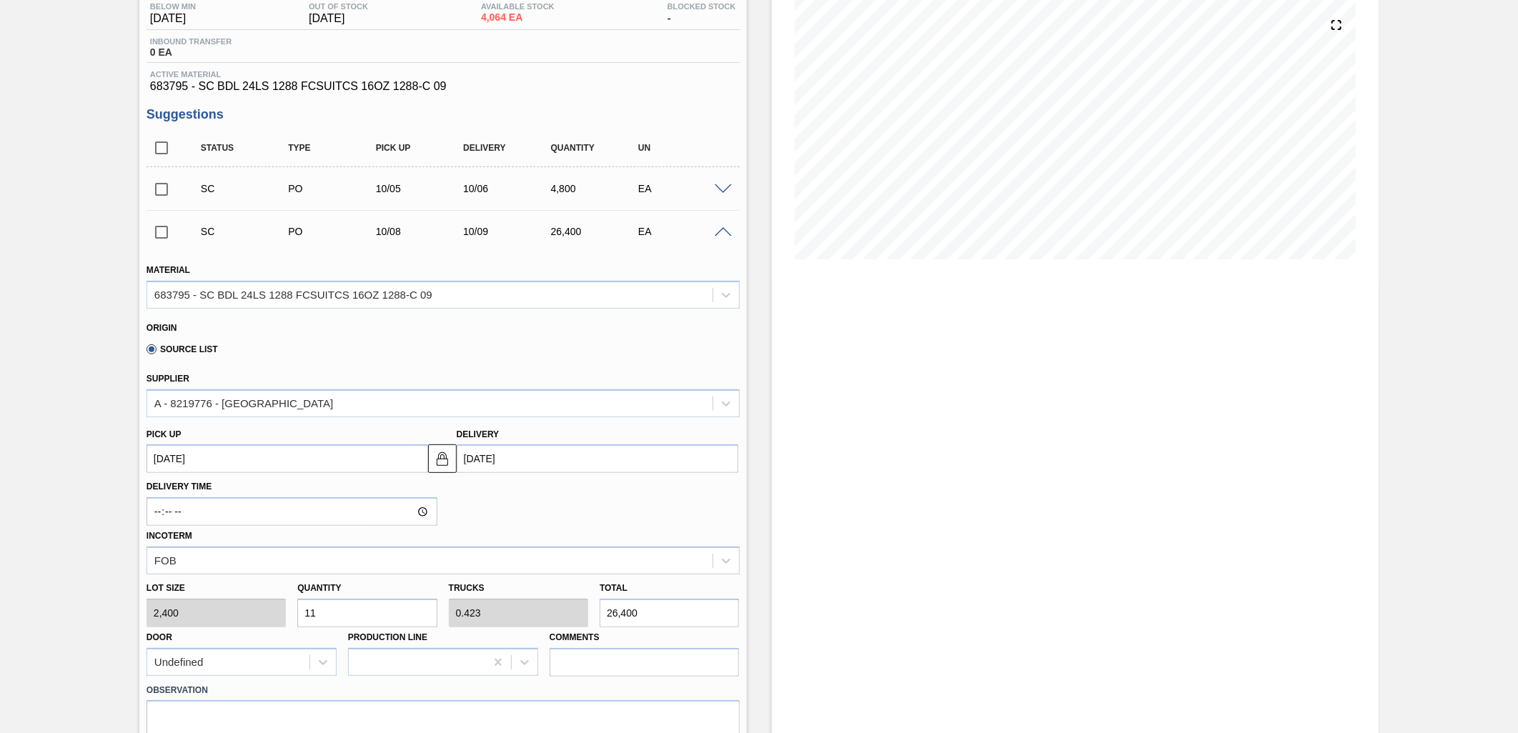
click at [720, 237] on div "SC PO 10/08 10/09 26,400 EA" at bounding box center [442, 232] width 593 height 36
click at [720, 234] on span at bounding box center [723, 232] width 17 height 11
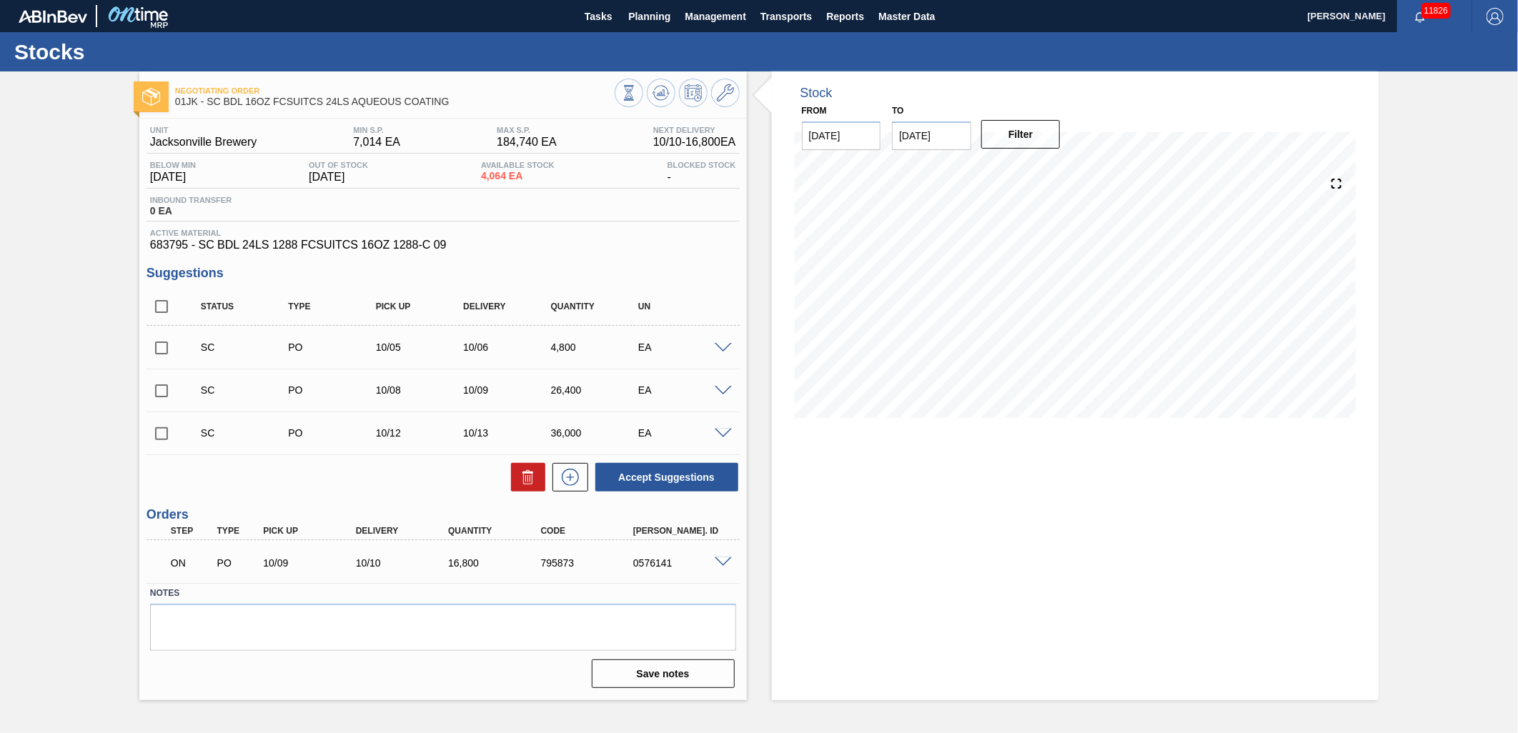
click at [153, 432] on input "checkbox" at bounding box center [161, 434] width 30 height 30
checkbox input "true"
click at [155, 381] on input "checkbox" at bounding box center [161, 391] width 30 height 30
click at [660, 488] on button "Accept Suggestions" at bounding box center [666, 477] width 143 height 29
checkbox input "false"
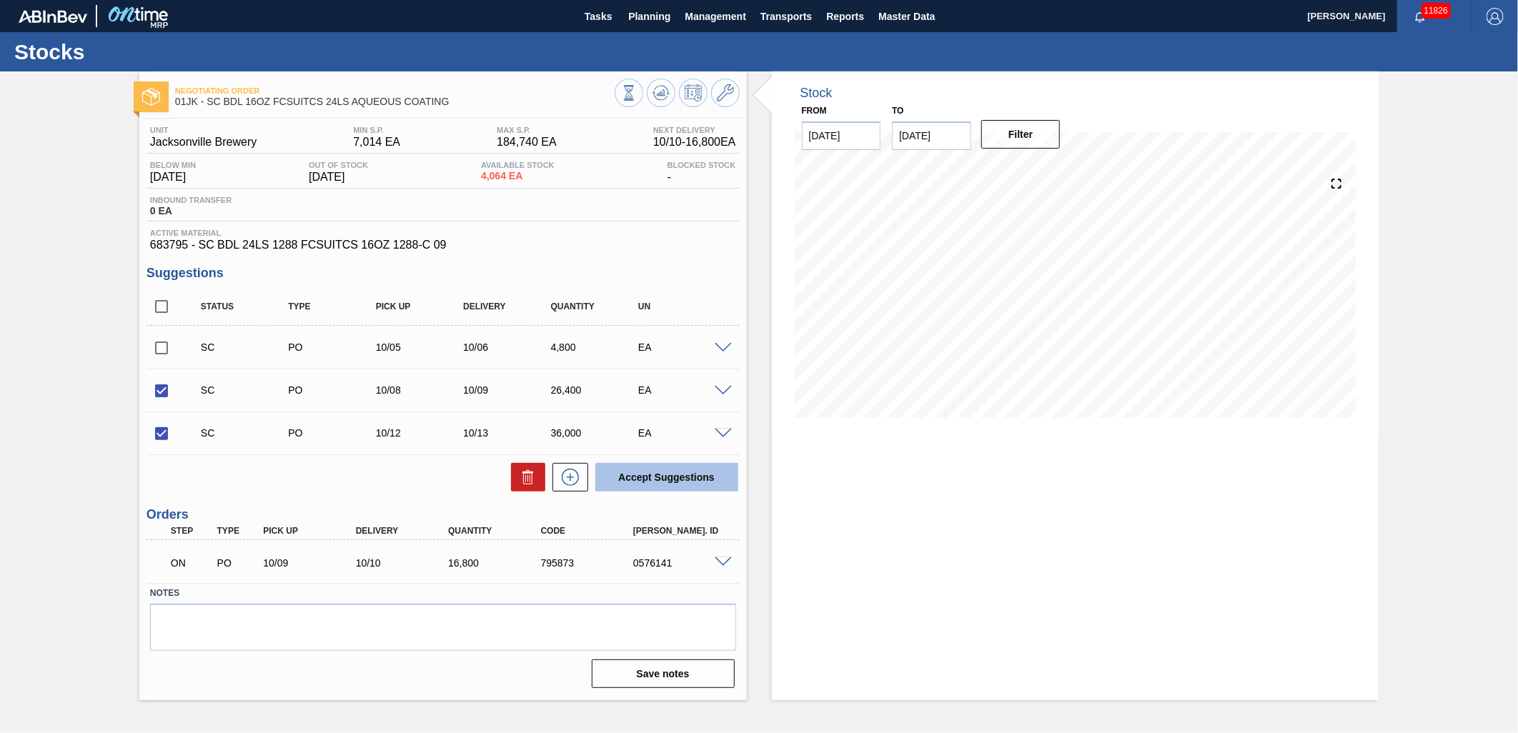
checkbox input "false"
click at [660, 17] on span "Planning" at bounding box center [649, 16] width 42 height 17
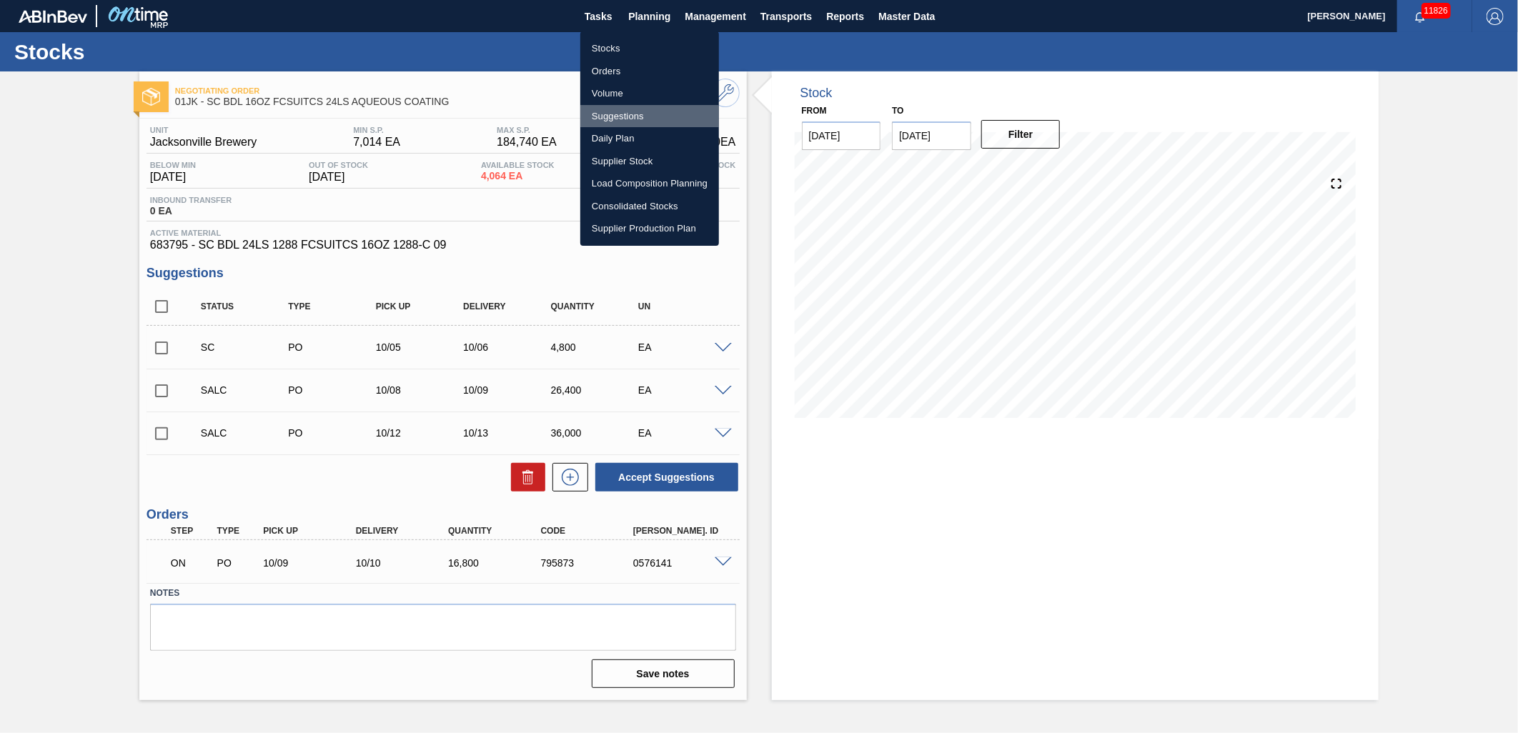
click at [636, 115] on li "Suggestions" at bounding box center [649, 116] width 139 height 23
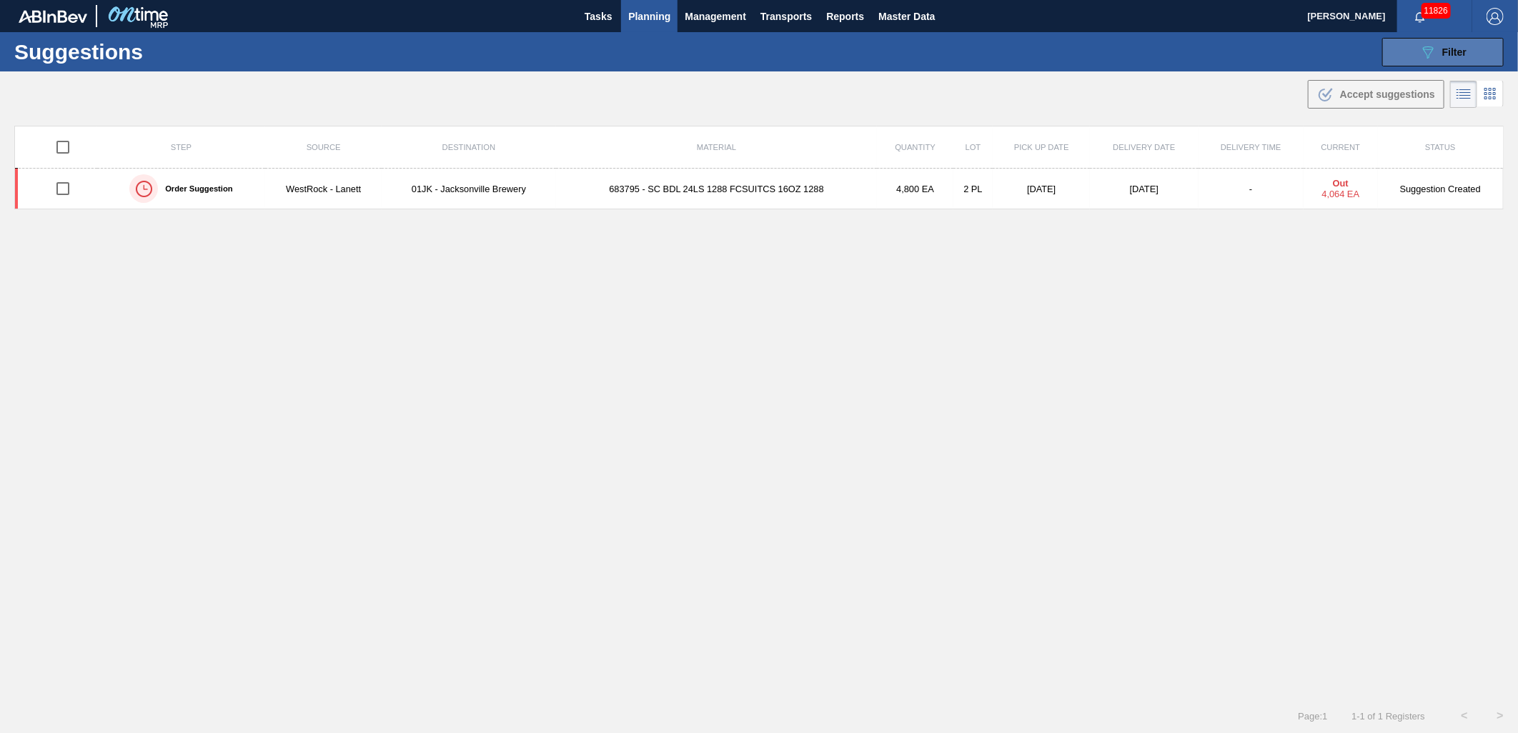
drag, startPoint x: 1403, startPoint y: 69, endPoint x: 1408, endPoint y: 61, distance: 9.2
click at [1405, 66] on div "Suggestions 089F7B8B-B2A5-4AFE-B5C0-19BA573D28AC Filter Step Step Source Source…" at bounding box center [759, 51] width 1518 height 39
click at [1411, 59] on button "089F7B8B-B2A5-4AFE-B5C0-19BA573D28AC Filter" at bounding box center [1442, 52] width 121 height 29
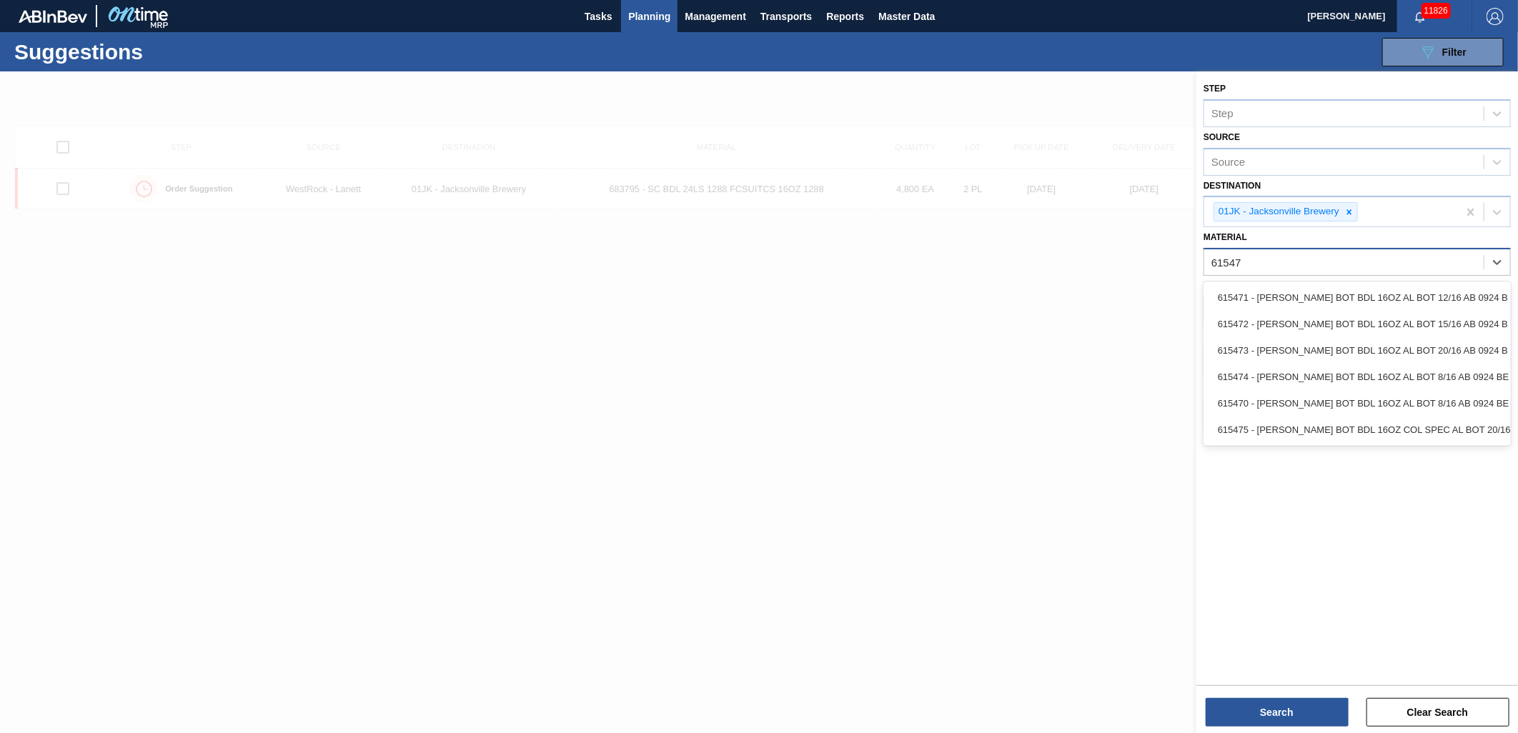
type input "615471"
type input "615470"
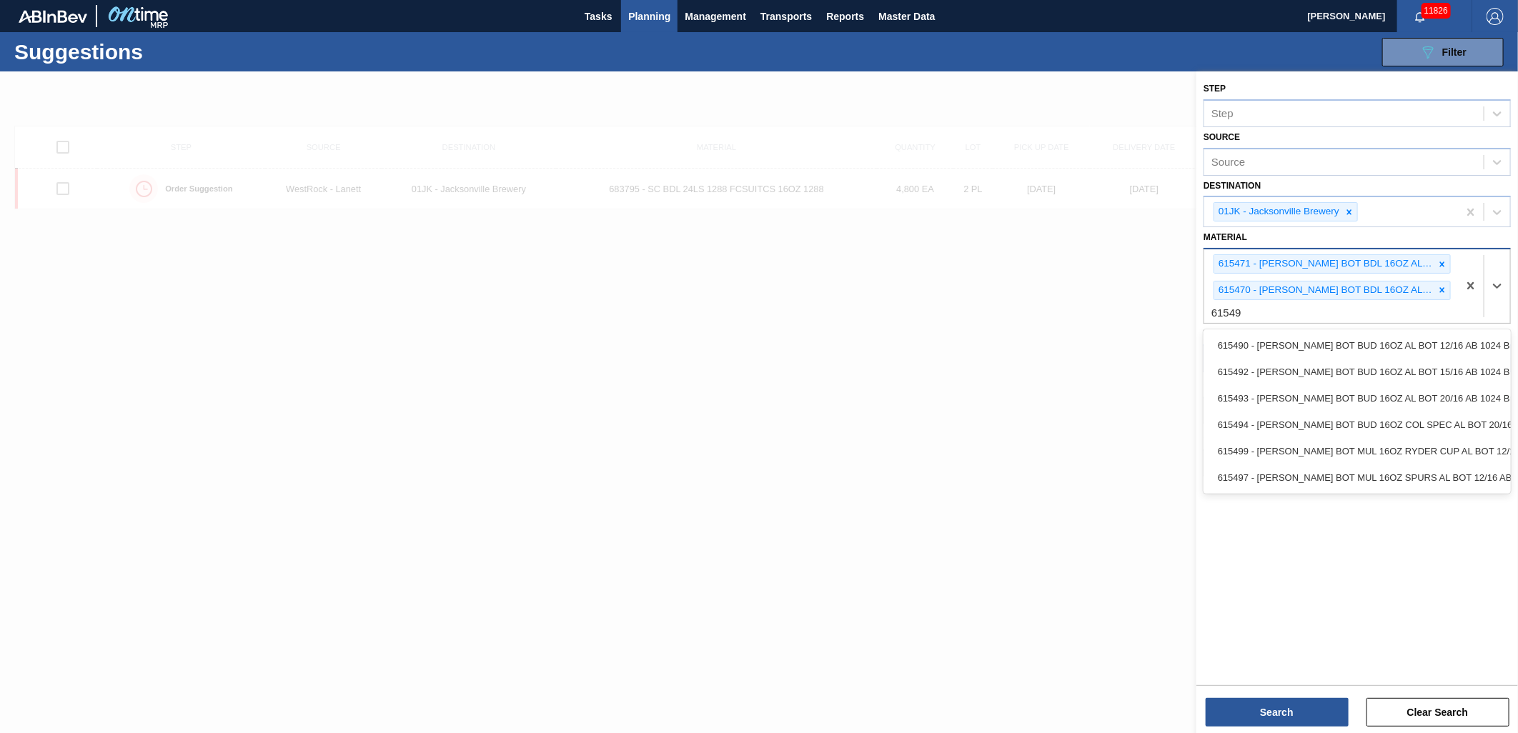
type input "615490"
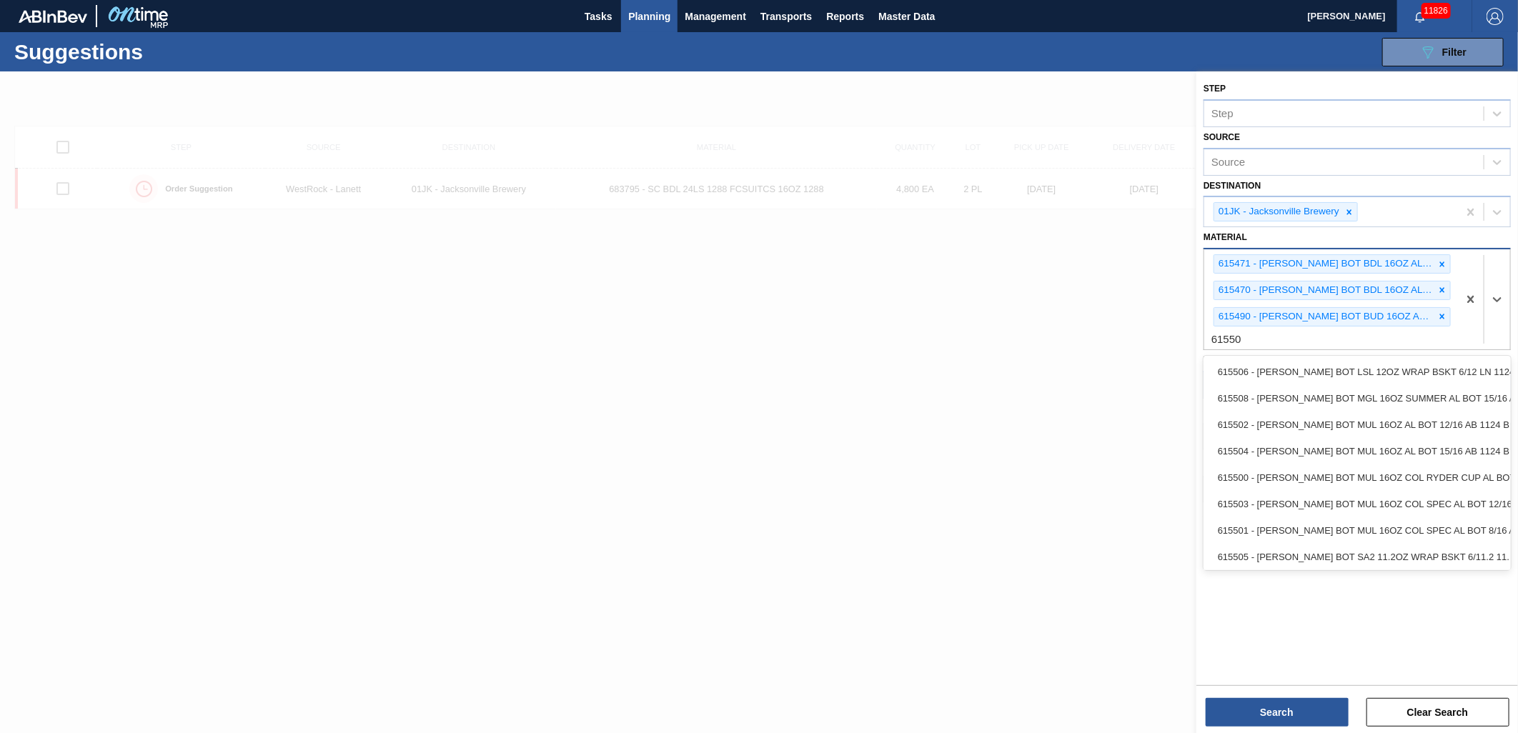
type input "615502"
type input "615449"
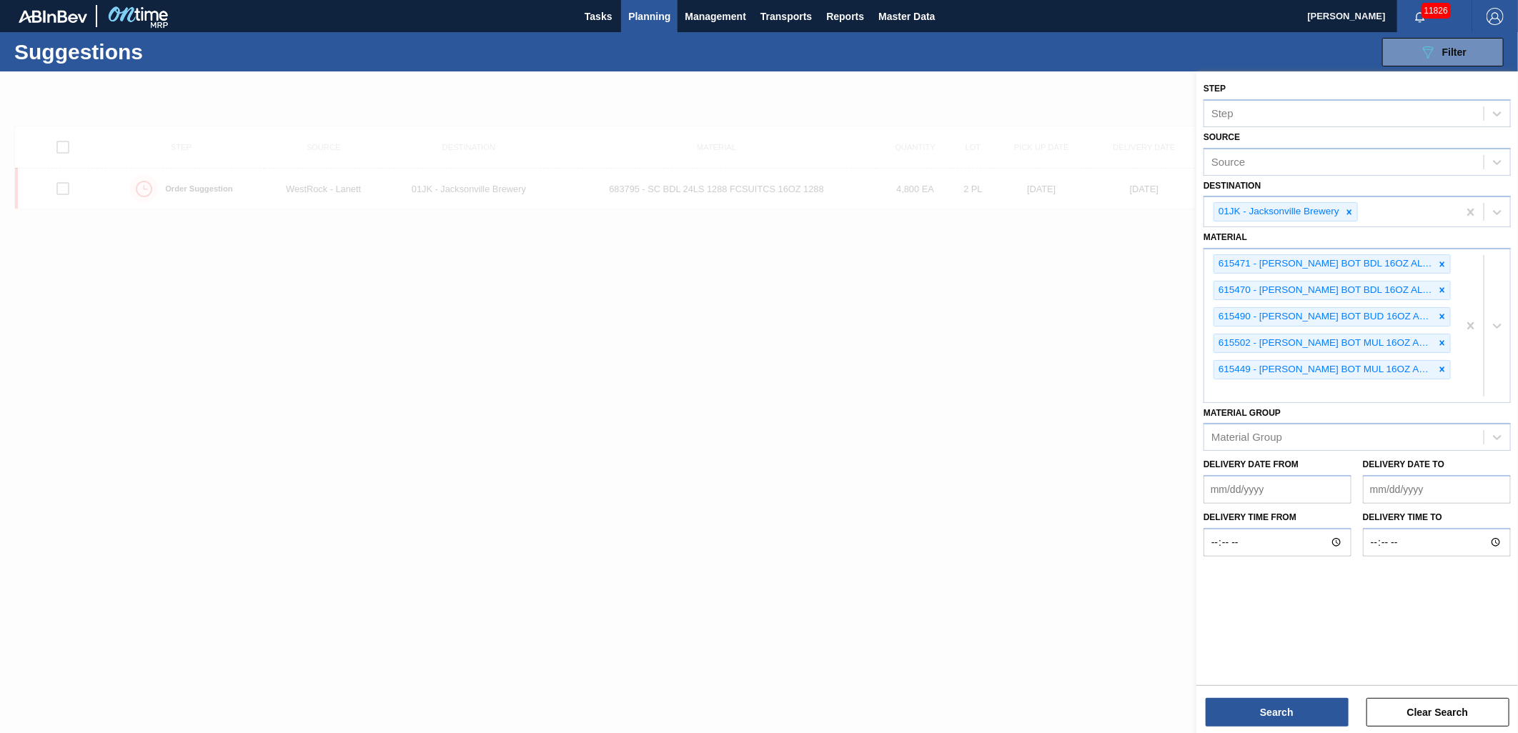
click at [1315, 696] on div "Search Clear Search" at bounding box center [1357, 705] width 322 height 40
click at [1315, 712] on button "Search" at bounding box center [1276, 712] width 143 height 29
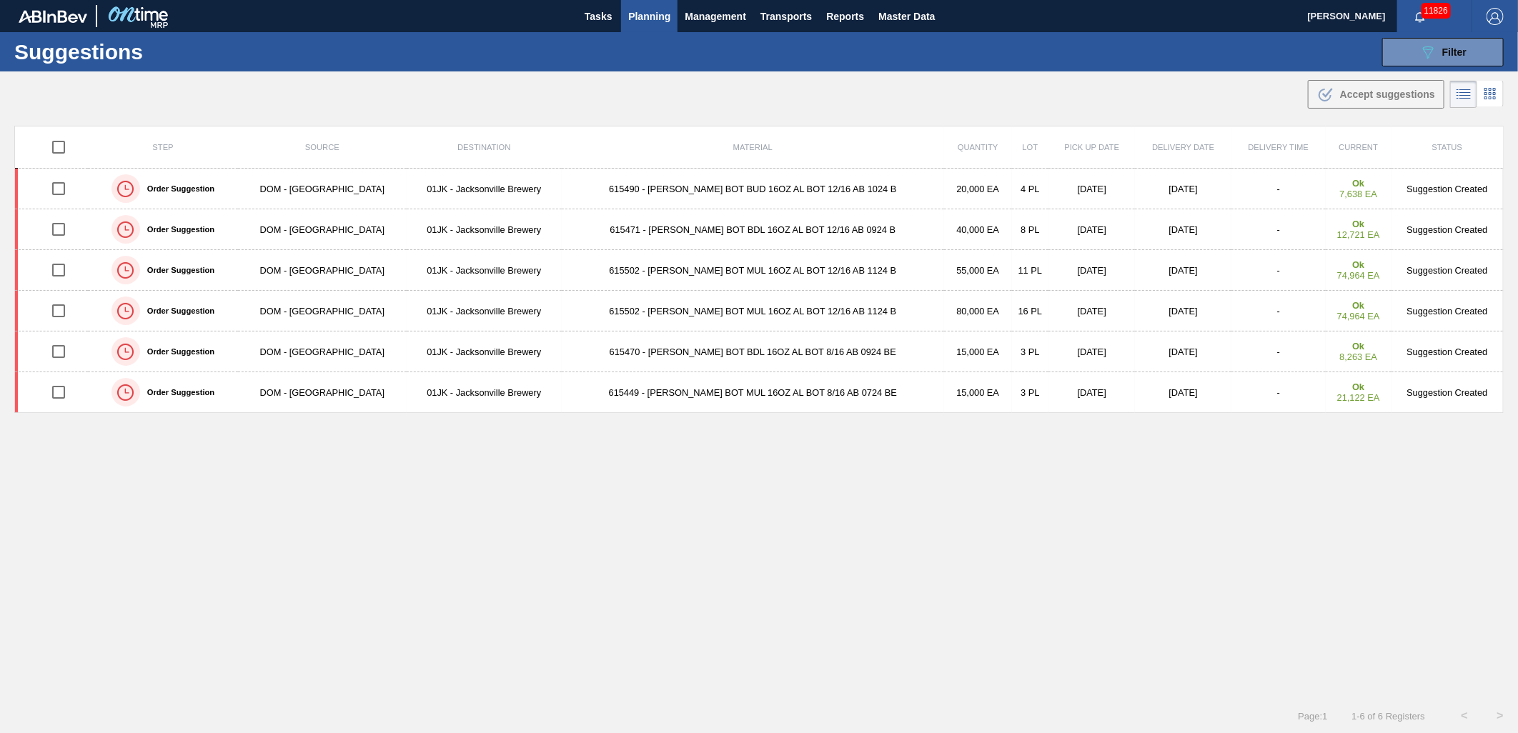
click at [989, 55] on div "Suggestions 089F7B8B-B2A5-4AFE-B5C0-19BA573D28AC Filter Step Step Source Source…" at bounding box center [759, 51] width 1518 height 39
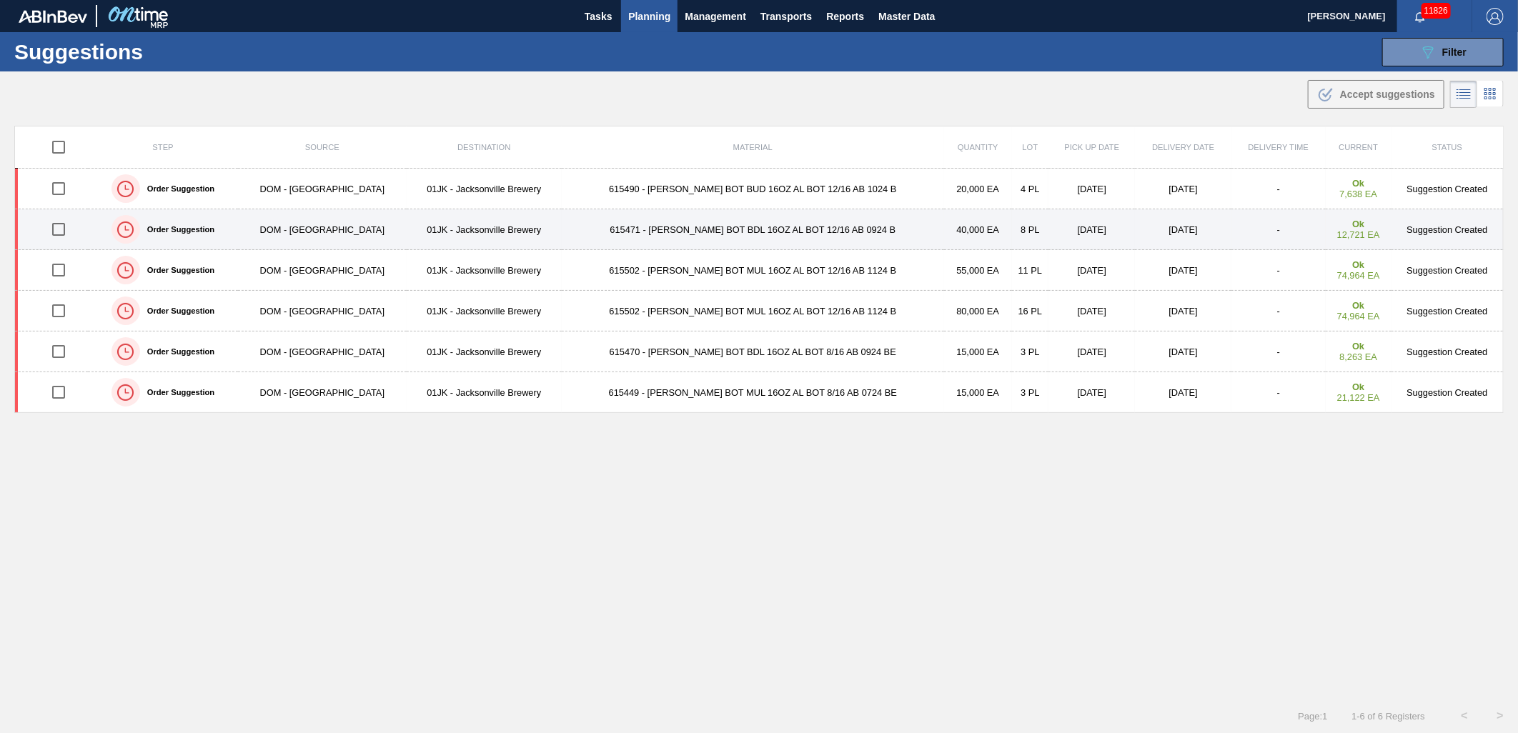
click at [61, 229] on input "checkbox" at bounding box center [59, 229] width 30 height 30
checkbox input "true"
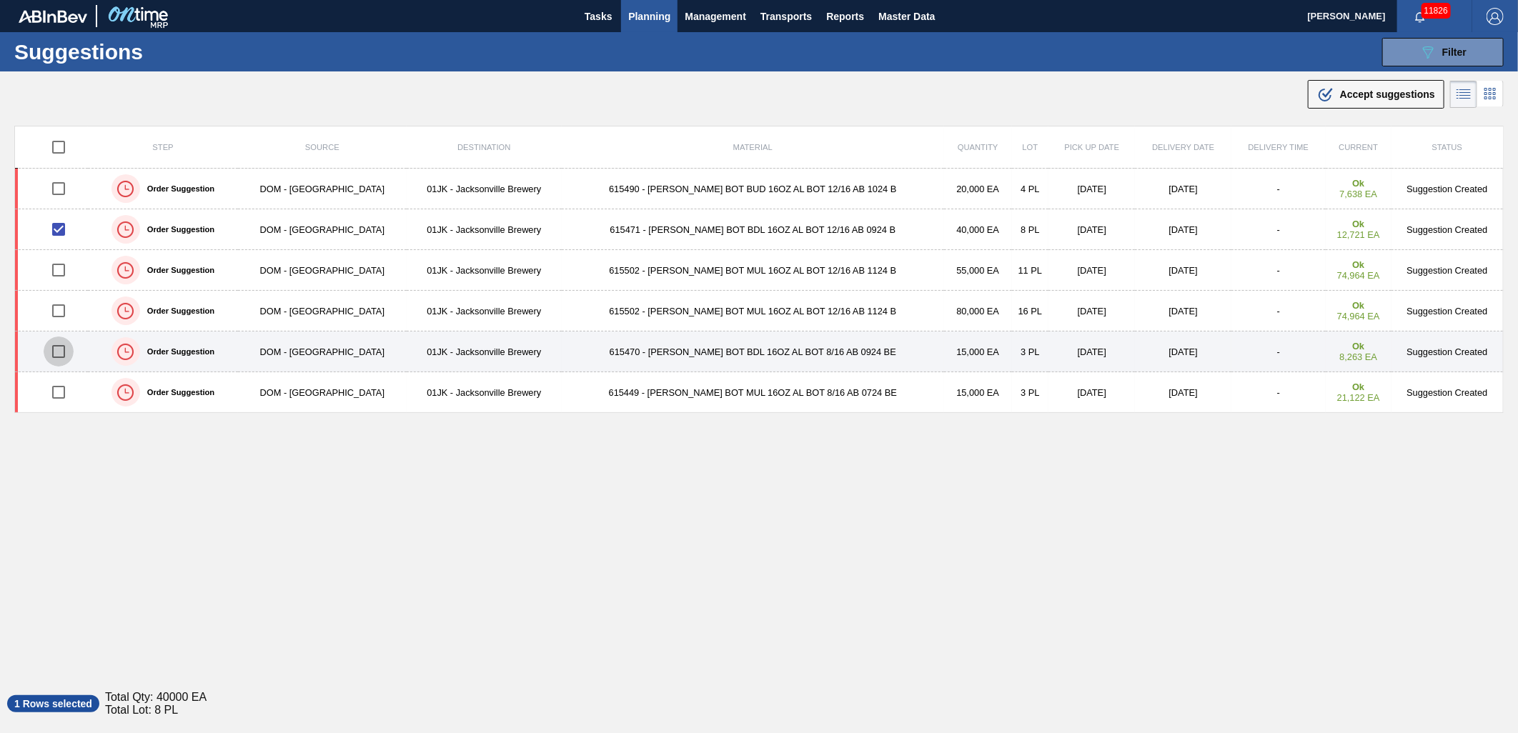
click at [61, 352] on input "checkbox" at bounding box center [59, 352] width 30 height 30
checkbox input "true"
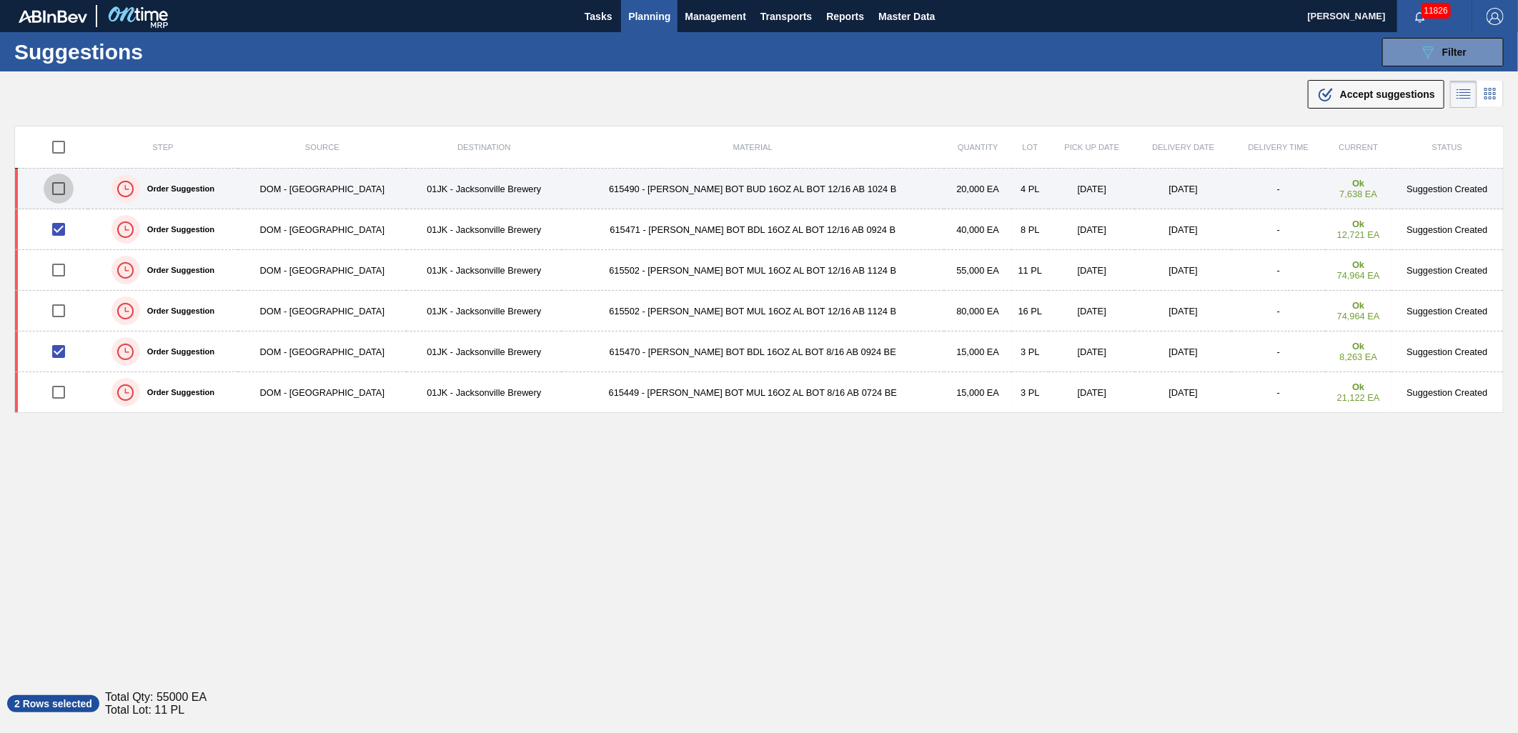
click at [61, 181] on input "checkbox" at bounding box center [59, 189] width 30 height 30
checkbox input "true"
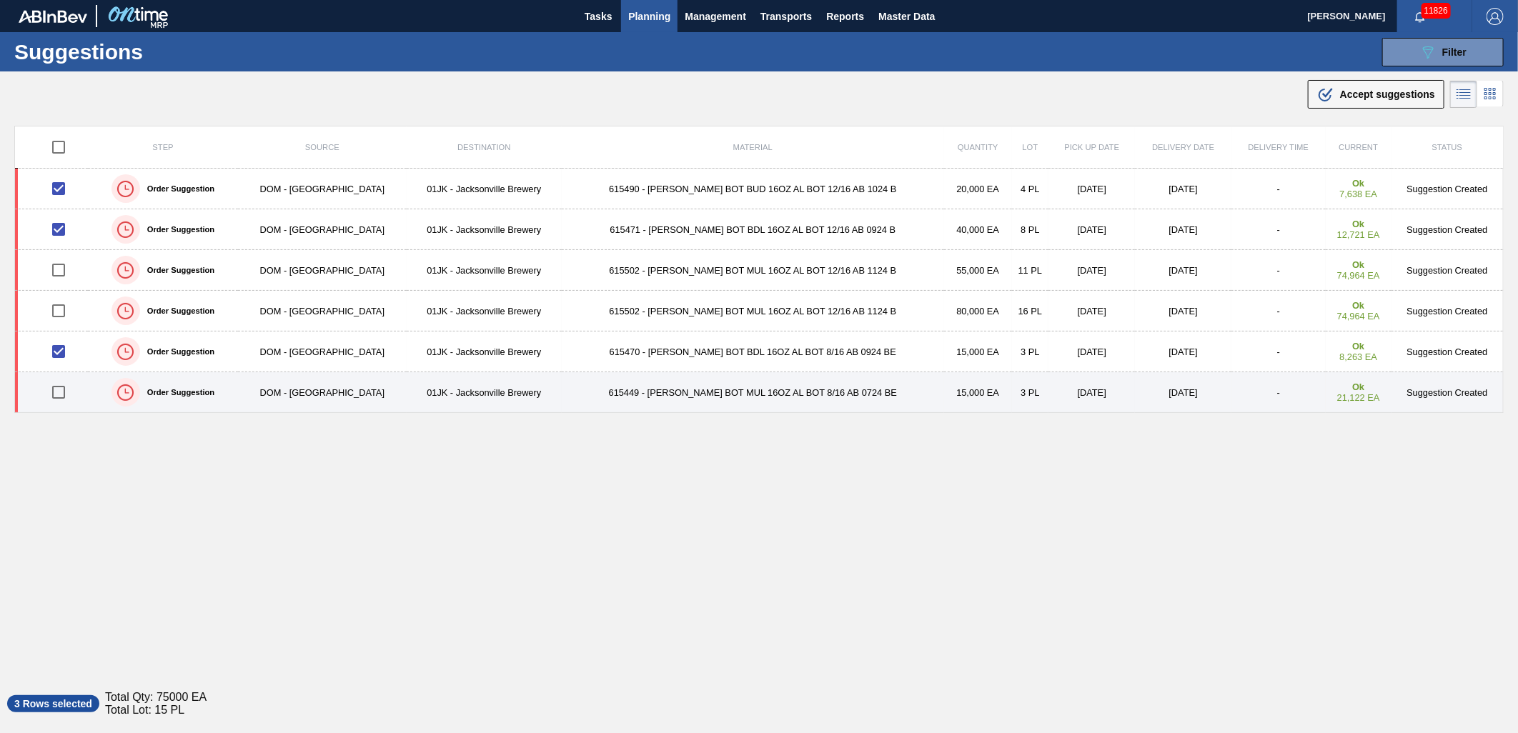
click at [59, 394] on input "checkbox" at bounding box center [59, 392] width 30 height 30
checkbox input "true"
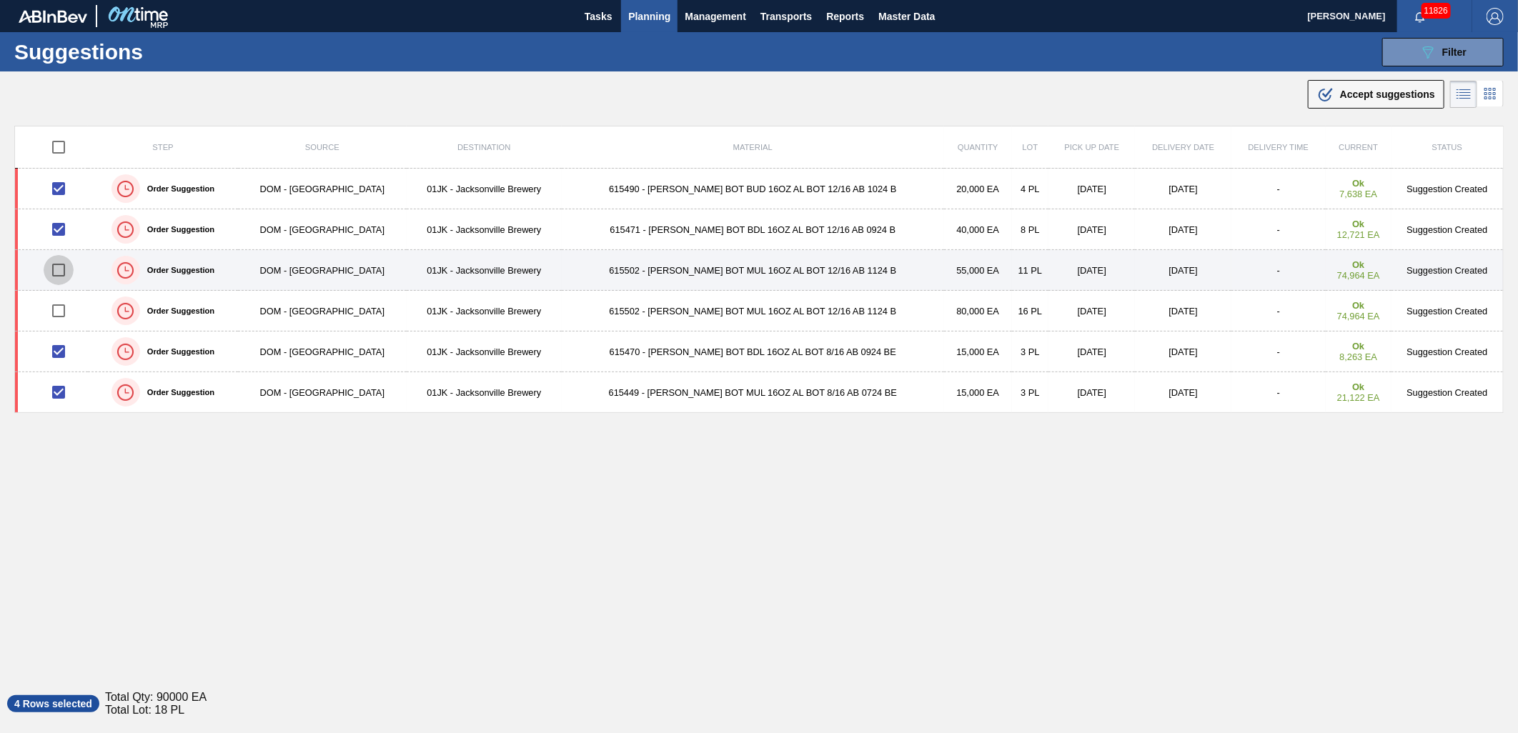
click at [66, 269] on input "checkbox" at bounding box center [59, 270] width 30 height 30
checkbox input "true"
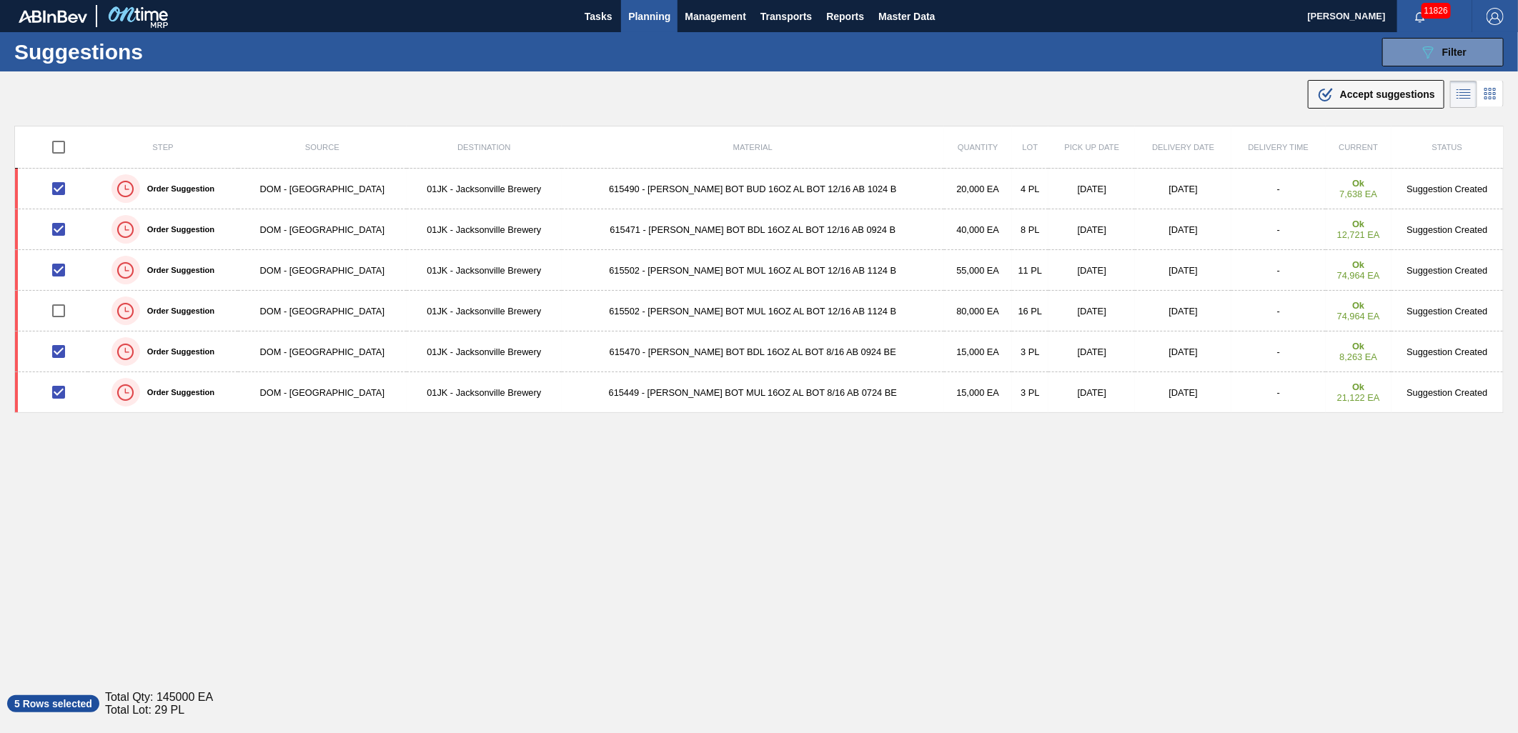
click at [1333, 97] on div ".b{fill:var(--color-action-default)} Accept suggestions" at bounding box center [1376, 94] width 118 height 17
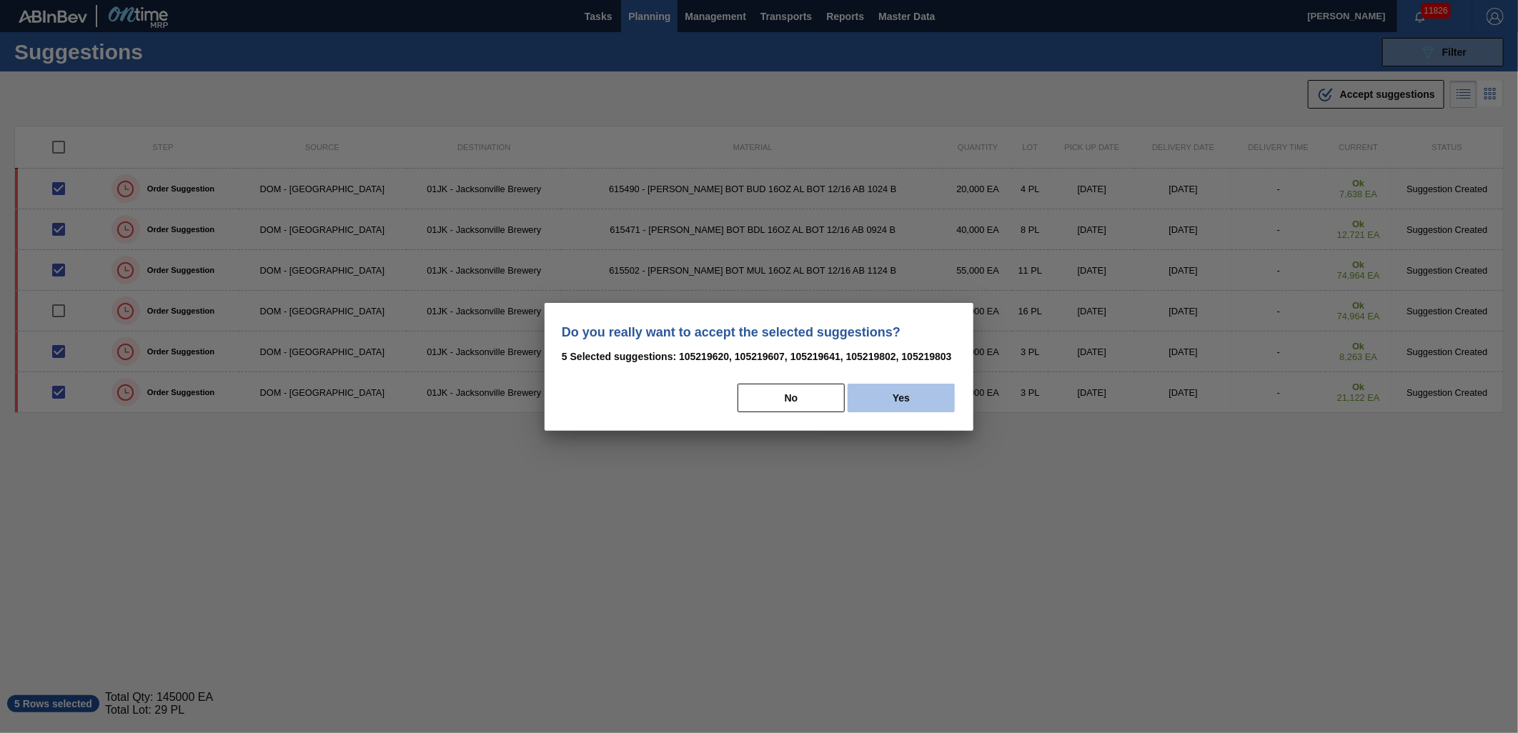
click at [910, 389] on button "Yes" at bounding box center [900, 398] width 107 height 29
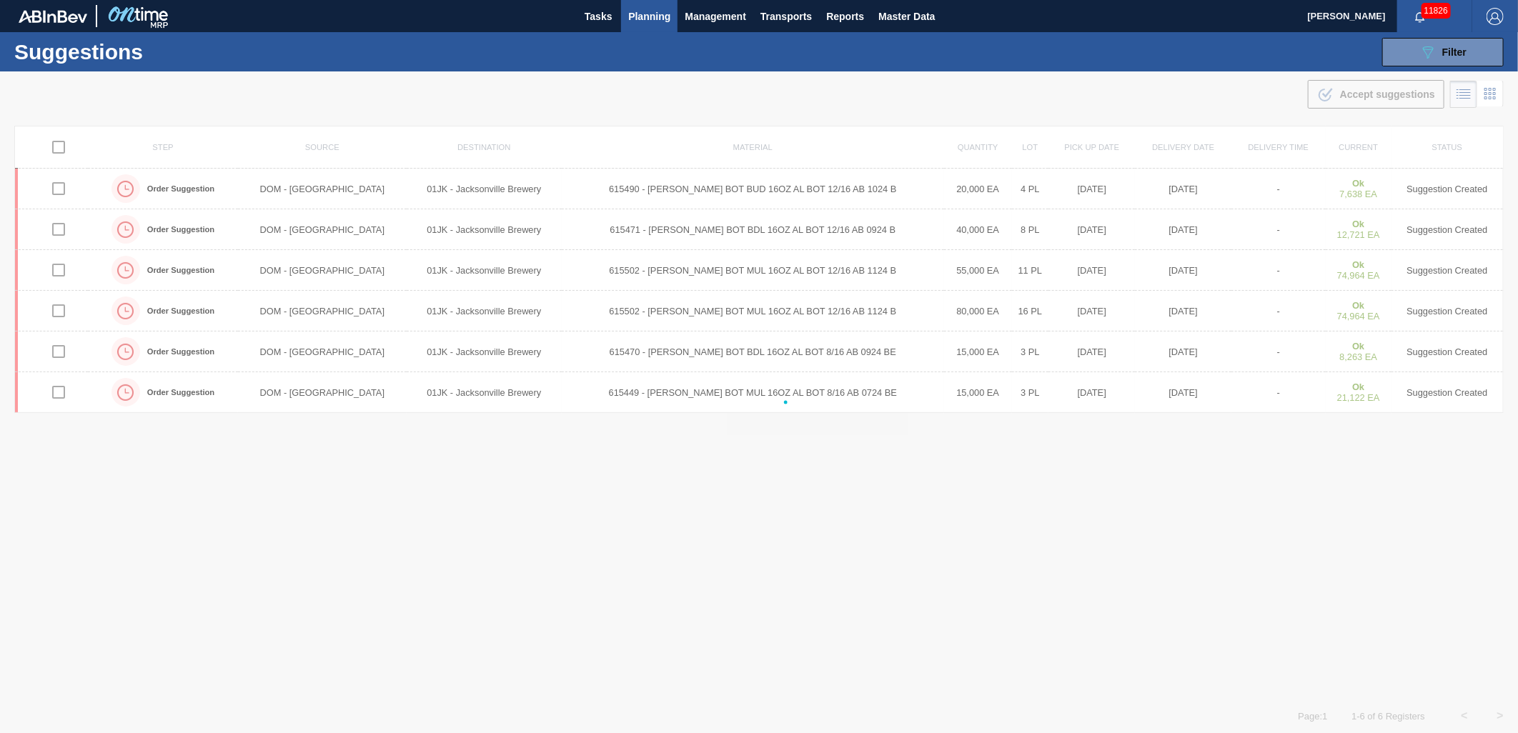
checkbox input "false"
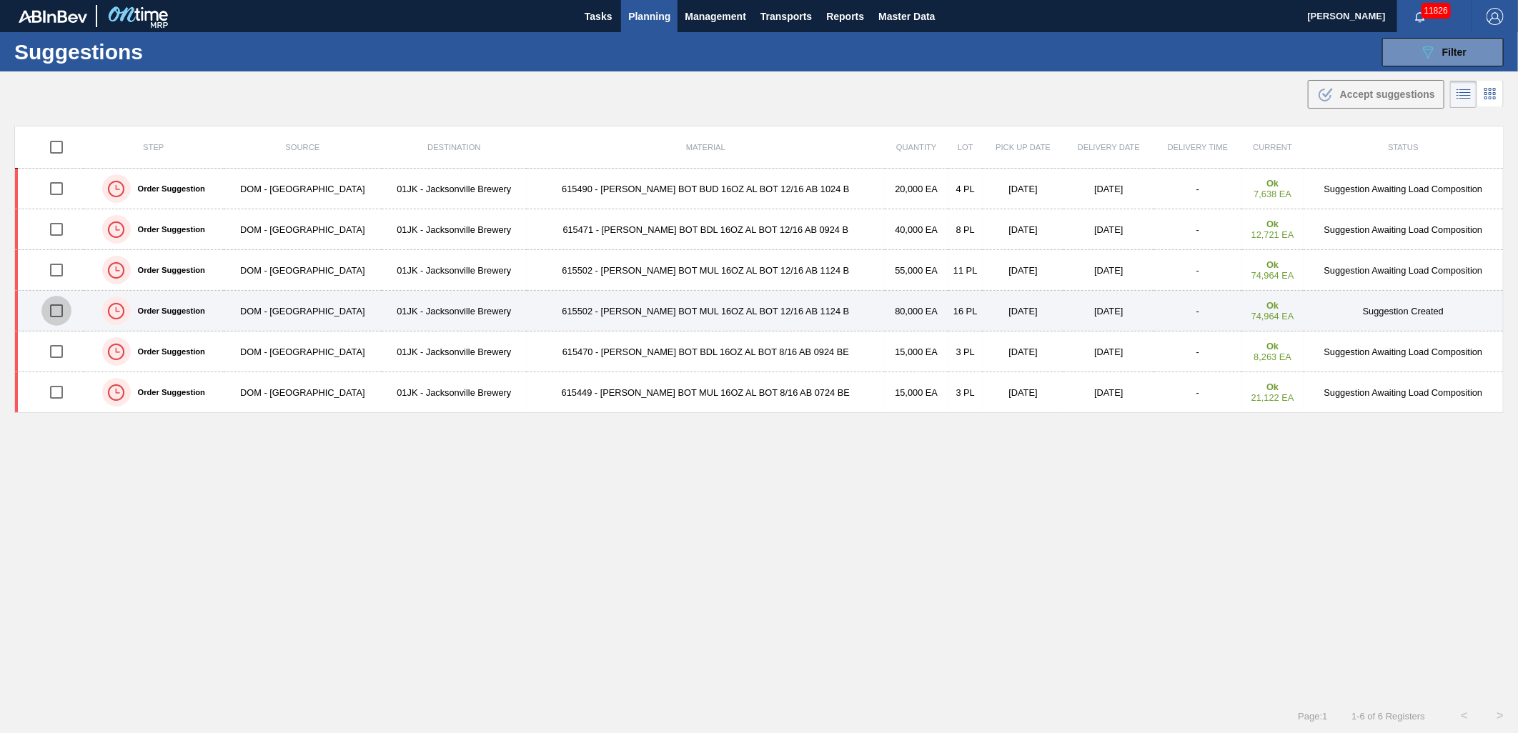
drag, startPoint x: 51, startPoint y: 308, endPoint x: 59, endPoint y: 309, distance: 7.3
click at [54, 309] on input "checkbox" at bounding box center [56, 311] width 30 height 30
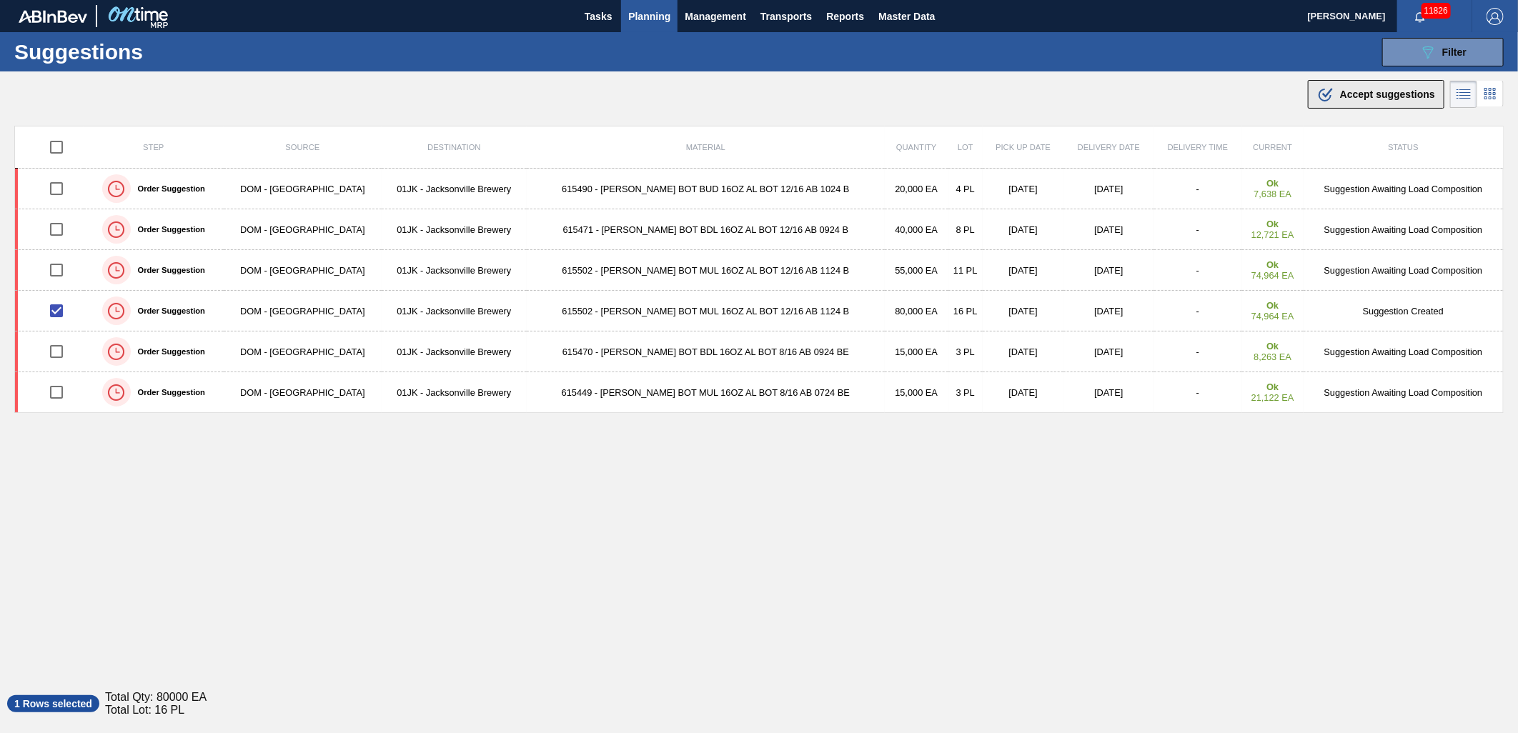
click at [1344, 89] on span "Accept suggestions" at bounding box center [1387, 94] width 95 height 11
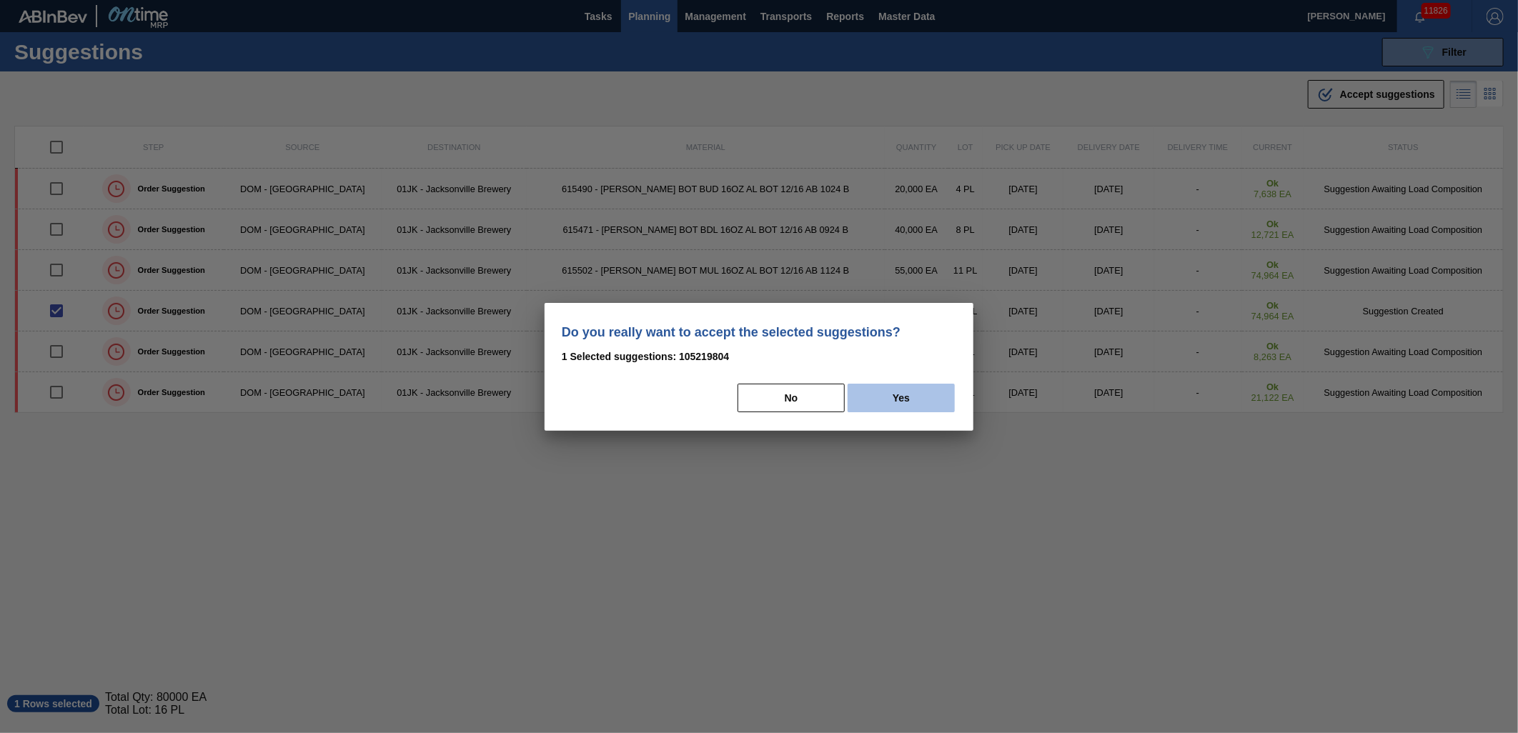
click at [855, 389] on button "Yes" at bounding box center [900, 398] width 107 height 29
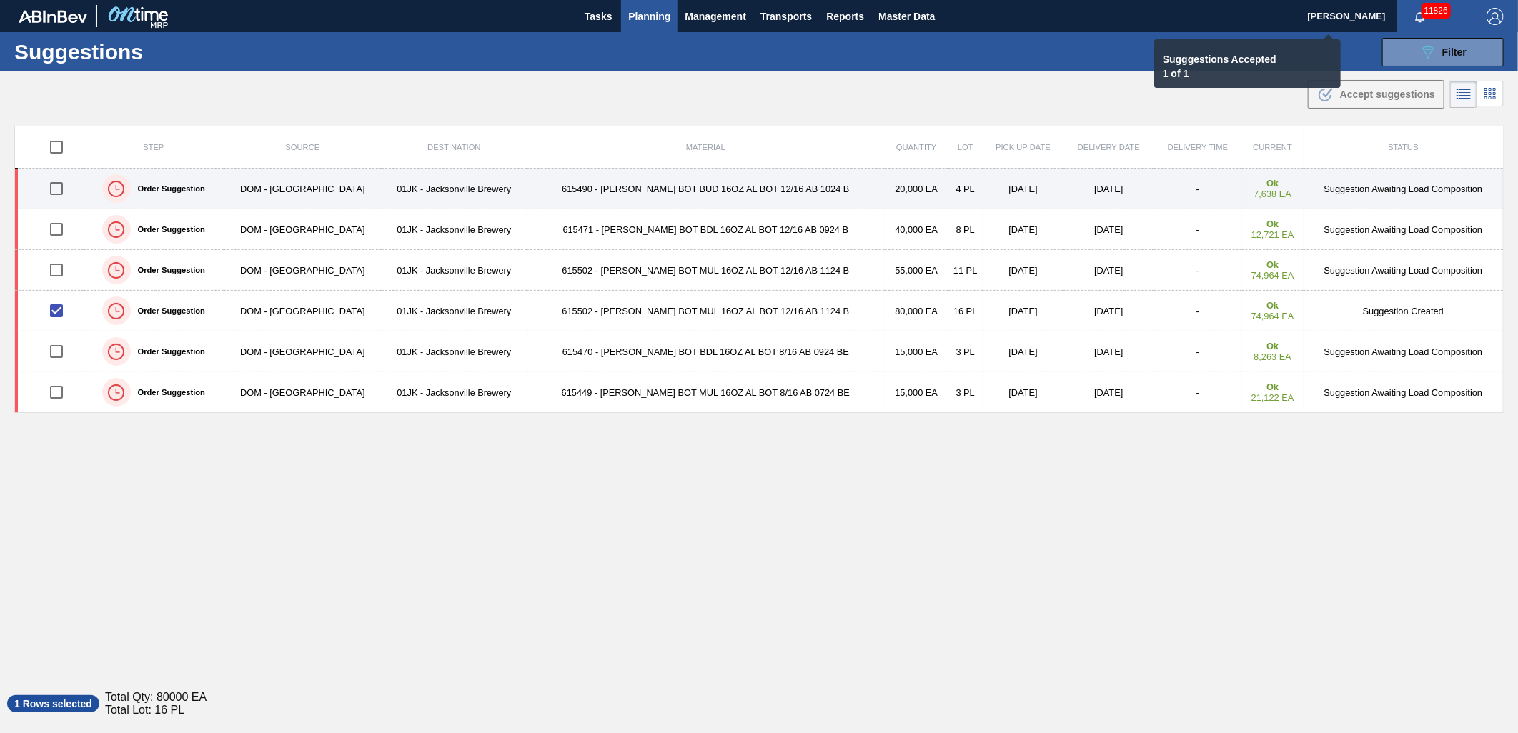
checkbox input "false"
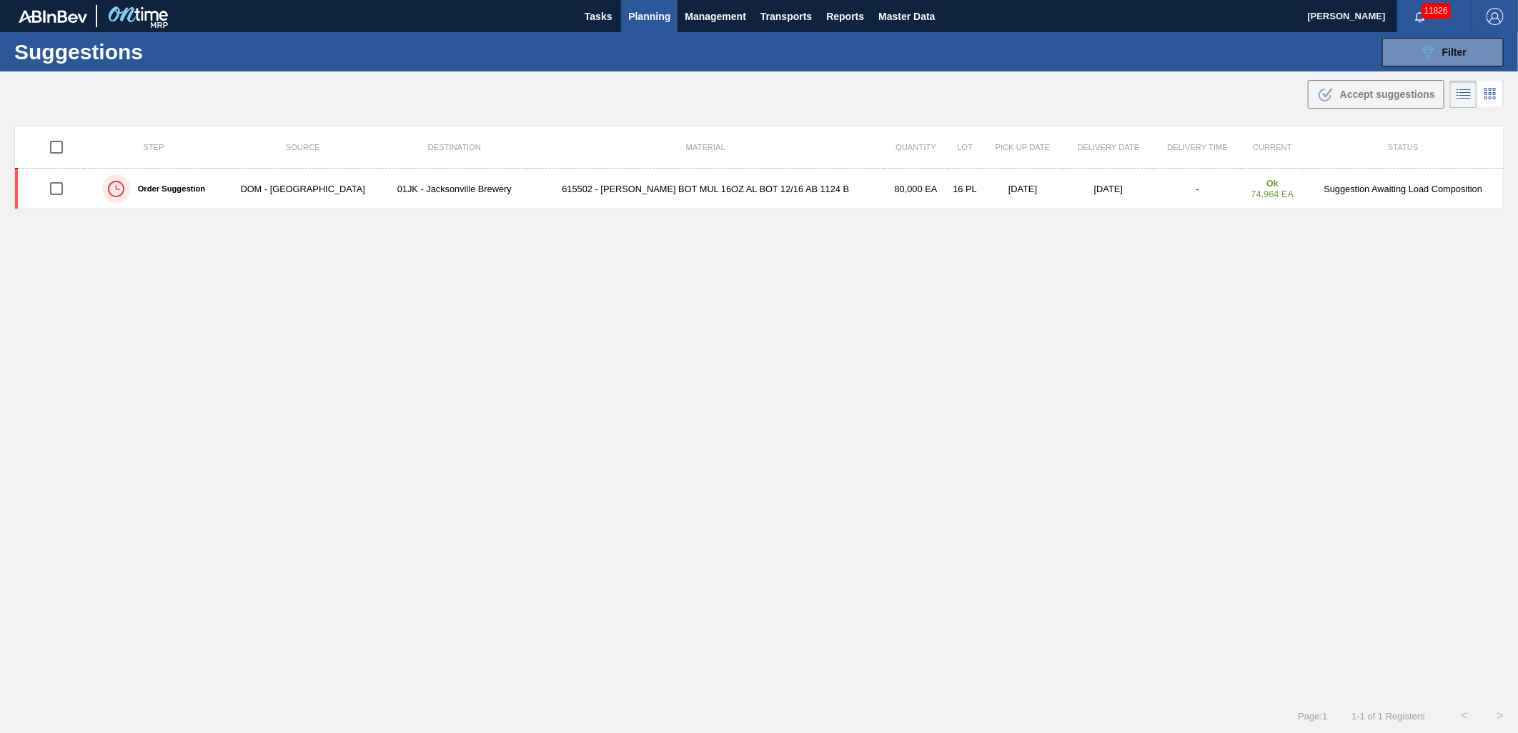
click at [1063, 187] on td "[DATE]" at bounding box center [1108, 189] width 90 height 41
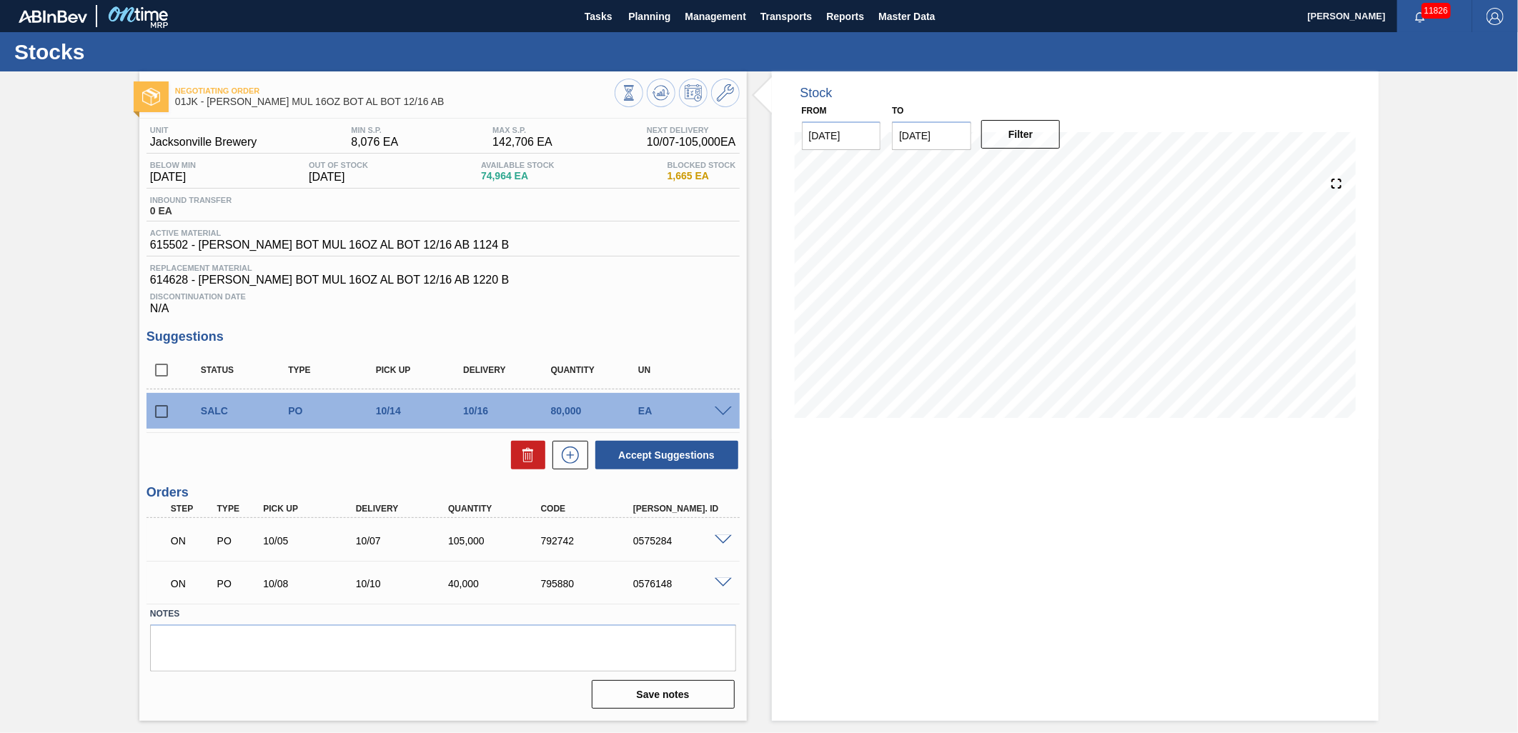
click at [717, 411] on span at bounding box center [723, 412] width 17 height 11
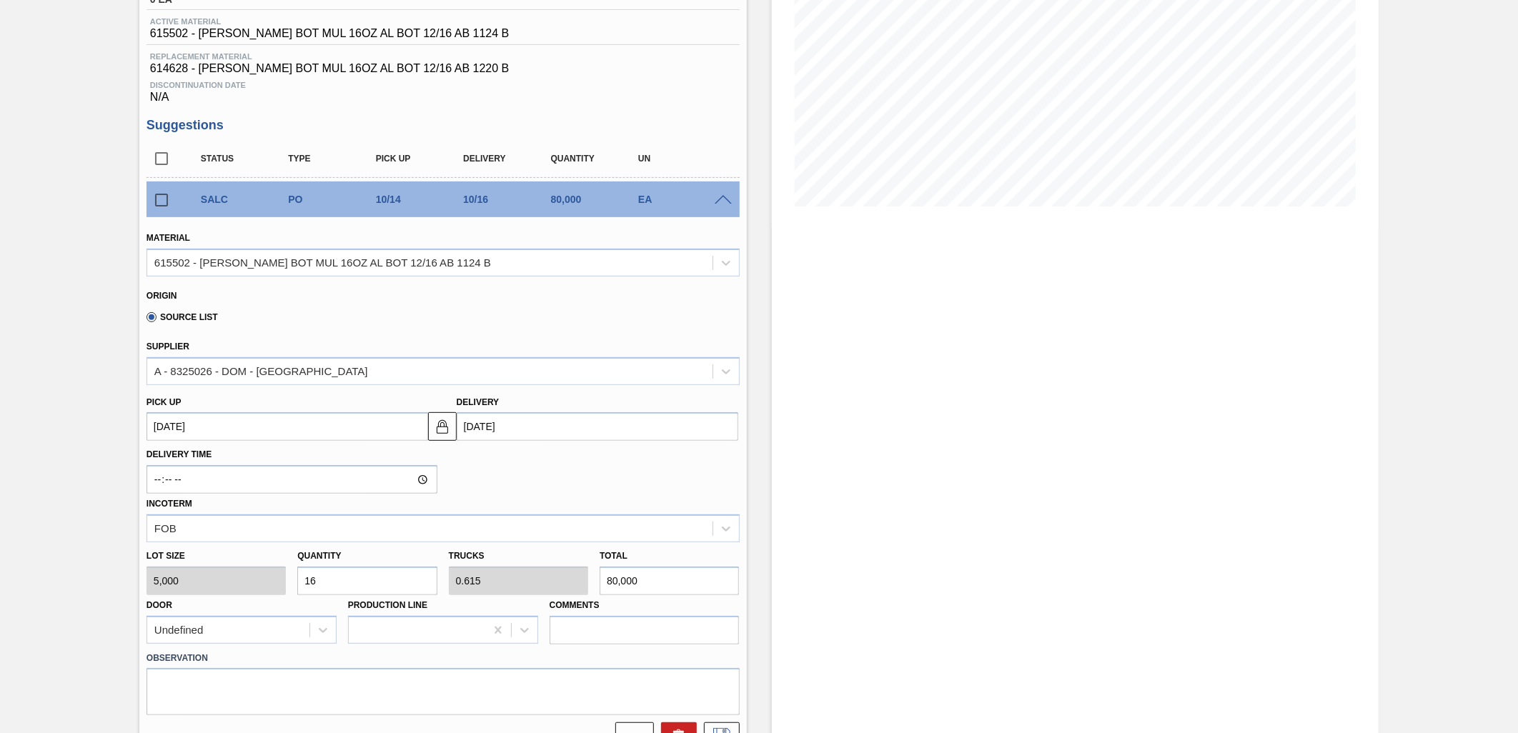
scroll to position [397, 0]
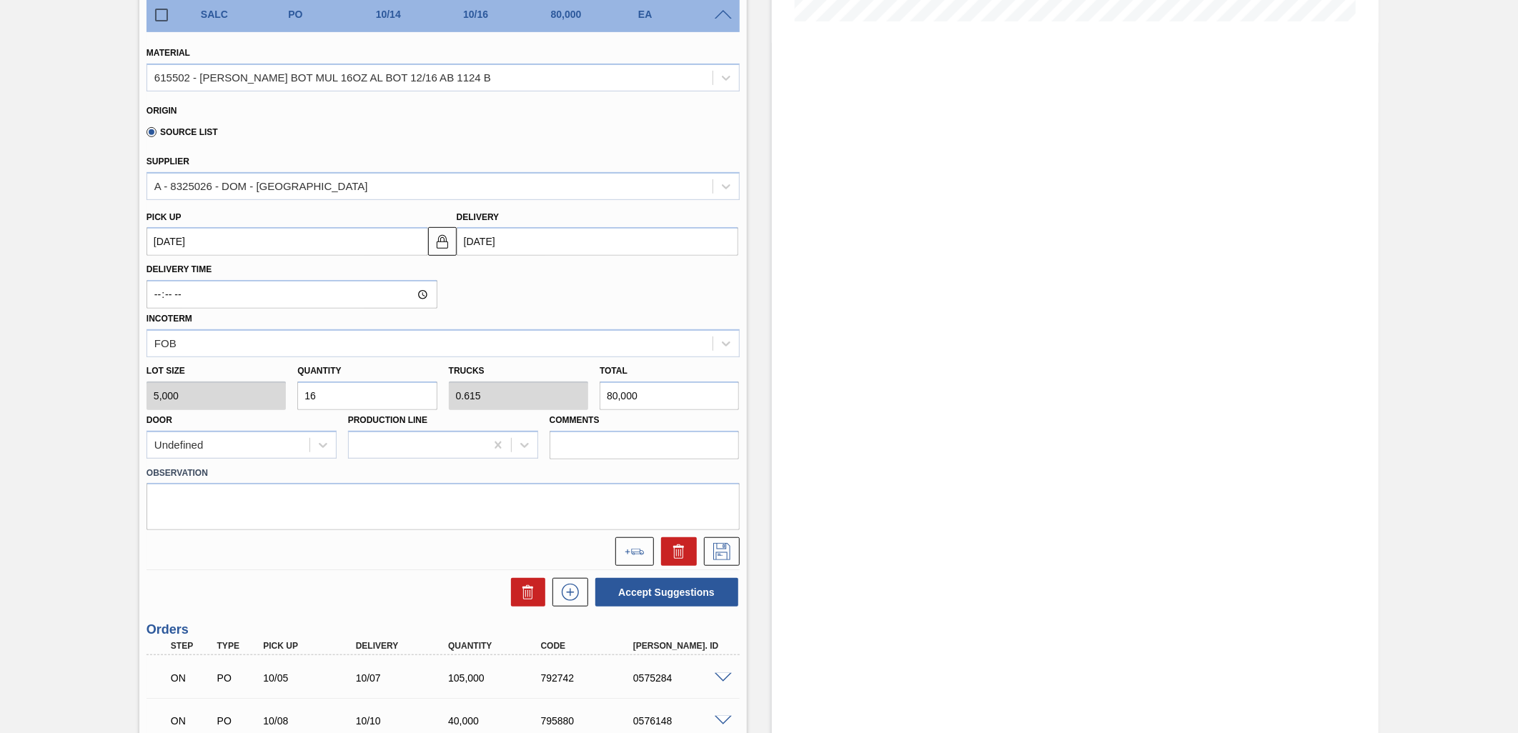
click at [382, 370] on div "Quantity 16" at bounding box center [366, 385] width 139 height 49
click at [370, 399] on input "16" at bounding box center [366, 396] width 139 height 29
type input "2"
type input "0.077"
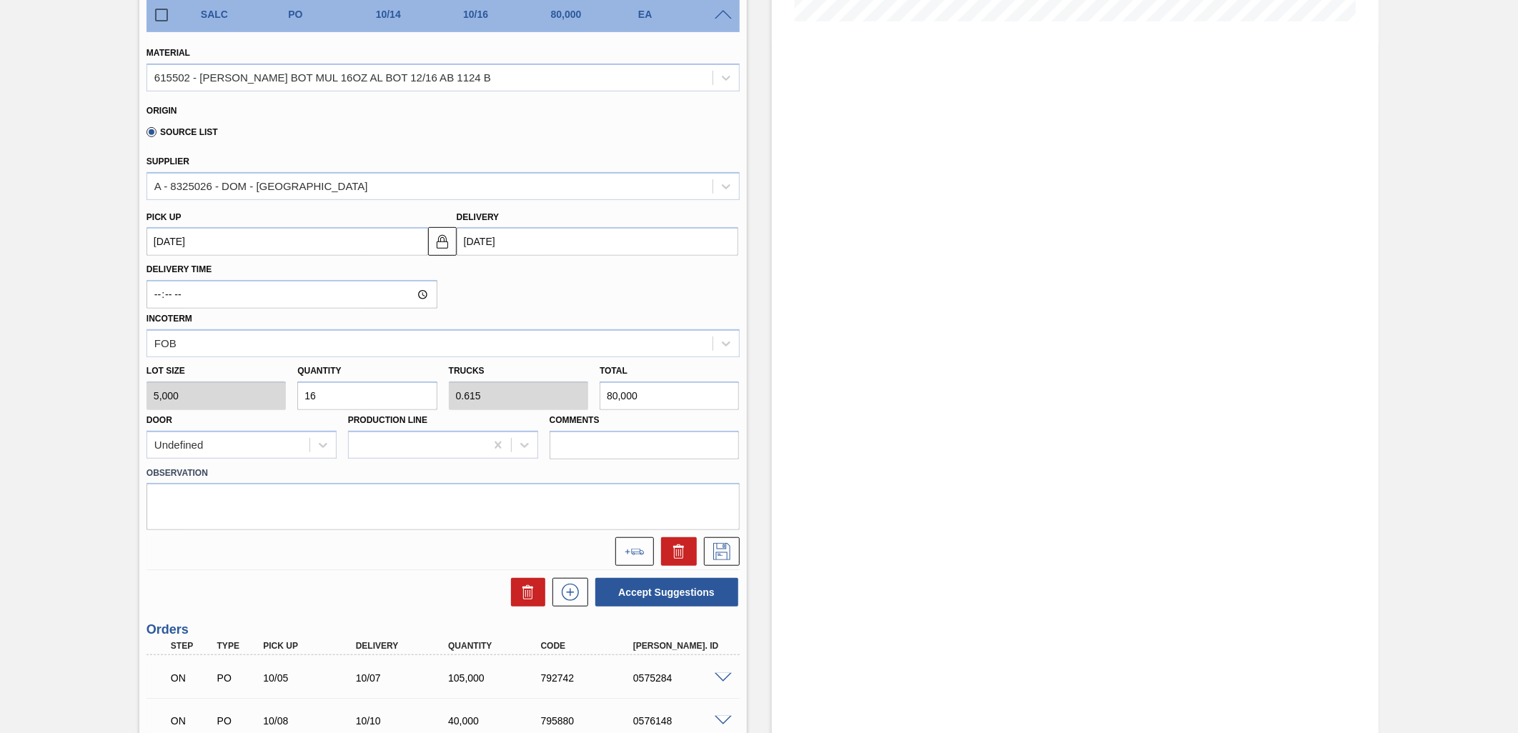
type input "10,000"
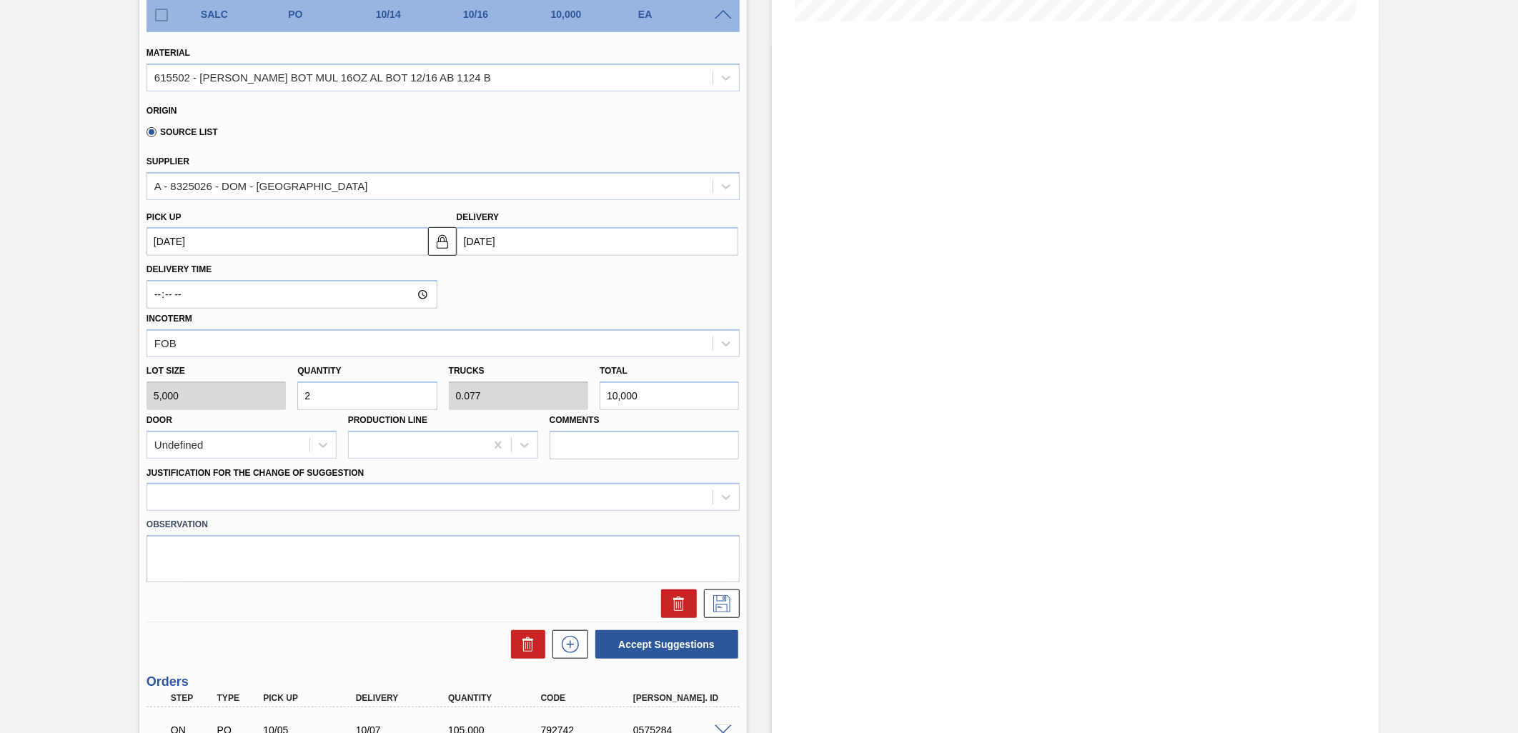
type input "26"
type input "1"
type input "130,000"
type input "26"
click at [494, 501] on div at bounding box center [429, 497] width 565 height 21
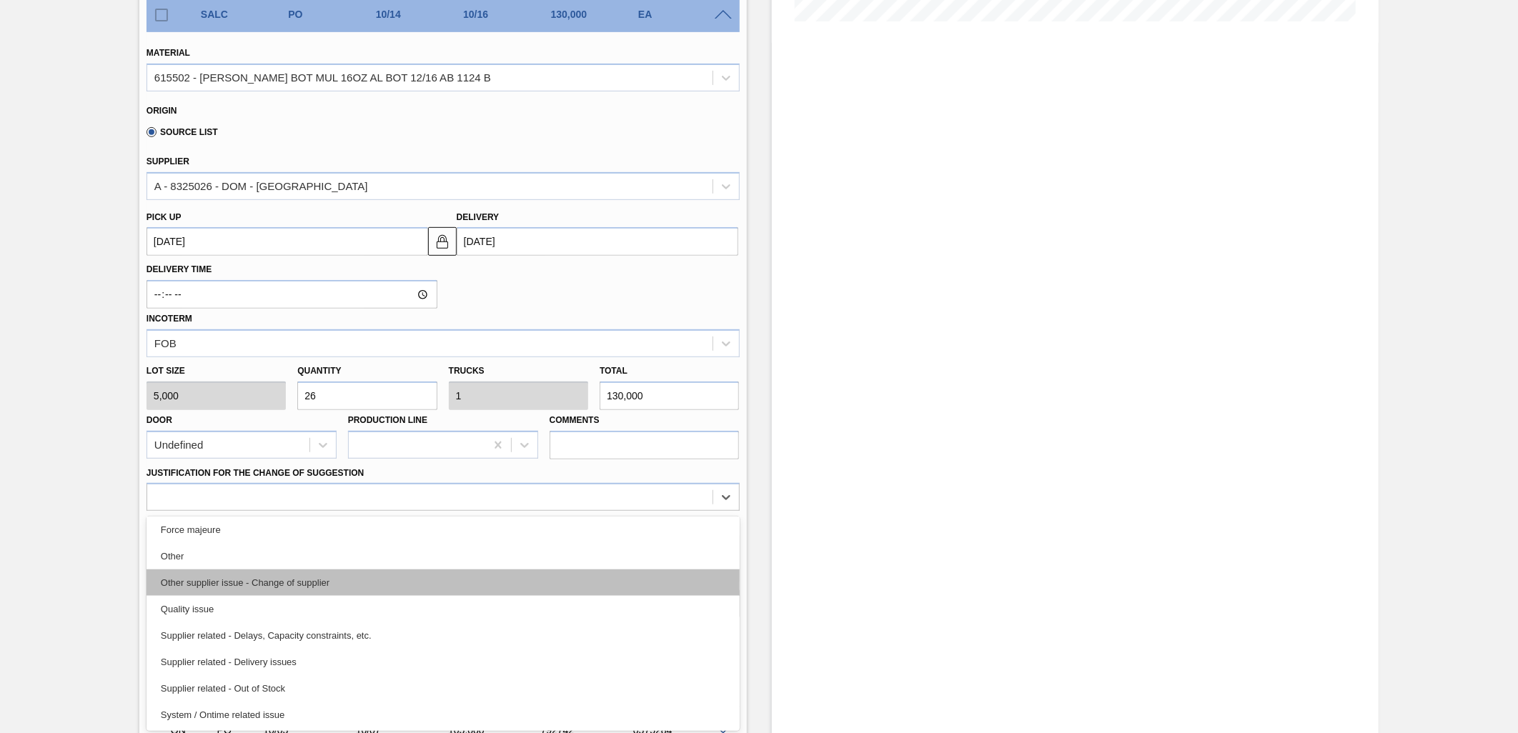
scroll to position [188, 0]
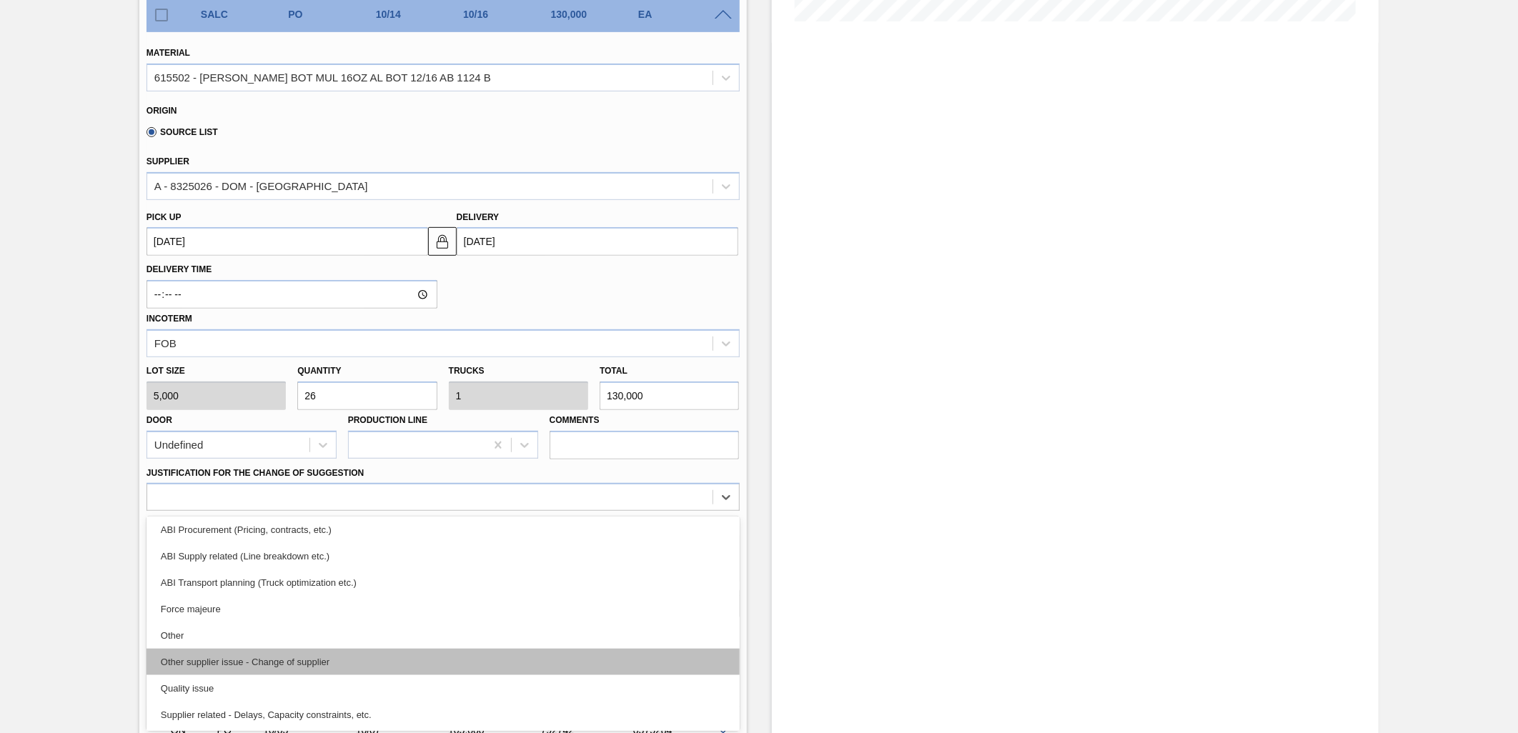
click at [356, 569] on div "ABI Transport planning (Truck optimization etc.)" at bounding box center [442, 582] width 593 height 26
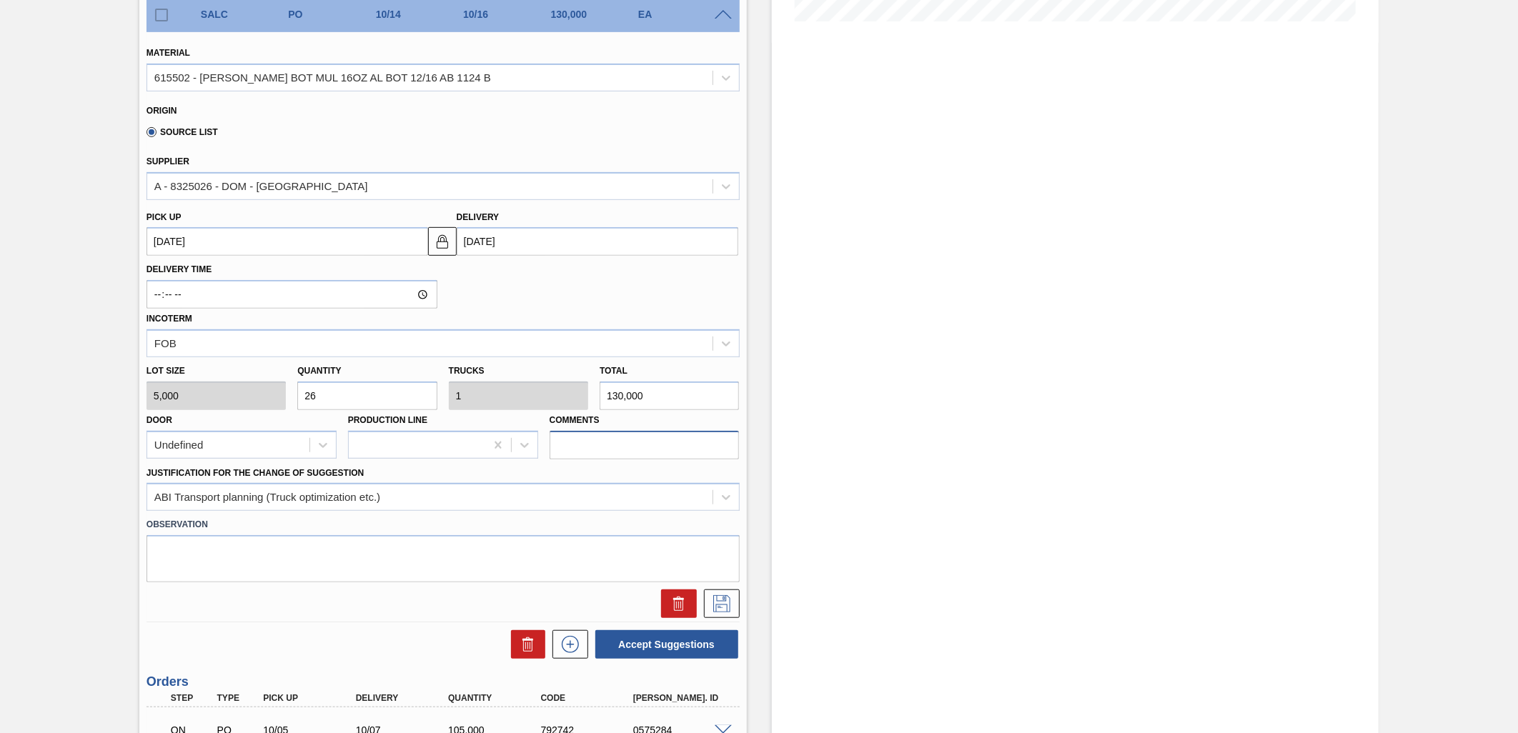
drag, startPoint x: 680, startPoint y: 443, endPoint x: 679, endPoint y: 436, distance: 7.2
click at [676, 438] on input "Comments" at bounding box center [644, 445] width 190 height 29
type input "DROP"
click at [491, 590] on div at bounding box center [443, 604] width 605 height 29
click at [734, 599] on button at bounding box center [722, 604] width 36 height 29
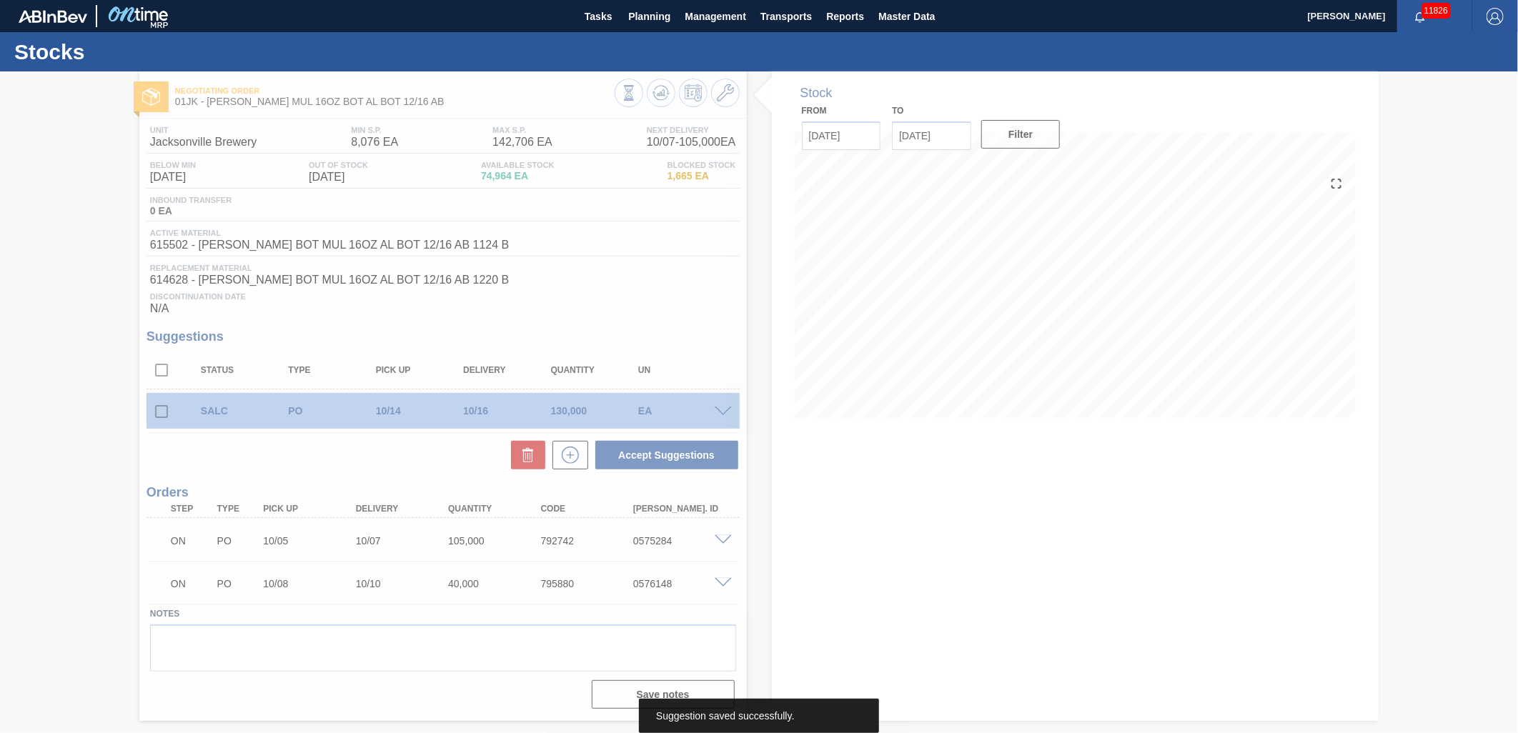
scroll to position [0, 0]
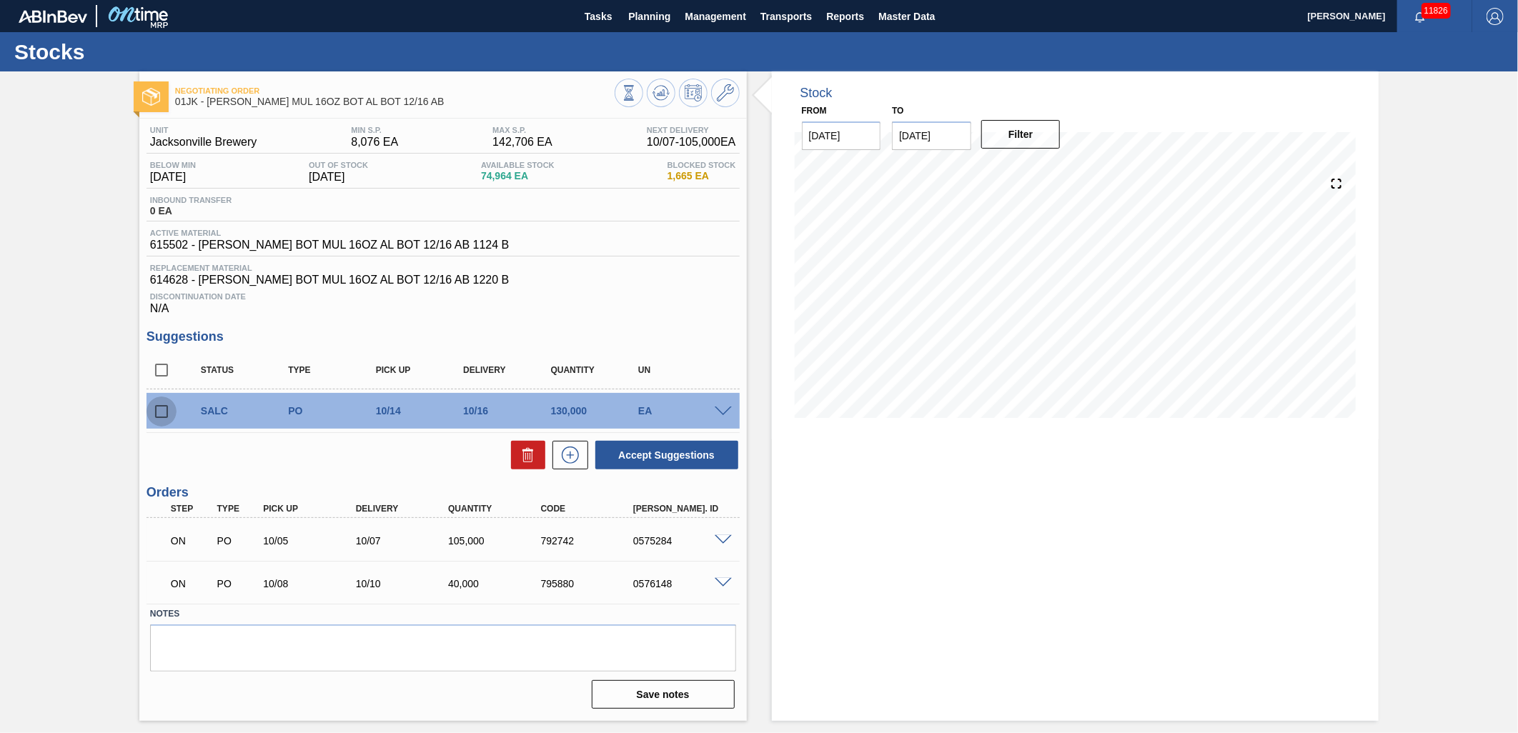
click at [169, 404] on input "checkbox" at bounding box center [161, 412] width 30 height 30
checkbox input "true"
click at [716, 409] on span at bounding box center [723, 412] width 17 height 11
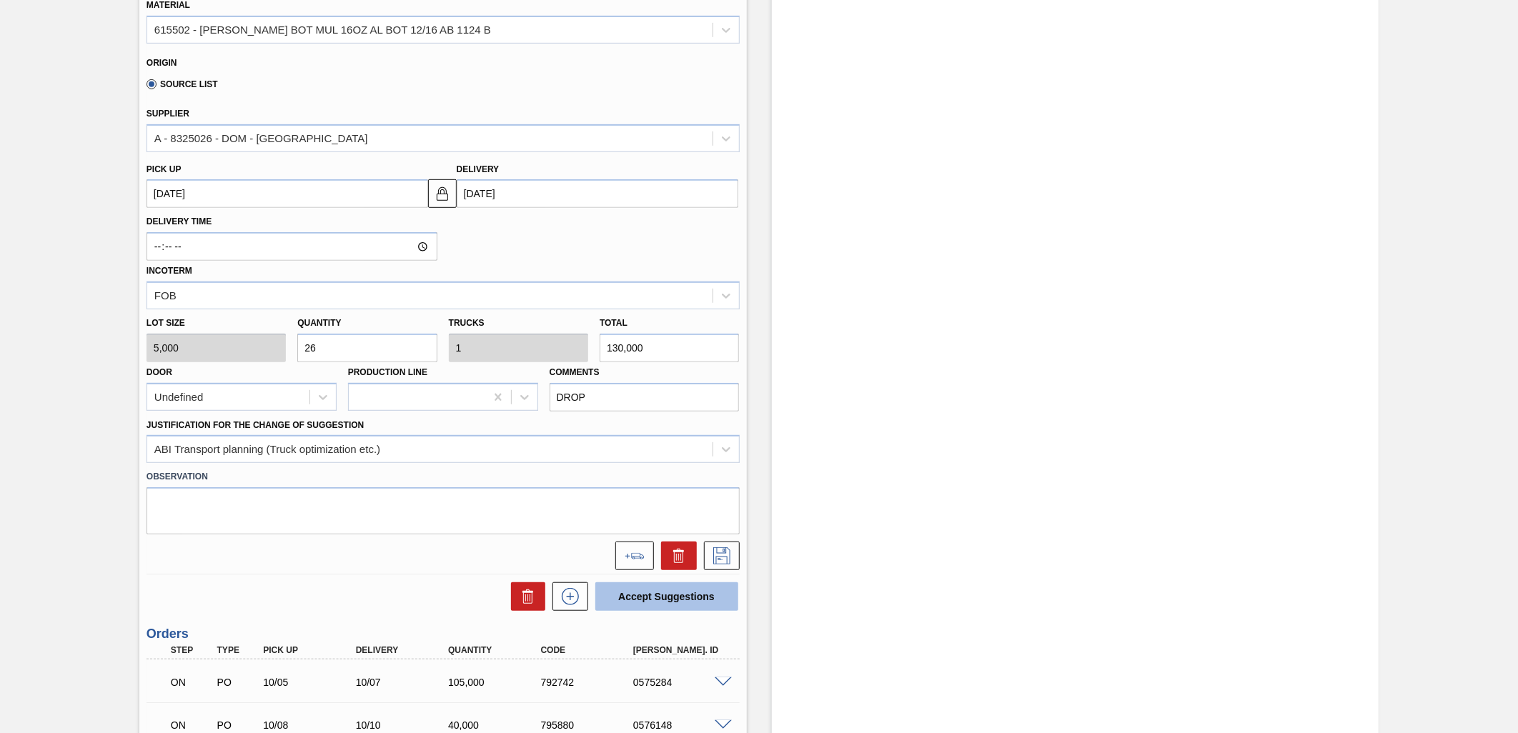
scroll to position [570, 0]
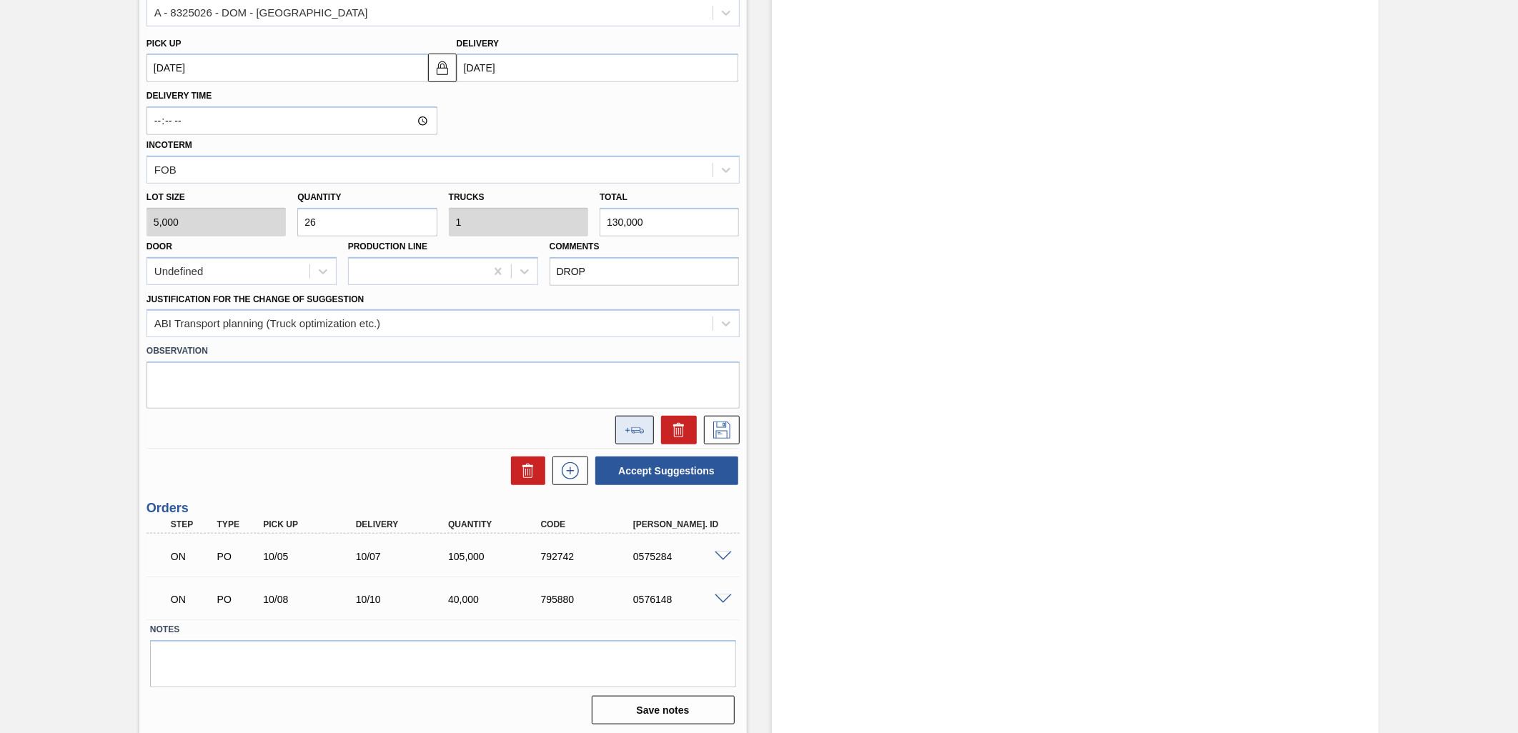
click at [635, 422] on button at bounding box center [634, 430] width 39 height 29
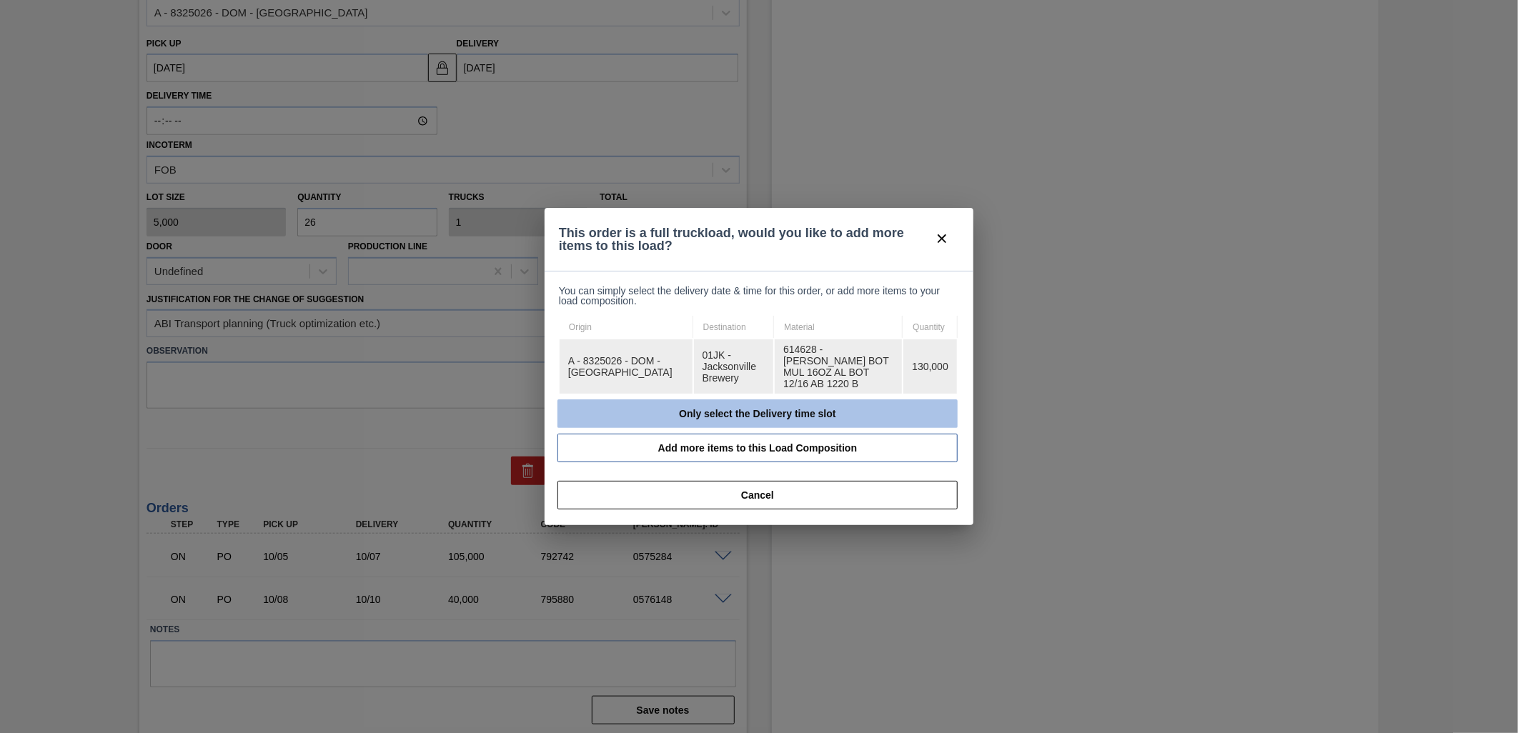
click at [813, 405] on button "Only select the Delivery time slot" at bounding box center [757, 413] width 400 height 29
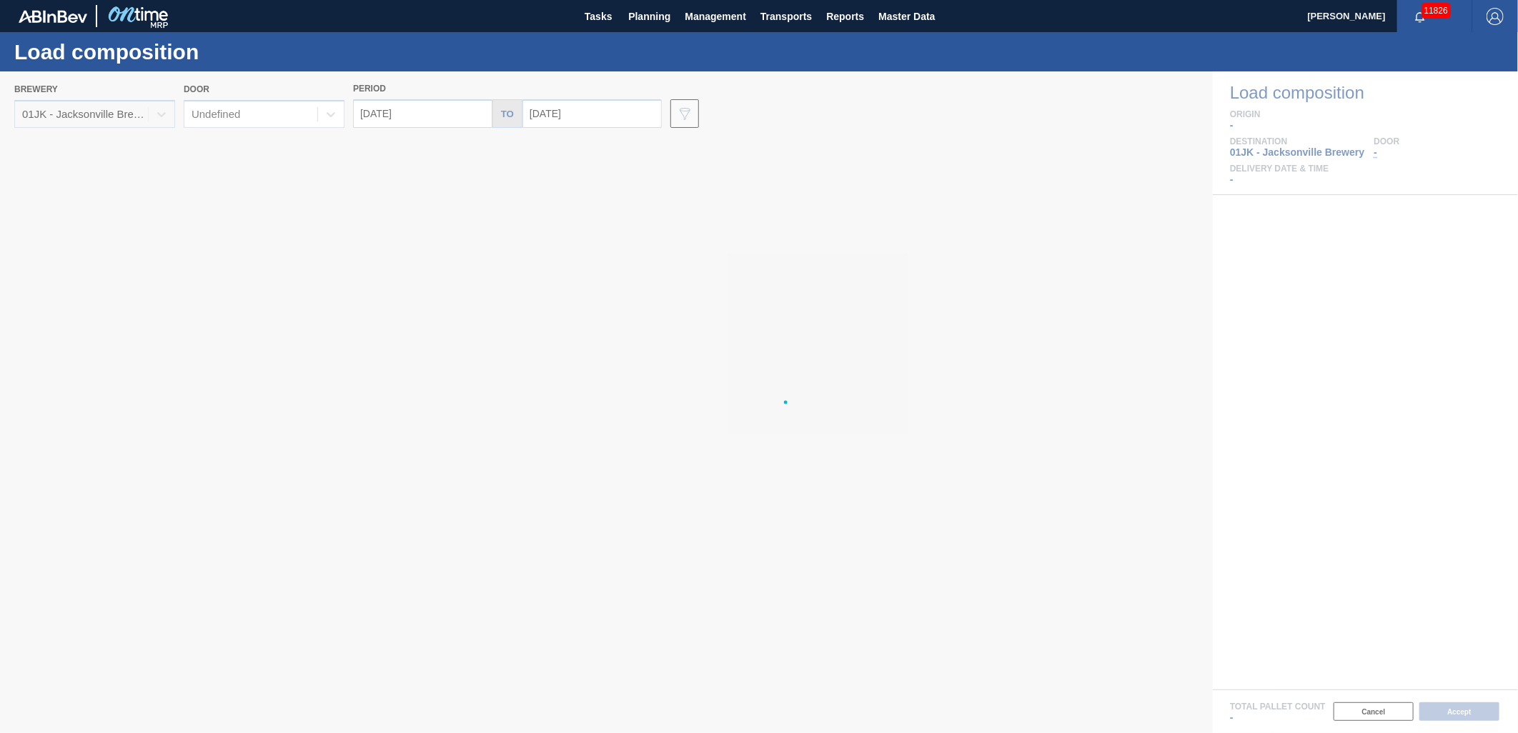
type input "[DATE]"
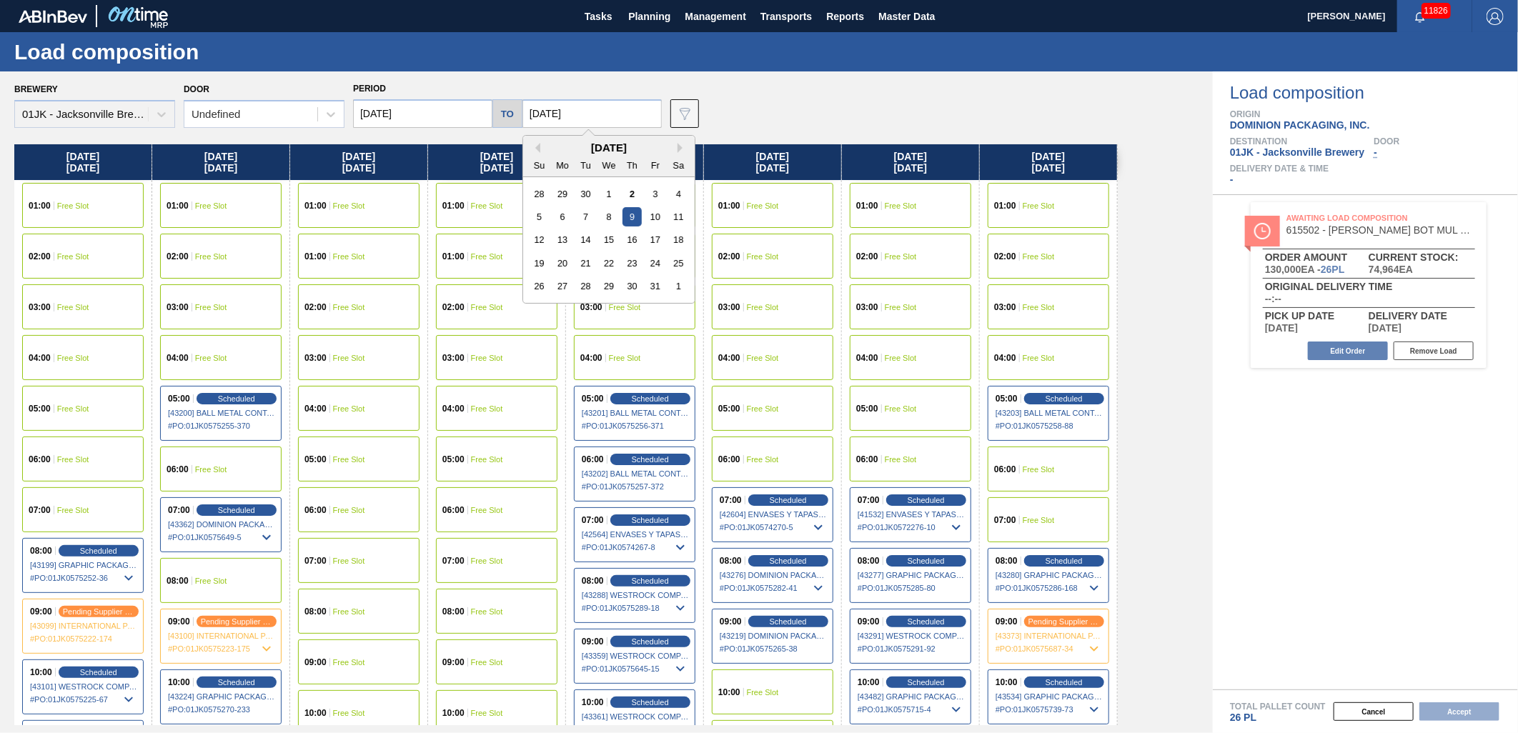
click at [554, 112] on input "[DATE]" at bounding box center [591, 113] width 139 height 29
click at [610, 232] on div "15" at bounding box center [608, 239] width 19 height 19
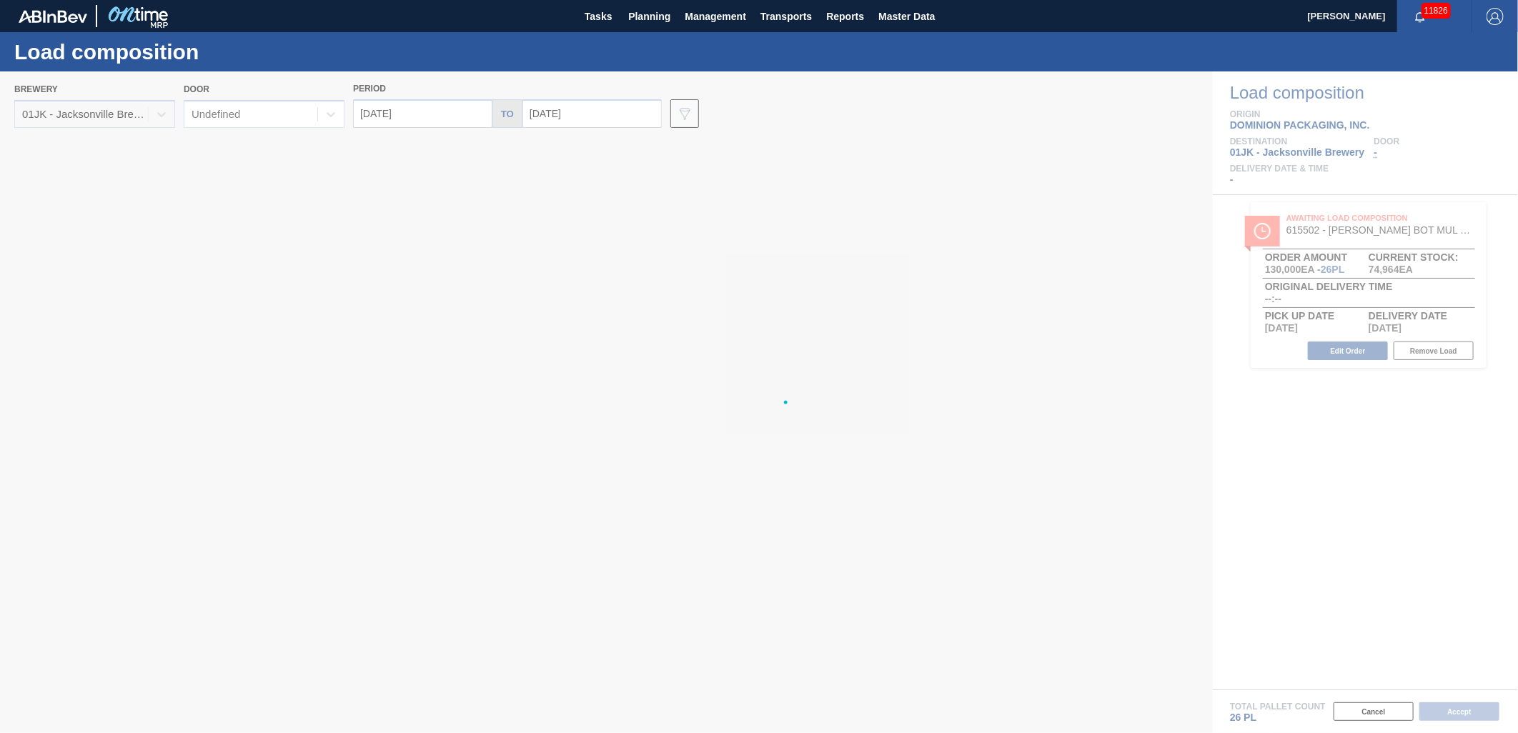
type input "[DATE]"
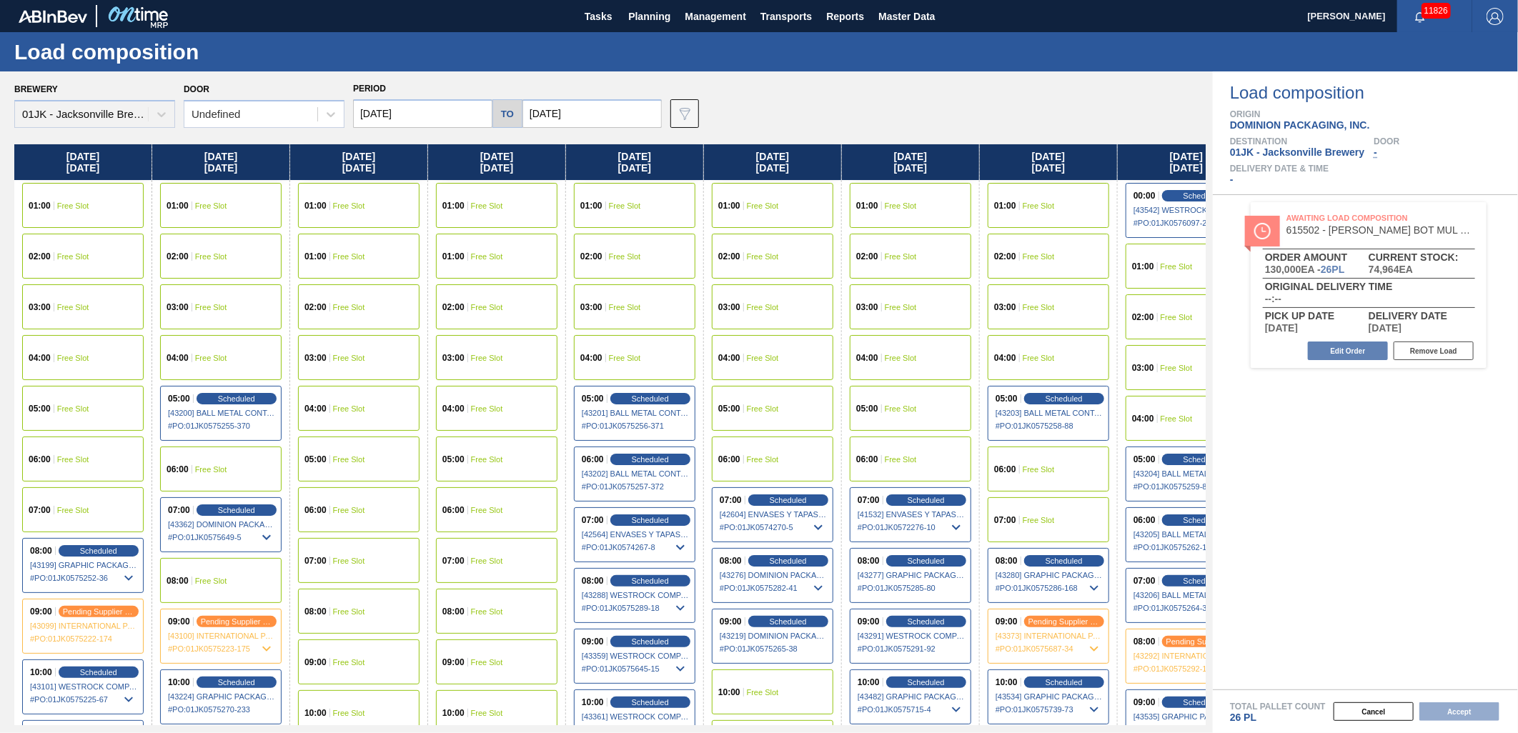
scroll to position [0, 741]
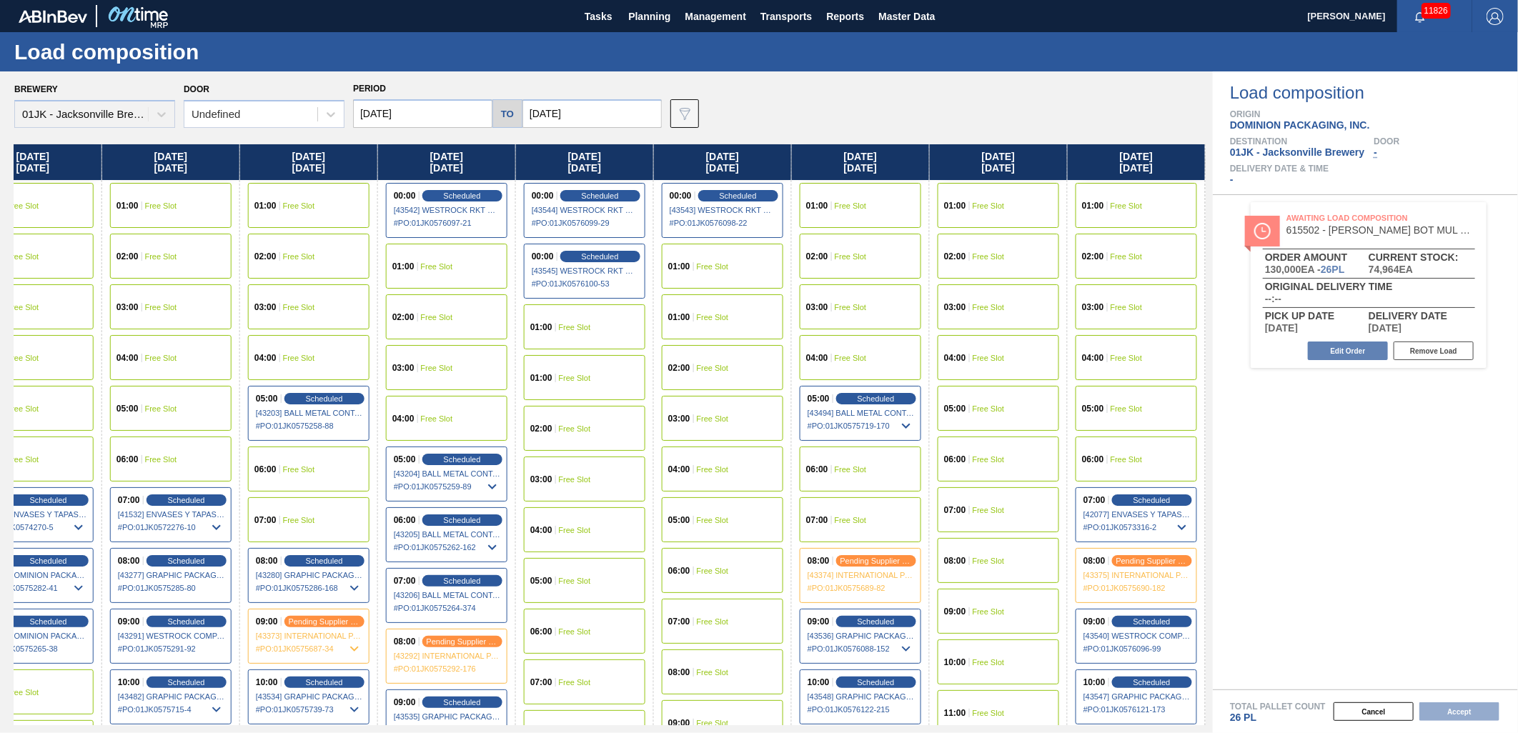
drag, startPoint x: 1122, startPoint y: 250, endPoint x: -4, endPoint y: 254, distance: 1125.4
click at [0, 0] on html "Tasks Planning Management Transports Reports Master Data [PERSON_NAME] 11826 Ma…" at bounding box center [759, 0] width 1518 height 0
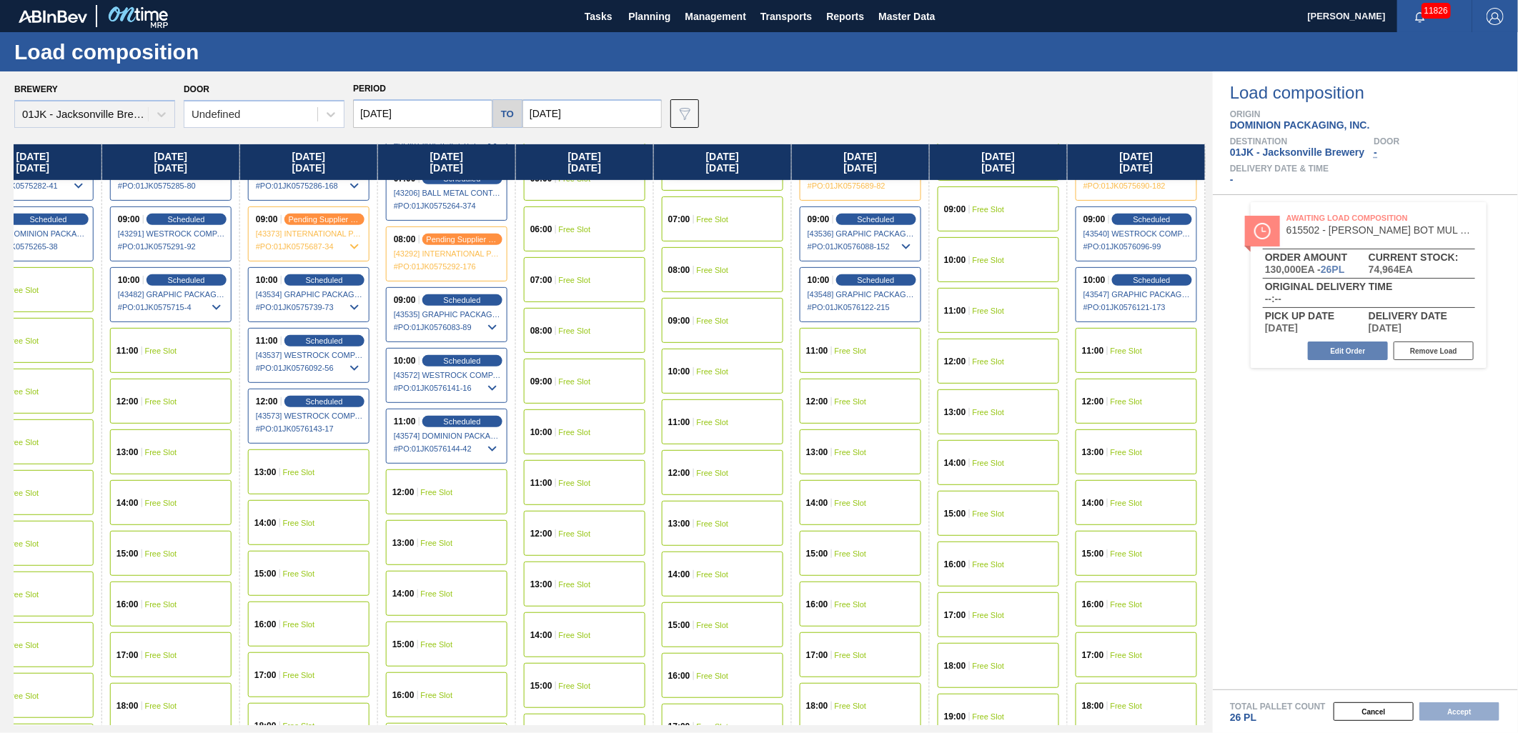
scroll to position [317, 741]
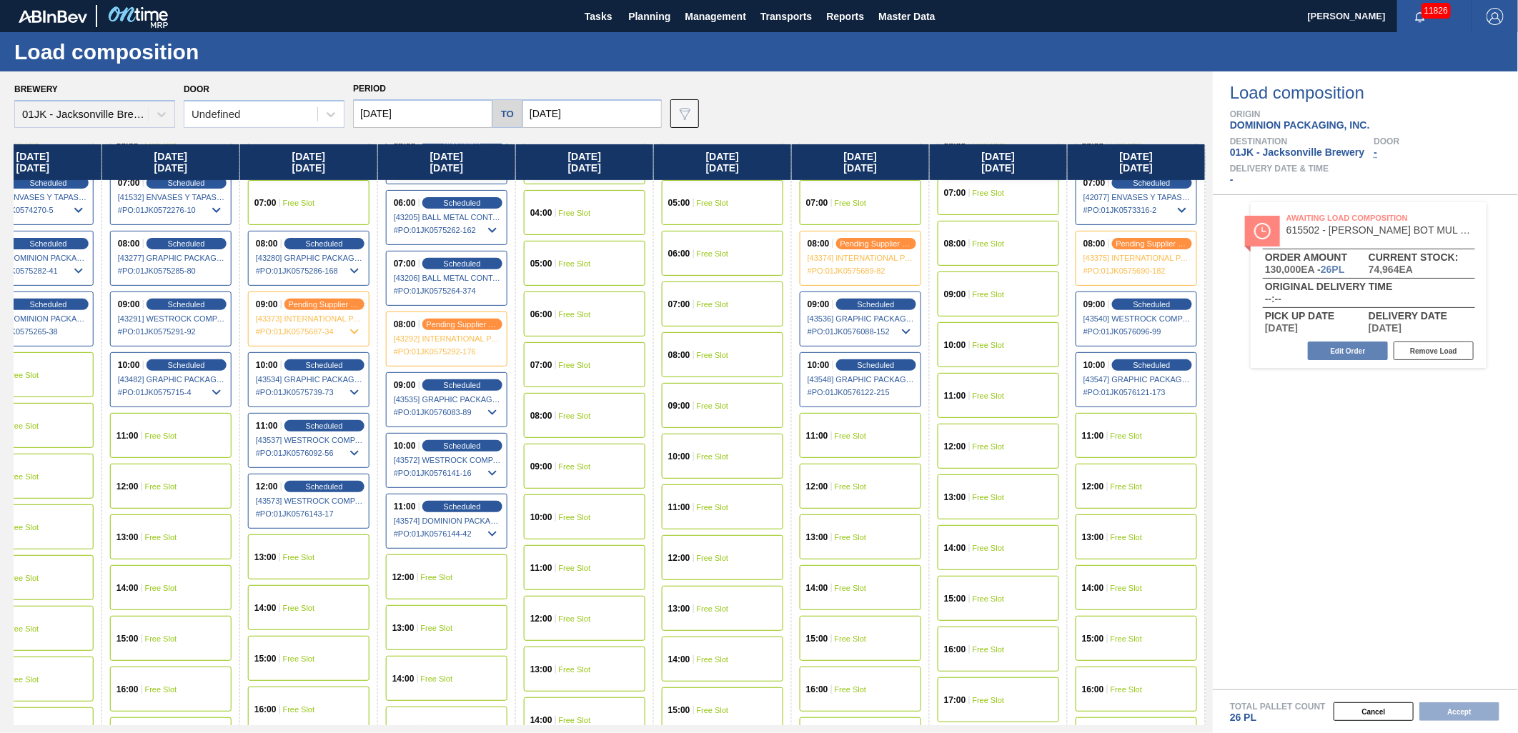
click at [1132, 439] on div "11:00 Free Slot" at bounding box center [1135, 435] width 121 height 45
click at [1438, 710] on button "Accept" at bounding box center [1459, 711] width 80 height 19
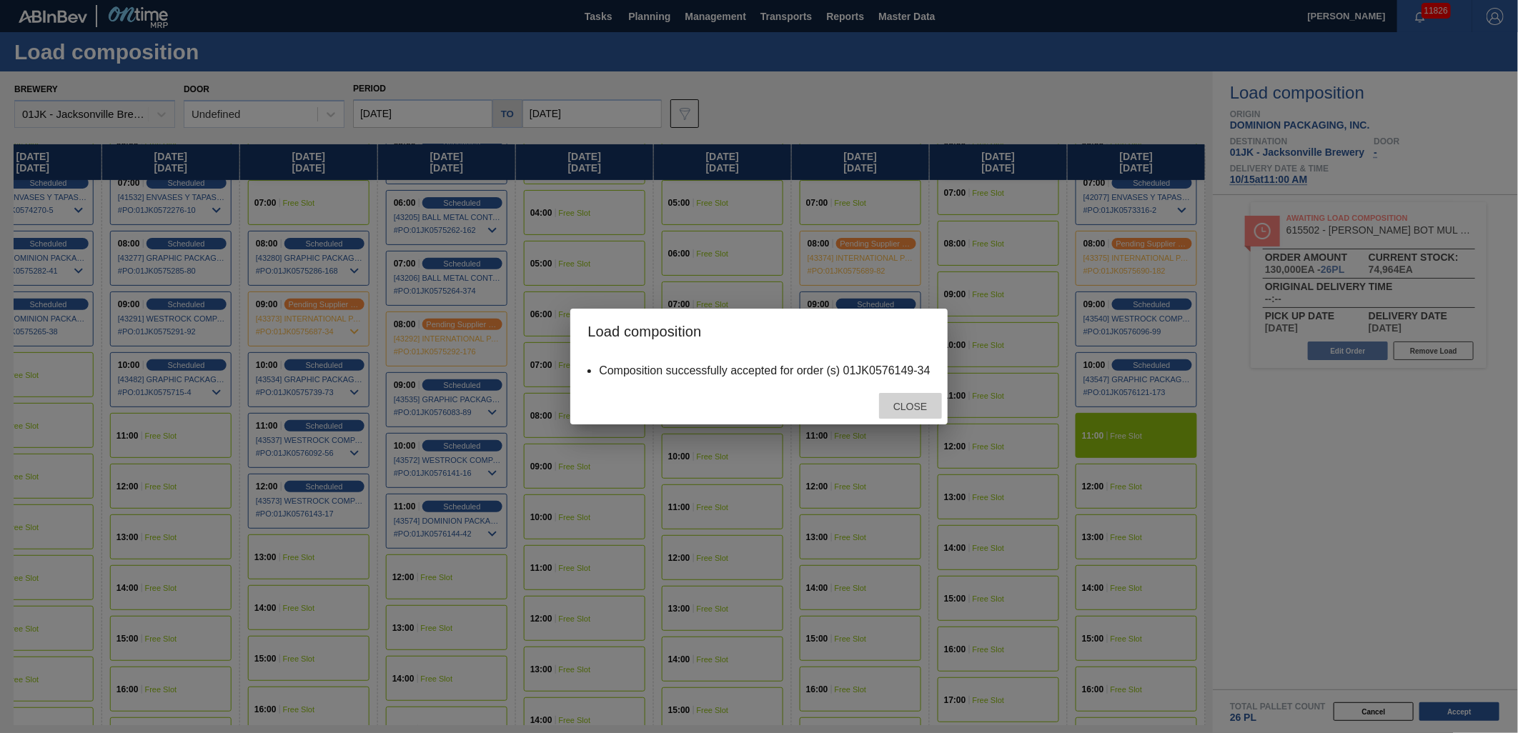
click at [890, 412] on div "Close" at bounding box center [910, 406] width 63 height 26
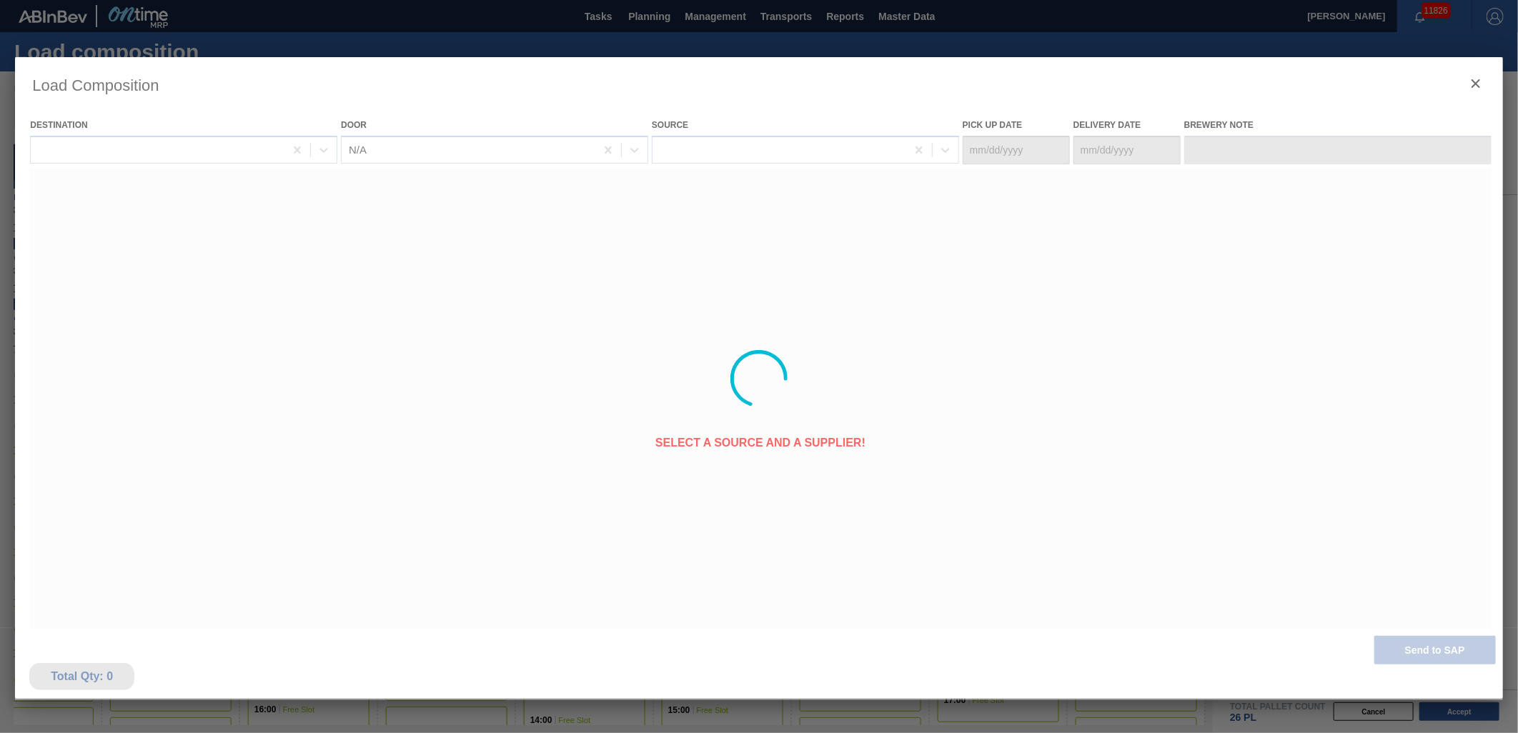
type Date "[DATE]"
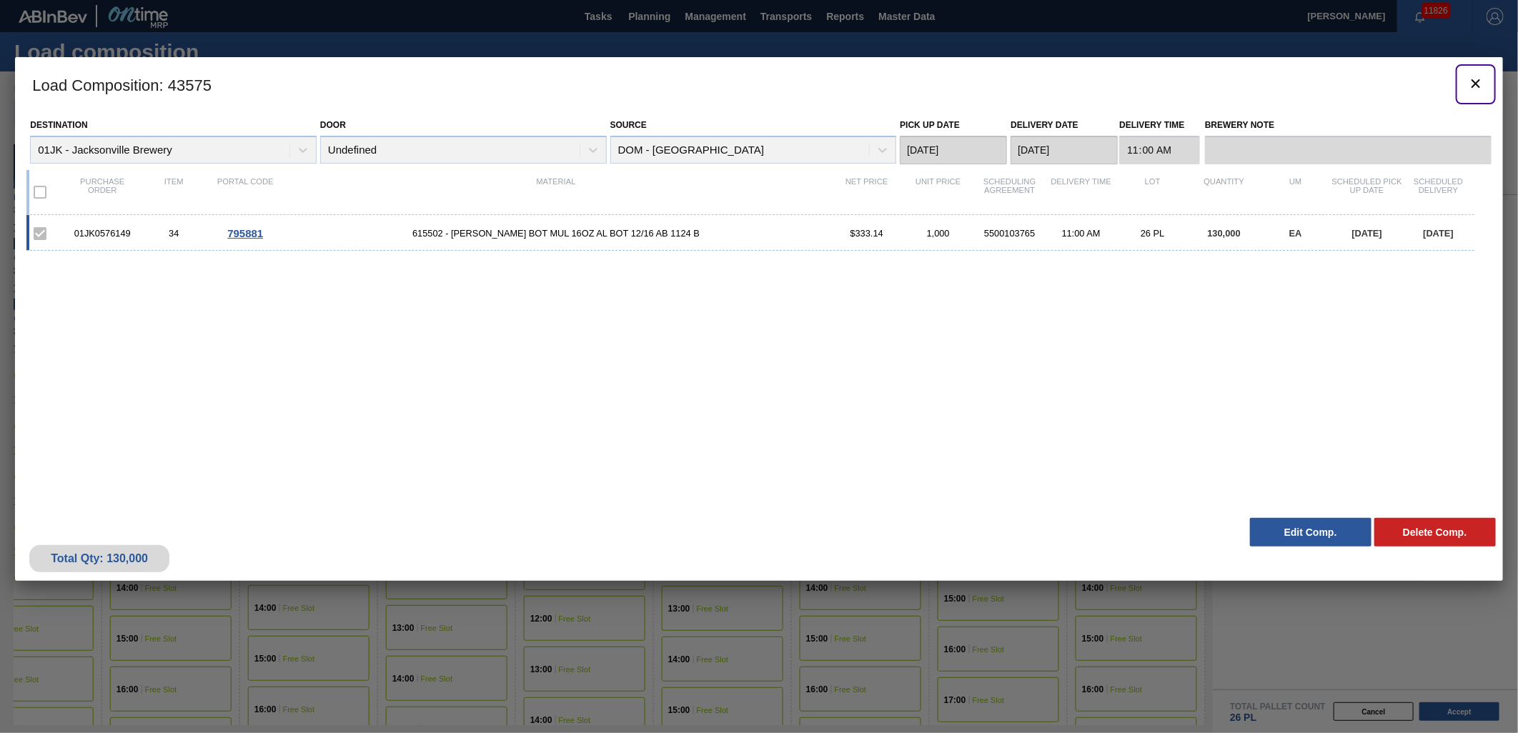
click at [1469, 87] on icon "botão de ícone" at bounding box center [1475, 83] width 17 height 17
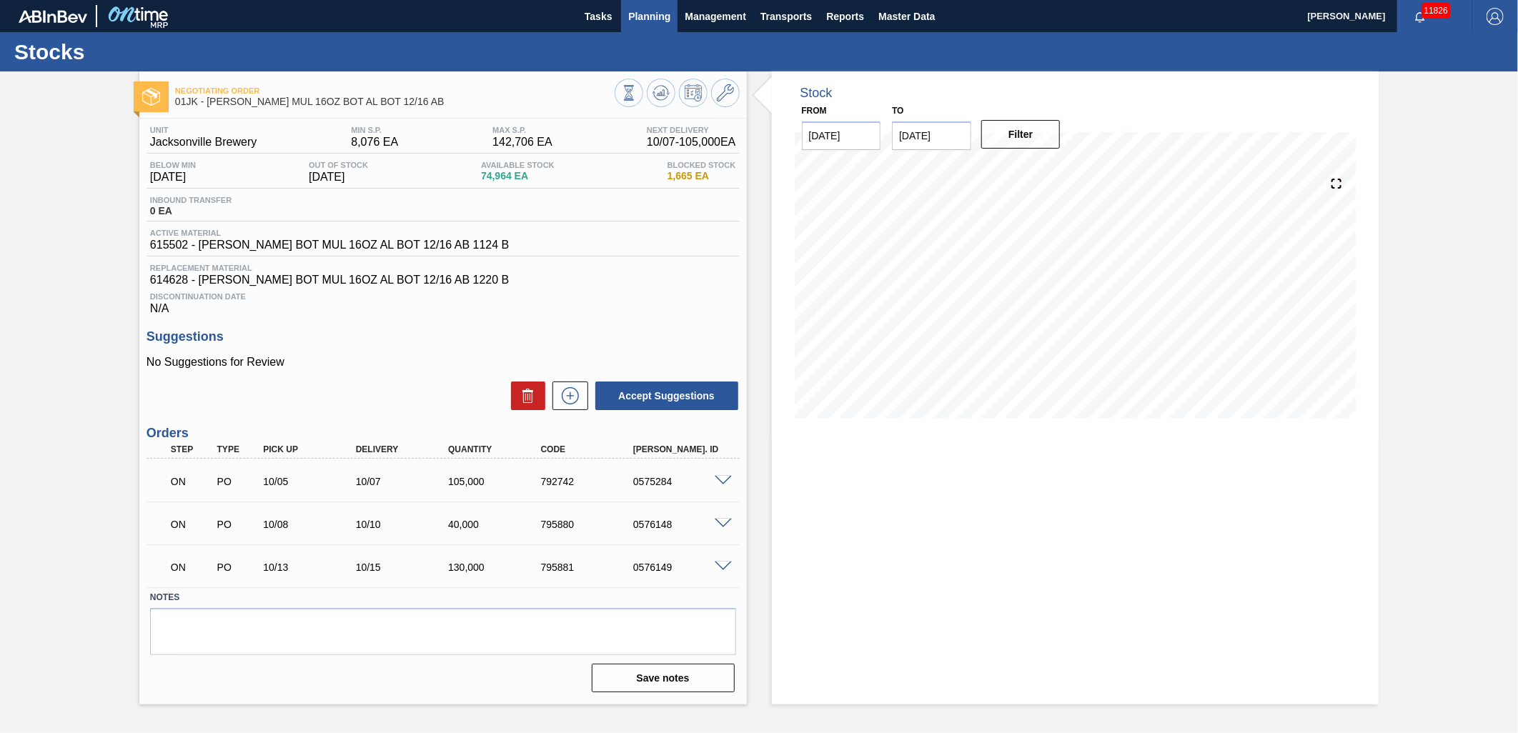
click at [638, 19] on span "Planning" at bounding box center [649, 16] width 42 height 17
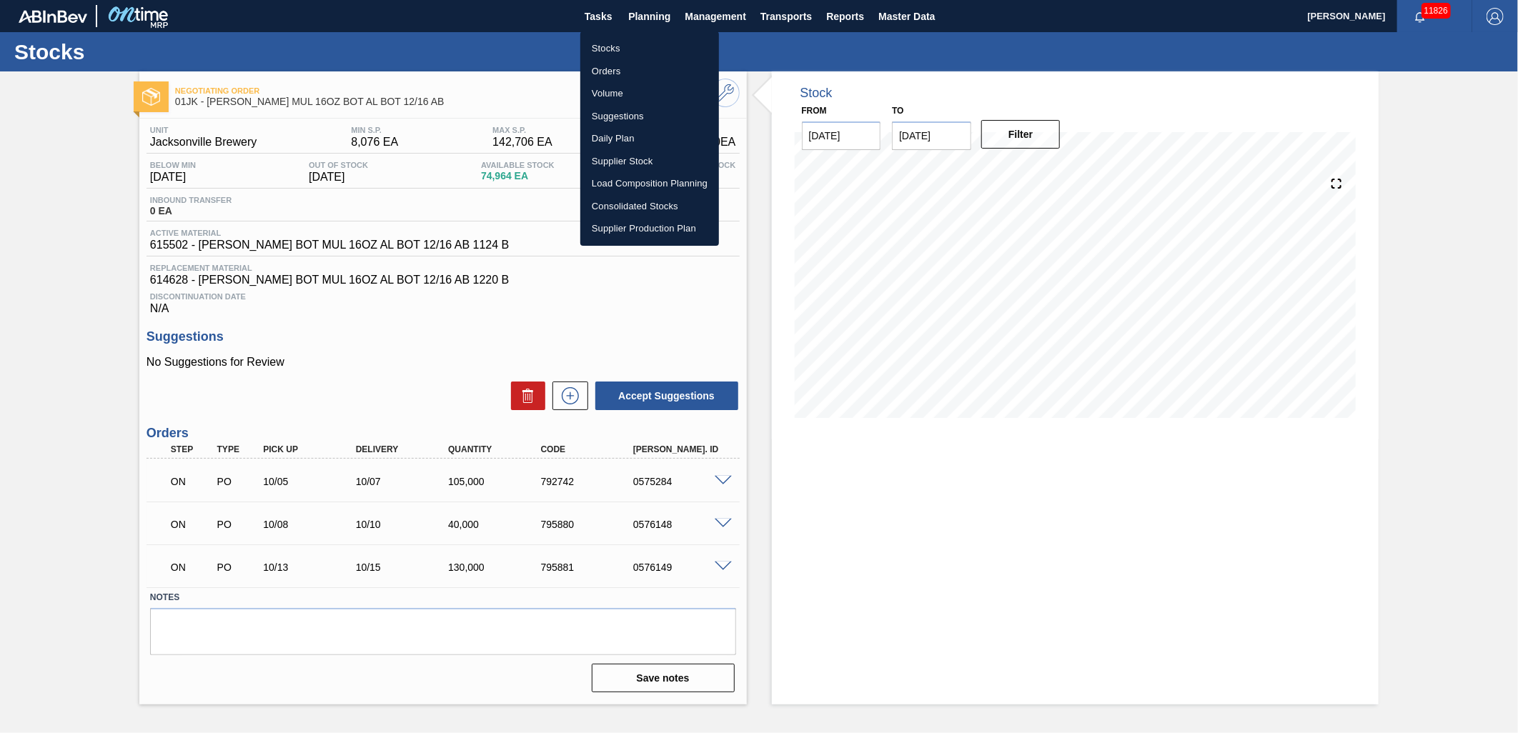
click at [630, 44] on li "Stocks" at bounding box center [649, 48] width 139 height 23
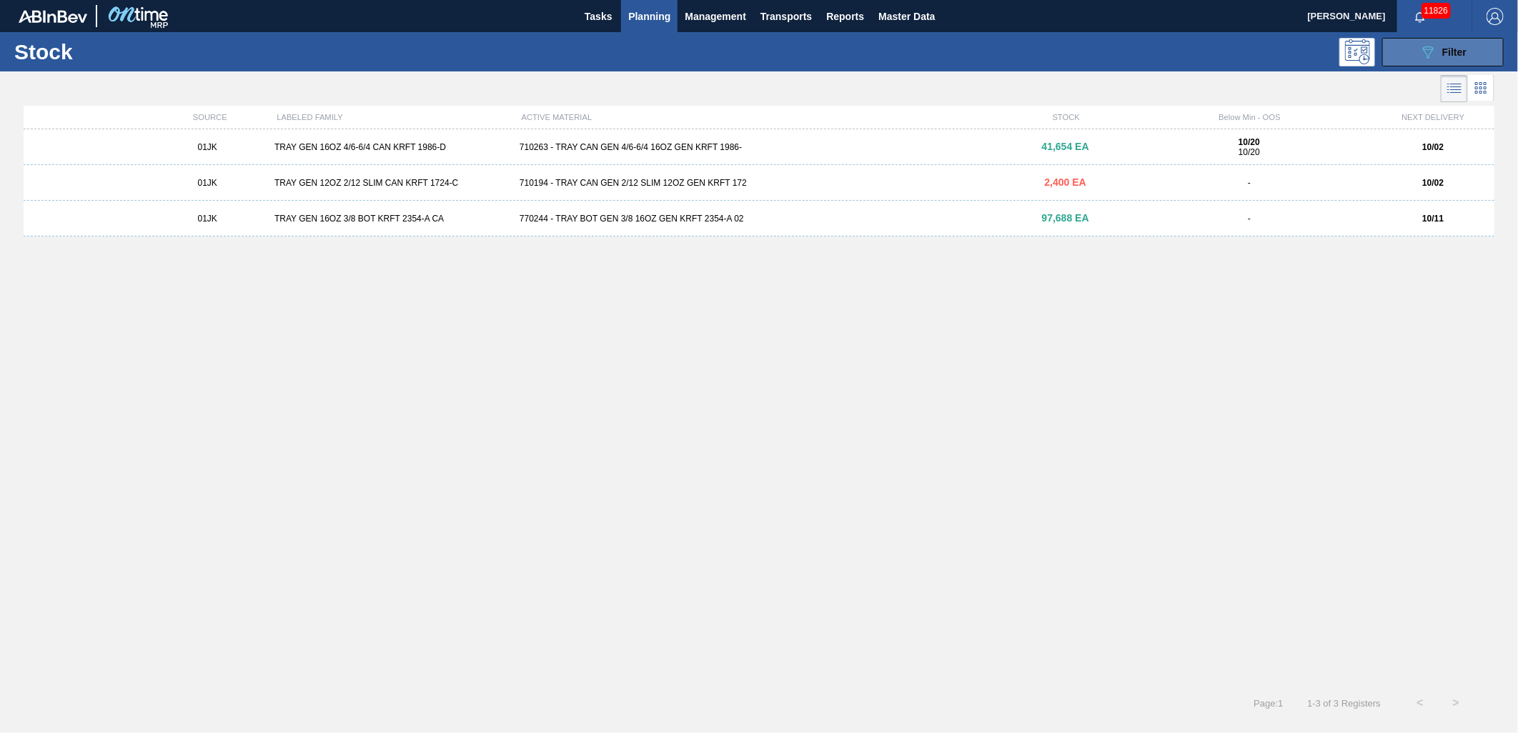
click at [1439, 44] on div "089F7B8B-B2A5-4AFE-B5C0-19BA573D28AC Filter" at bounding box center [1442, 52] width 47 height 17
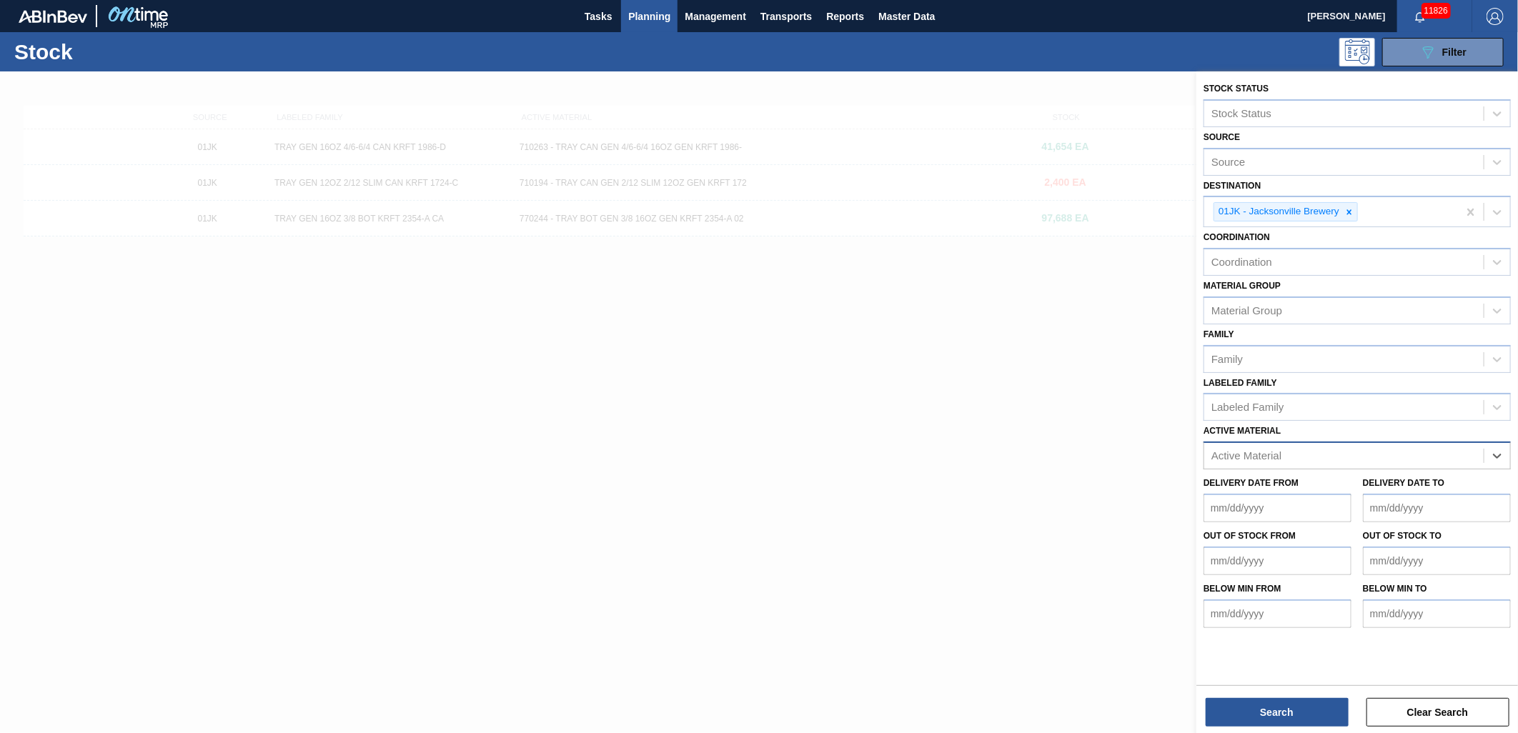
click at [1391, 450] on div "Active Material" at bounding box center [1343, 456] width 279 height 21
type Material "677493"
drag, startPoint x: 1381, startPoint y: 450, endPoint x: 855, endPoint y: 454, distance: 525.9
click at [1196, 454] on div "Stock Status Stock Status Source Source Destination 01JK - [GEOGRAPHIC_DATA] Br…" at bounding box center [1357, 437] width 322 height 733
click at [883, 445] on div at bounding box center [759, 437] width 1518 height 733
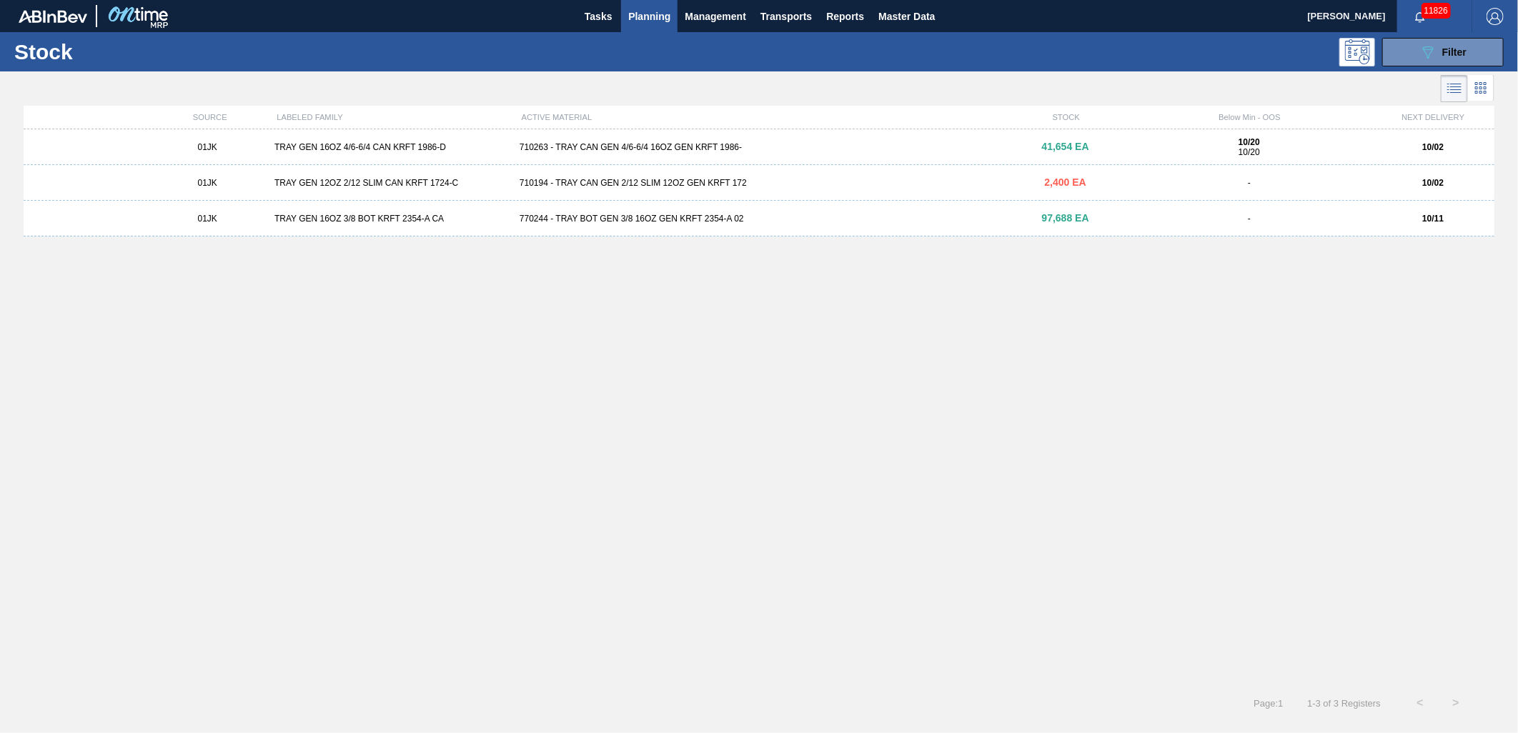
click at [663, 16] on span "Planning" at bounding box center [649, 16] width 42 height 17
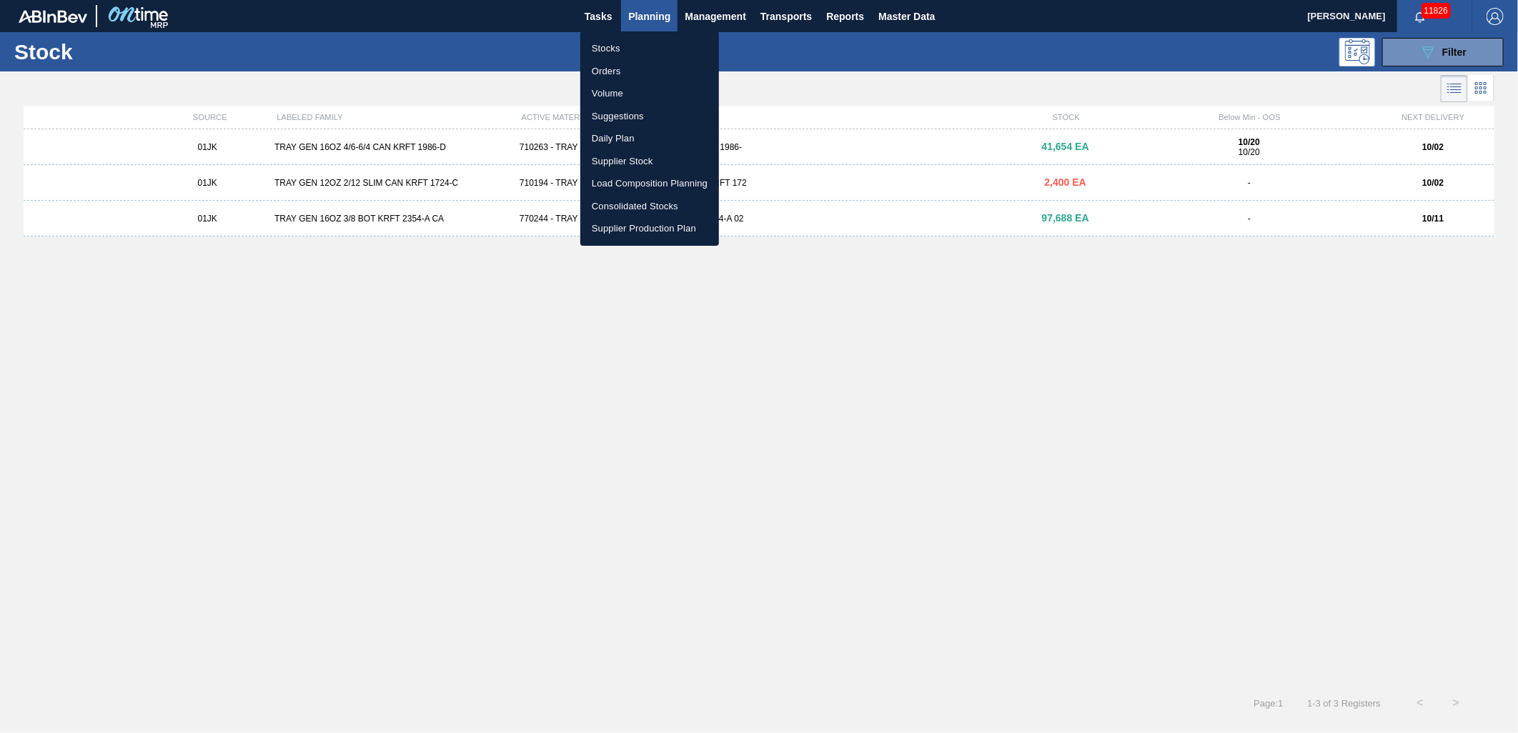
click at [634, 116] on li "Suggestions" at bounding box center [649, 116] width 139 height 23
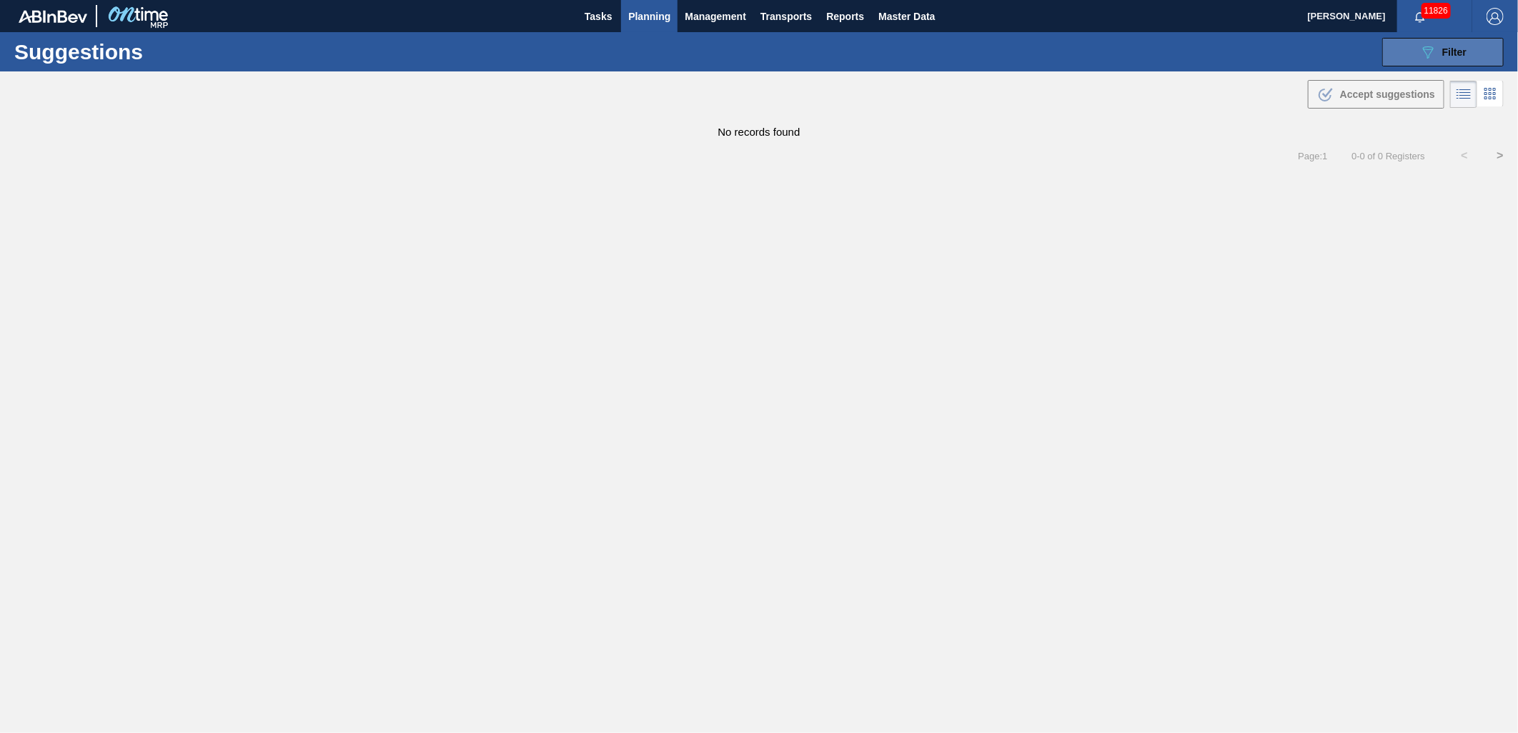
click at [1442, 64] on button "089F7B8B-B2A5-4AFE-B5C0-19BA573D28AC Filter" at bounding box center [1442, 52] width 121 height 29
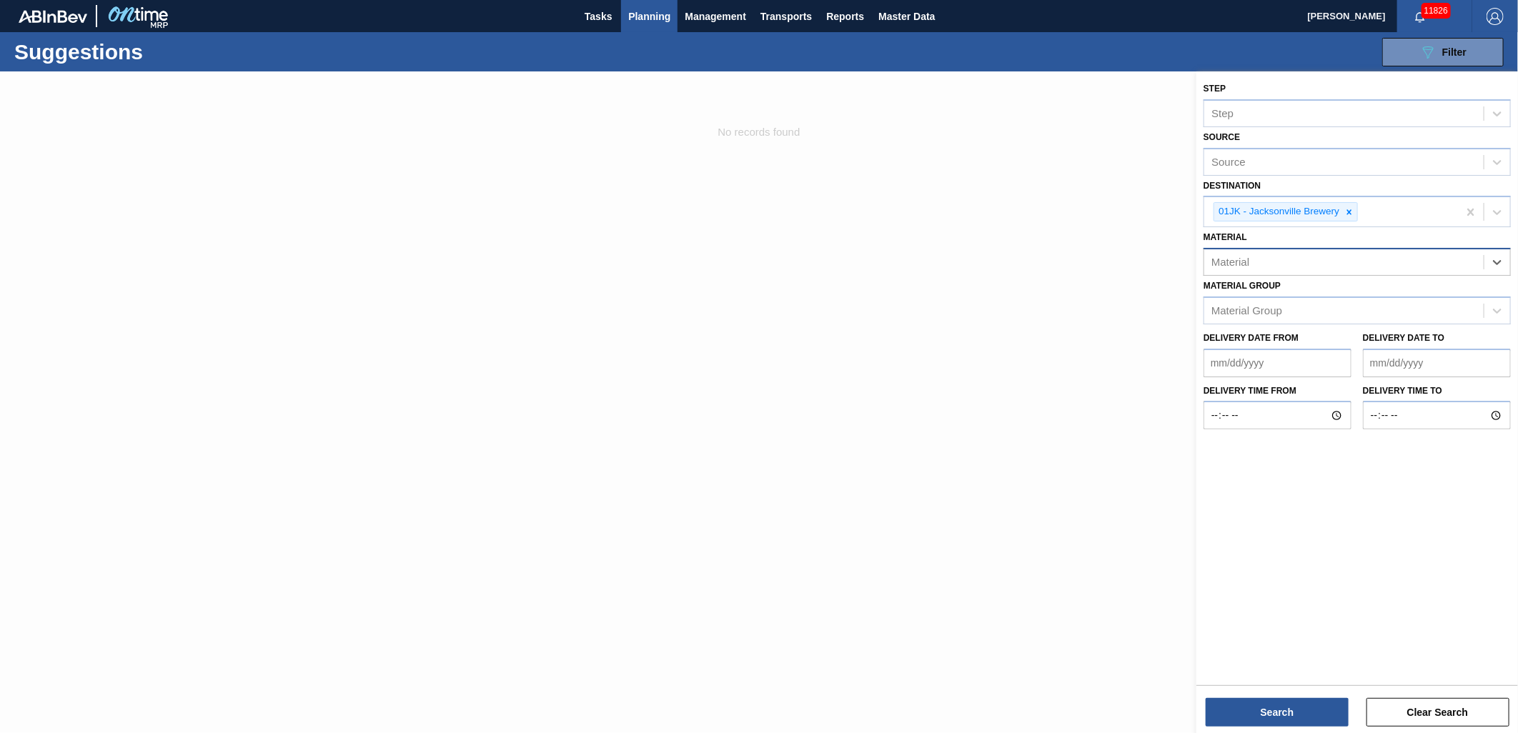
click at [1420, 248] on div "Material" at bounding box center [1356, 262] width 307 height 28
click at [1419, 254] on div "Material" at bounding box center [1343, 262] width 279 height 21
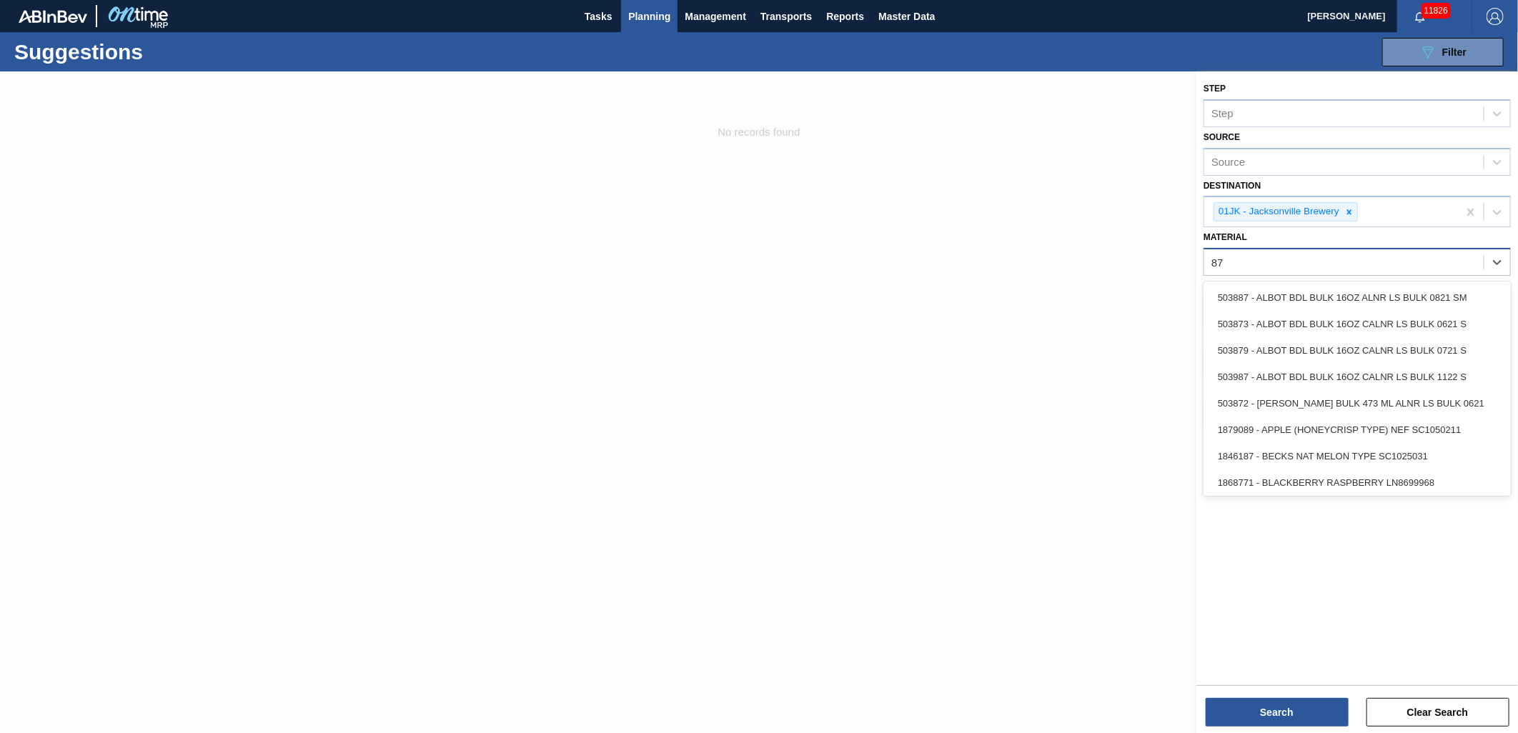
type input "8"
type input "878695"
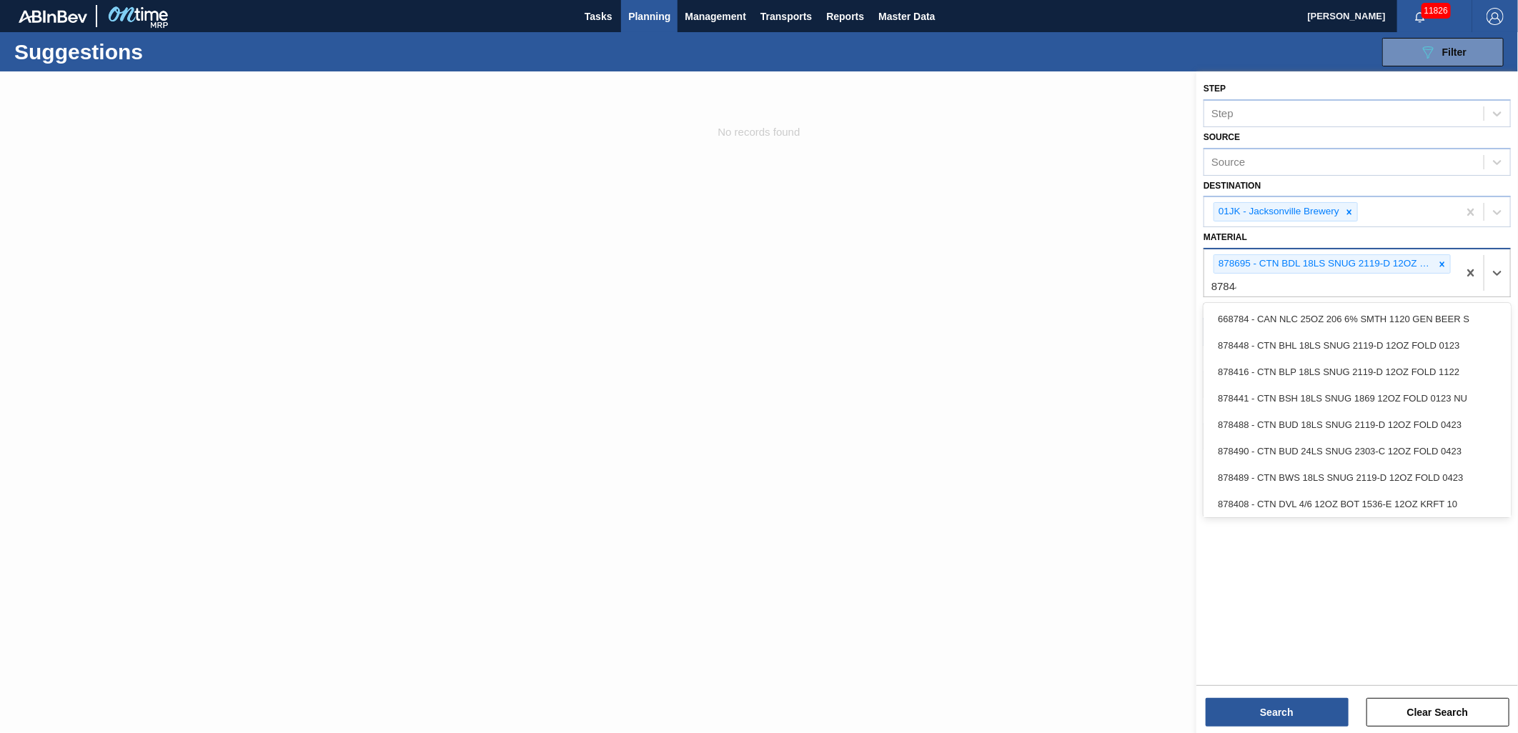
type input "878448"
type input "878441"
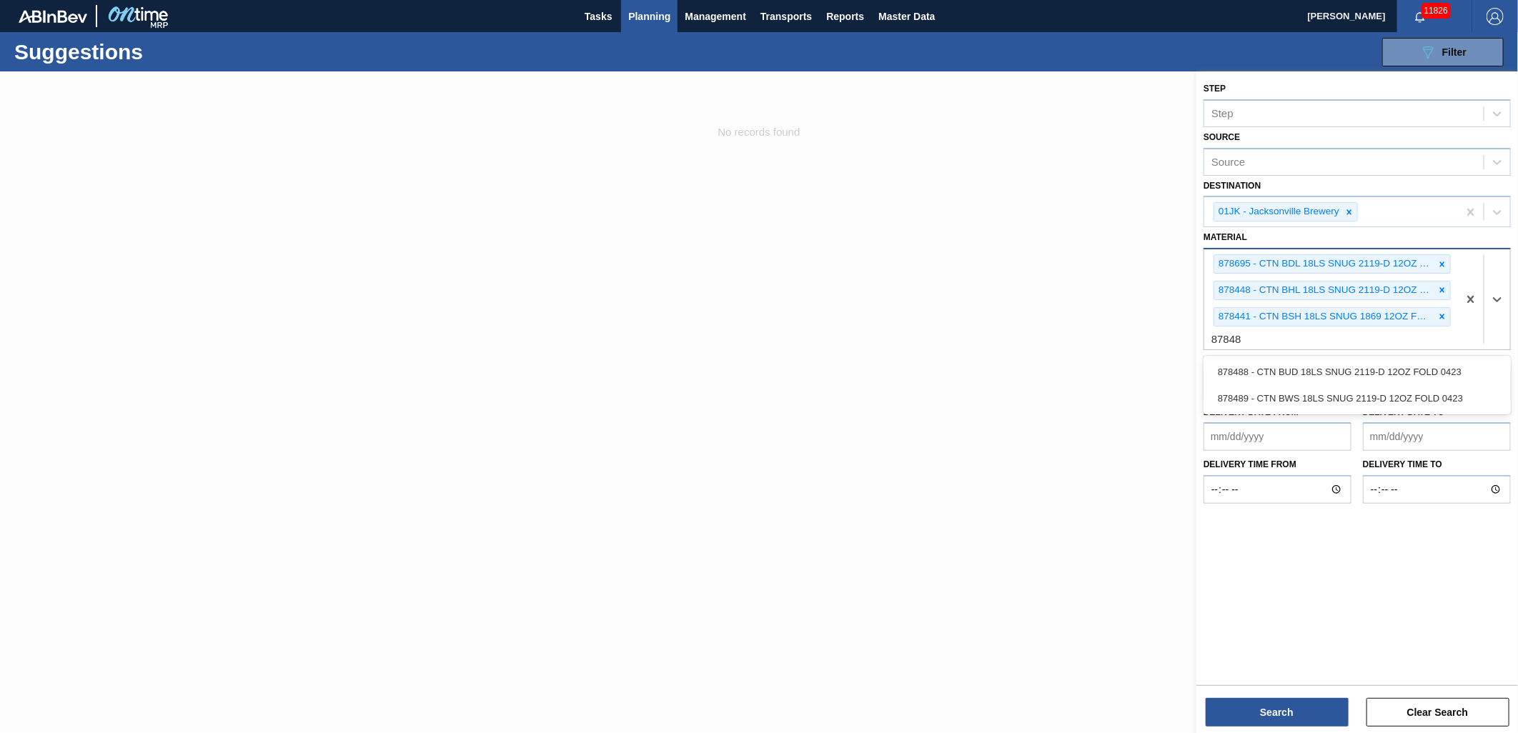
type input "878488"
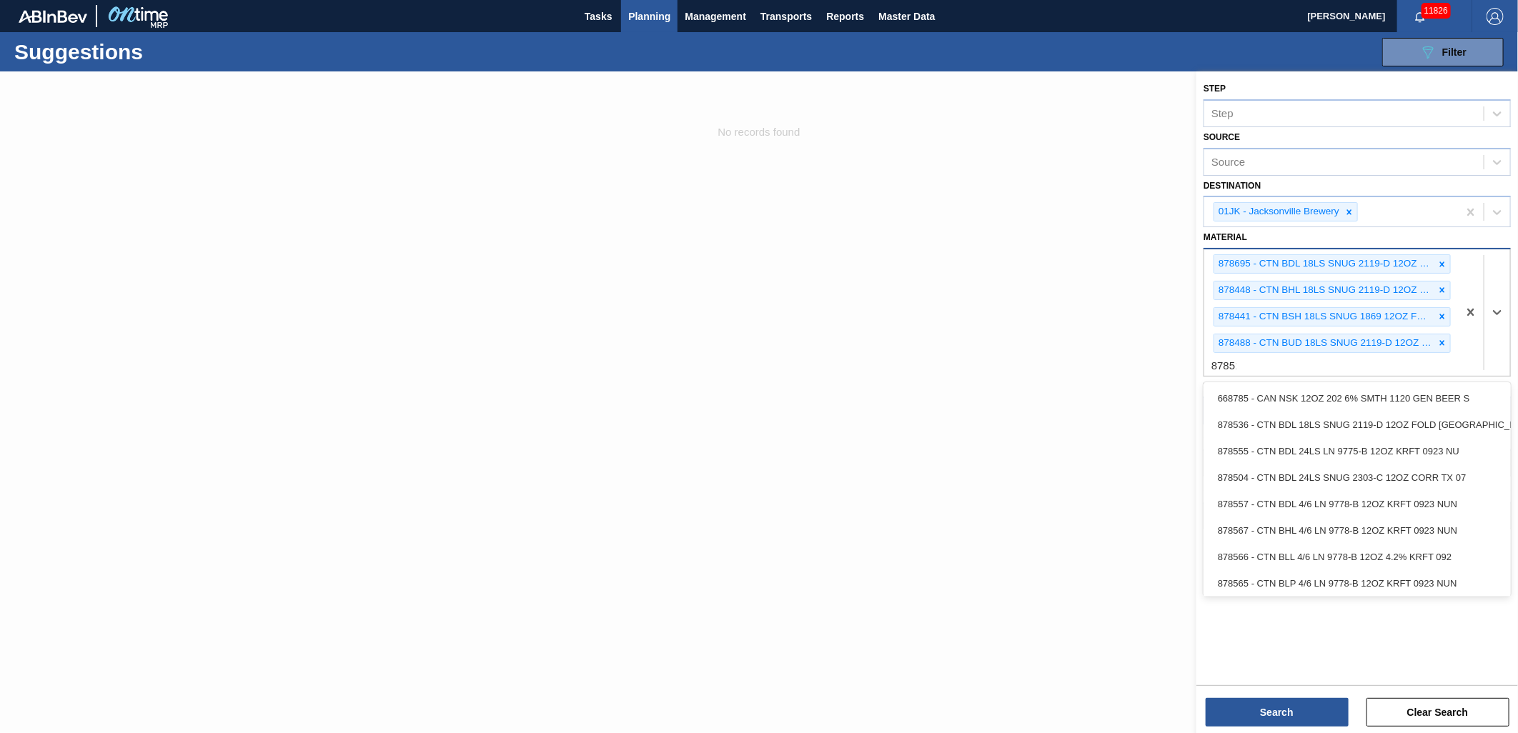
type input "878513"
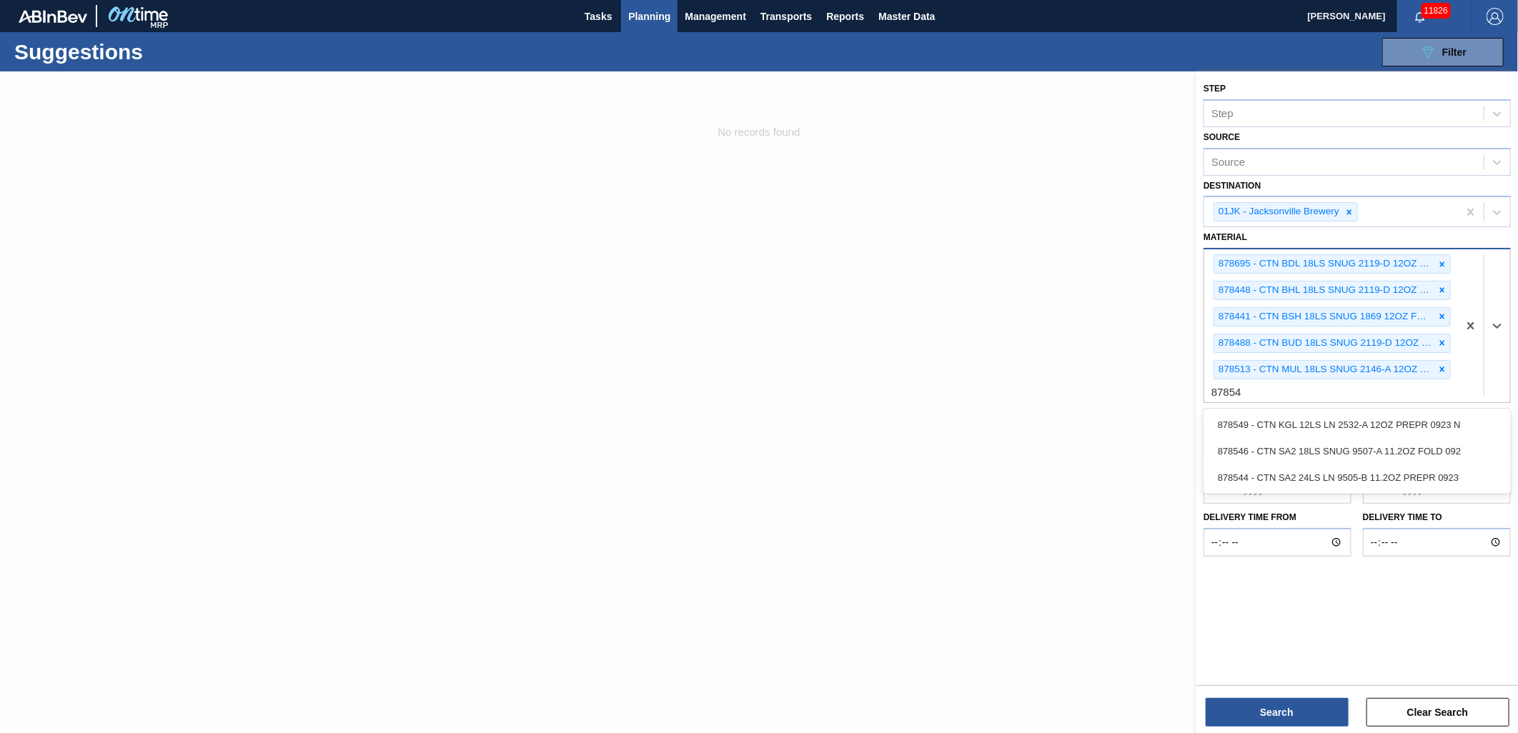
type input "878546"
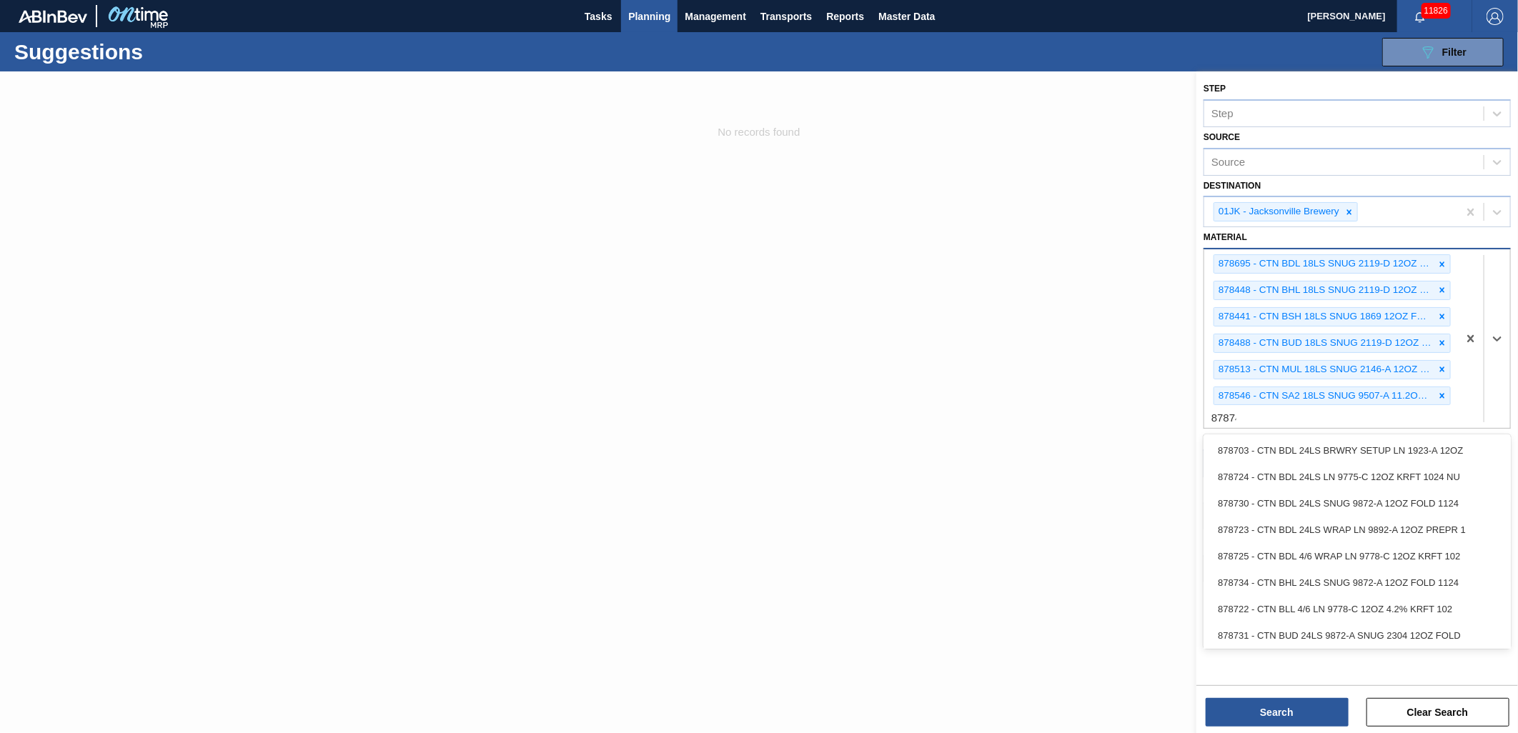
type input "878742"
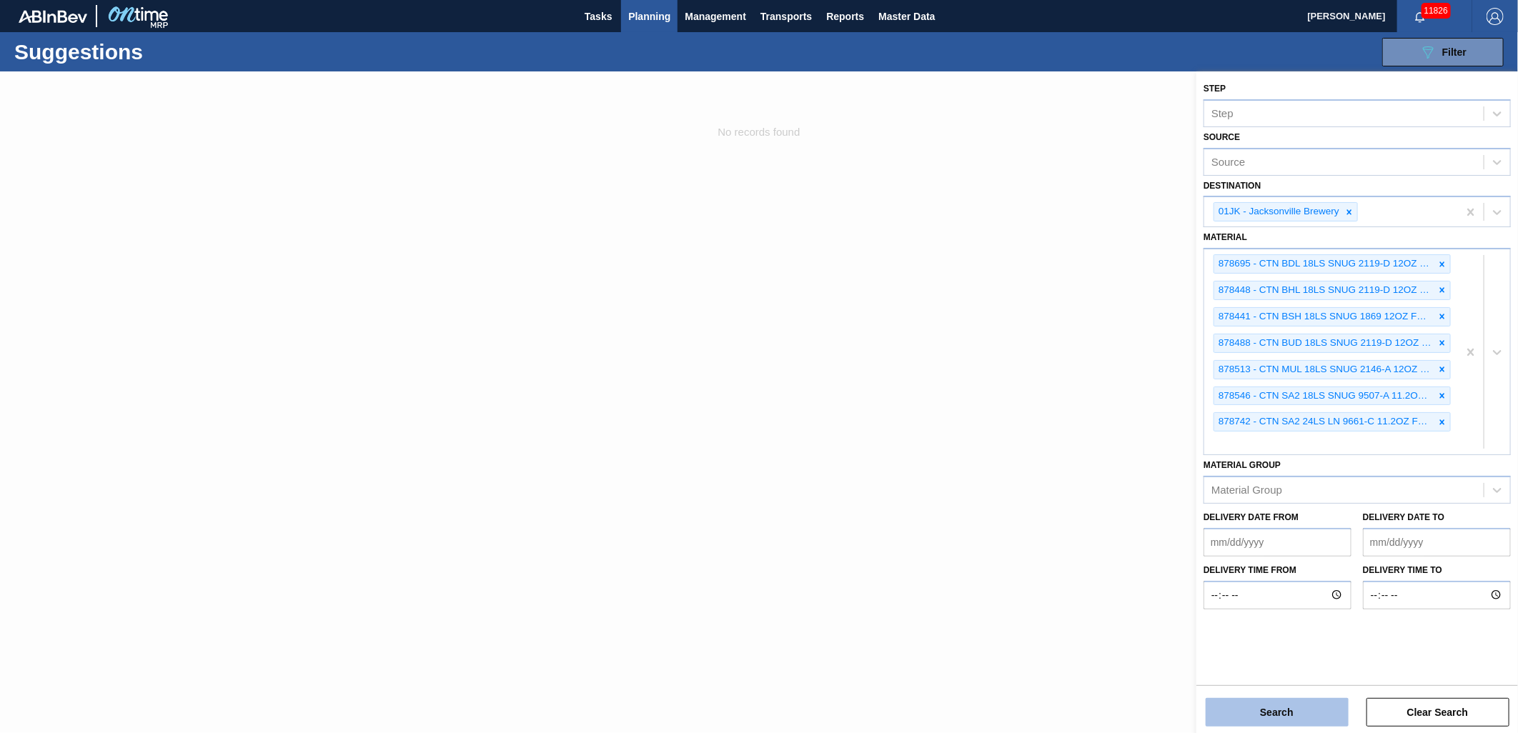
click at [1303, 726] on button "Search" at bounding box center [1276, 712] width 143 height 29
